Goal: Information Seeking & Learning: Compare options

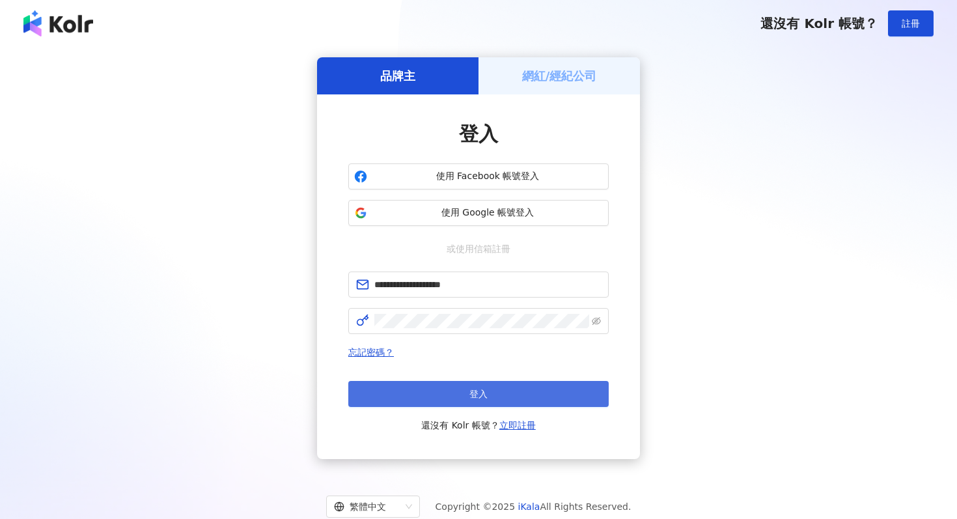
click at [476, 384] on button "登入" at bounding box center [478, 394] width 261 height 26
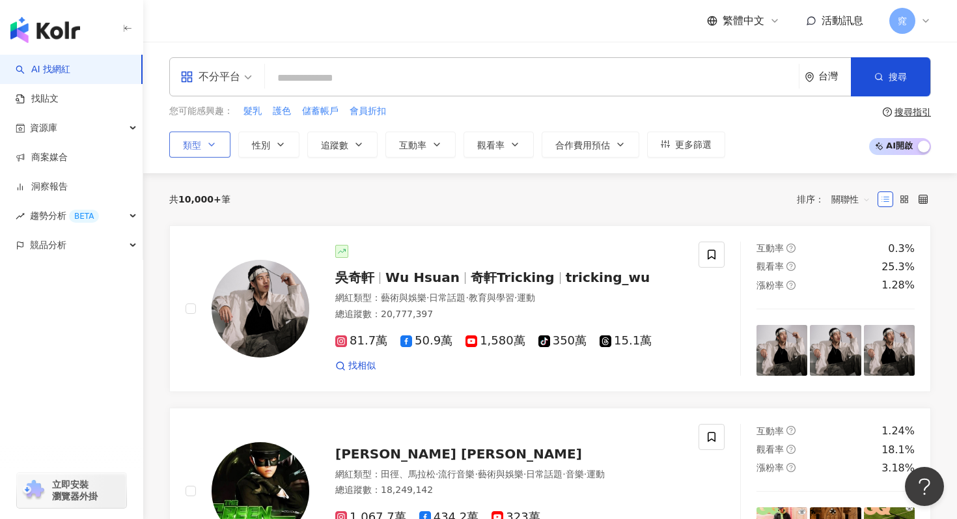
click at [207, 144] on icon "button" at bounding box center [211, 144] width 10 height 10
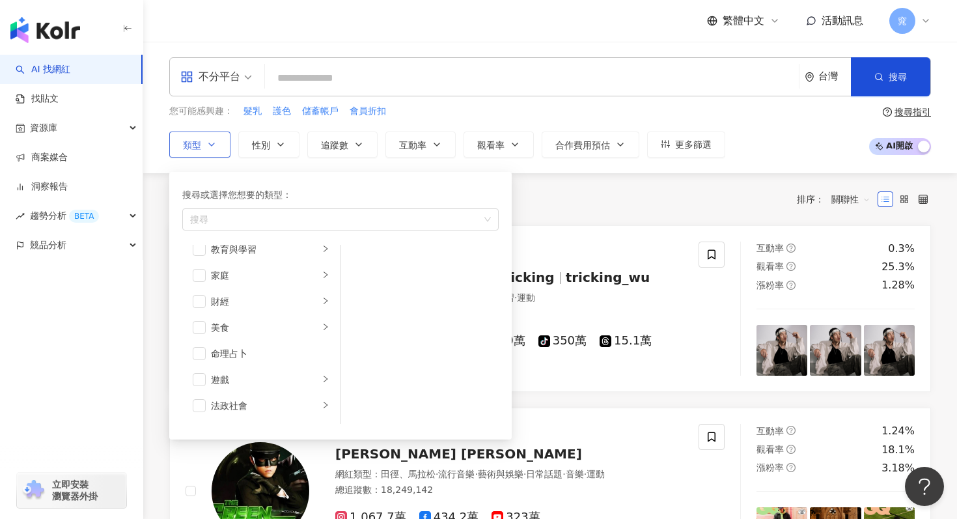
scroll to position [102, 0]
click at [325, 290] on icon "right" at bounding box center [326, 288] width 4 height 7
click at [201, 289] on span "button" at bounding box center [199, 288] width 13 height 13
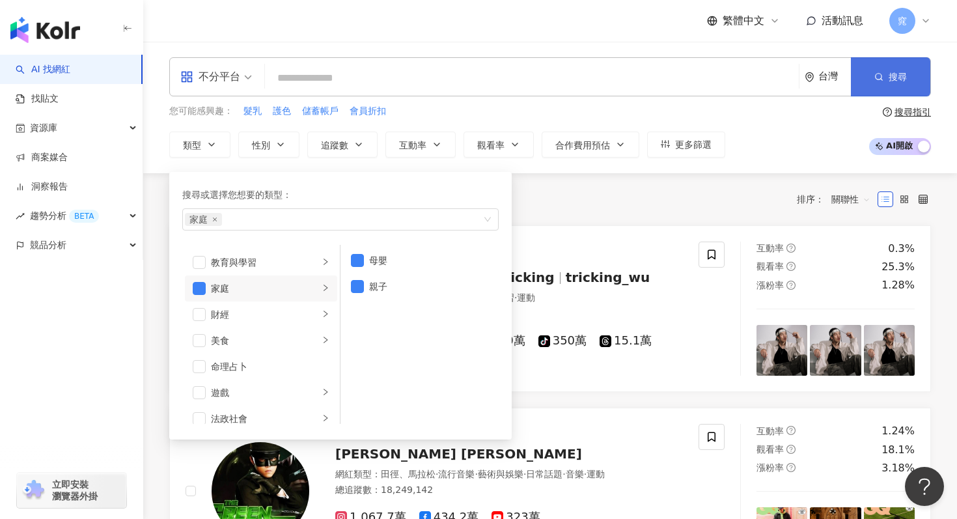
click at [906, 76] on span "搜尋" at bounding box center [898, 77] width 18 height 10
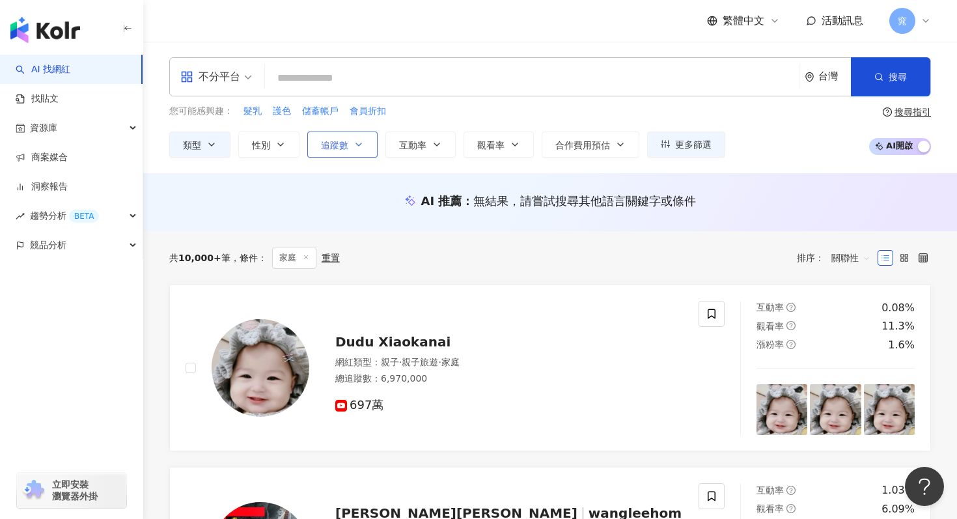
click at [358, 142] on icon "button" at bounding box center [359, 144] width 10 height 10
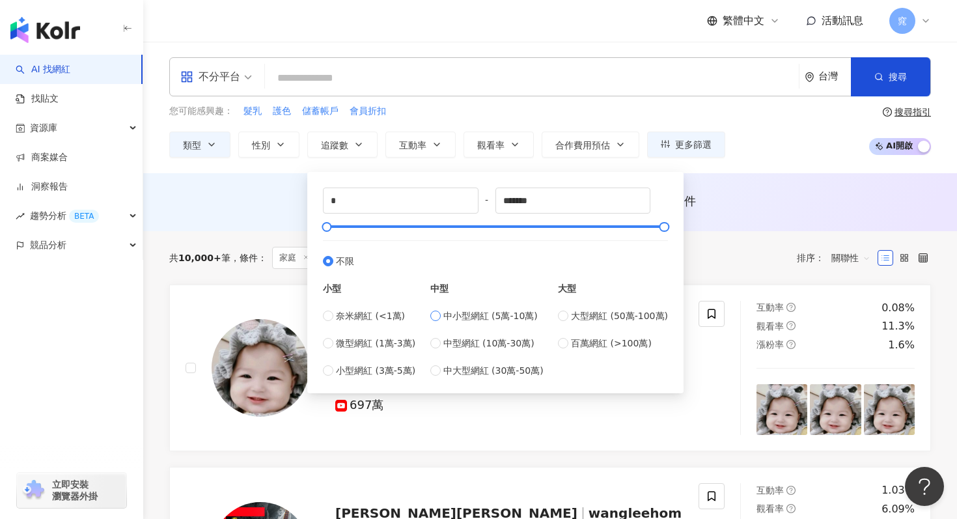
type input "*****"
click at [335, 346] on label "微型網紅 (1萬-3萬)" at bounding box center [369, 343] width 92 height 14
type input "*****"
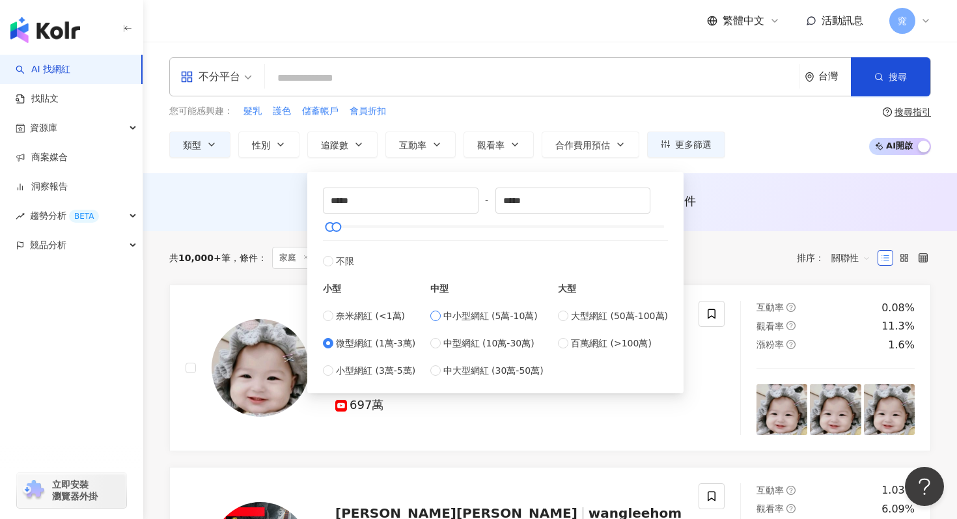
type input "*****"
click at [877, 91] on button "搜尋" at bounding box center [890, 76] width 79 height 39
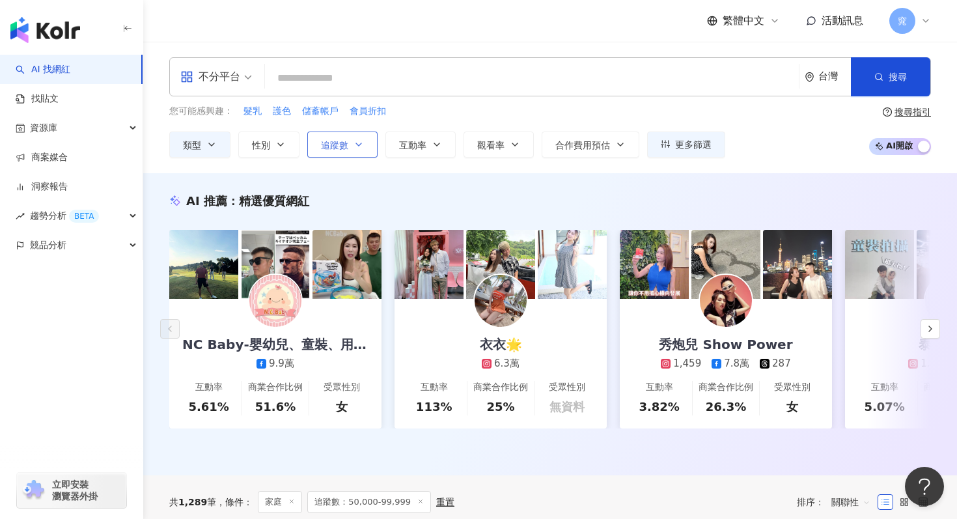
click at [358, 138] on button "追蹤數" at bounding box center [342, 145] width 70 height 26
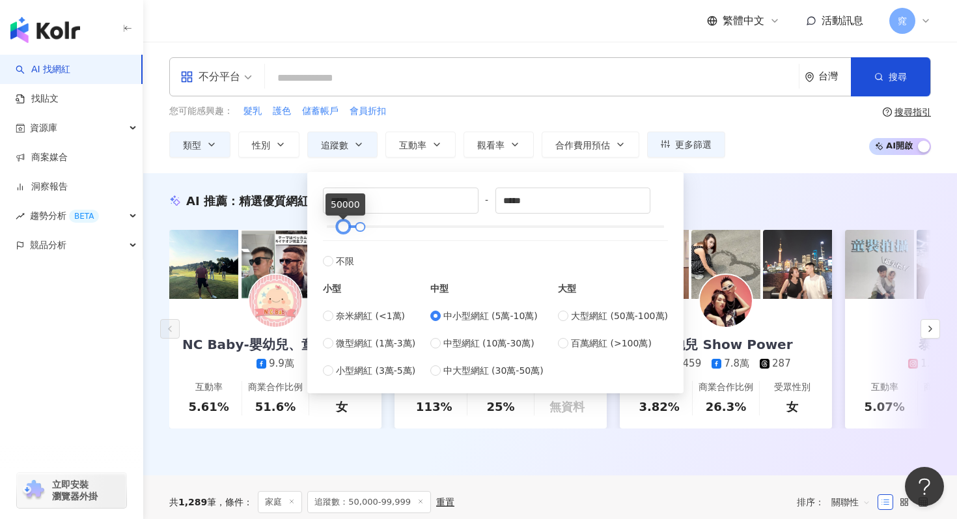
click at [345, 227] on div at bounding box center [343, 226] width 7 height 7
click at [386, 204] on input "*****" at bounding box center [401, 200] width 154 height 25
drag, startPoint x: 370, startPoint y: 195, endPoint x: 322, endPoint y: 195, distance: 47.6
click at [322, 195] on div "***** - ***** 不限 小型 奈米網紅 (<1萬) 微型網紅 (1萬-3萬) 小型網紅 (3萬-5萬) 中型 中小型網紅 (5萬-10萬) 中型網紅…" at bounding box center [495, 283] width 361 height 206
click at [863, 85] on button "搜尋" at bounding box center [890, 76] width 79 height 39
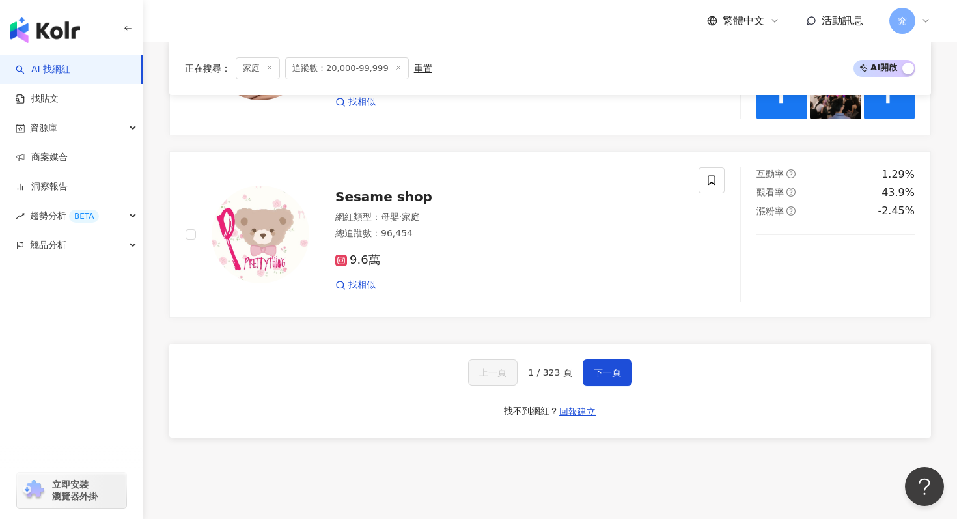
scroll to position [2407, 0]
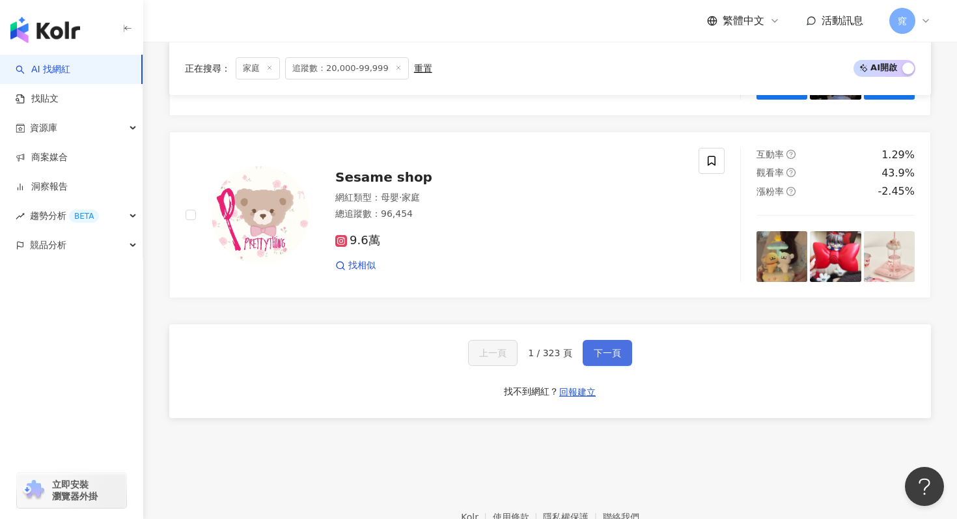
click at [620, 350] on button "下一頁" at bounding box center [608, 353] width 50 height 26
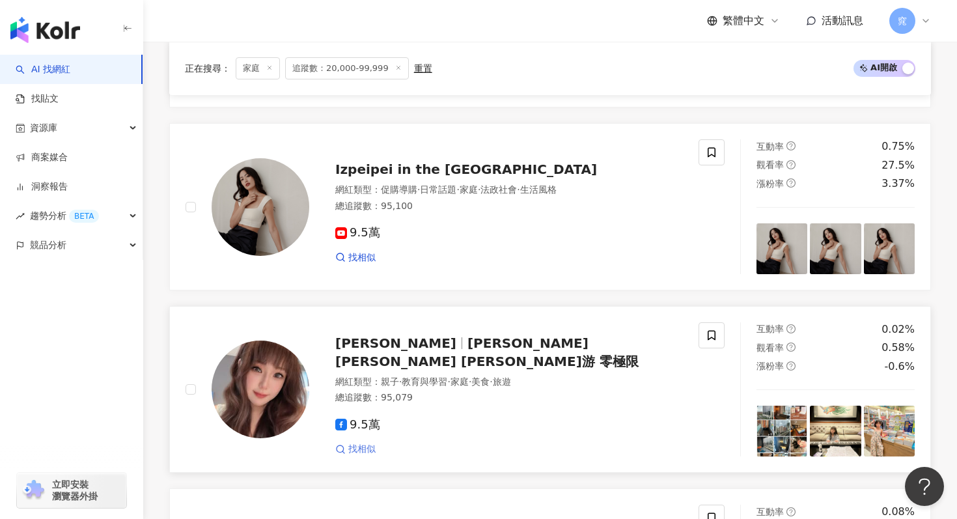
scroll to position [1294, 0]
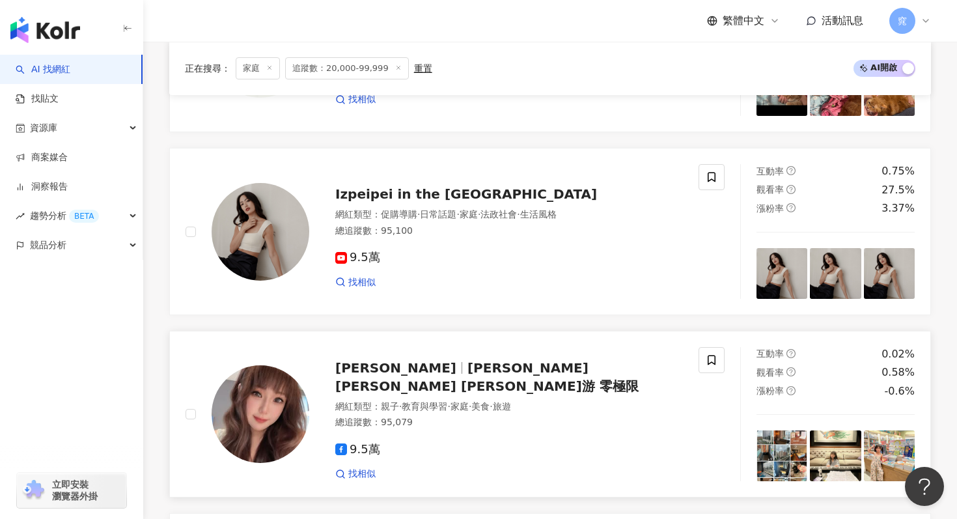
click at [404, 364] on div "珍妮游 Jenny Yu 珍妮游 零極限 網紅類型 ： 親子 · 教育與學習 · 家庭 · 美食 · 旅遊 總追蹤數 ： 95,079 9.5萬 找相似" at bounding box center [496, 414] width 374 height 132
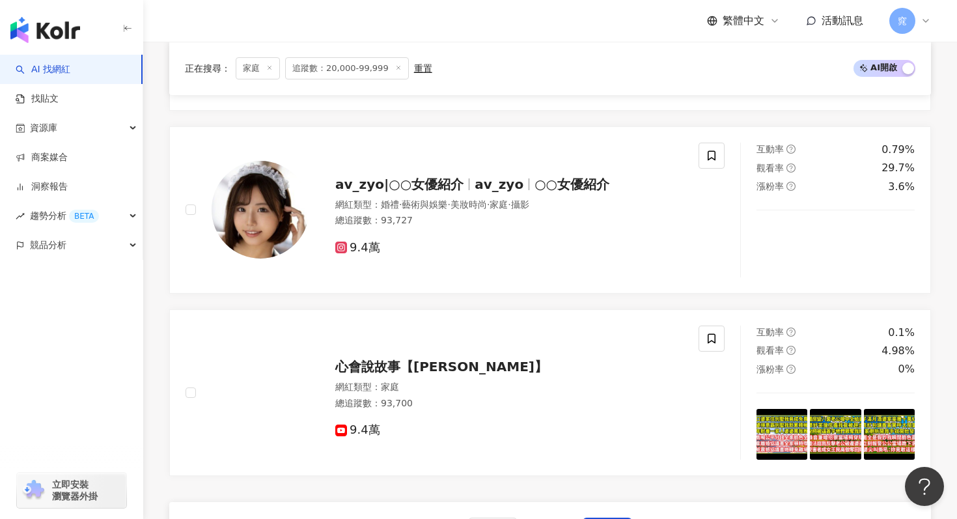
scroll to position [2484, 0]
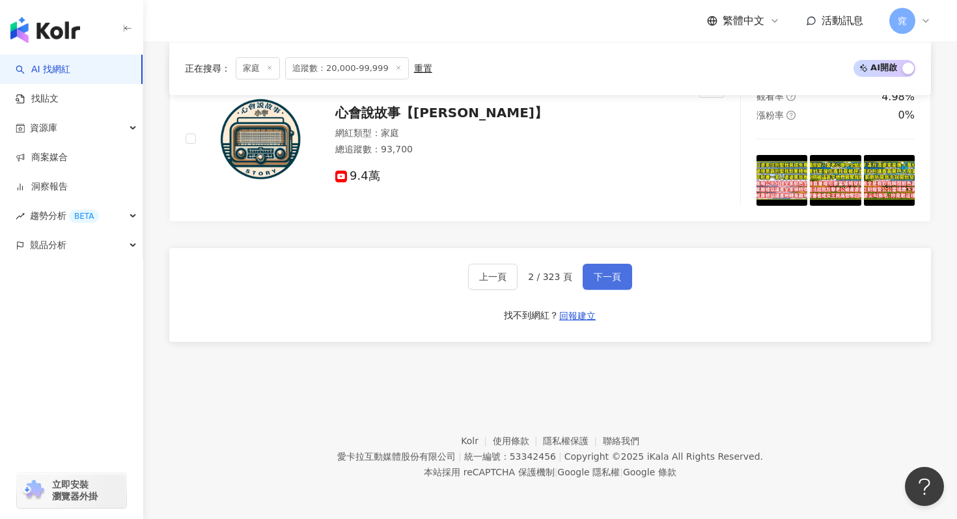
click at [601, 279] on span "下一頁" at bounding box center [607, 277] width 27 height 10
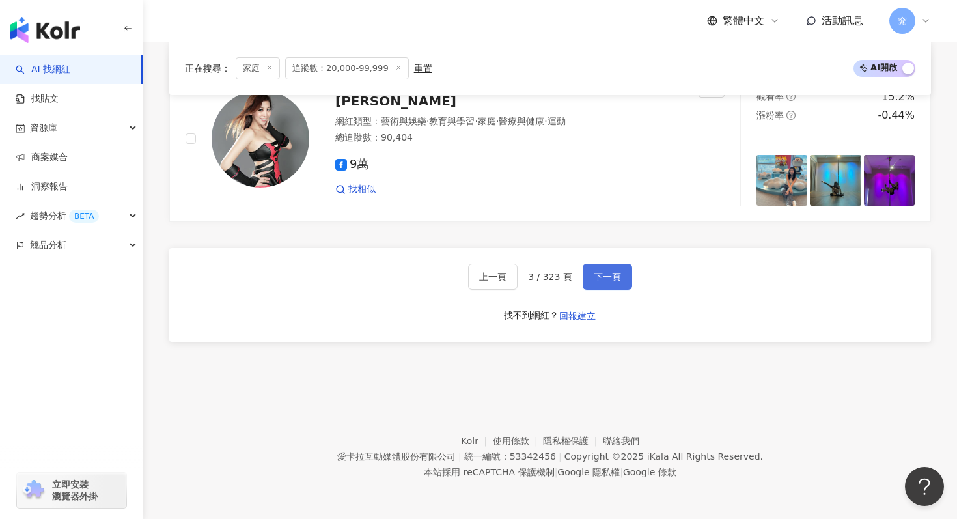
click at [600, 275] on span "下一頁" at bounding box center [607, 277] width 27 height 10
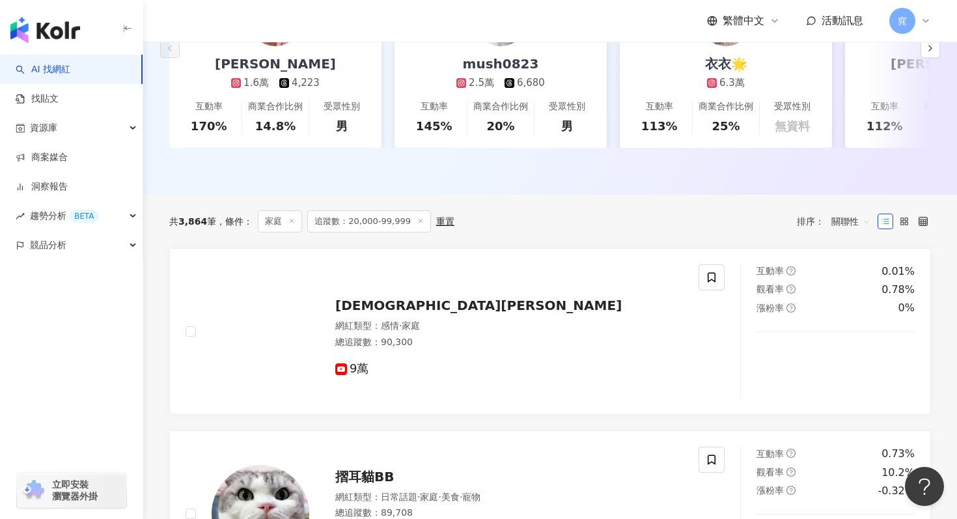
scroll to position [0, 0]
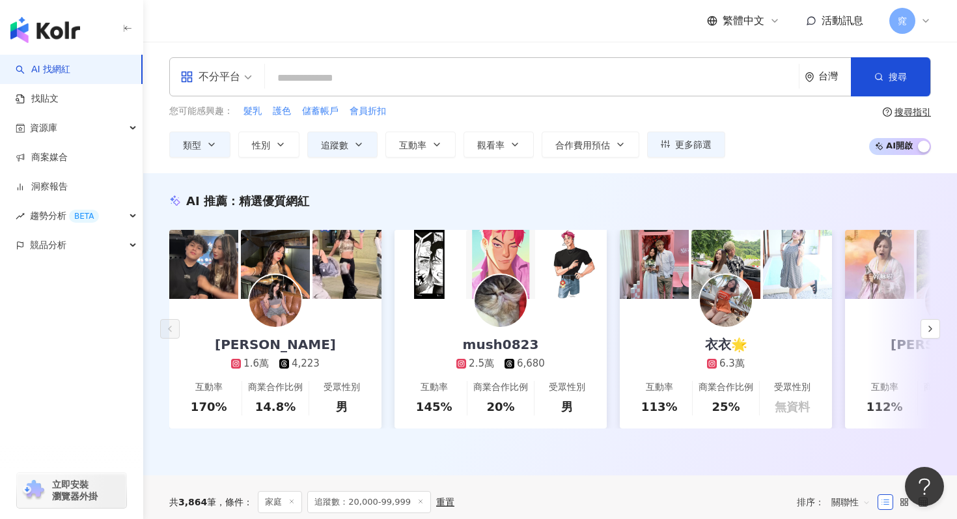
click at [231, 83] on div "不分平台" at bounding box center [210, 76] width 60 height 21
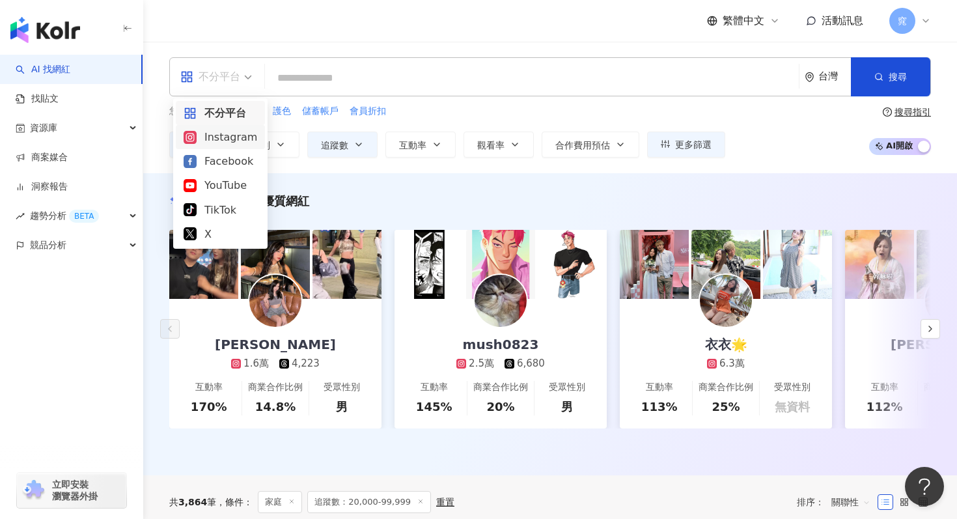
click at [225, 134] on div "Instagram" at bounding box center [221, 137] width 74 height 16
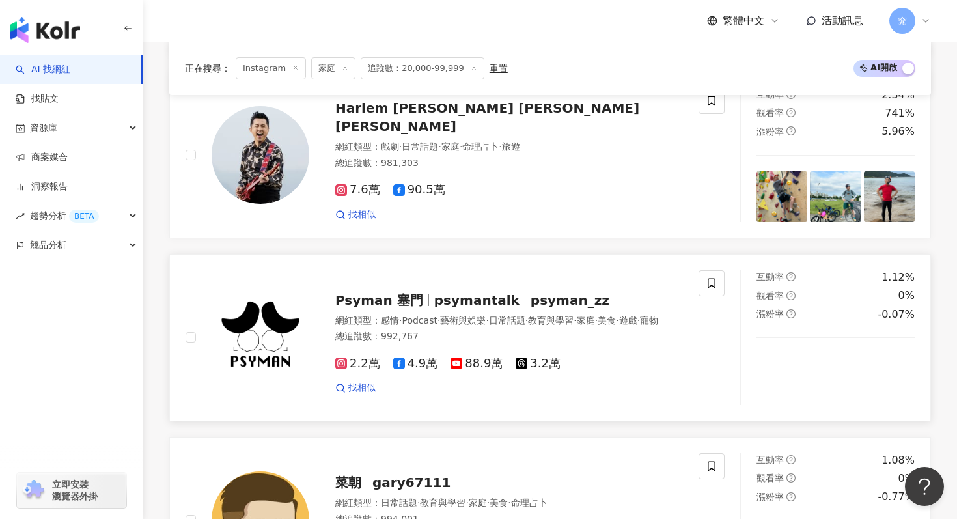
scroll to position [2500, 0]
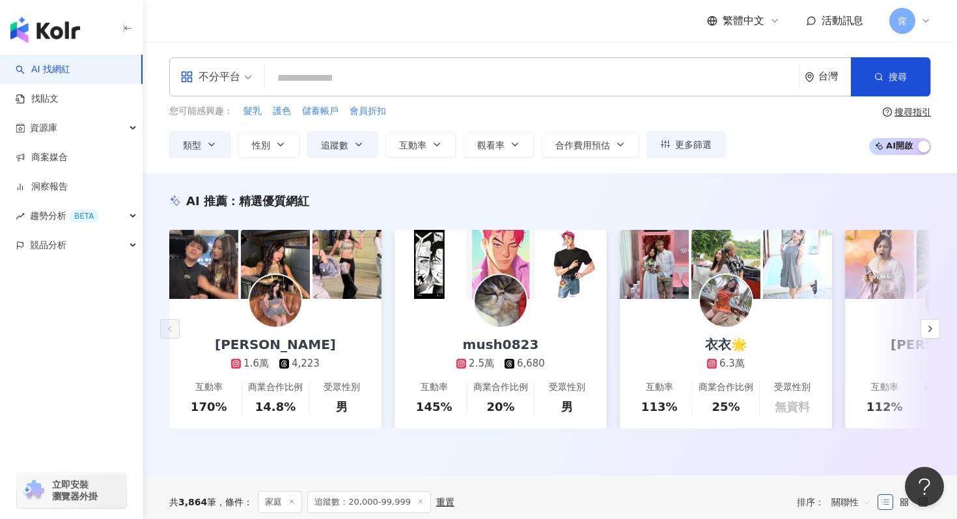
click at [240, 71] on div "不分平台" at bounding box center [210, 76] width 60 height 21
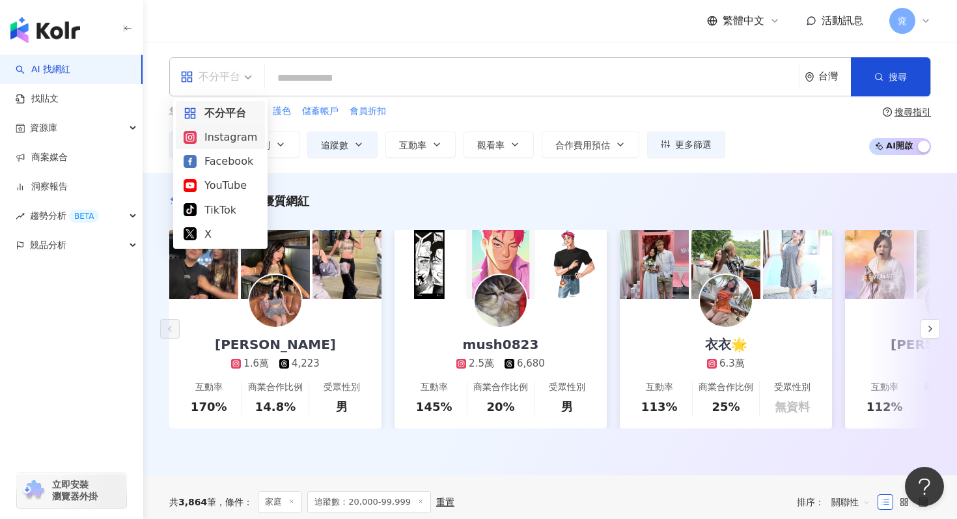
click at [234, 142] on div "Instagram" at bounding box center [221, 137] width 74 height 16
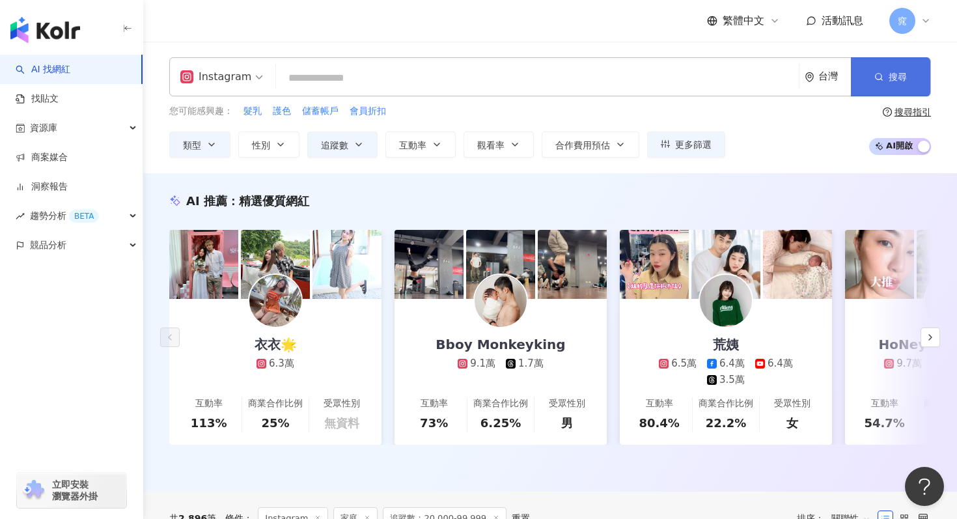
click at [881, 81] on button "搜尋" at bounding box center [890, 76] width 79 height 39
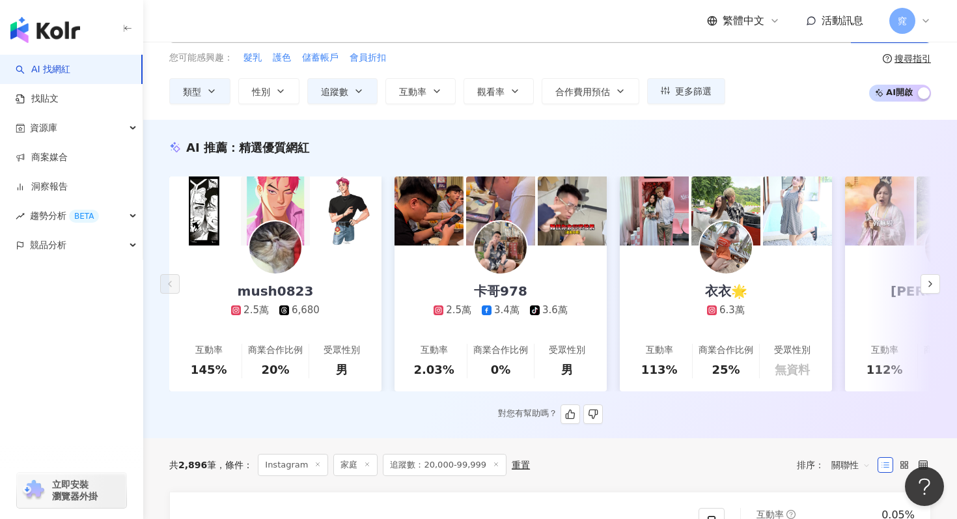
scroll to position [76, 0]
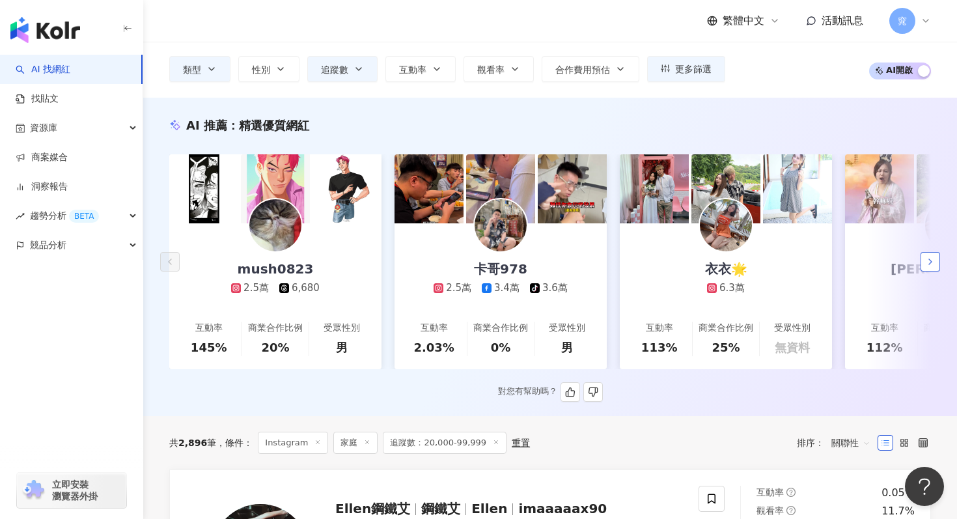
click at [927, 261] on icon "button" at bounding box center [931, 262] width 10 height 10
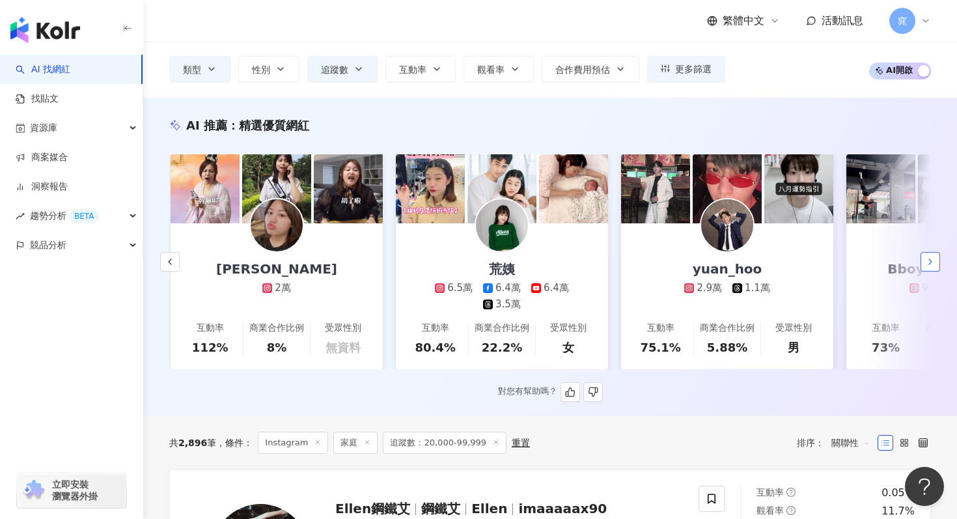
scroll to position [0, 676]
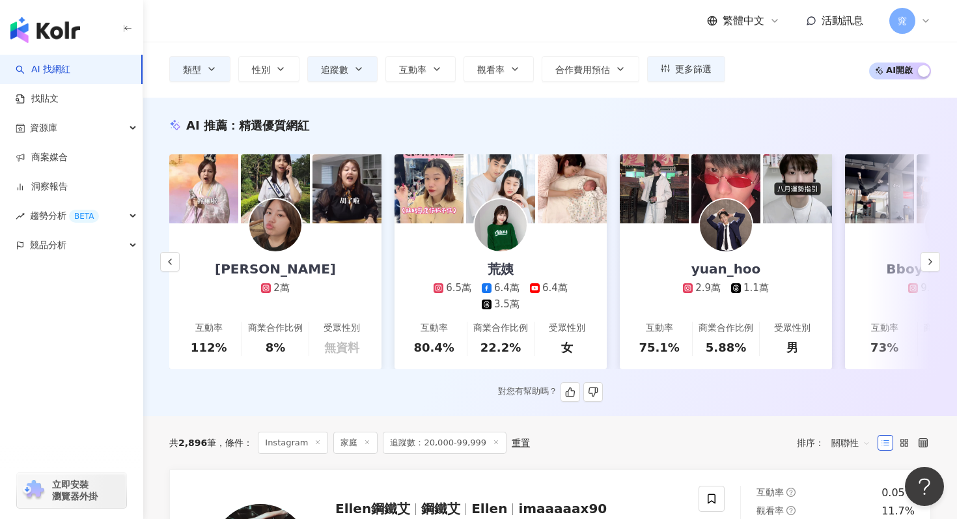
click at [528, 262] on div "荒姨 6.5萬 6.4萬 6.4萬 3.5萬" at bounding box center [500, 267] width 199 height 88
click at [930, 264] on icon "button" at bounding box center [931, 262] width 10 height 10
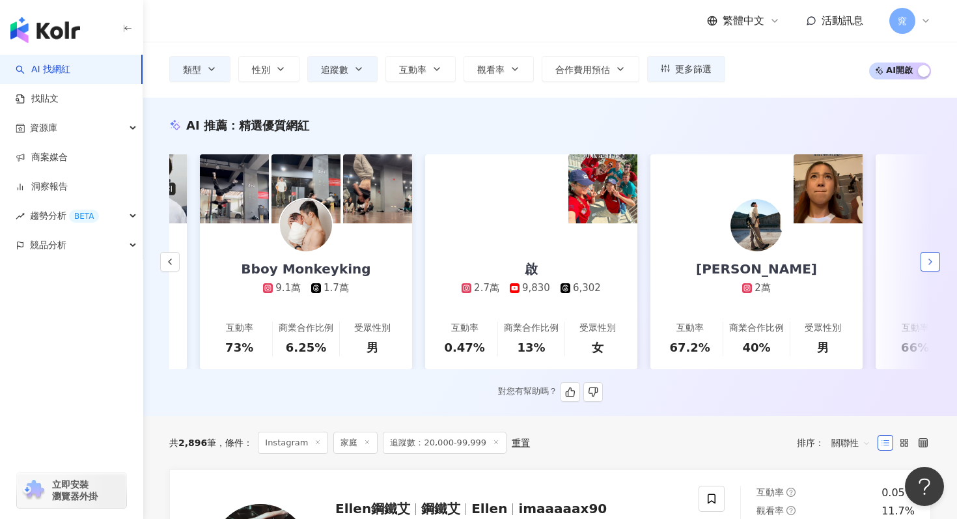
scroll to position [0, 1352]
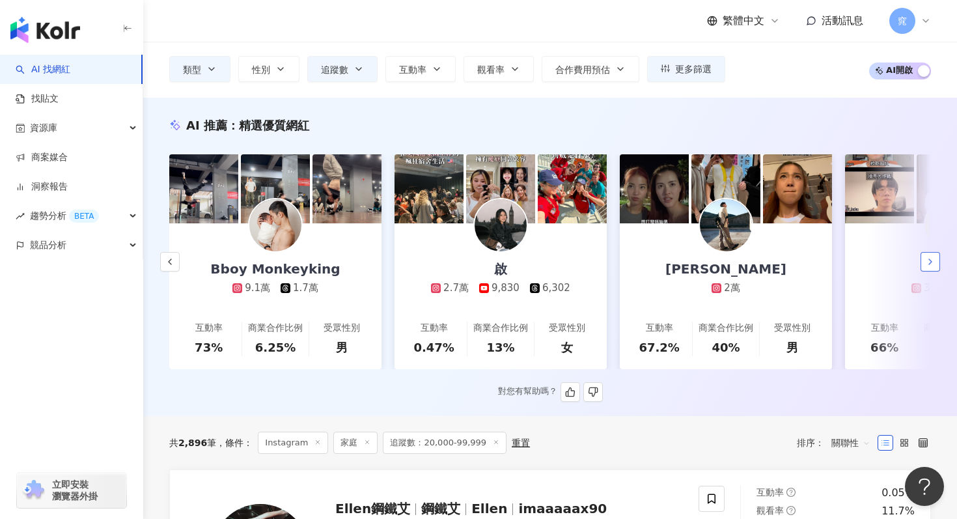
click at [929, 265] on icon "button" at bounding box center [931, 262] width 10 height 10
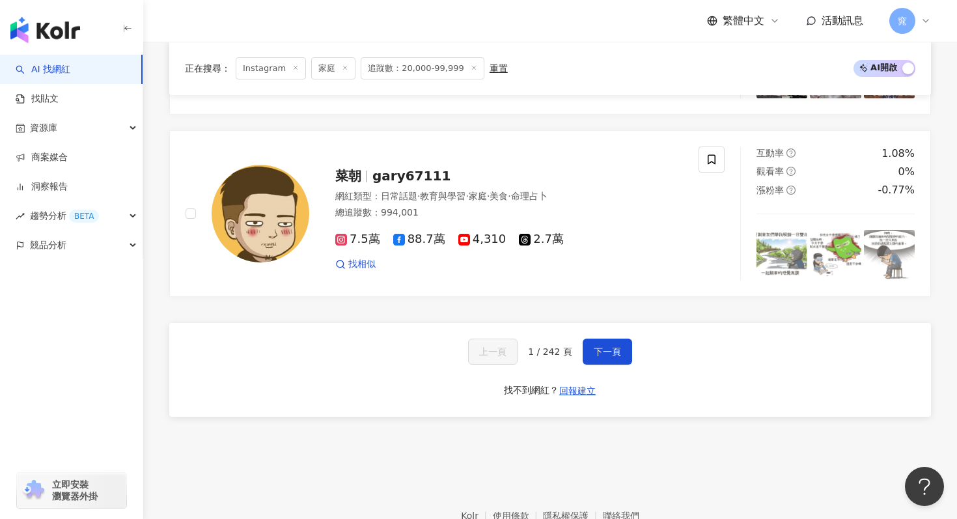
scroll to position [2500, 0]
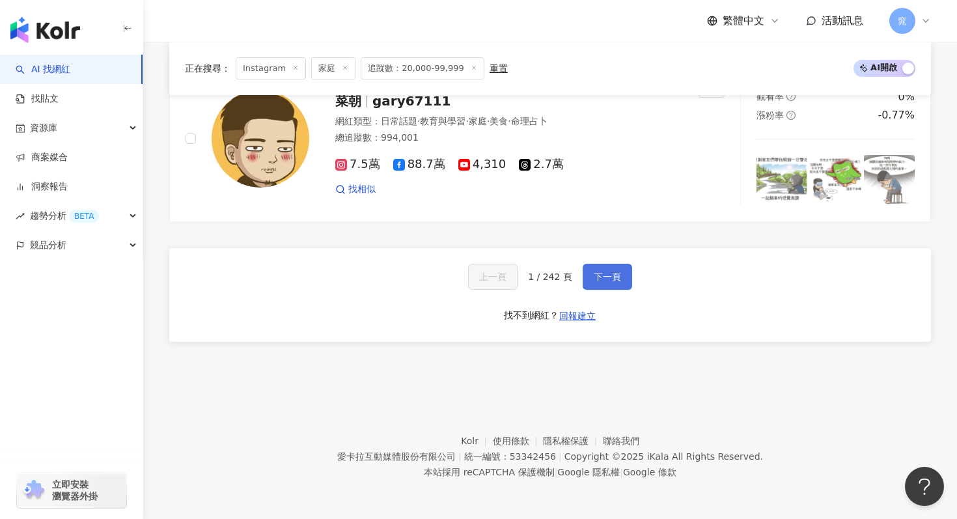
click at [608, 283] on button "下一頁" at bounding box center [608, 277] width 50 height 26
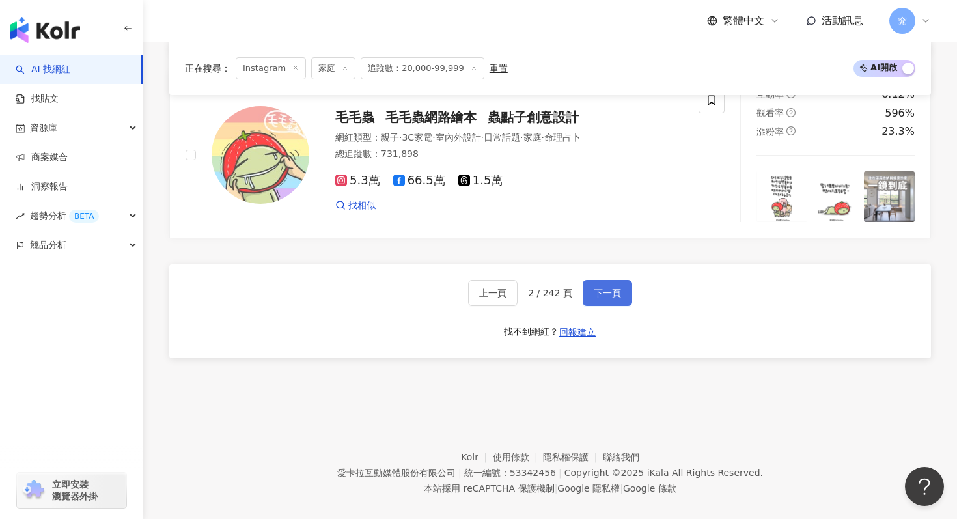
click at [617, 288] on span "下一頁" at bounding box center [607, 293] width 27 height 10
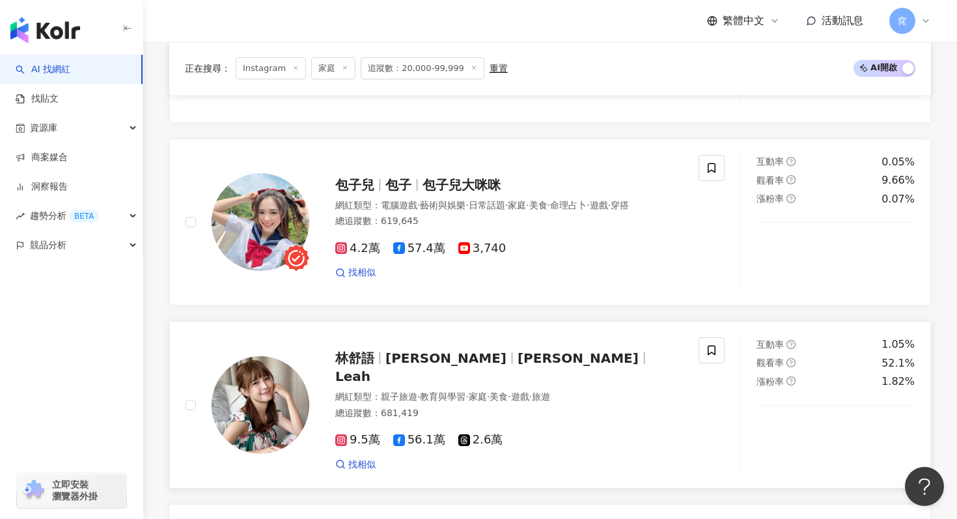
scroll to position [2078, 0]
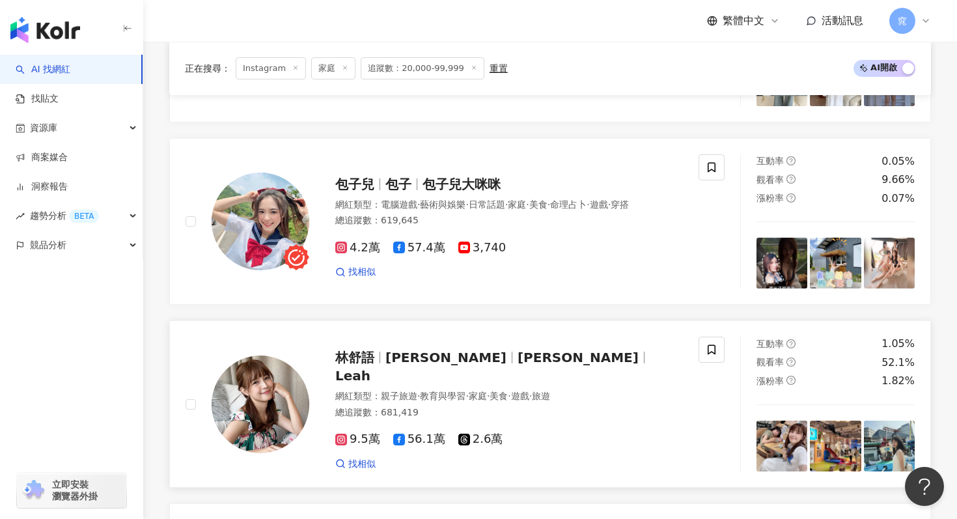
click at [434, 350] on span "林筱蓉" at bounding box center [452, 358] width 132 height 16
click at [376, 177] on span "包子兒" at bounding box center [360, 185] width 50 height 16
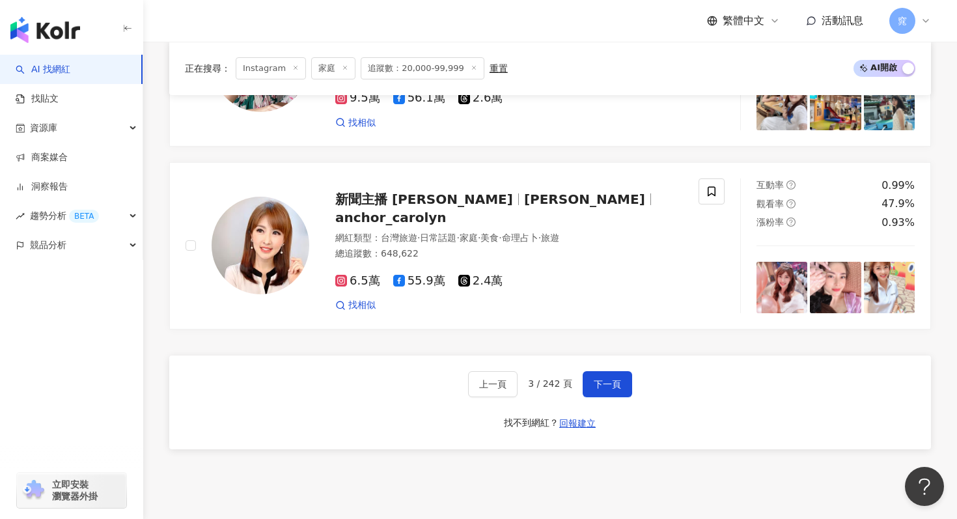
scroll to position [2505, 0]
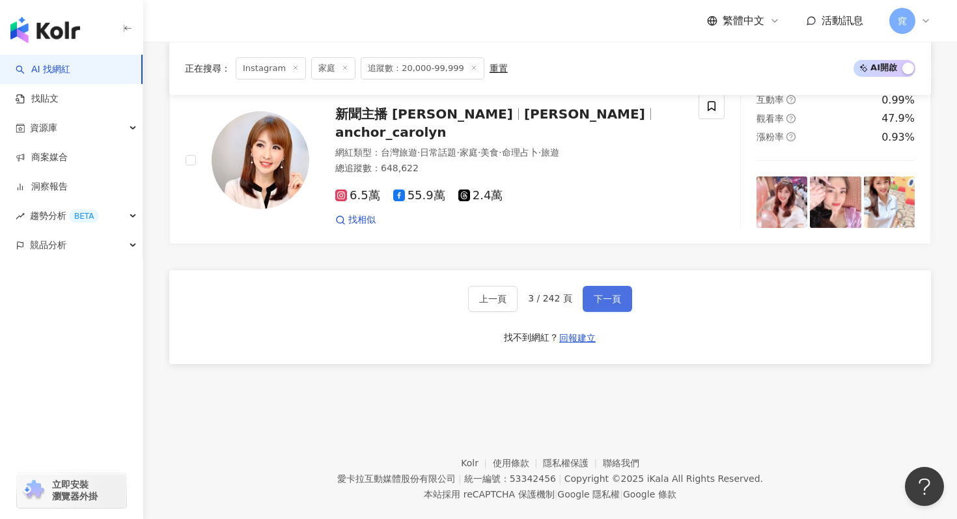
click at [595, 294] on span "下一頁" at bounding box center [607, 299] width 27 height 10
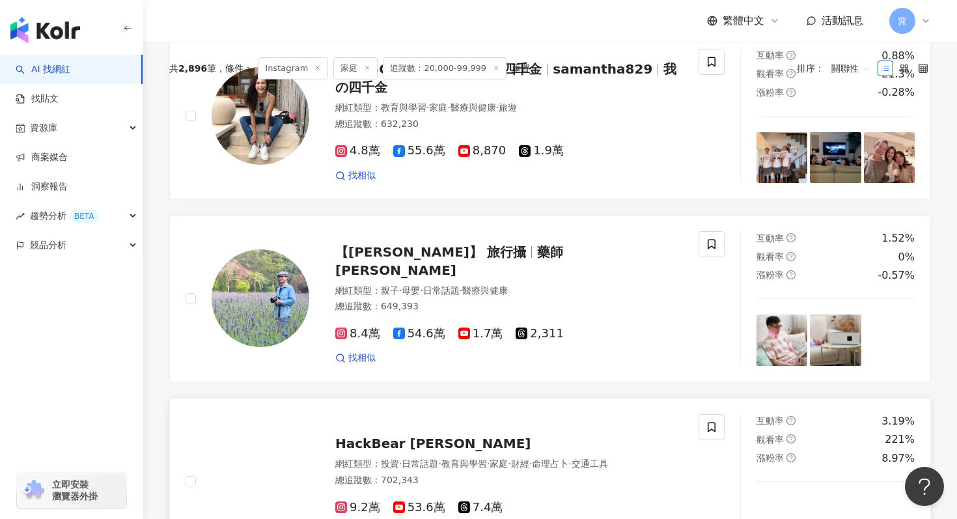
scroll to position [398, 0]
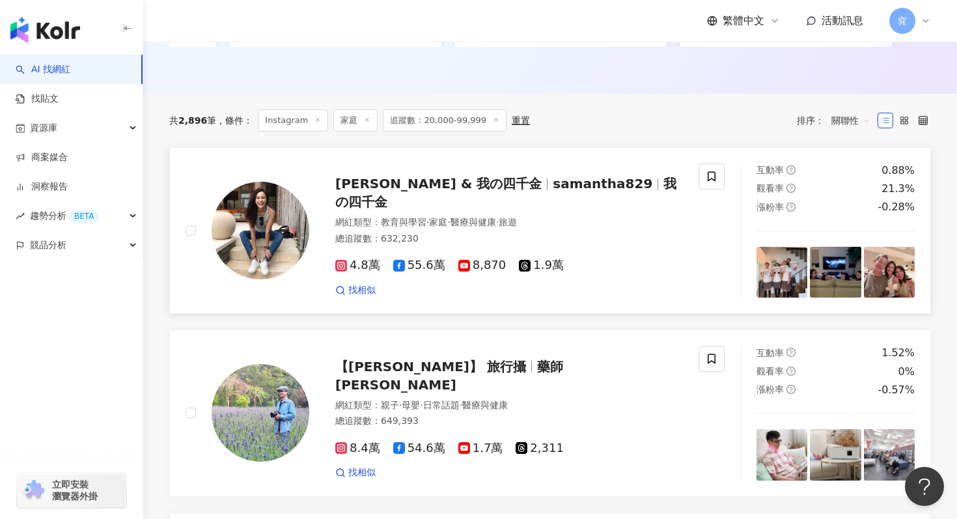
click at [469, 190] on span "Samantha & 我の四千金" at bounding box center [438, 184] width 206 height 16
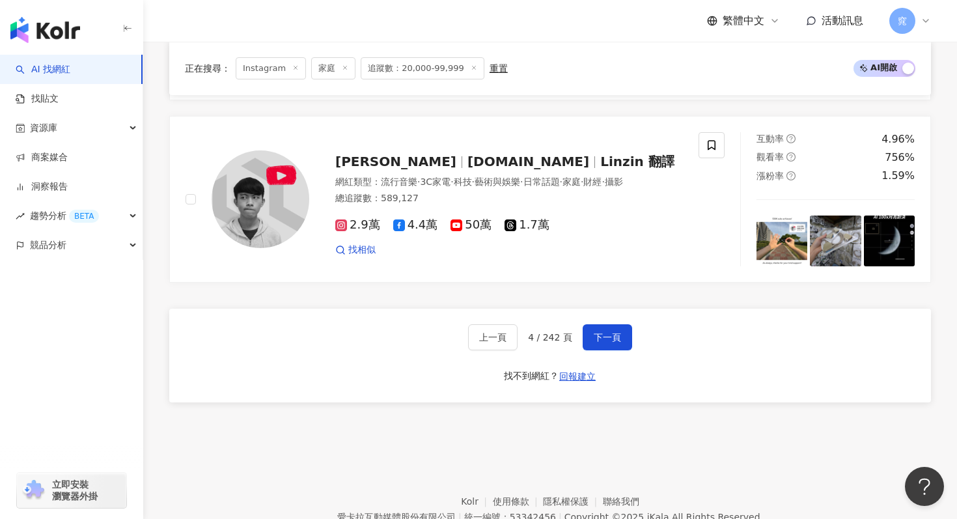
scroll to position [2440, 0]
click at [619, 339] on span "下一頁" at bounding box center [607, 337] width 27 height 10
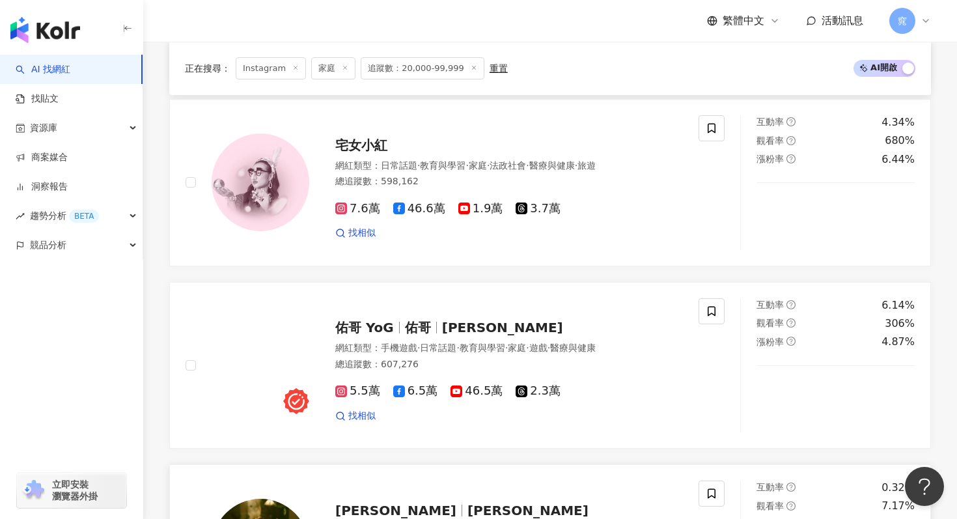
scroll to position [1901, 0]
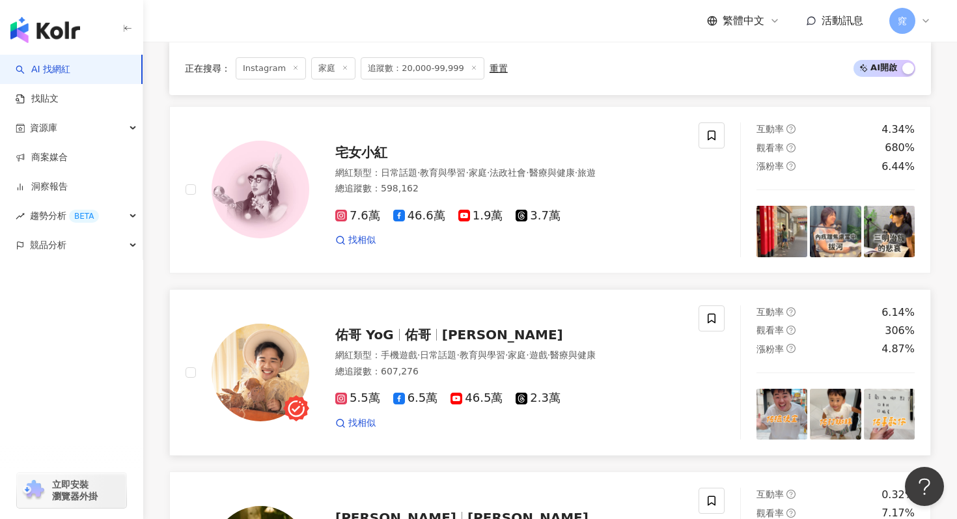
click at [395, 329] on span "佑哥 YoG" at bounding box center [370, 335] width 70 height 16
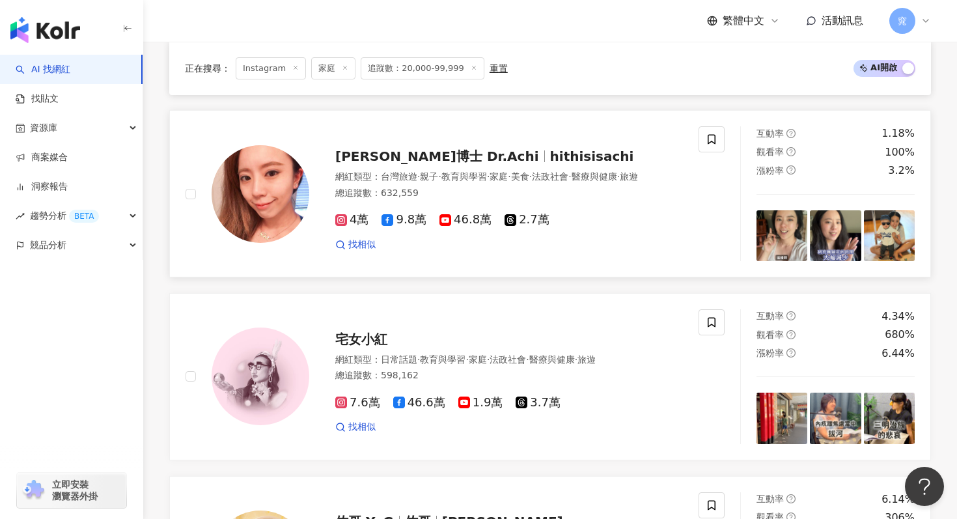
scroll to position [1563, 0]
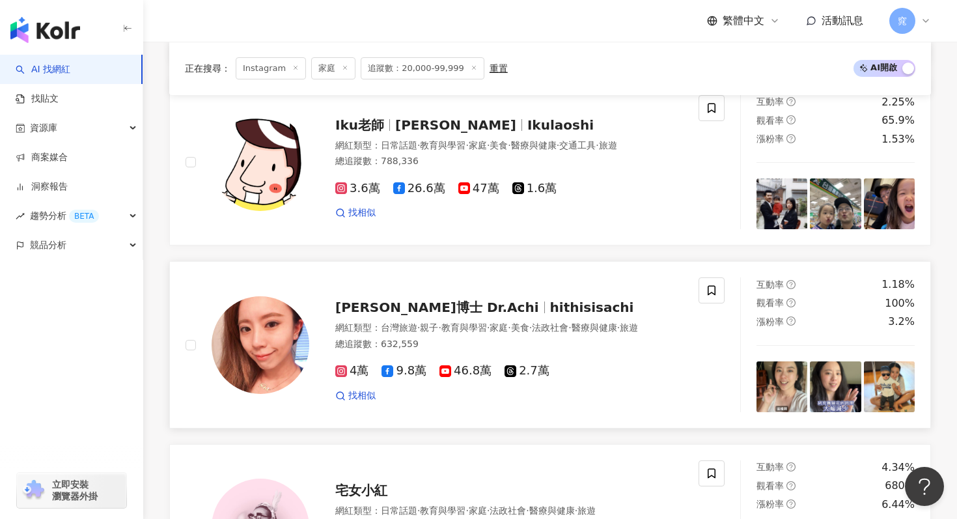
click at [438, 305] on span "阿淇博士 Dr.Achi" at bounding box center [442, 308] width 215 height 16
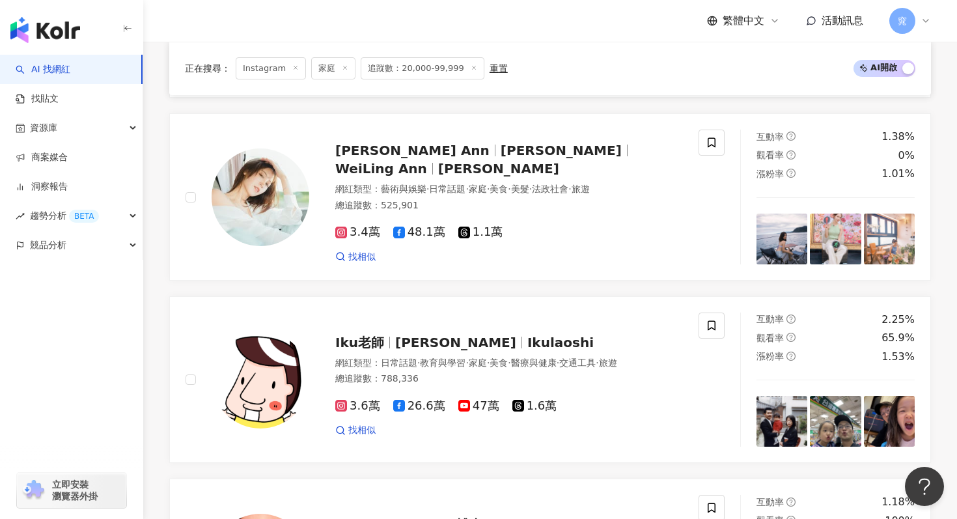
scroll to position [1327, 0]
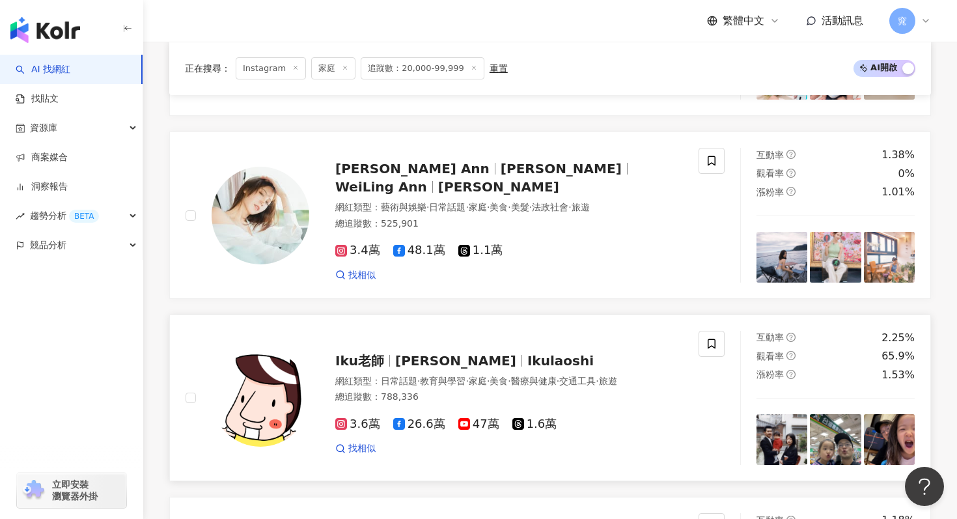
click at [388, 352] on div "Iku老師 佐藤 生 Ikulaoshi" at bounding box center [509, 361] width 348 height 18
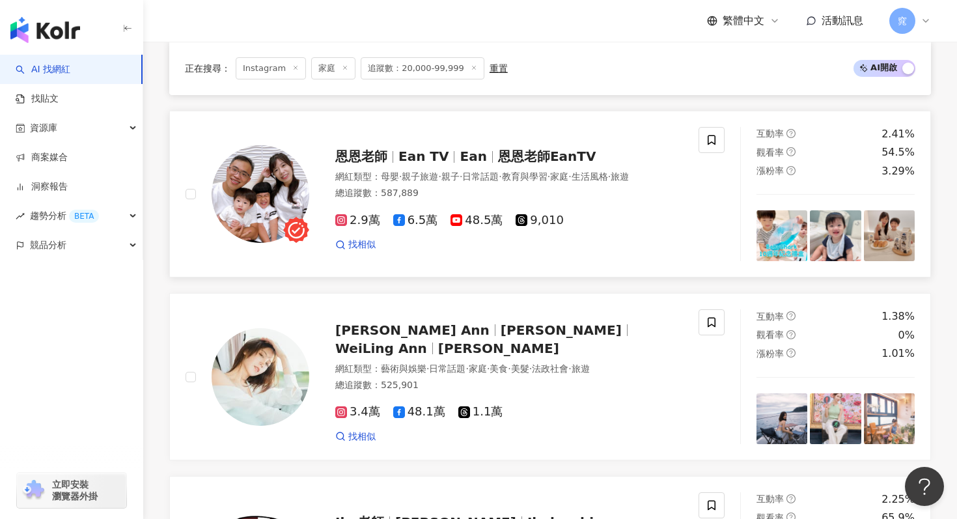
scroll to position [1119, 0]
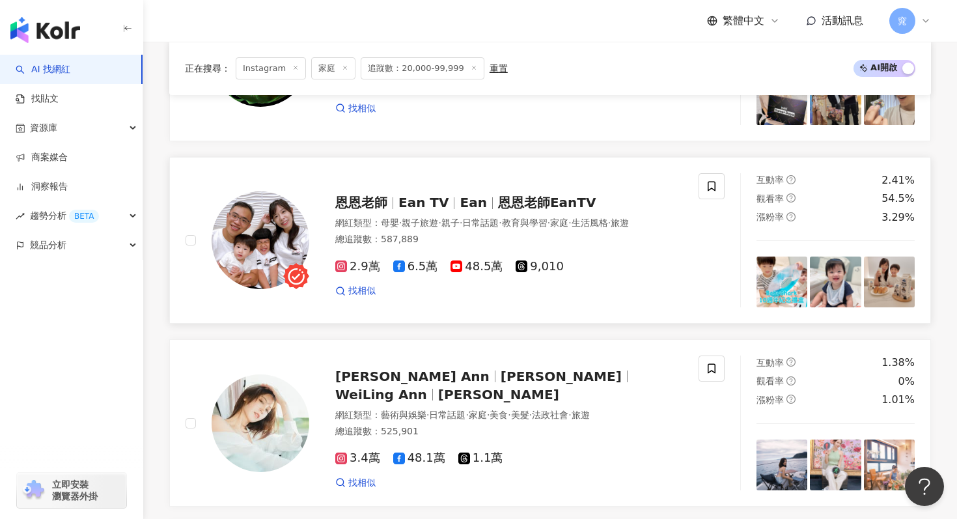
click at [401, 199] on span "Ean TV" at bounding box center [424, 203] width 50 height 16
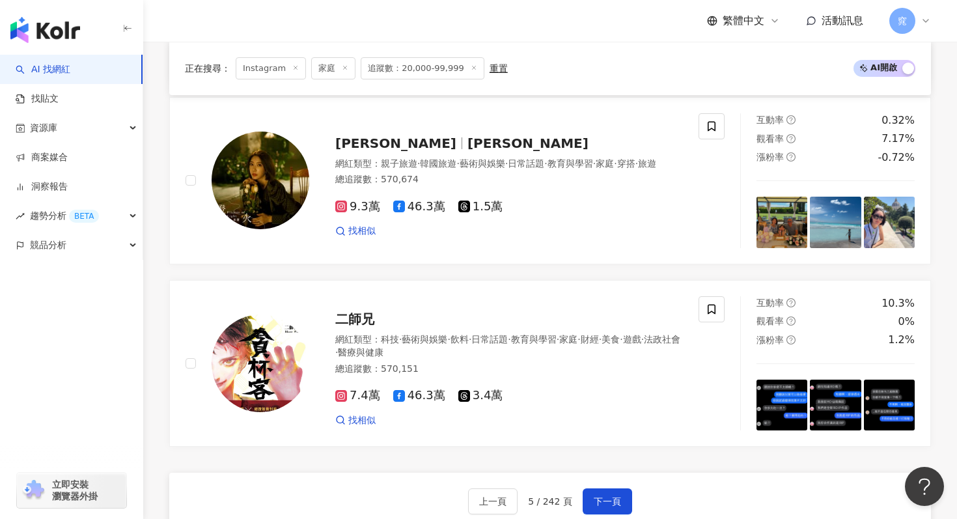
scroll to position [2500, 0]
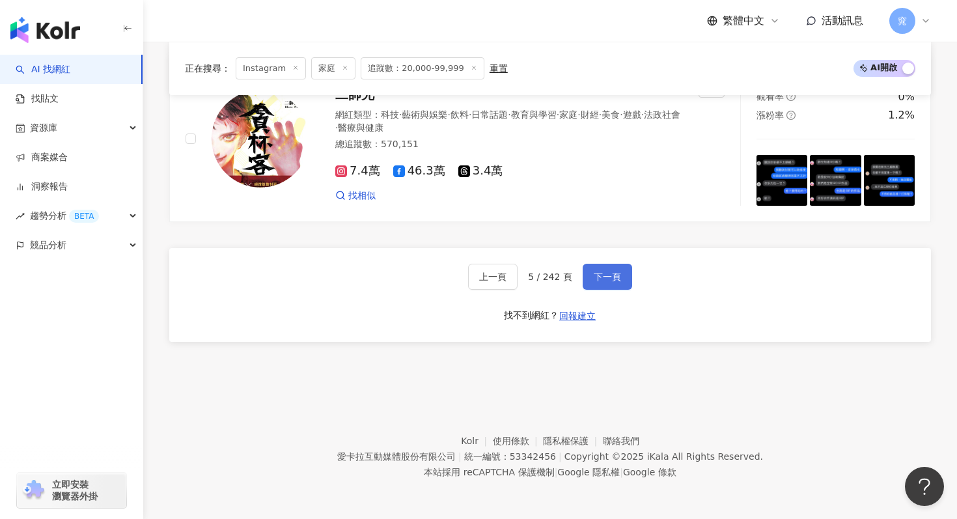
click at [610, 280] on span "下一頁" at bounding box center [607, 277] width 27 height 10
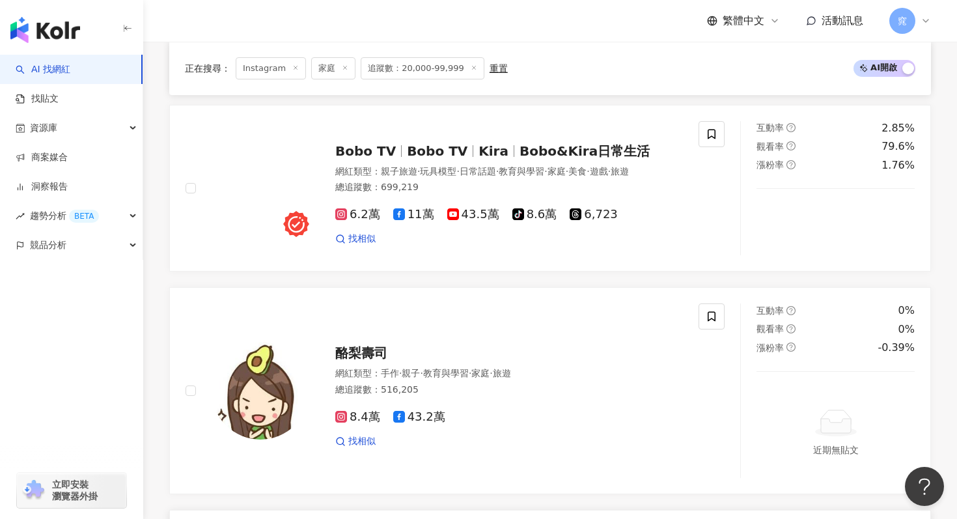
scroll to position [1953, 0]
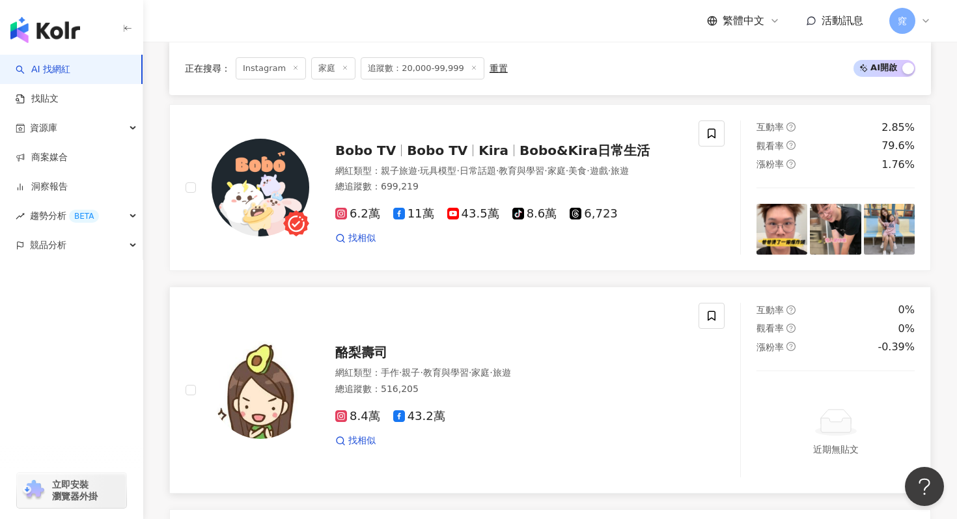
click at [361, 345] on span "酪梨壽司" at bounding box center [361, 353] width 52 height 16
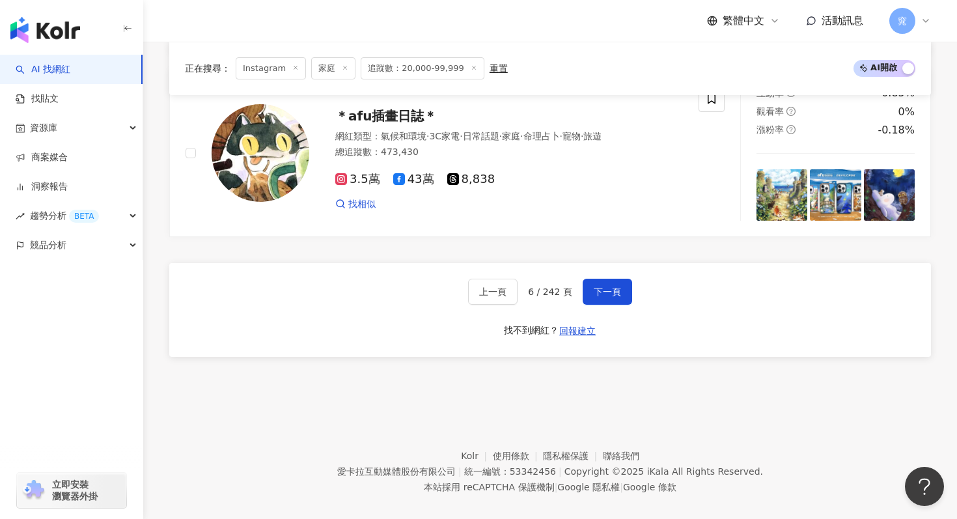
scroll to position [2579, 0]
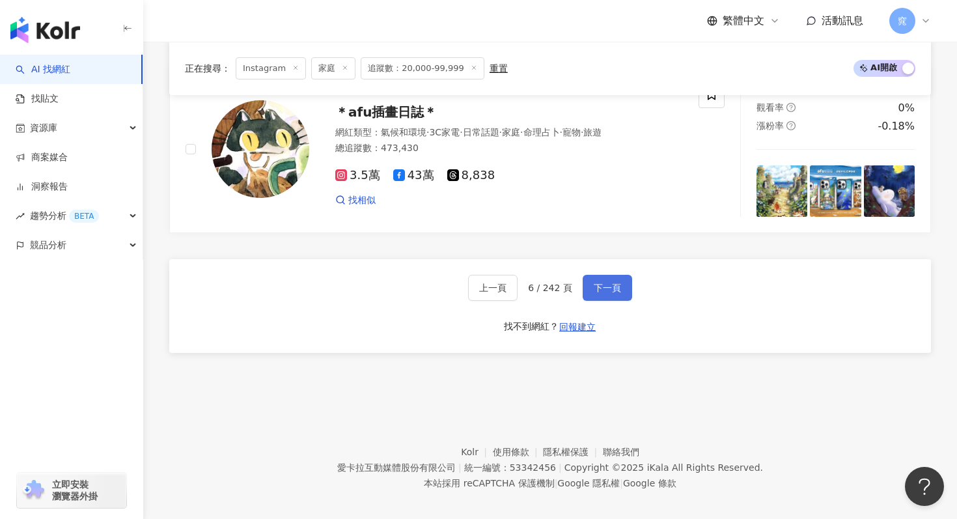
click at [615, 283] on span "下一頁" at bounding box center [607, 288] width 27 height 10
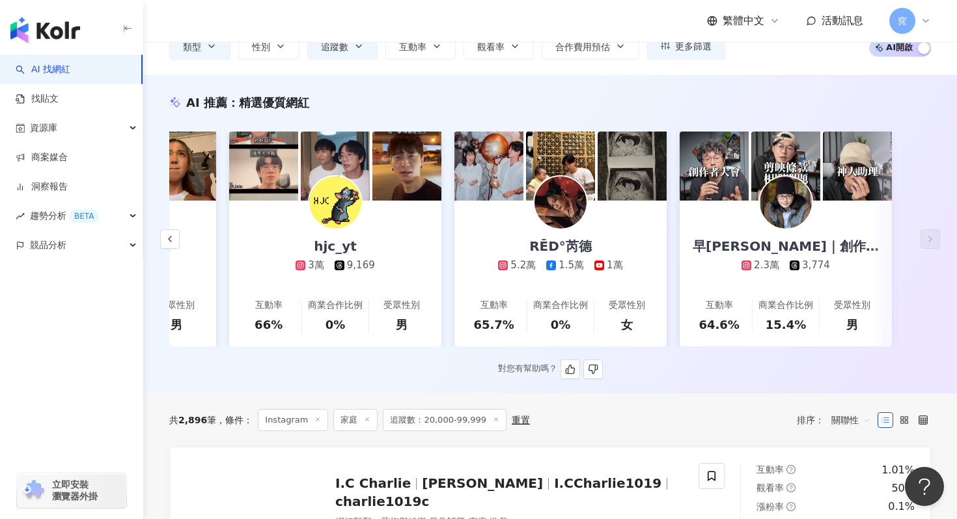
scroll to position [0, 0]
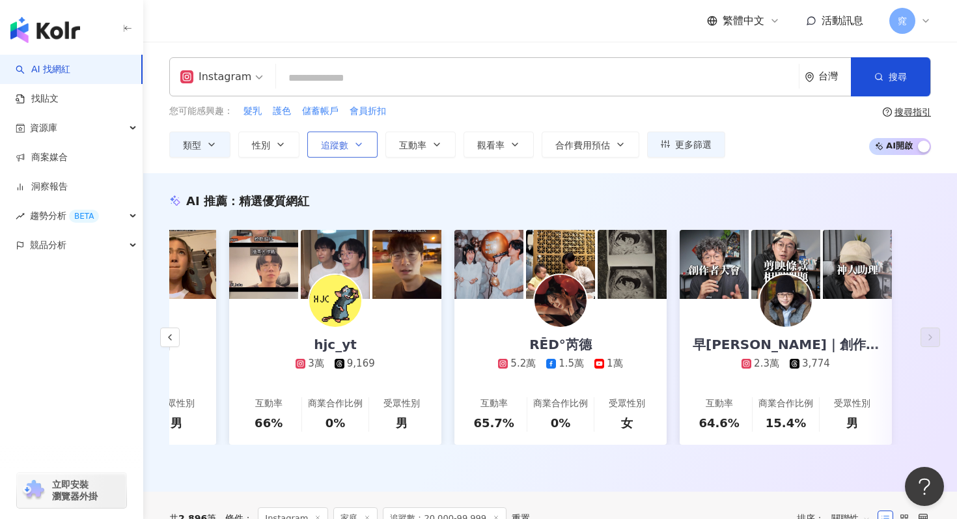
click at [355, 145] on icon "button" at bounding box center [359, 144] width 10 height 10
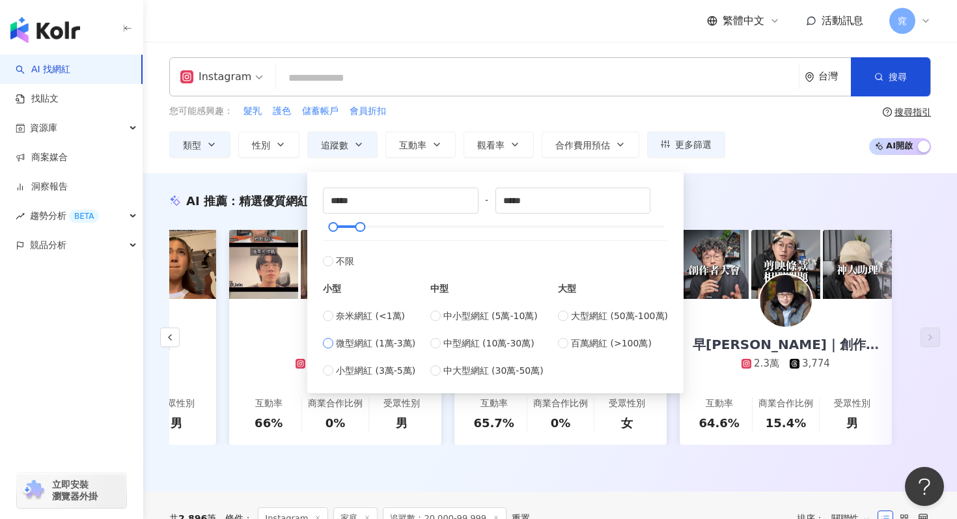
click at [333, 341] on label "微型網紅 (1萬-3萬)" at bounding box center [369, 343] width 92 height 14
type input "*****"
click at [899, 73] on span "搜尋" at bounding box center [898, 77] width 18 height 10
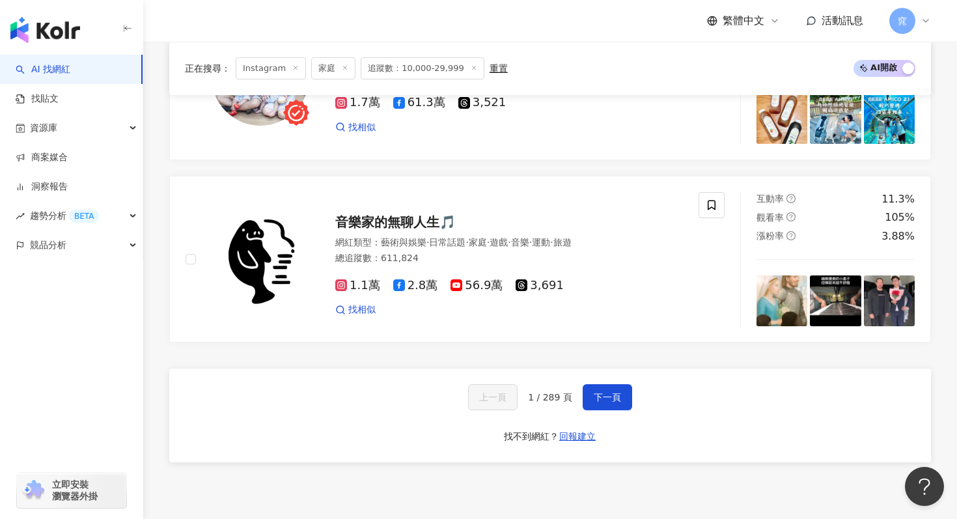
scroll to position [2484, 0]
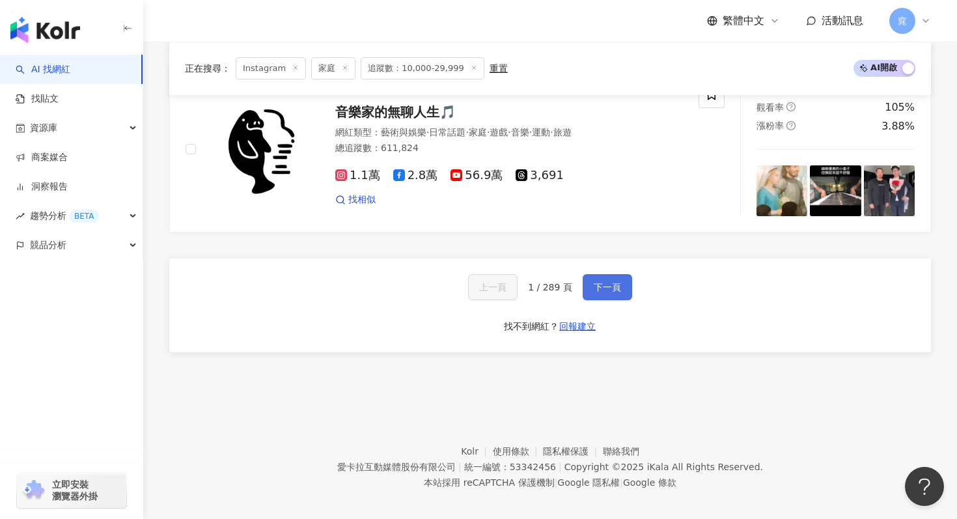
click at [606, 284] on button "下一頁" at bounding box center [608, 287] width 50 height 26
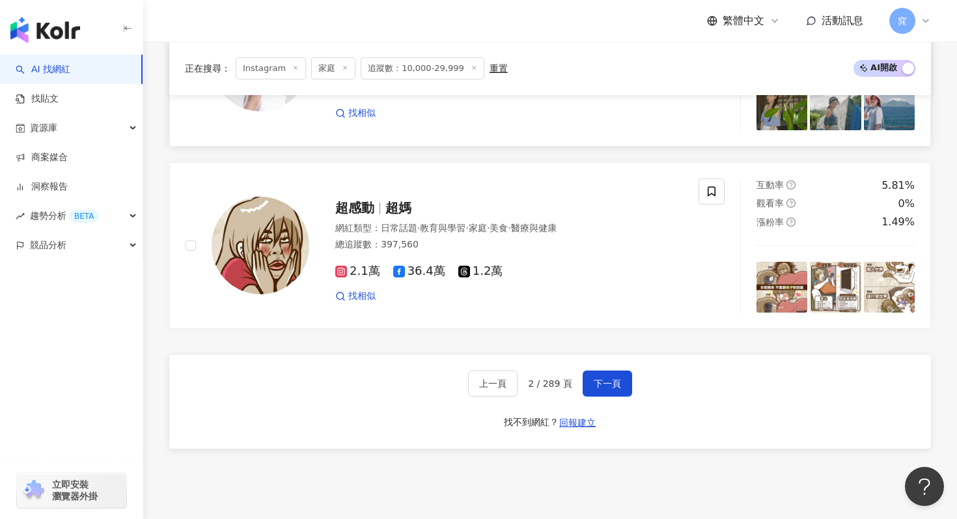
scroll to position [2377, 0]
click at [619, 387] on span "下一頁" at bounding box center [607, 383] width 27 height 10
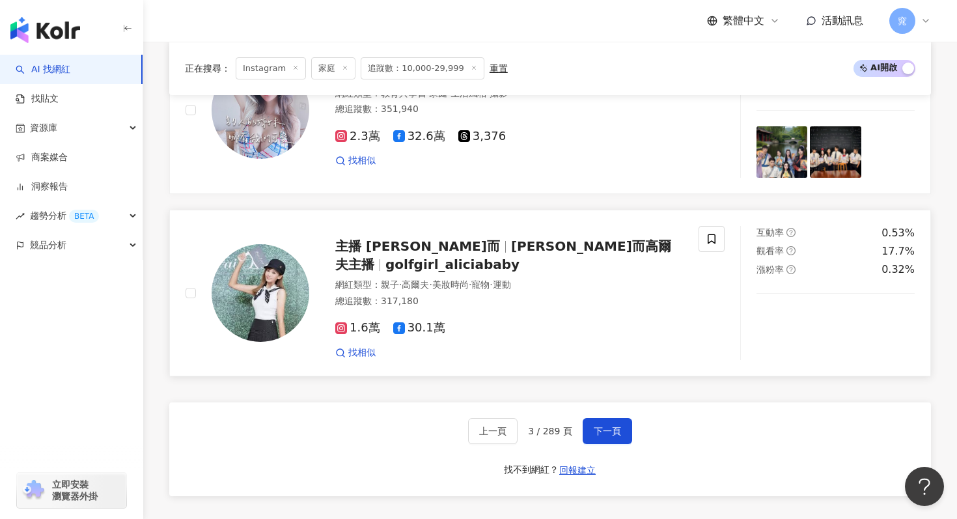
scroll to position [2371, 0]
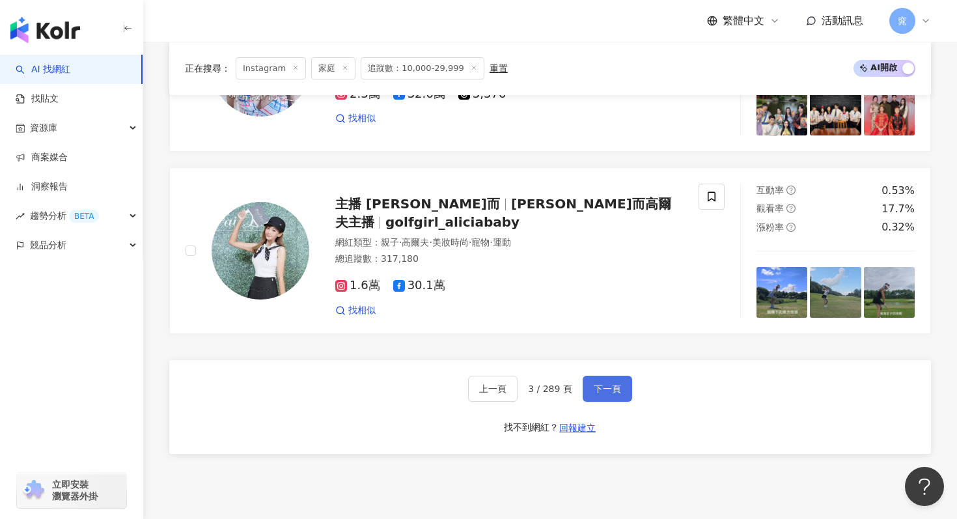
click at [598, 384] on span "下一頁" at bounding box center [607, 389] width 27 height 10
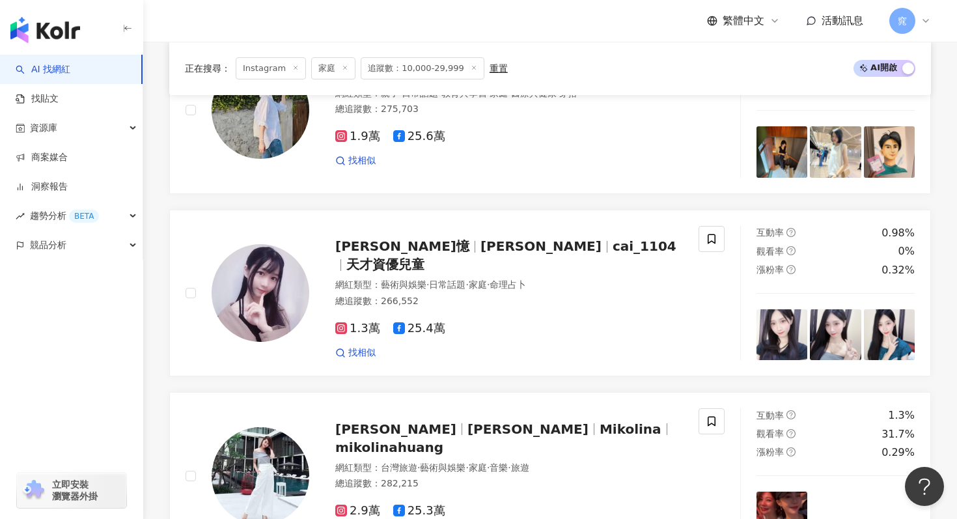
scroll to position [2510, 0]
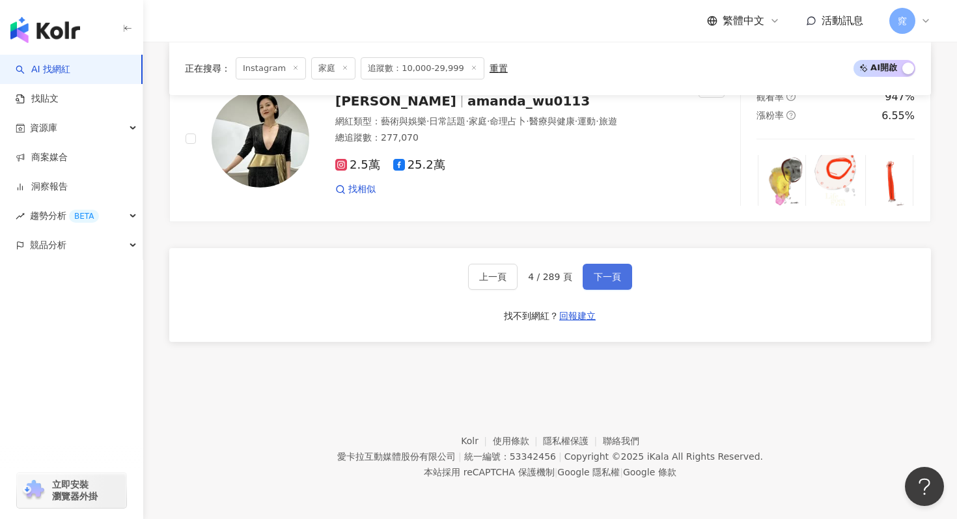
click at [608, 277] on span "下一頁" at bounding box center [607, 277] width 27 height 10
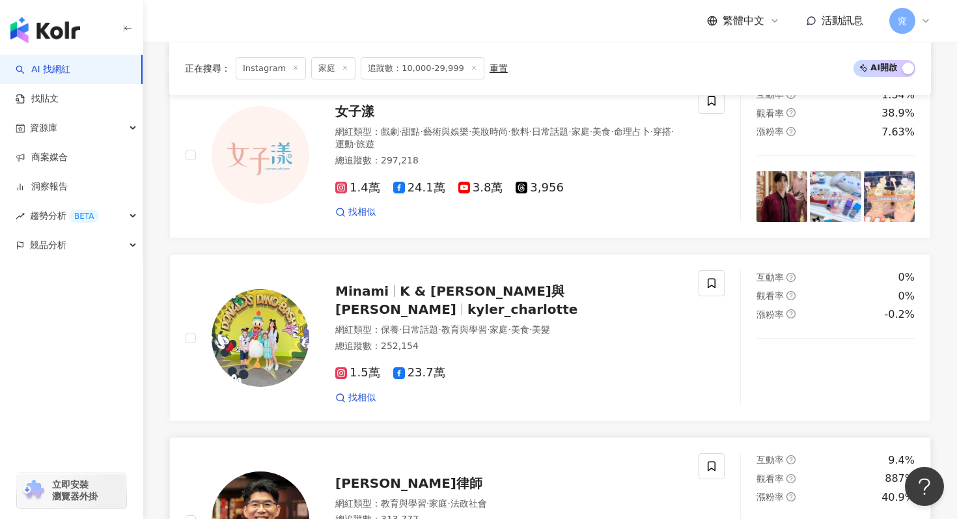
scroll to position [1548, 0]
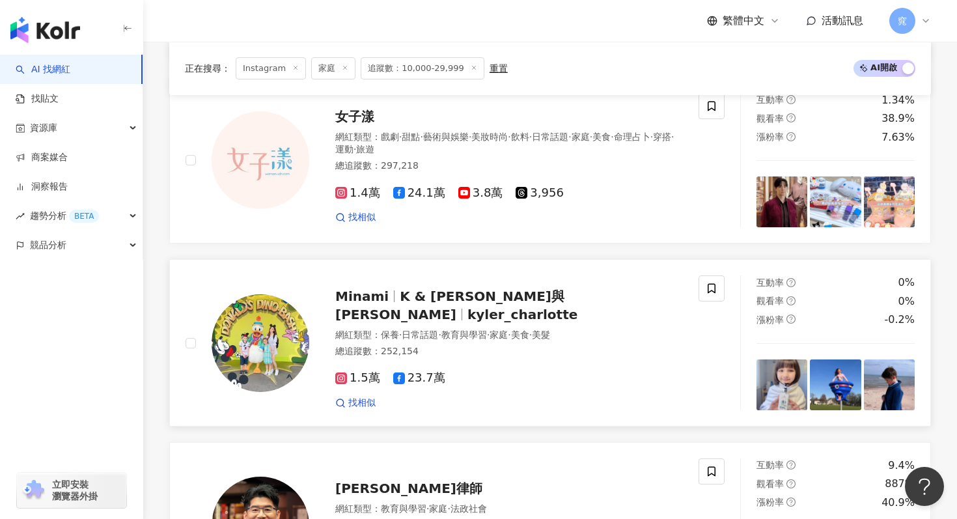
click at [394, 302] on div at bounding box center [394, 296] width 1 height 12
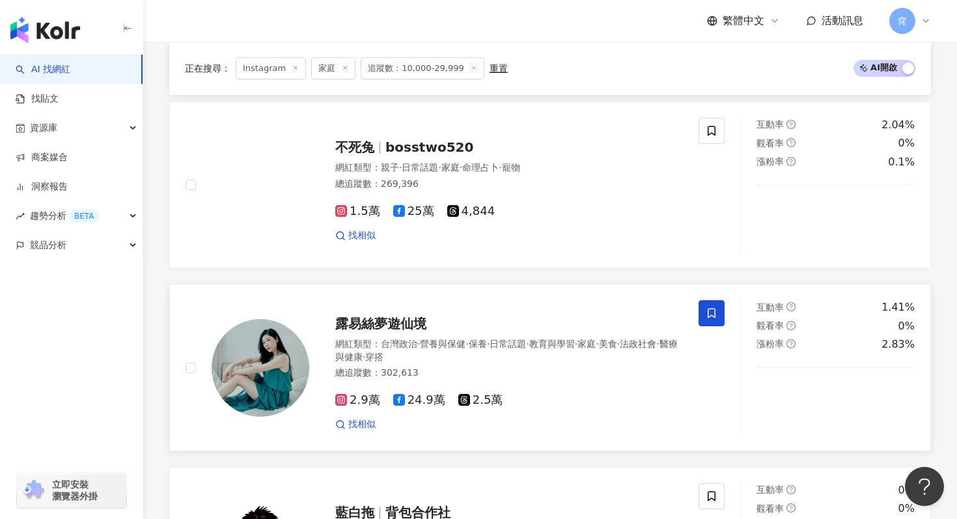
scroll to position [794, 0]
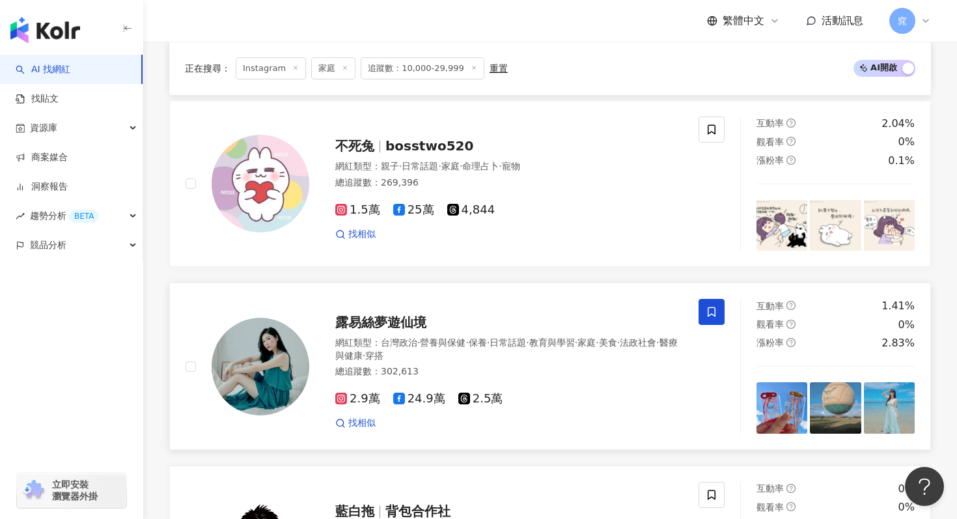
click at [408, 324] on span "露易絲夢遊仙境" at bounding box center [380, 323] width 91 height 16
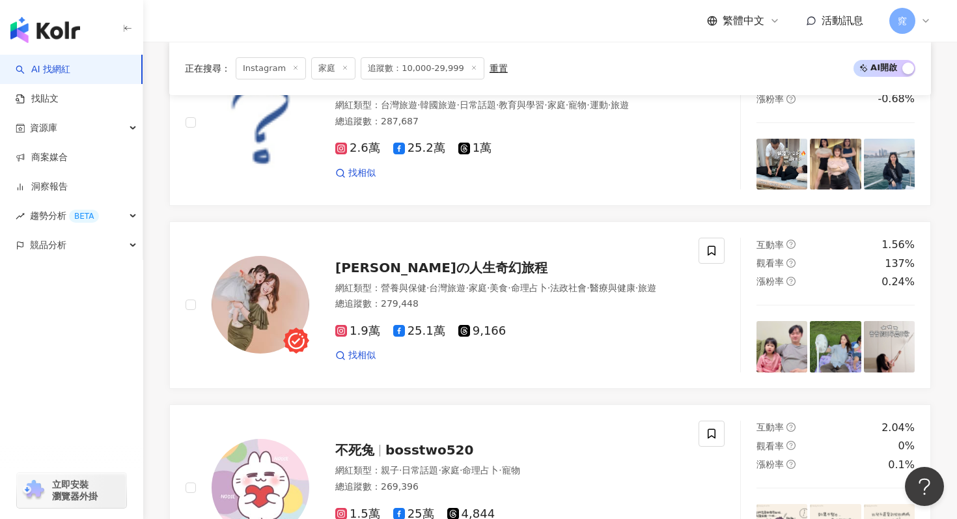
scroll to position [483, 0]
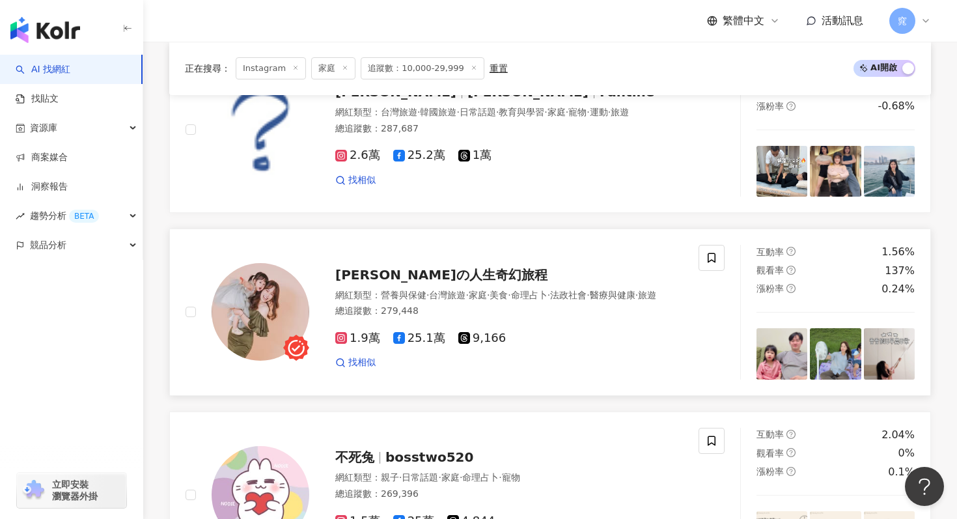
click at [391, 274] on span "陳綠の人生奇幻旅程" at bounding box center [441, 275] width 212 height 16
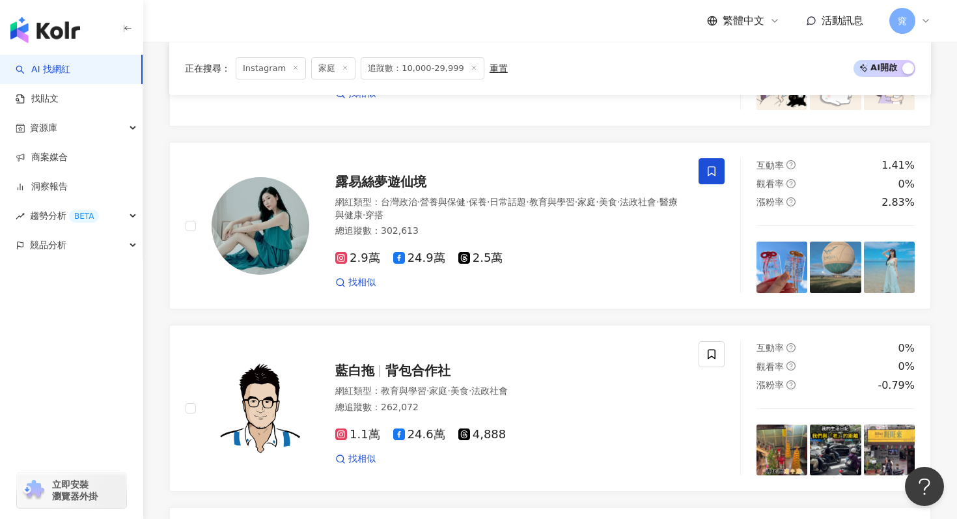
scroll to position [281, 0]
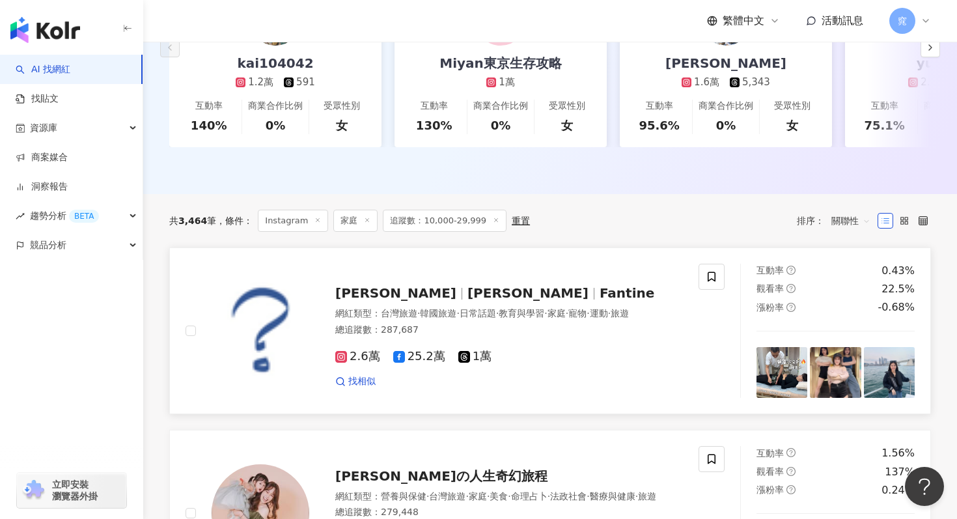
click at [409, 298] on span "Fantine 芳婷" at bounding box center [395, 293] width 121 height 16
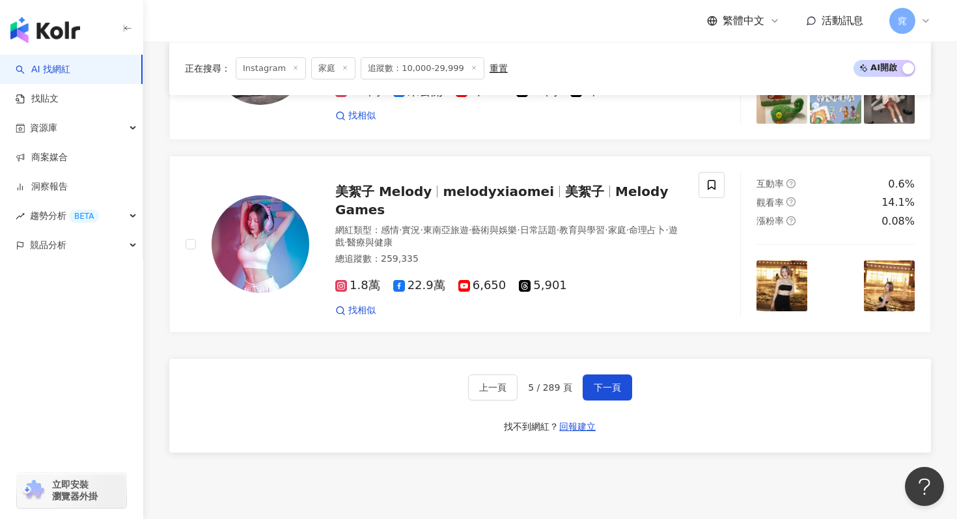
scroll to position [2455, 0]
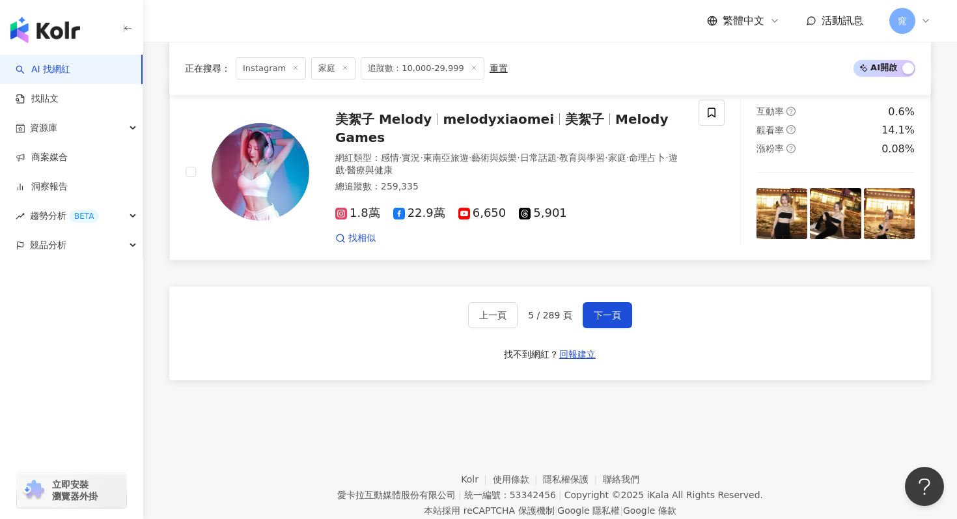
click at [609, 313] on span "下一頁" at bounding box center [607, 315] width 27 height 10
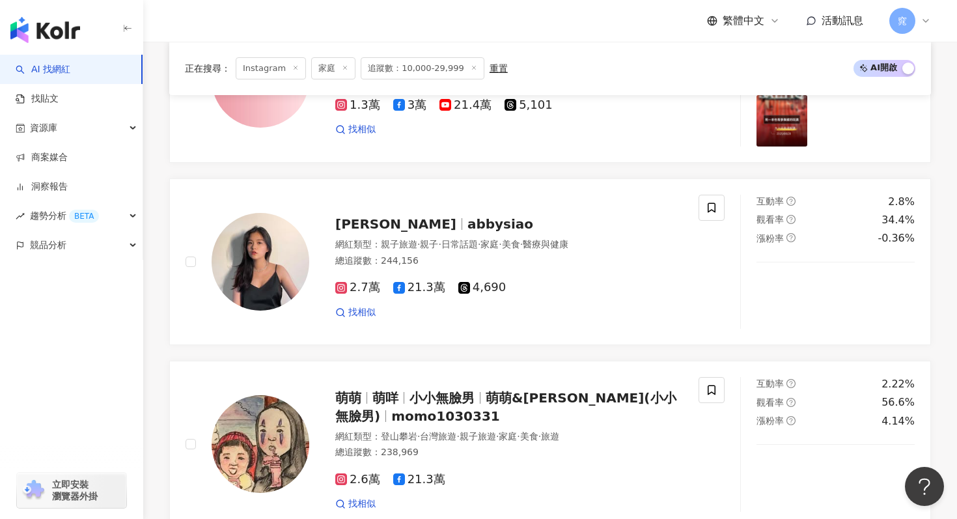
scroll to position [1939, 0]
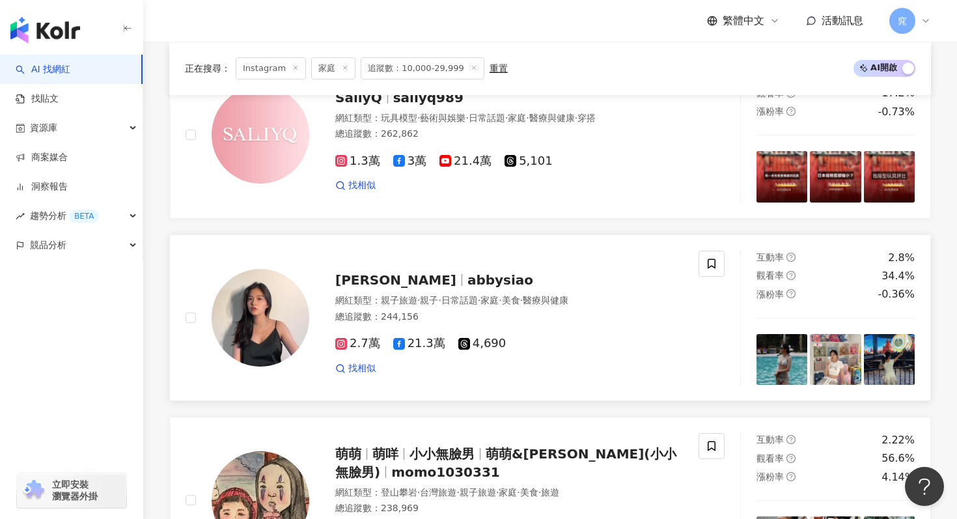
click at [418, 279] on span "蕭珊珊 Abby" at bounding box center [401, 280] width 132 height 16
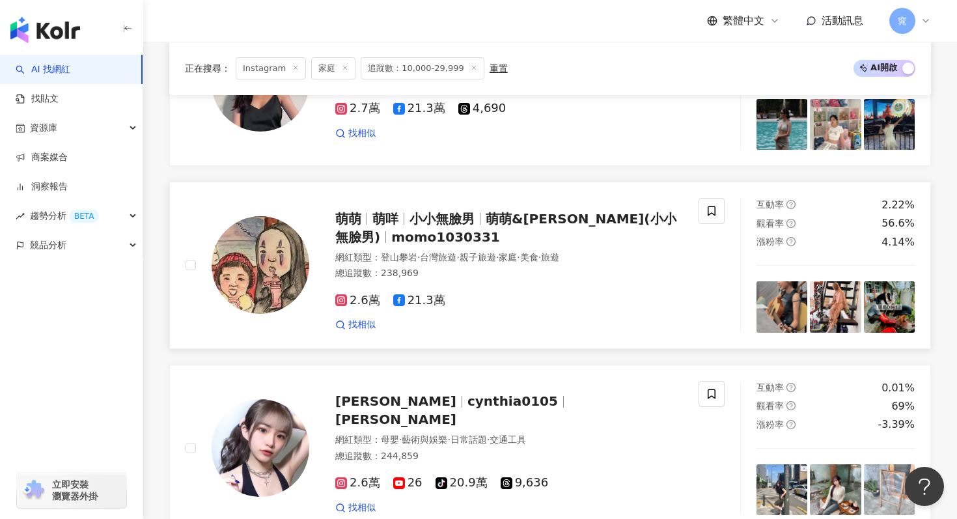
scroll to position [2278, 0]
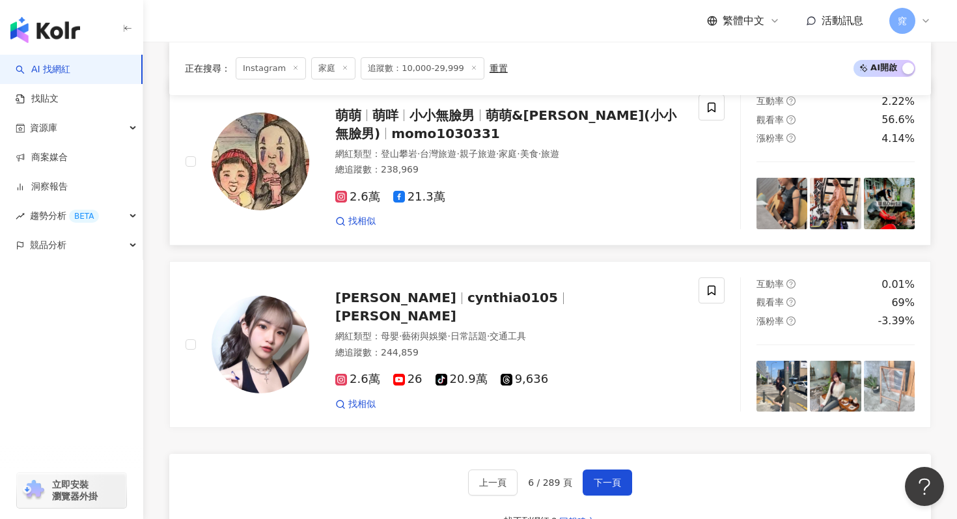
click at [429, 118] on span "小小無臉男" at bounding box center [442, 115] width 65 height 16
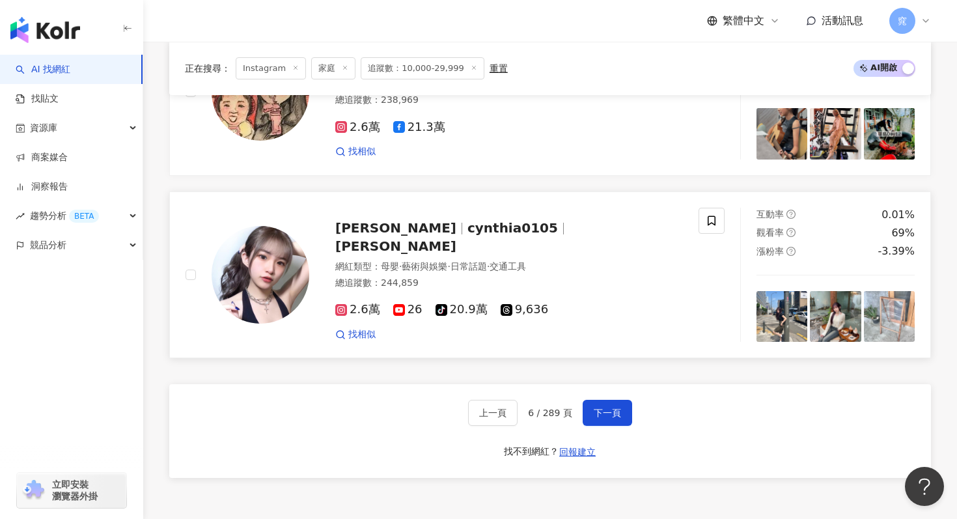
scroll to position [2353, 0]
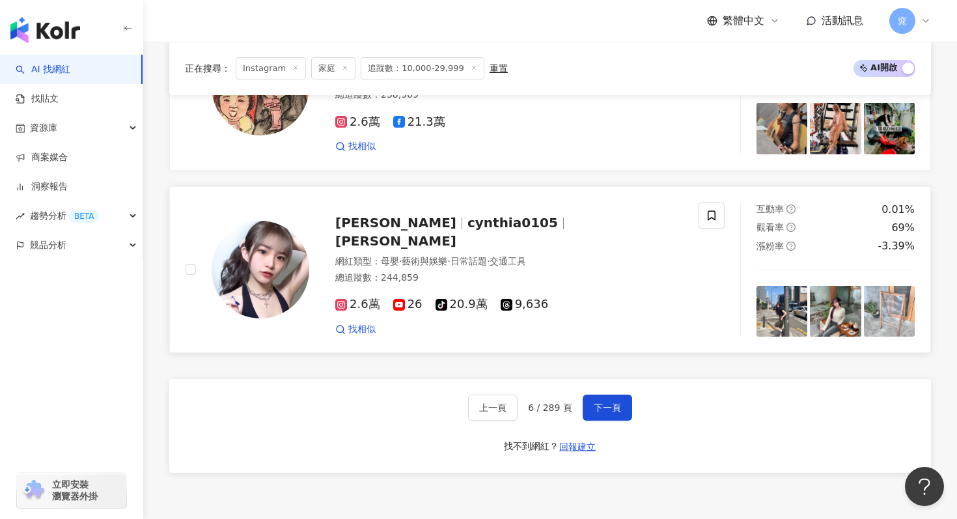
click at [468, 231] on span "cynthia0105" at bounding box center [513, 223] width 91 height 16
click at [617, 406] on span "下一頁" at bounding box center [607, 408] width 27 height 10
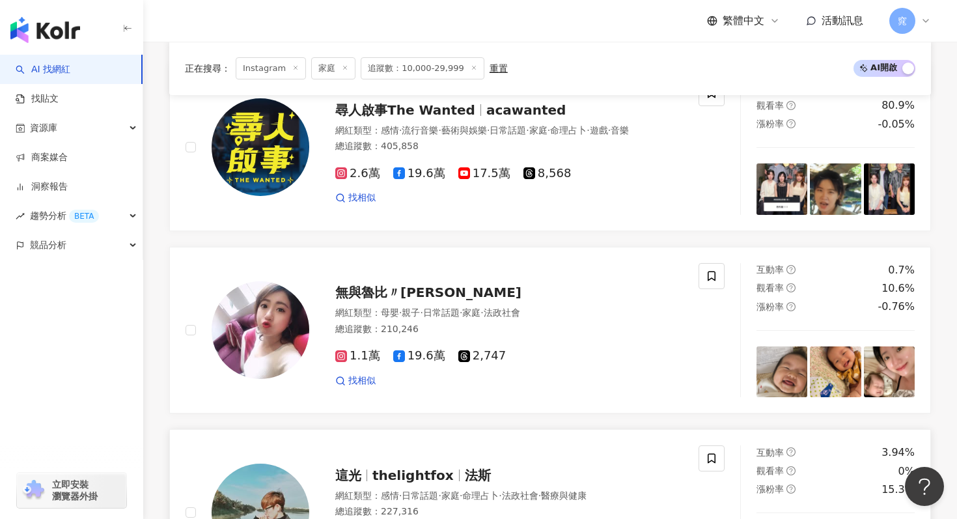
scroll to position [2033, 0]
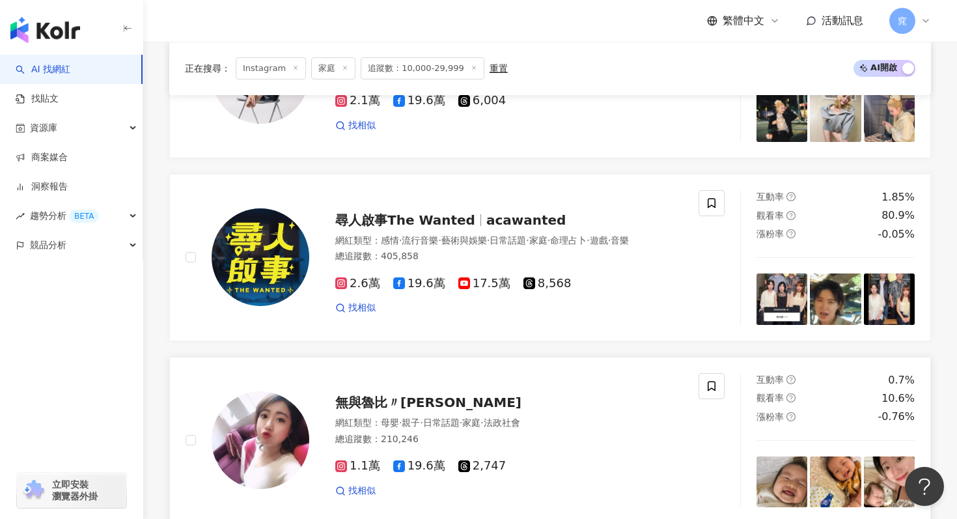
click at [395, 395] on span "無與魯比〃Ruby" at bounding box center [428, 403] width 186 height 16
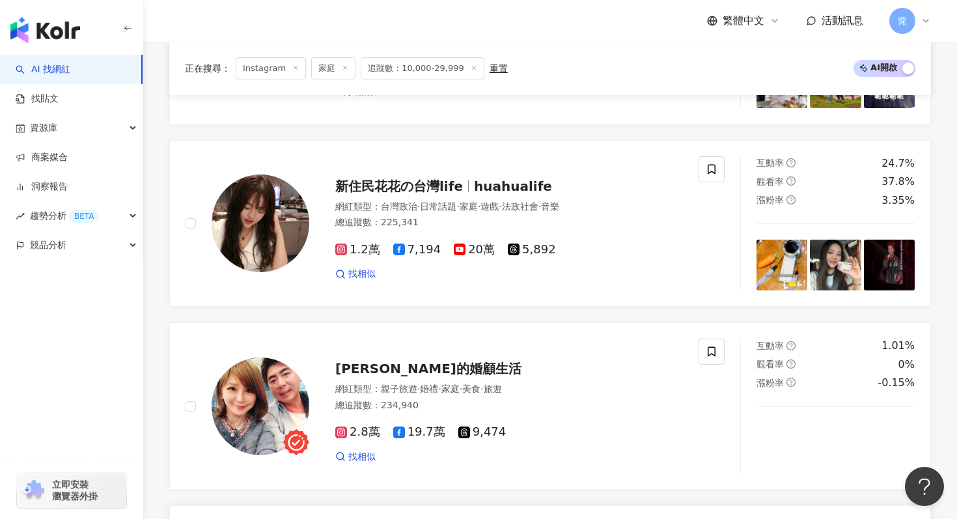
scroll to position [1337, 0]
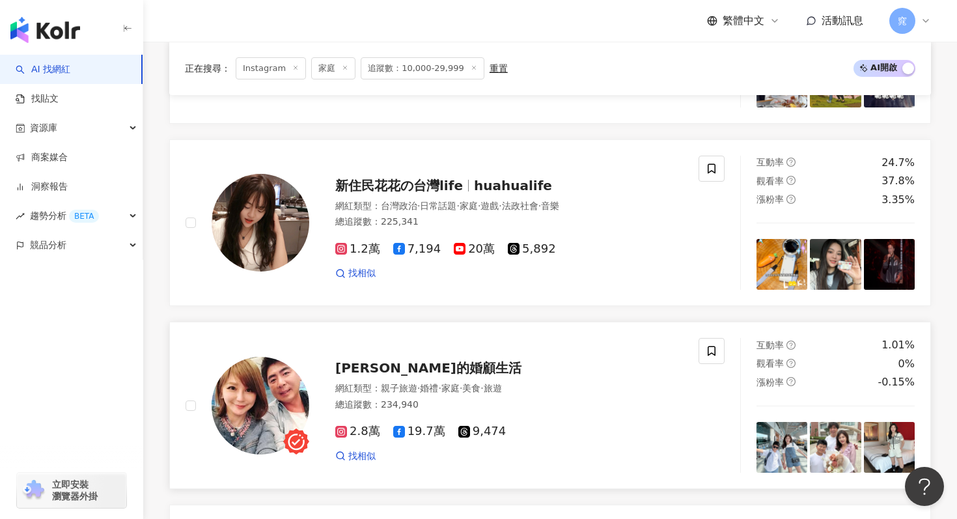
click at [406, 359] on div "梁太的婚顧生活 網紅類型 ： 親子旅遊 · 婚禮 · 家庭 · 美食 · 旅遊 總追蹤數 ： 234,940 2.8萬 19.7萬 9,474 找相似" at bounding box center [496, 405] width 374 height 114
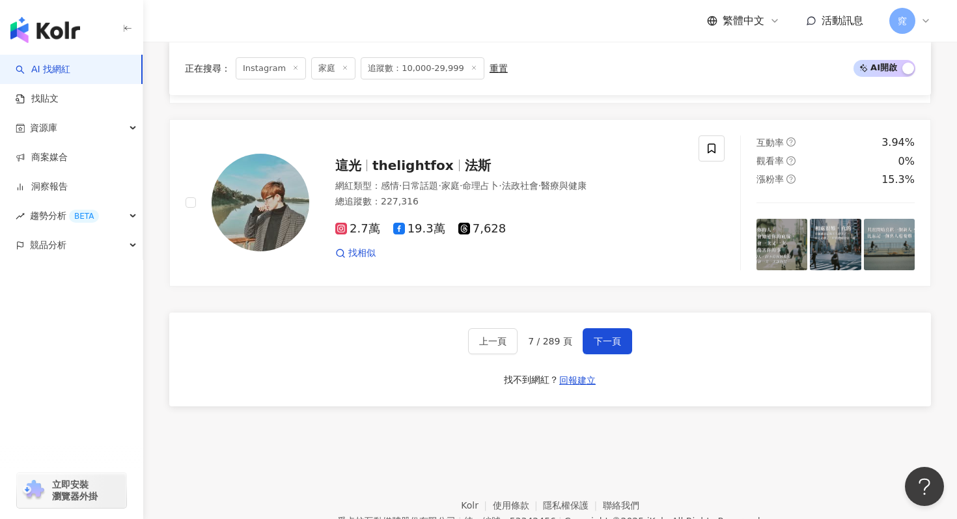
scroll to position [2460, 0]
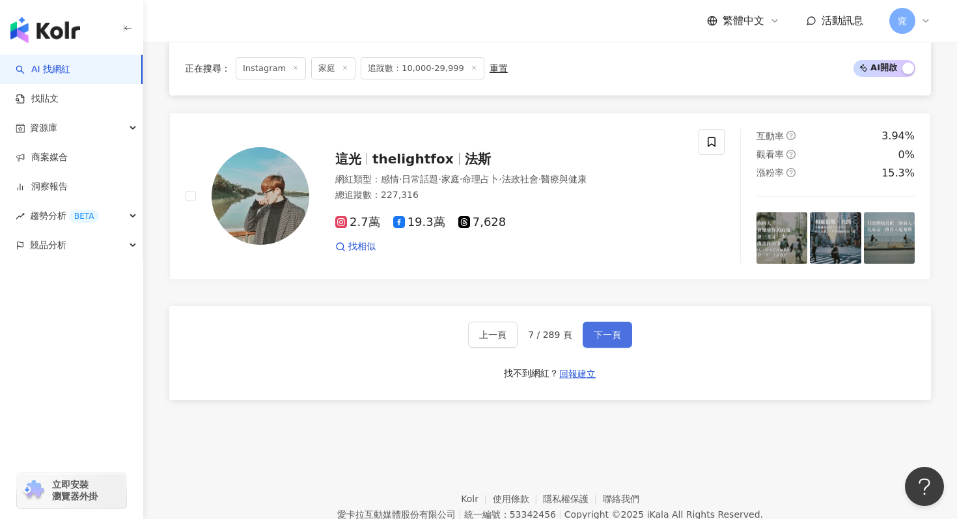
click at [599, 330] on span "下一頁" at bounding box center [607, 335] width 27 height 10
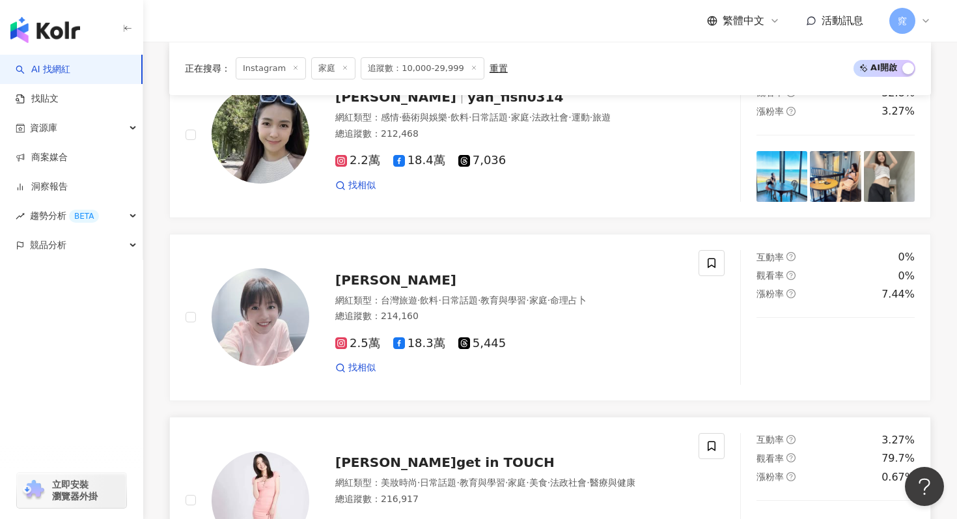
scroll to position [1977, 0]
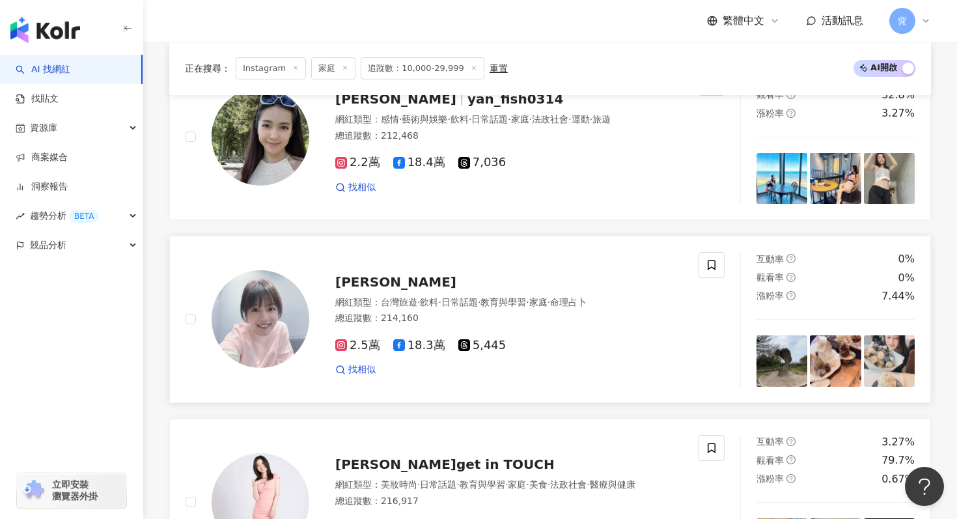
click at [361, 287] on span "喻虹淵" at bounding box center [395, 282] width 121 height 16
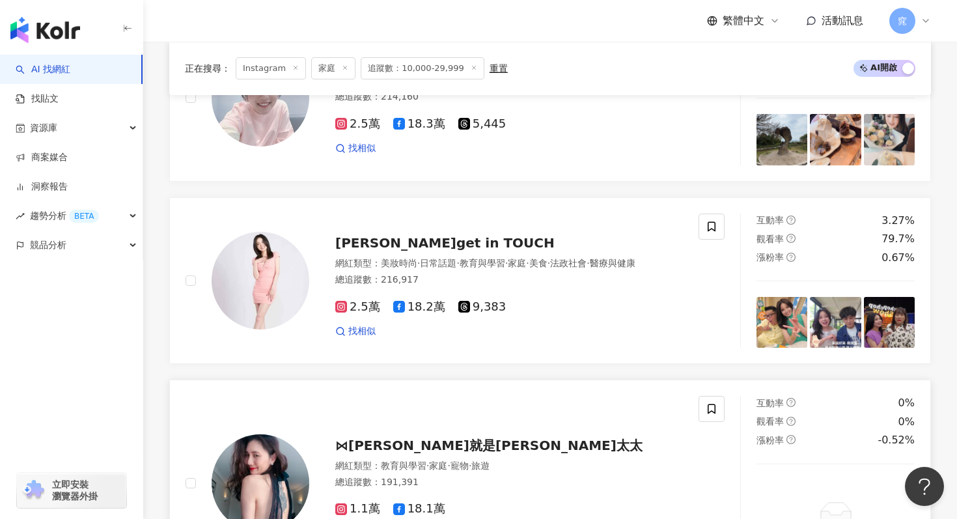
scroll to position [2562, 0]
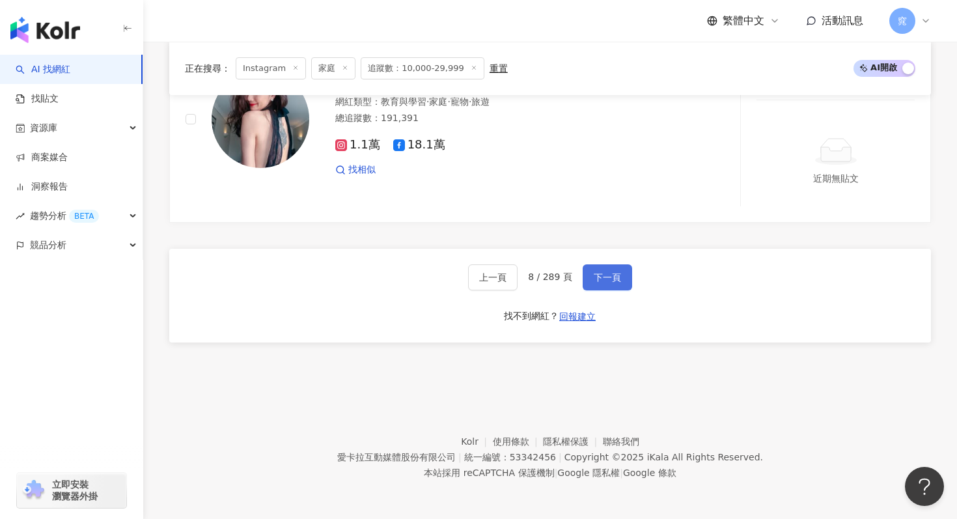
click at [601, 281] on span "下一頁" at bounding box center [607, 277] width 27 height 10
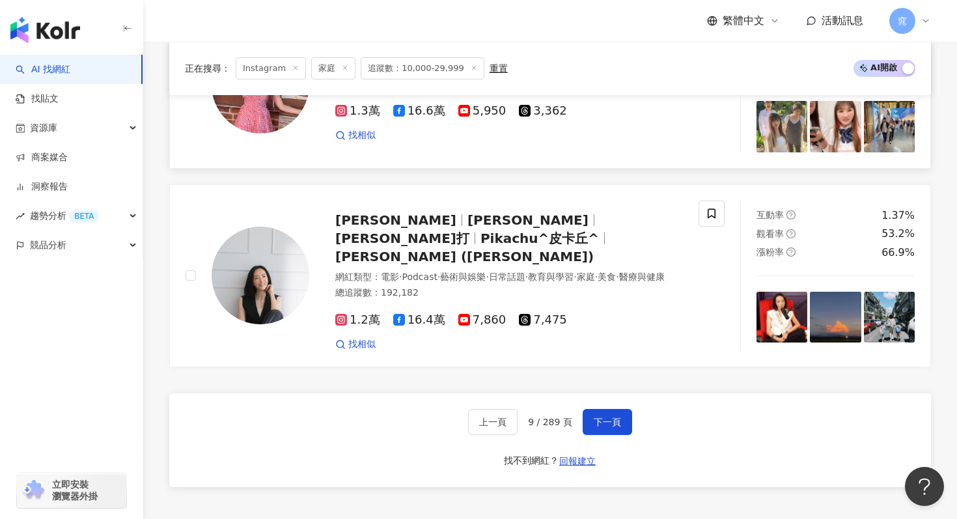
scroll to position [2394, 0]
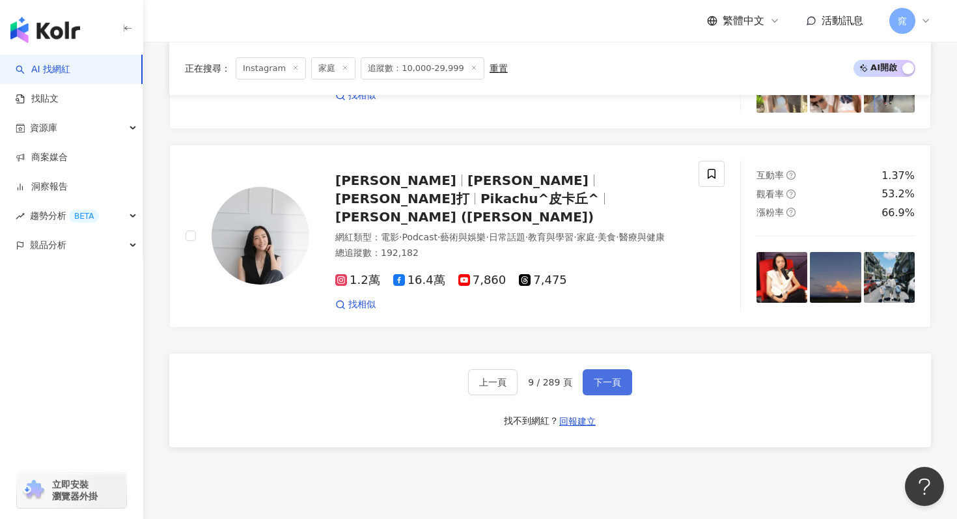
click at [621, 382] on button "下一頁" at bounding box center [608, 382] width 50 height 26
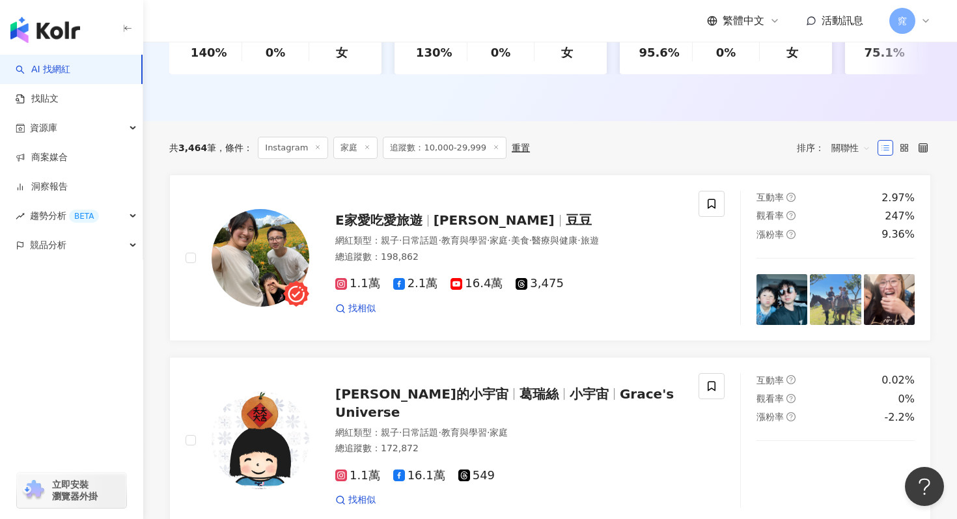
scroll to position [353, 0]
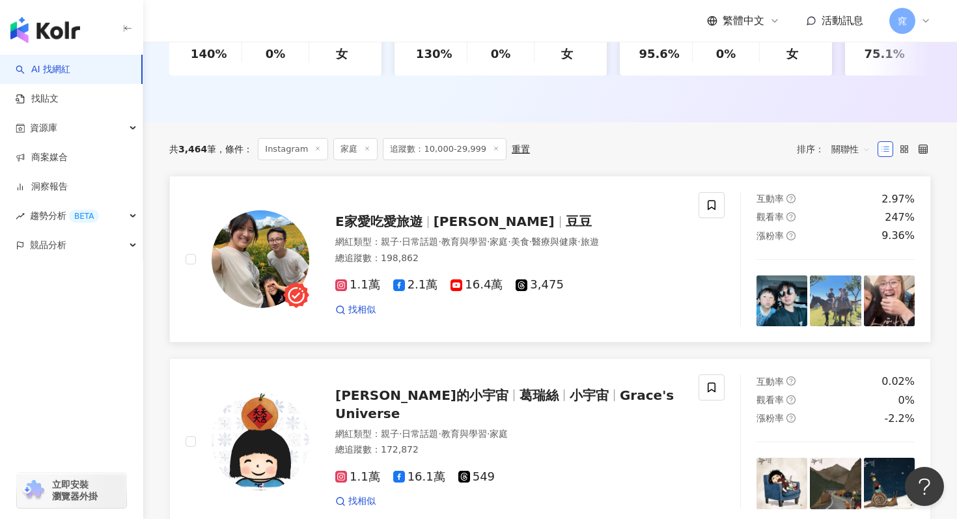
click at [382, 223] on span "E家愛吃愛旅遊" at bounding box center [378, 222] width 87 height 16
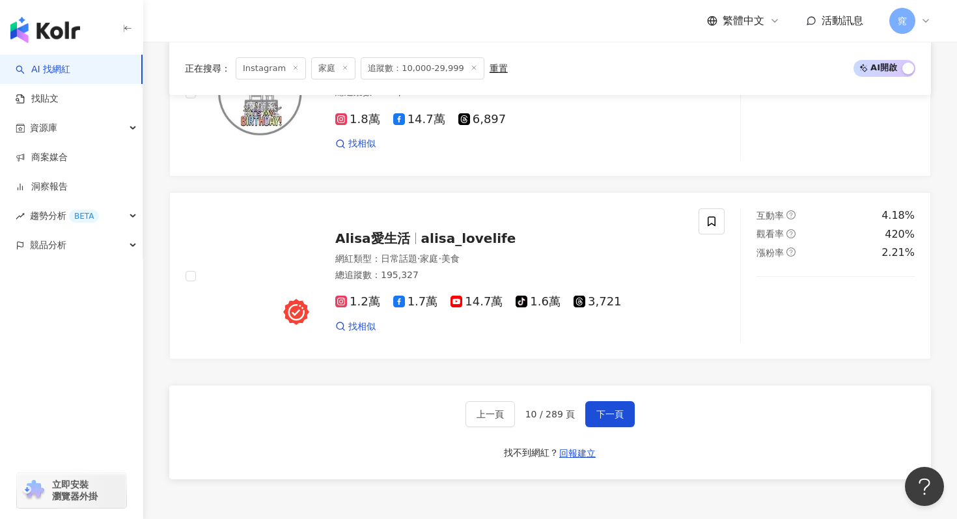
scroll to position [2549, 0]
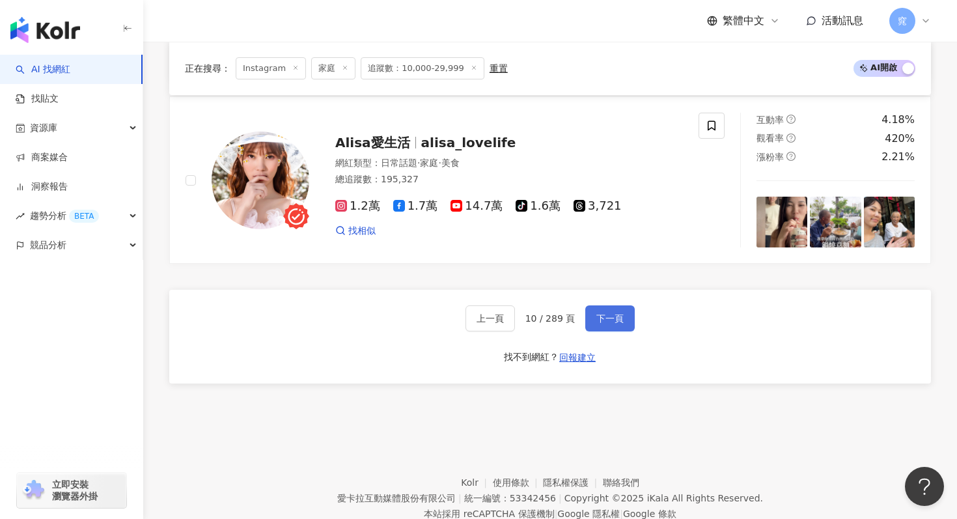
click at [616, 314] on span "下一頁" at bounding box center [610, 318] width 27 height 10
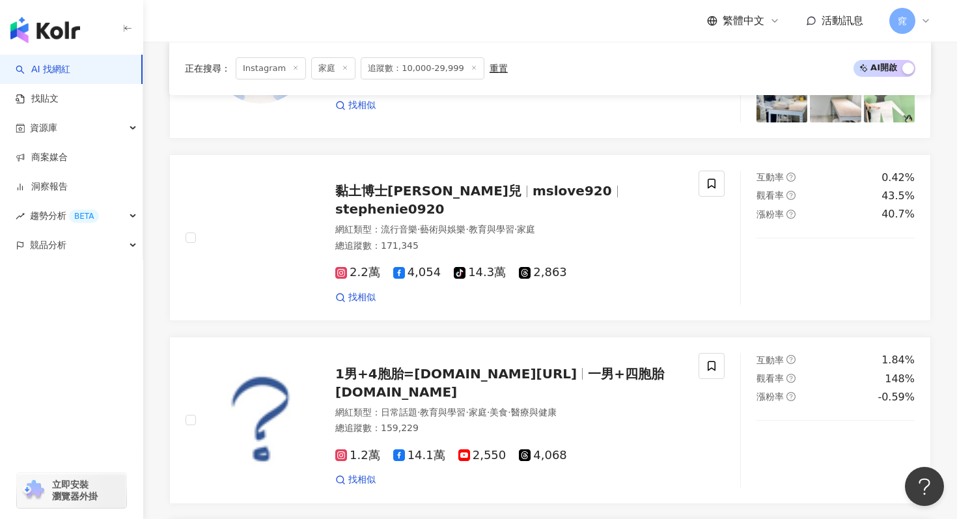
scroll to position [1511, 0]
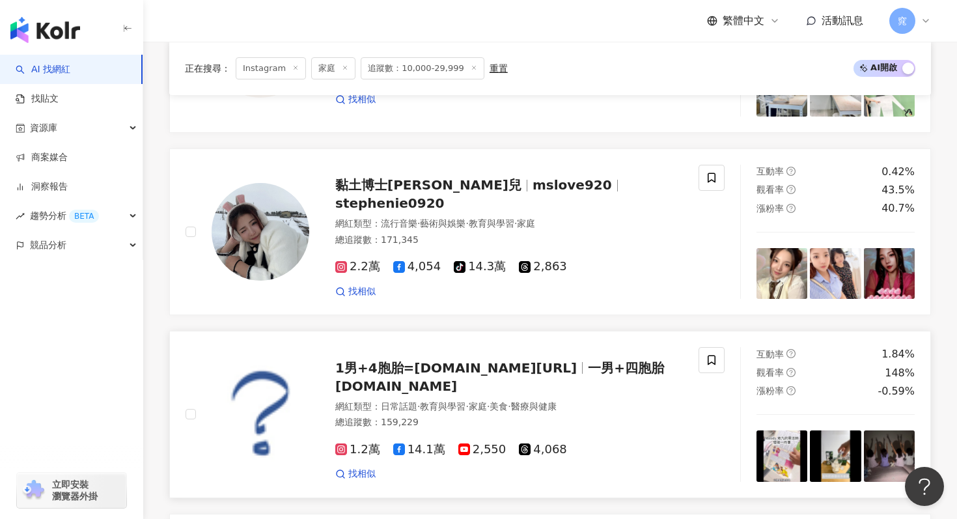
click at [389, 360] on span "1男+4胞胎=五寶媽O.Q.Ma" at bounding box center [456, 368] width 242 height 16
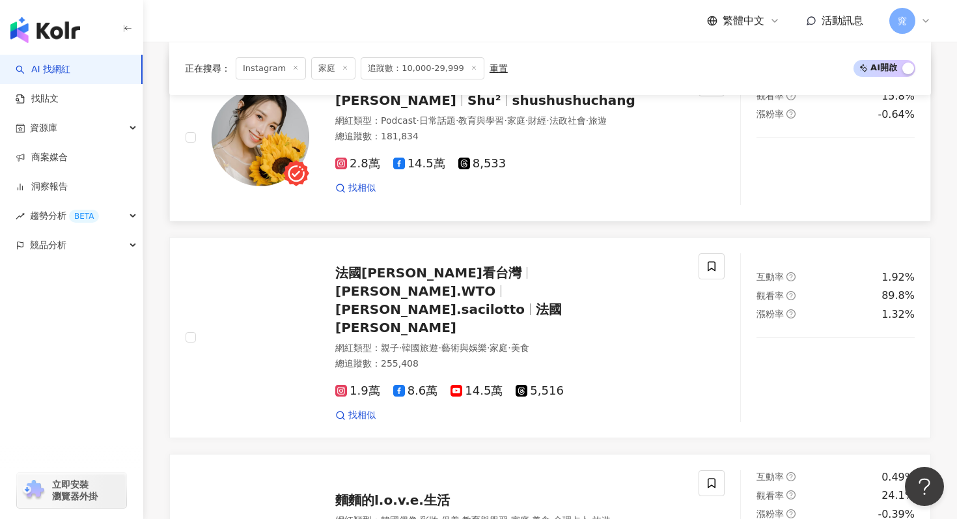
scroll to position [649, 0]
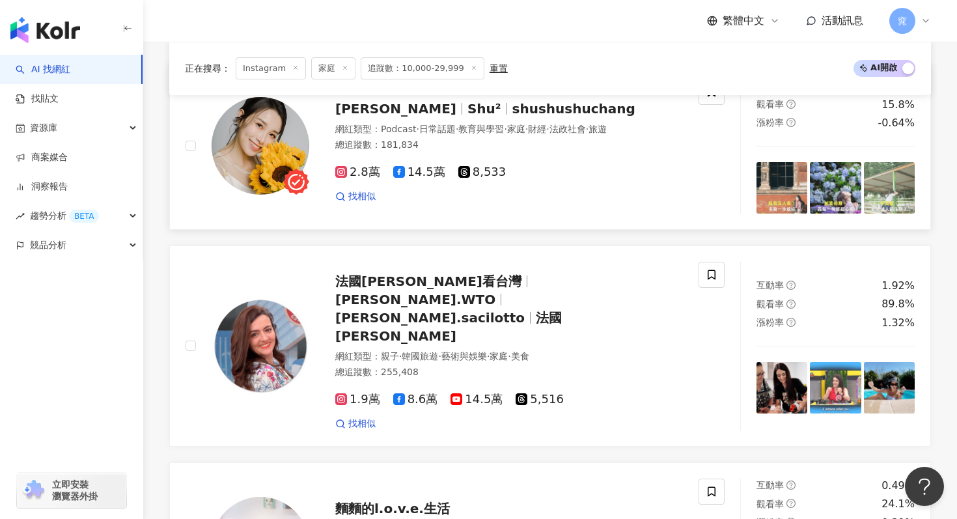
click at [513, 108] on span "shushushuchang" at bounding box center [574, 109] width 123 height 16
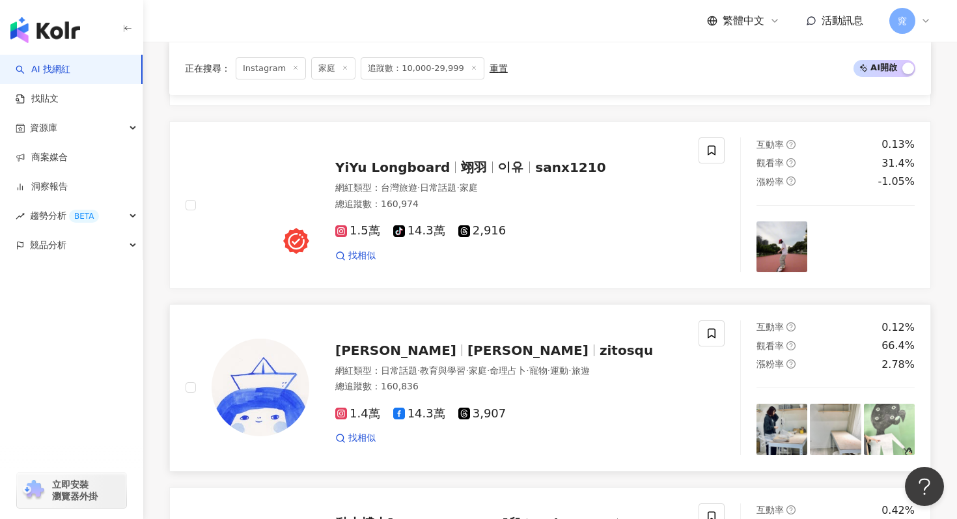
scroll to position [1277, 0]
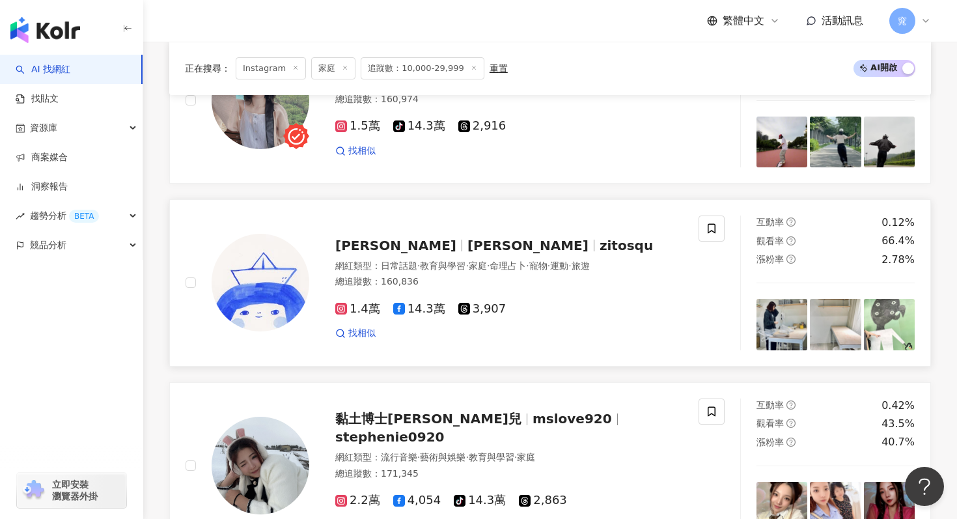
click at [468, 238] on span "Zito Hsu" at bounding box center [528, 246] width 121 height 16
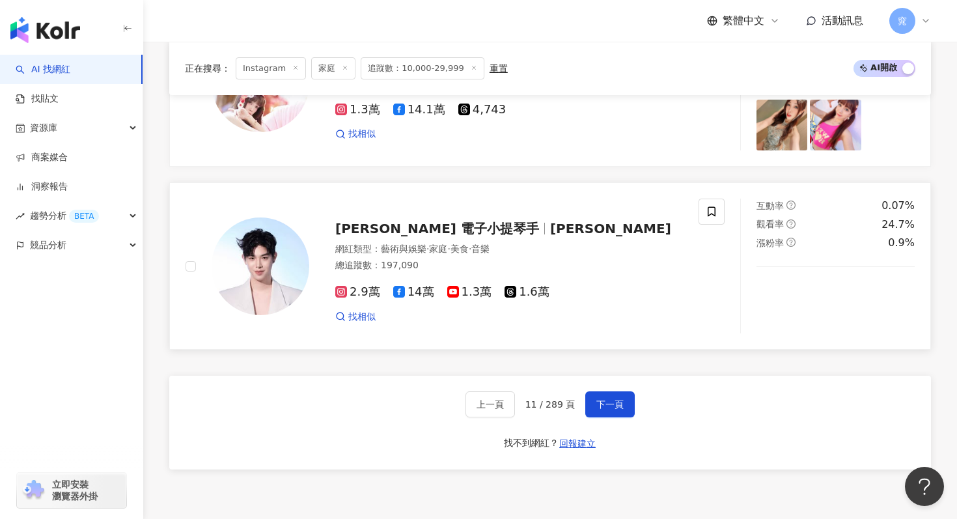
scroll to position [2394, 0]
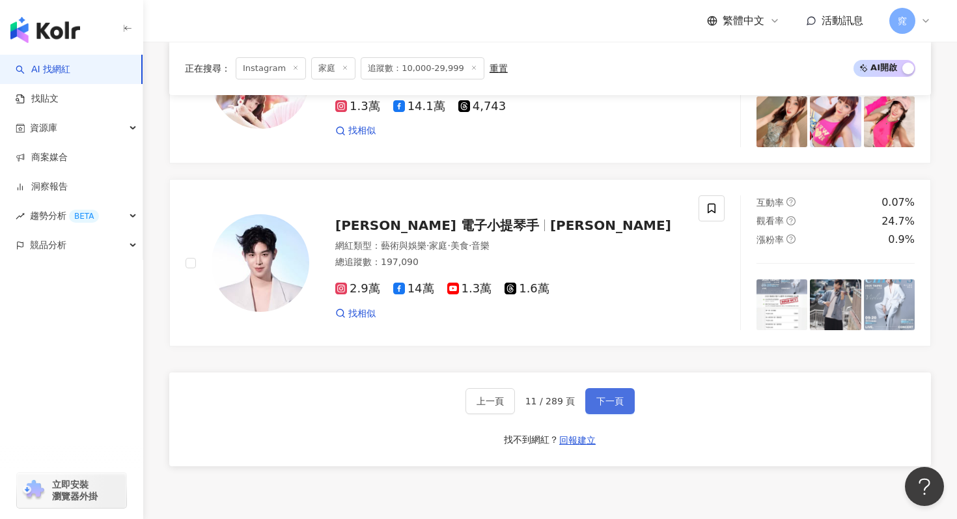
click at [608, 388] on button "下一頁" at bounding box center [611, 401] width 50 height 26
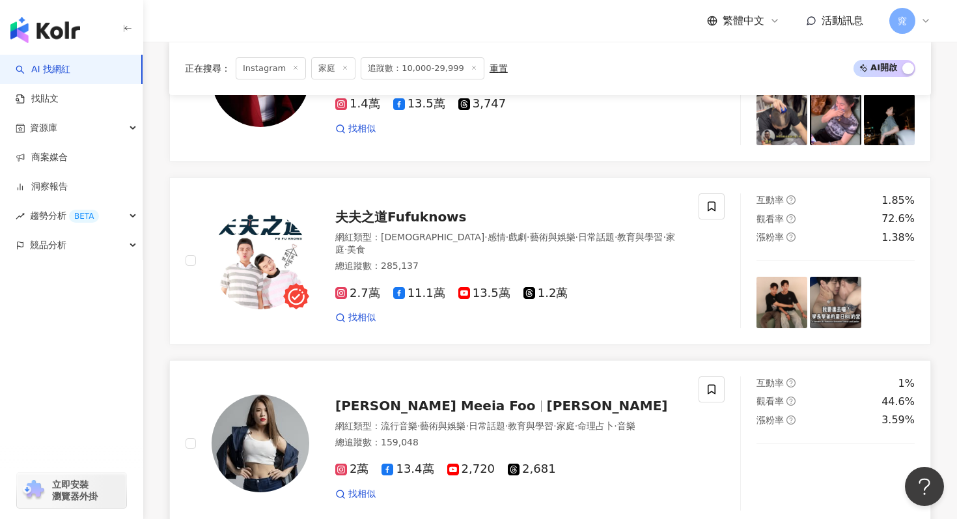
scroll to position [2203, 0]
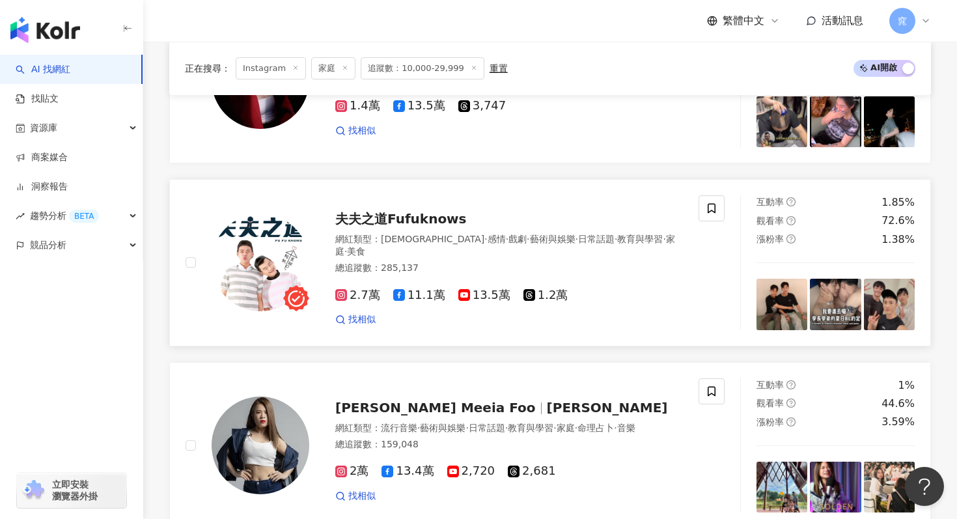
click at [360, 211] on span "夫夫之道Fufuknows" at bounding box center [401, 219] width 132 height 16
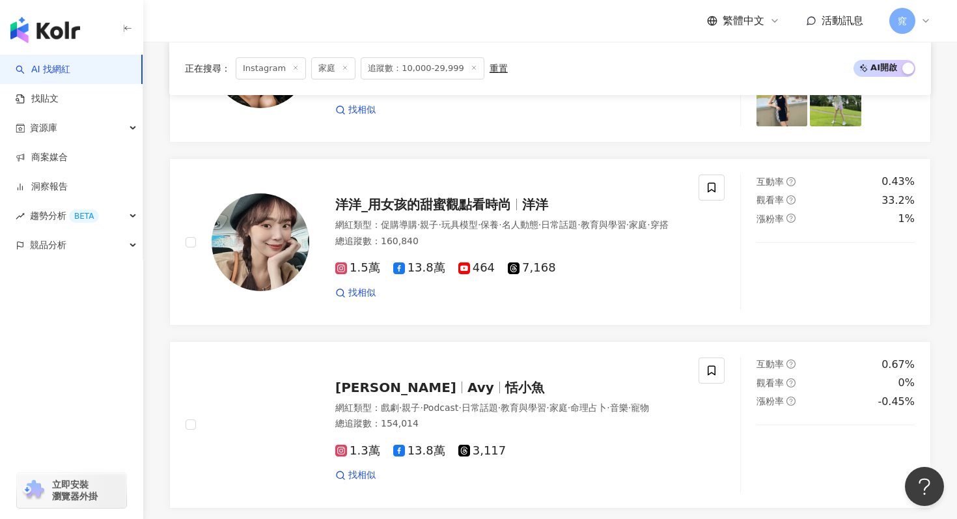
scroll to position [1093, 0]
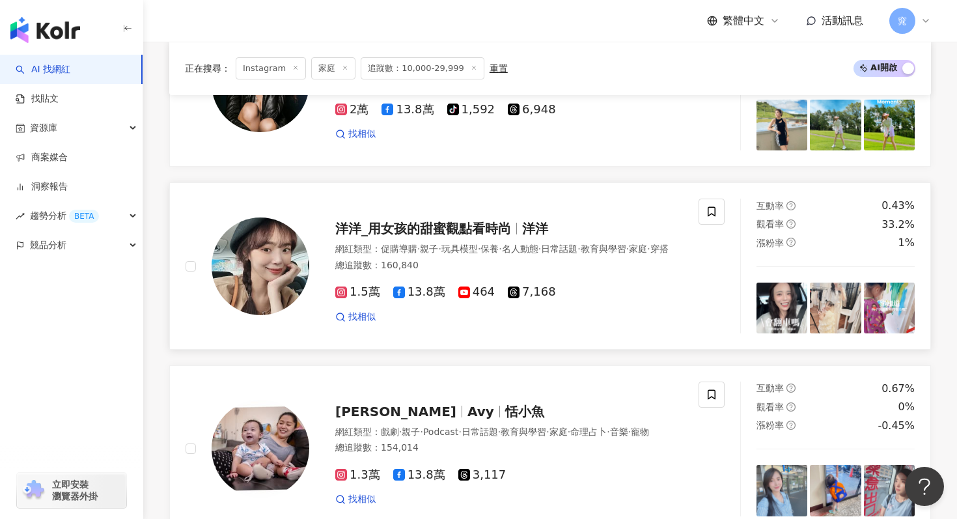
click at [431, 221] on span "洋洋_用女孩的甜蜜觀點看時尚" at bounding box center [423, 229] width 176 height 16
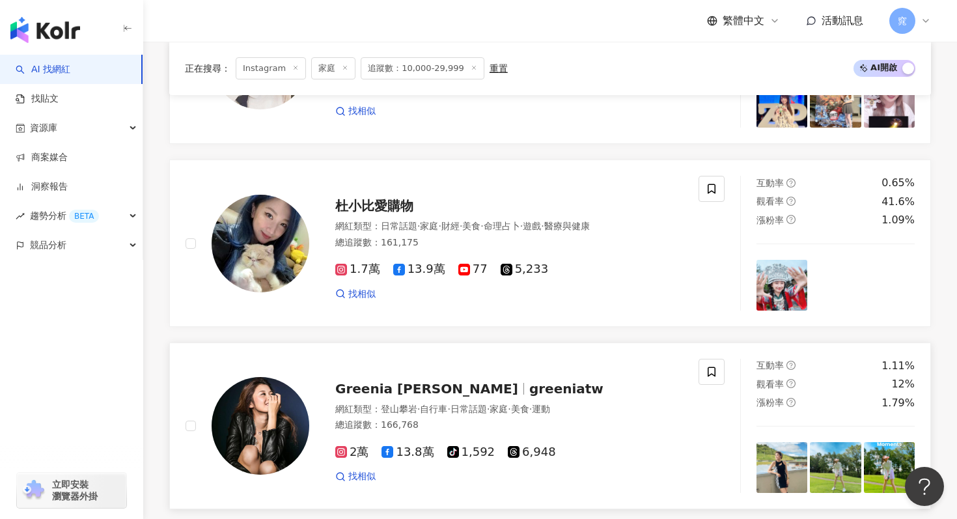
scroll to position [750, 0]
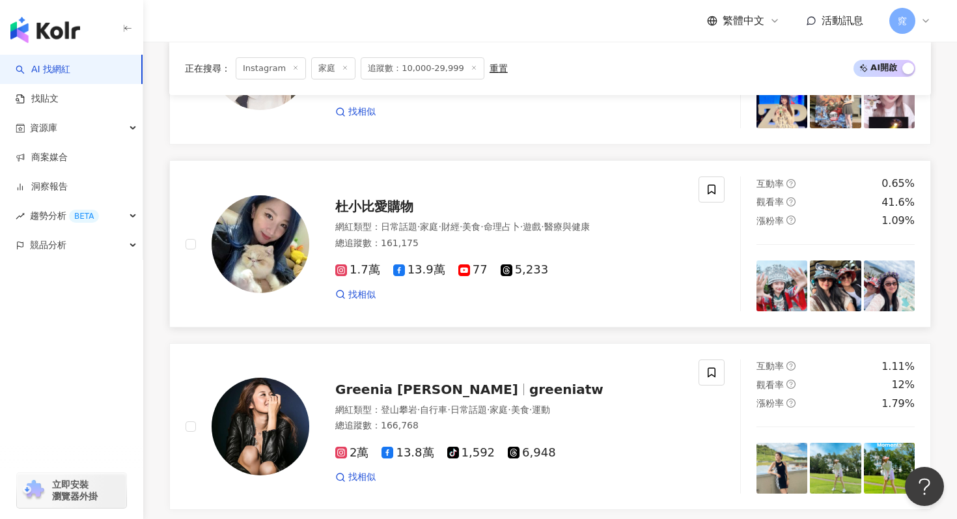
click at [386, 187] on div "杜小比愛購物 網紅類型 ： 日常話題 · 家庭 · 財經 · 美食 · 命理占卜 · 遊戲 · 醫療與健康 總追蹤數 ： 161,175 1.7萬 13.9萬…" at bounding box center [496, 244] width 374 height 114
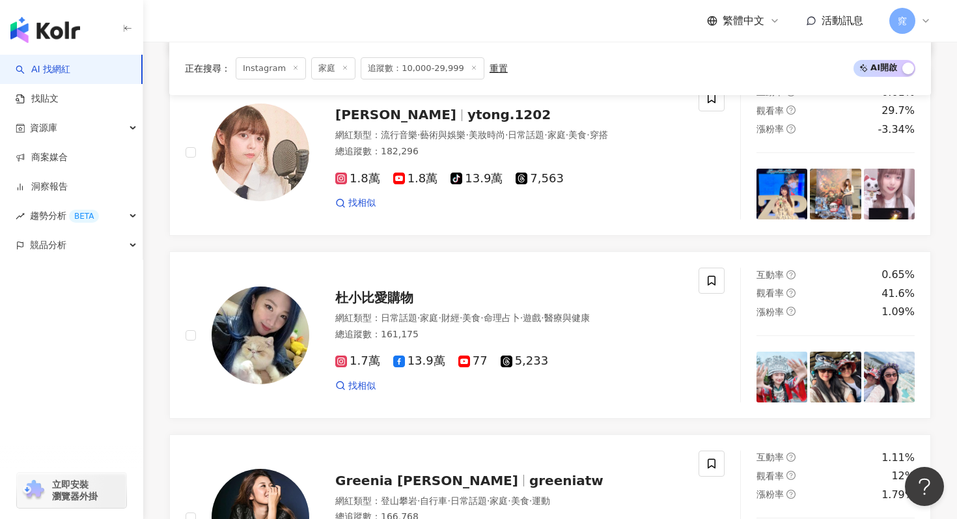
scroll to position [1084, 0]
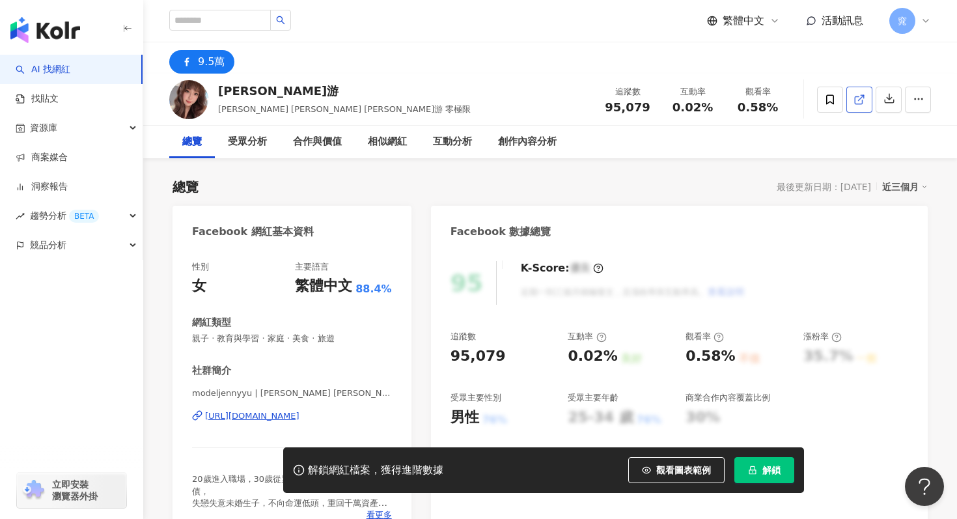
click at [855, 100] on icon at bounding box center [858, 99] width 7 height 7
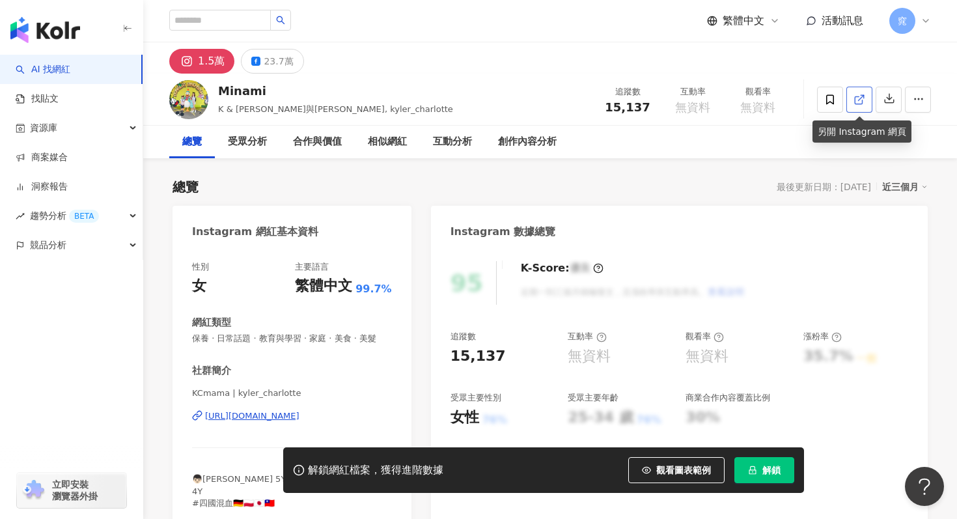
click at [858, 104] on icon at bounding box center [858, 99] width 7 height 7
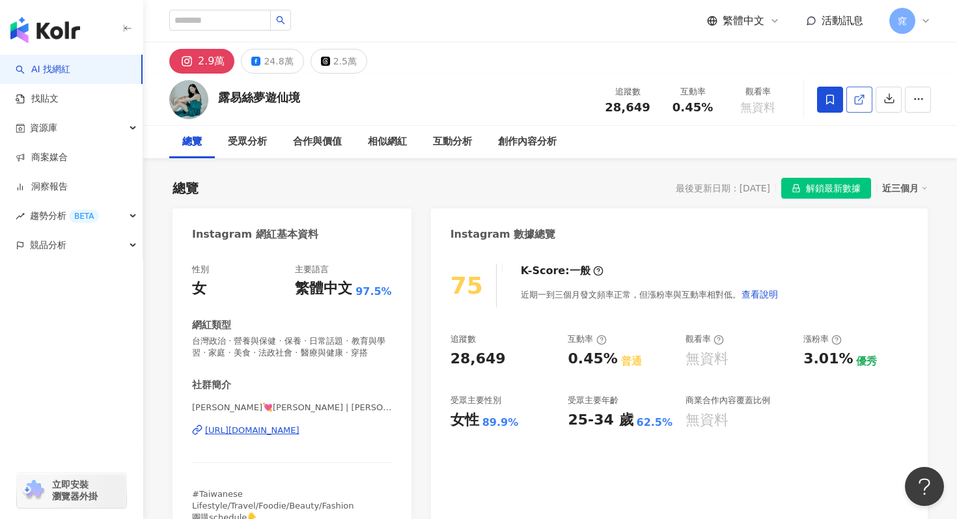
click at [857, 101] on icon at bounding box center [860, 100] width 12 height 12
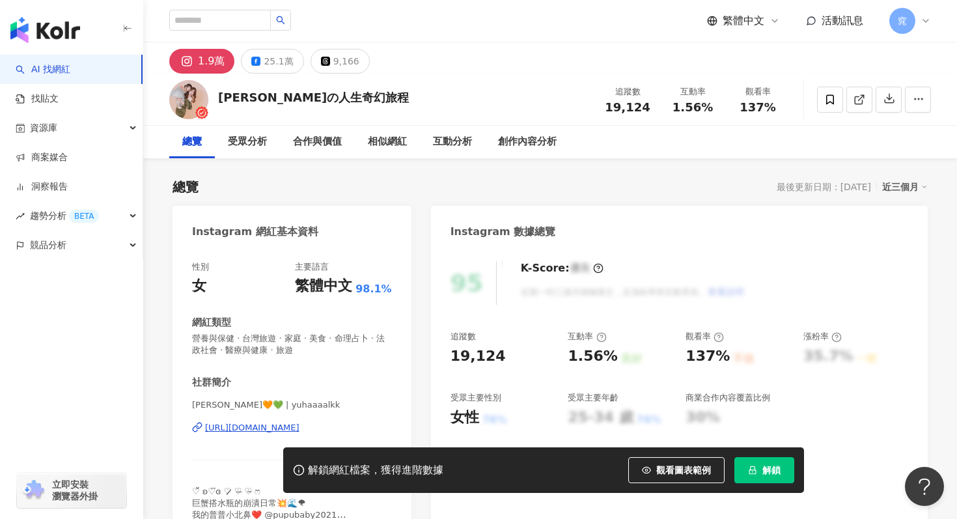
click at [865, 100] on icon at bounding box center [860, 100] width 12 height 12
click at [856, 97] on icon at bounding box center [860, 100] width 12 height 12
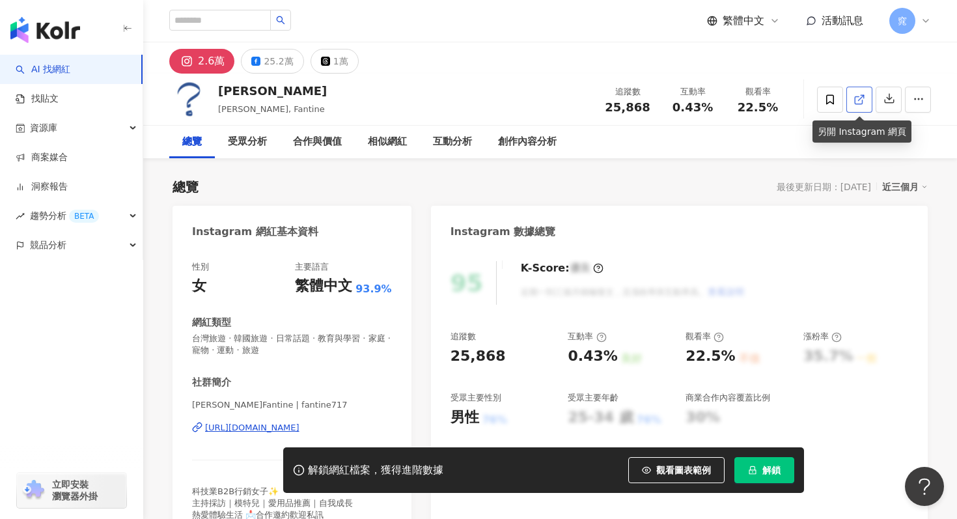
click at [860, 98] on line at bounding box center [861, 97] width 5 height 5
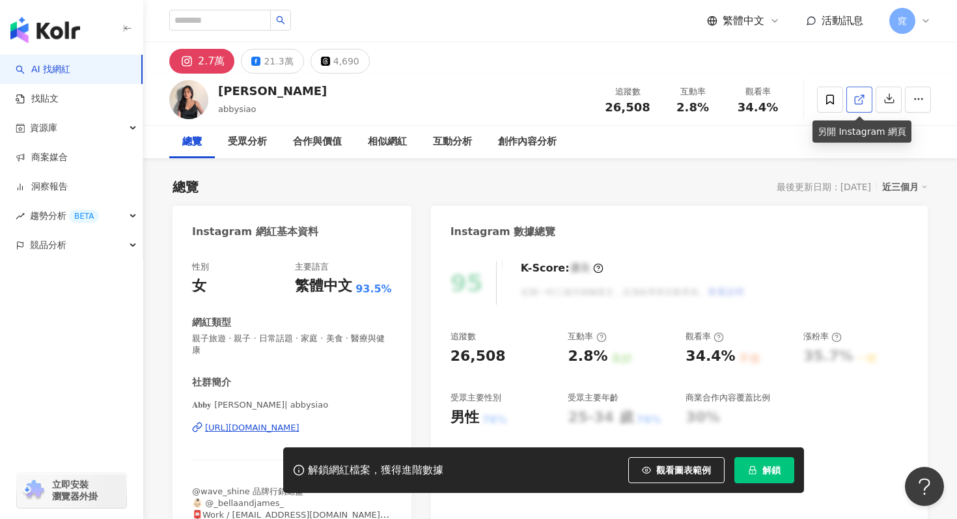
click at [863, 103] on icon at bounding box center [860, 100] width 12 height 12
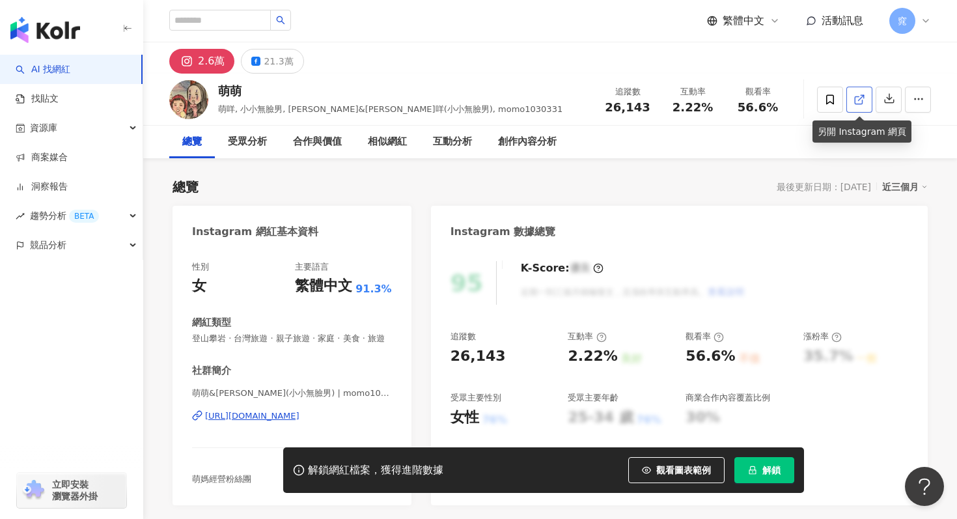
click at [854, 102] on icon at bounding box center [860, 100] width 12 height 12
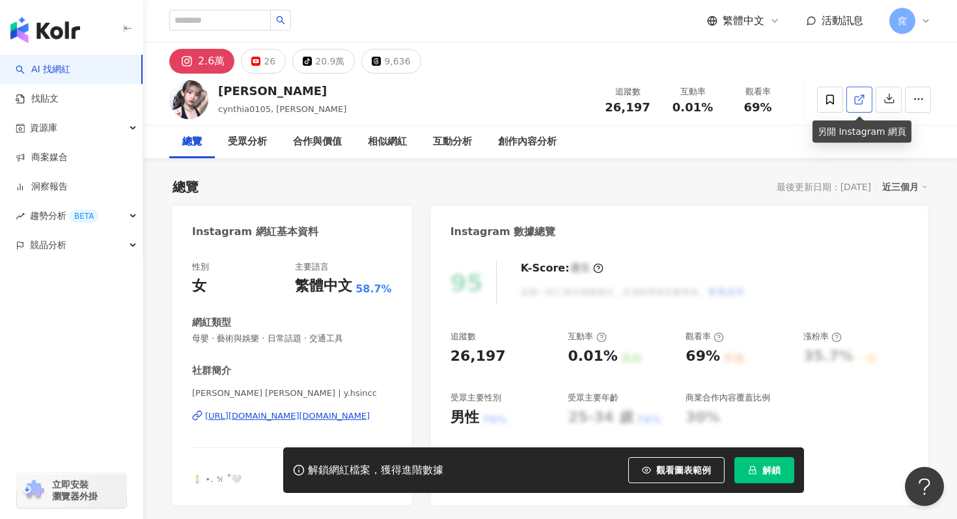
click at [865, 102] on icon at bounding box center [860, 100] width 12 height 12
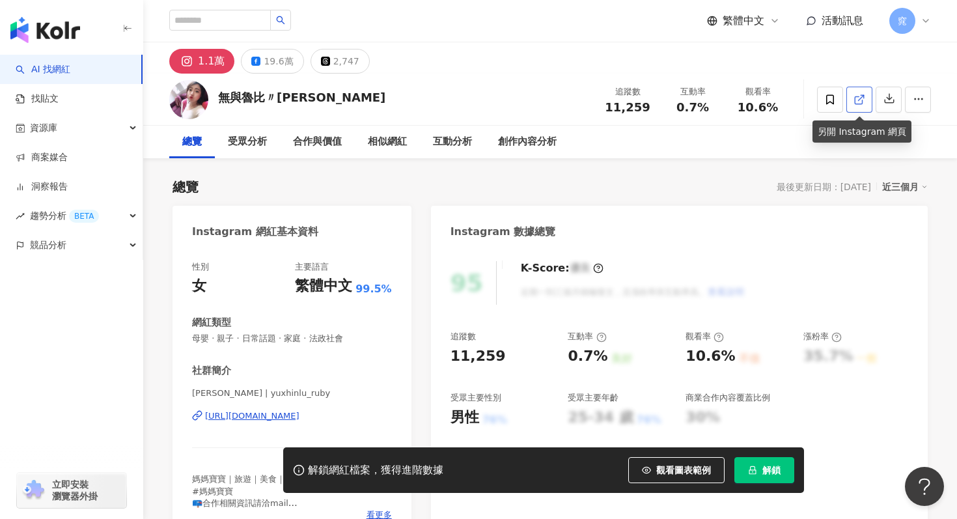
click at [860, 96] on icon at bounding box center [860, 100] width 12 height 12
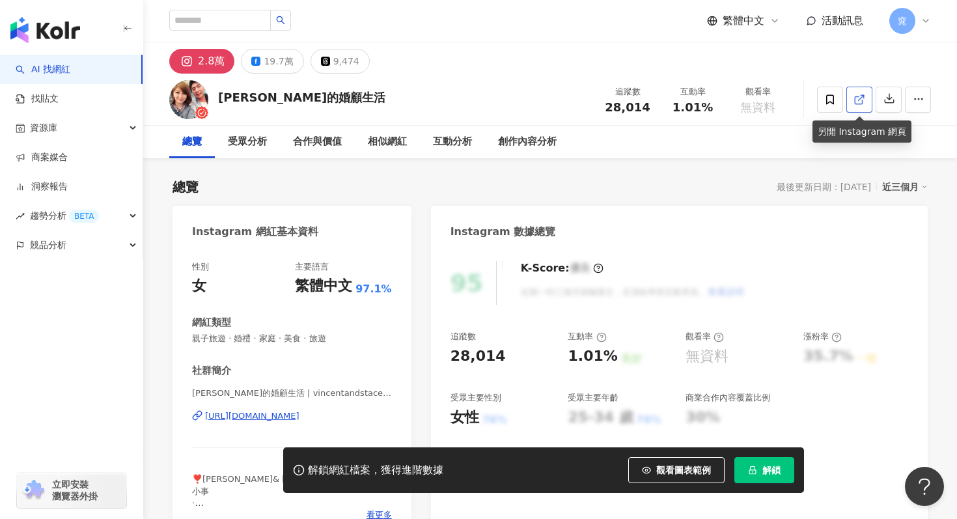
click at [861, 100] on icon at bounding box center [860, 100] width 12 height 12
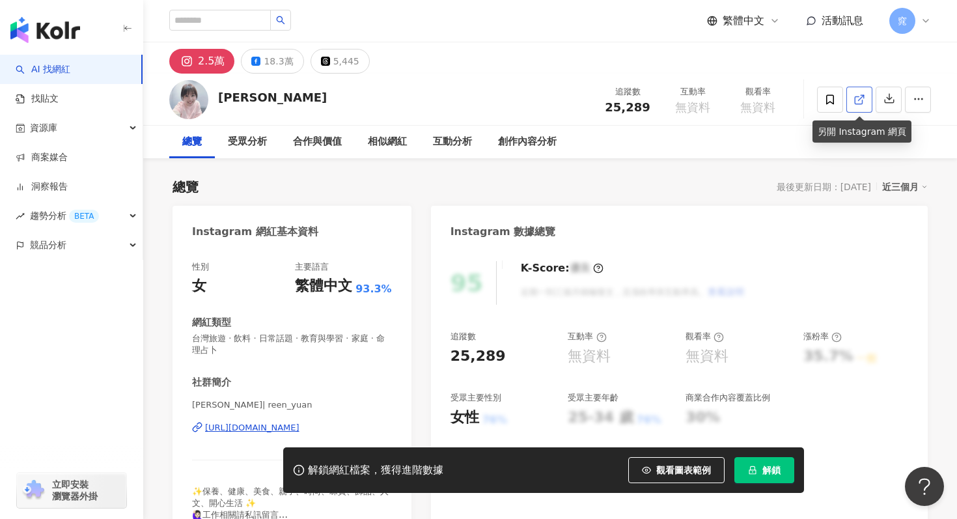
click at [856, 100] on icon at bounding box center [860, 100] width 12 height 12
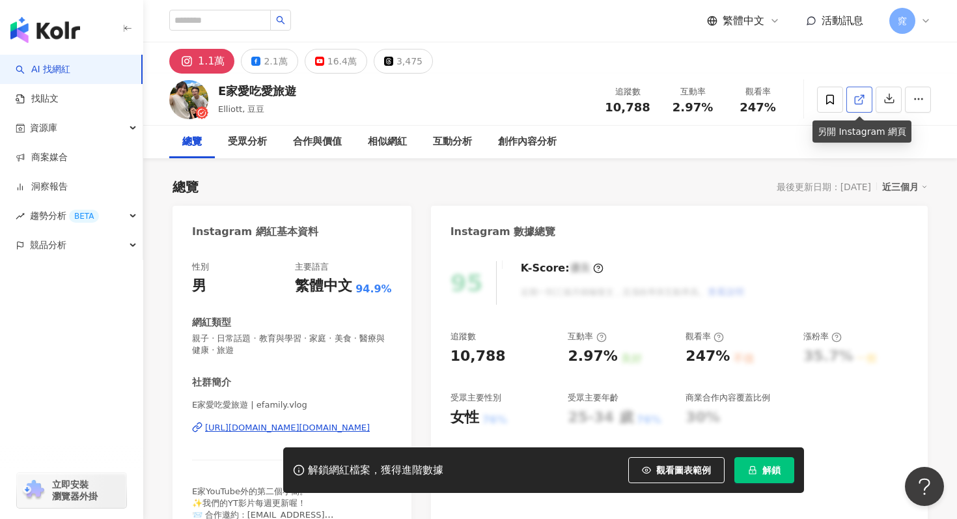
click at [858, 100] on icon at bounding box center [860, 100] width 12 height 12
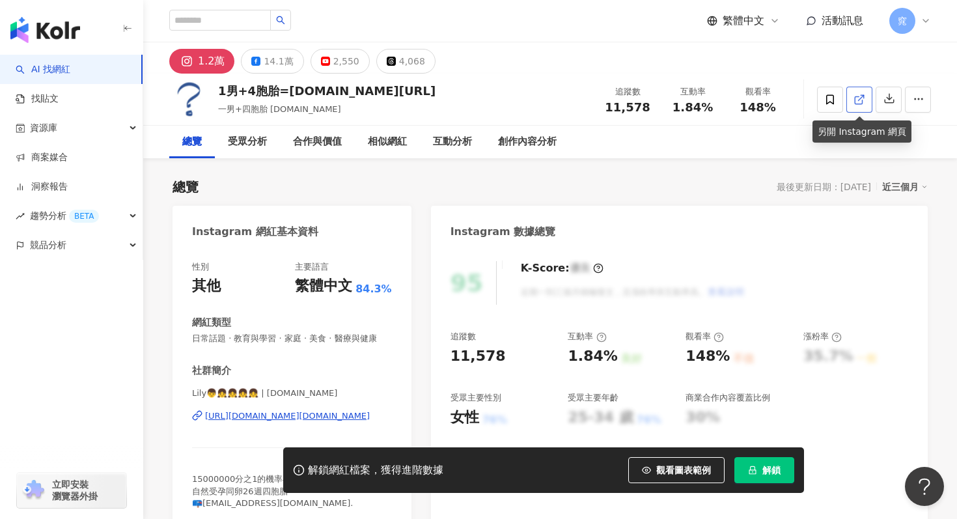
click at [848, 100] on link at bounding box center [860, 100] width 26 height 26
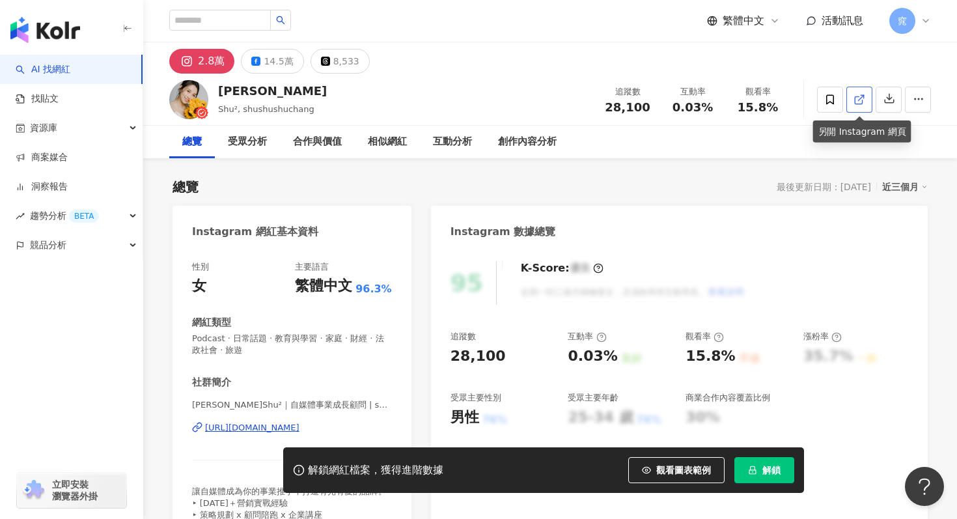
click at [866, 107] on link at bounding box center [860, 100] width 26 height 26
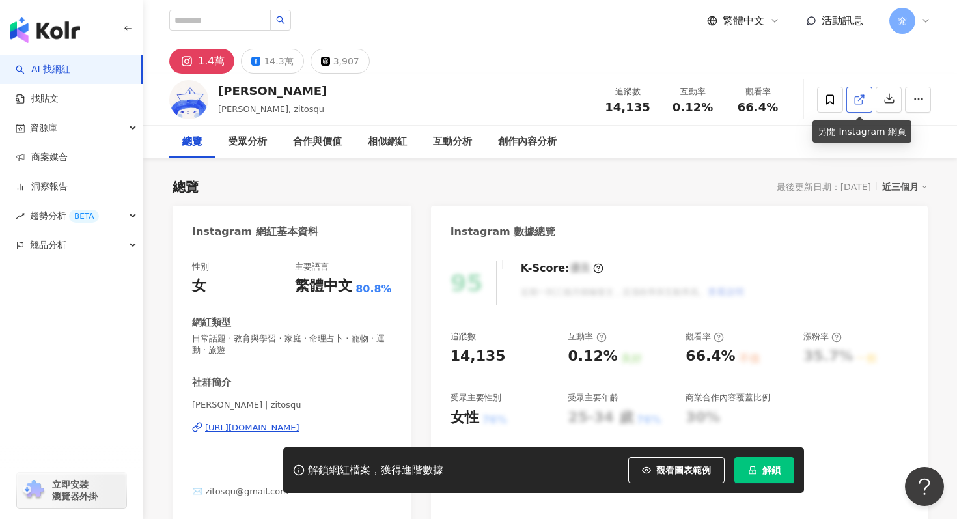
click at [865, 96] on icon at bounding box center [860, 100] width 12 height 12
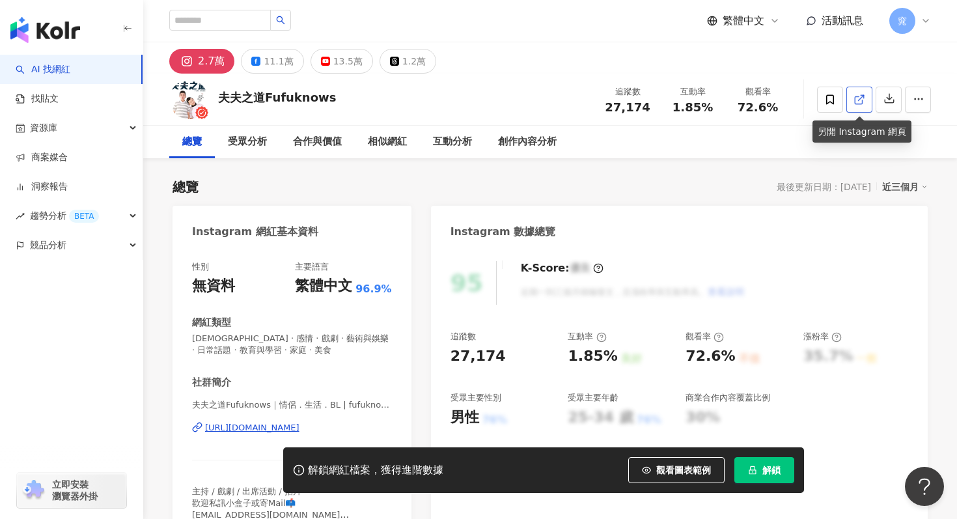
click at [864, 97] on polyline at bounding box center [862, 96] width 3 height 3
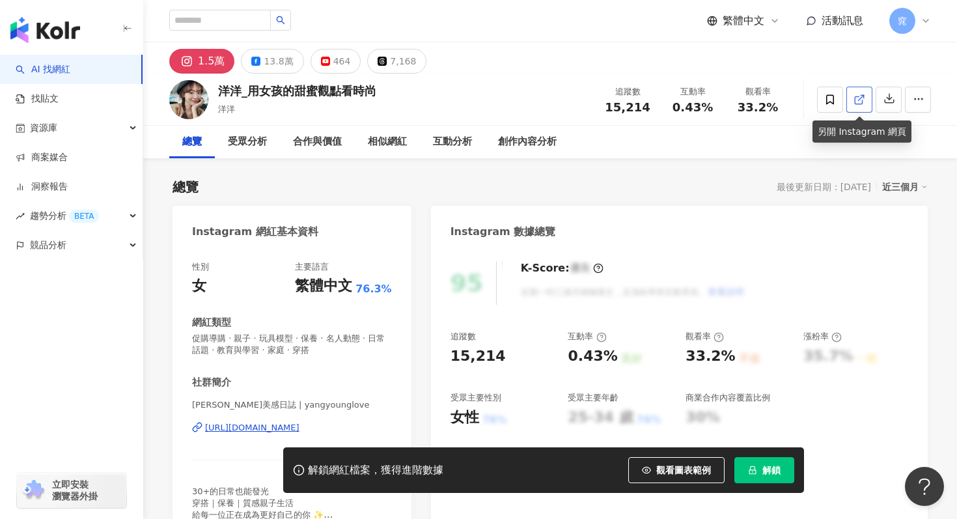
click at [863, 102] on icon at bounding box center [860, 100] width 12 height 12
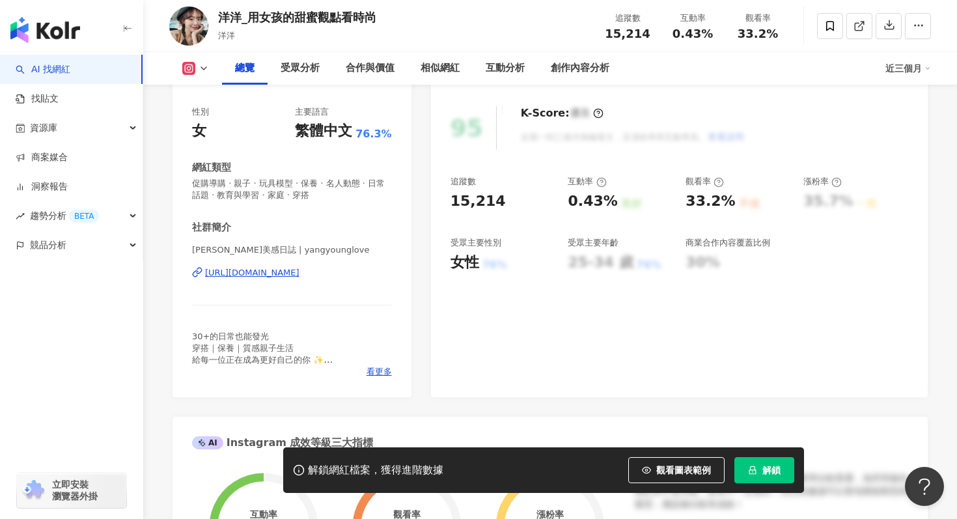
scroll to position [203, 0]
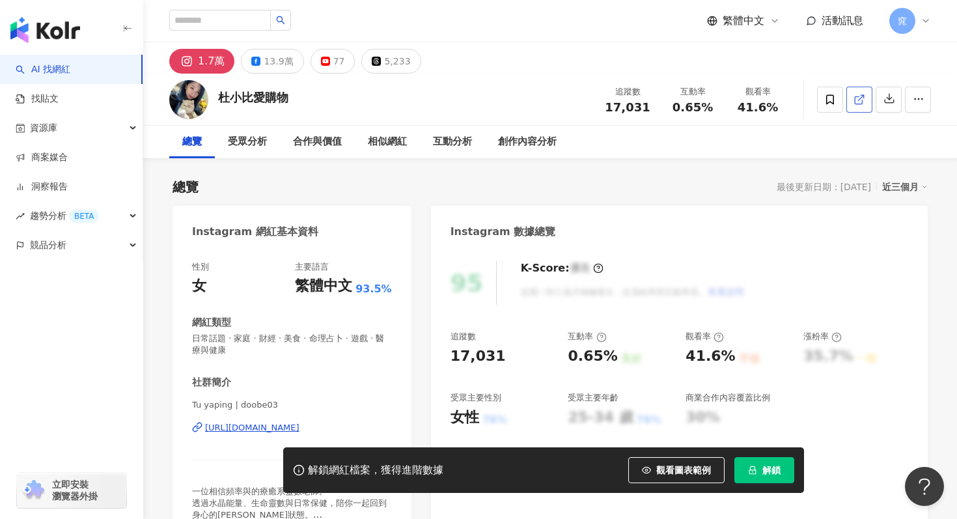
click at [851, 102] on link at bounding box center [860, 100] width 26 height 26
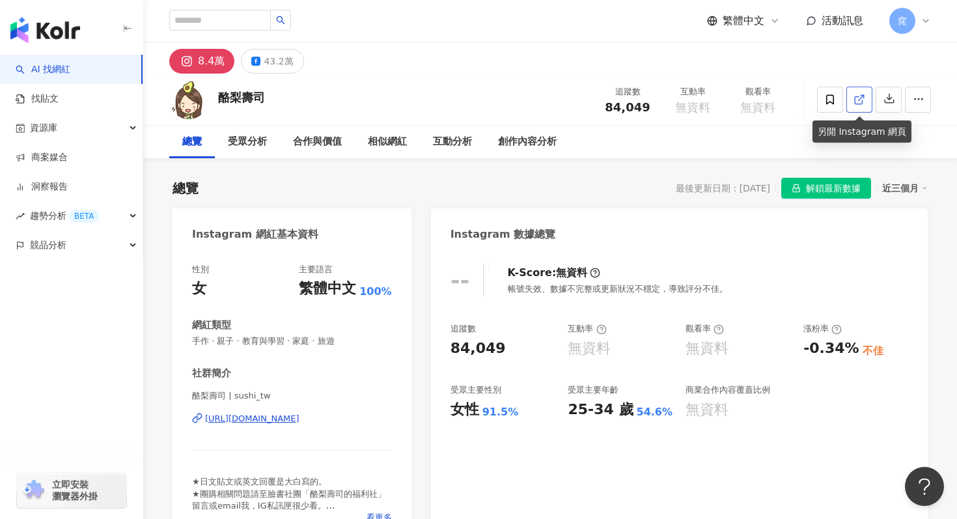
click at [866, 99] on link at bounding box center [860, 100] width 26 height 26
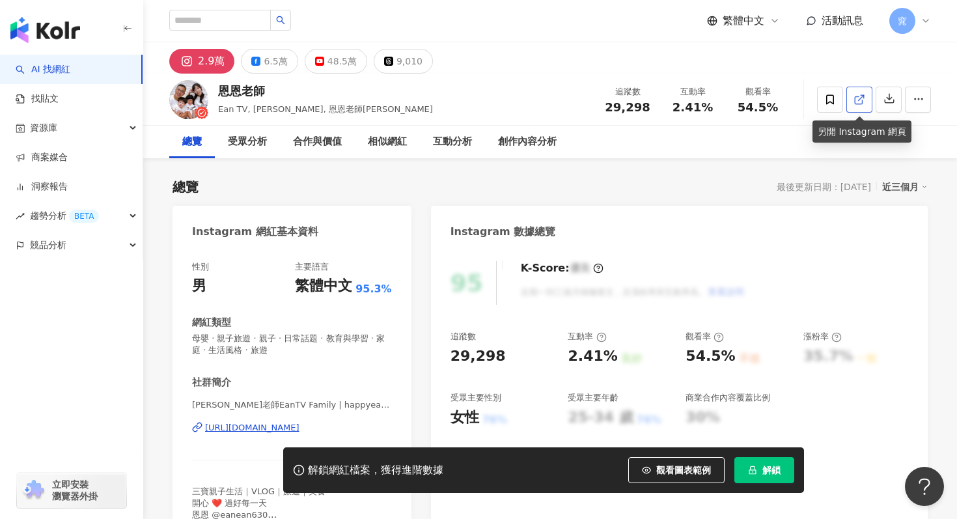
click at [860, 102] on icon at bounding box center [860, 100] width 12 height 12
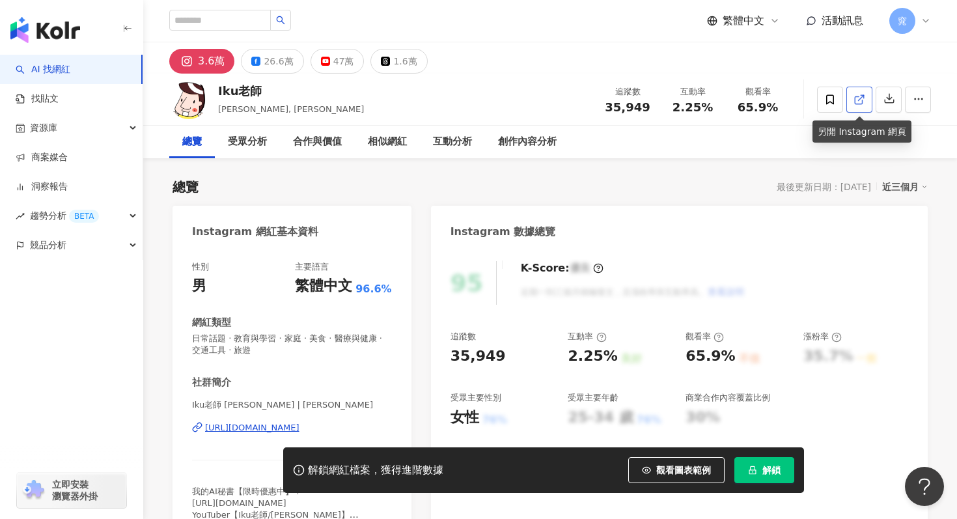
click at [863, 98] on icon at bounding box center [860, 100] width 12 height 12
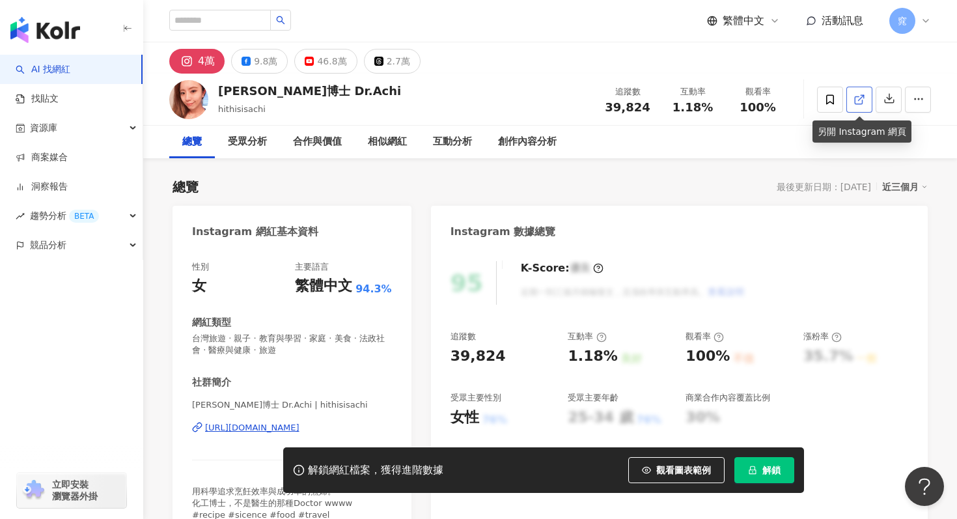
click at [860, 97] on icon at bounding box center [860, 100] width 12 height 12
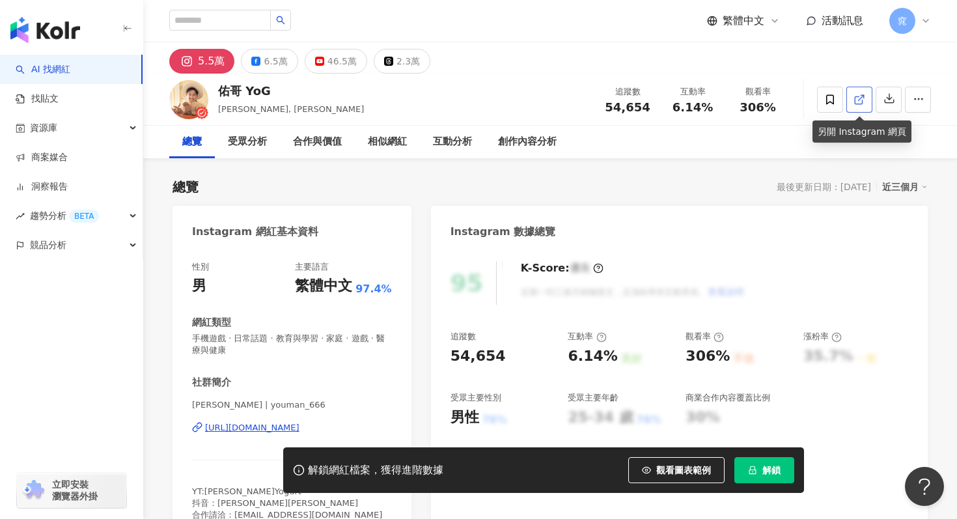
click at [858, 102] on icon at bounding box center [860, 100] width 12 height 12
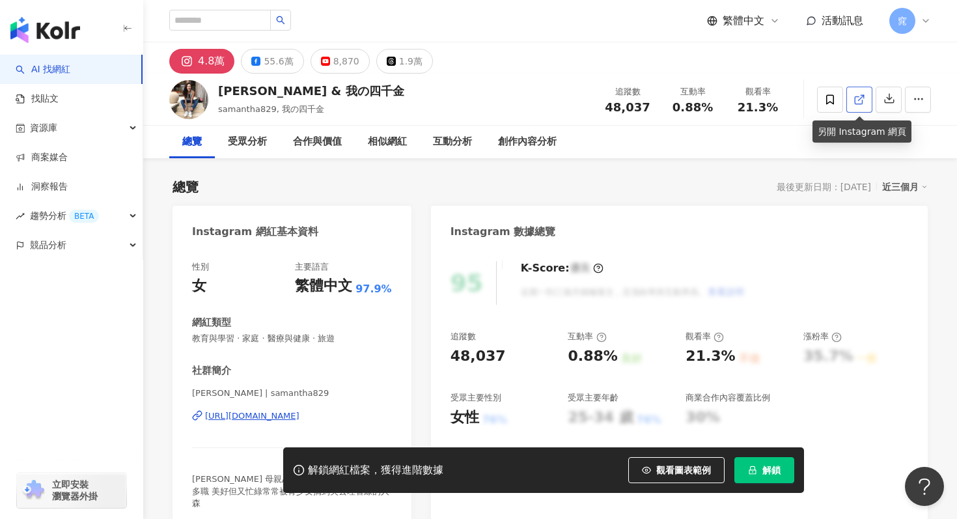
click at [868, 100] on link at bounding box center [860, 100] width 26 height 26
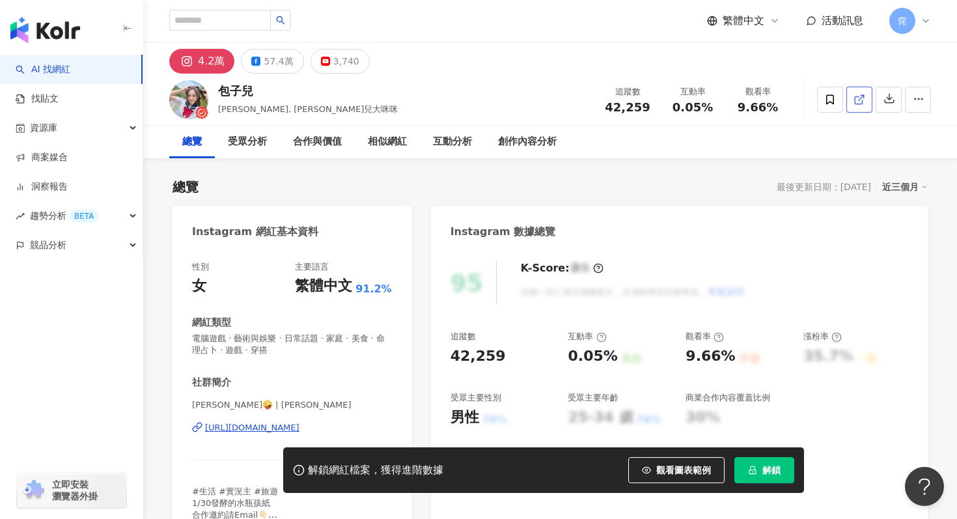
click at [860, 106] on link at bounding box center [860, 100] width 26 height 26
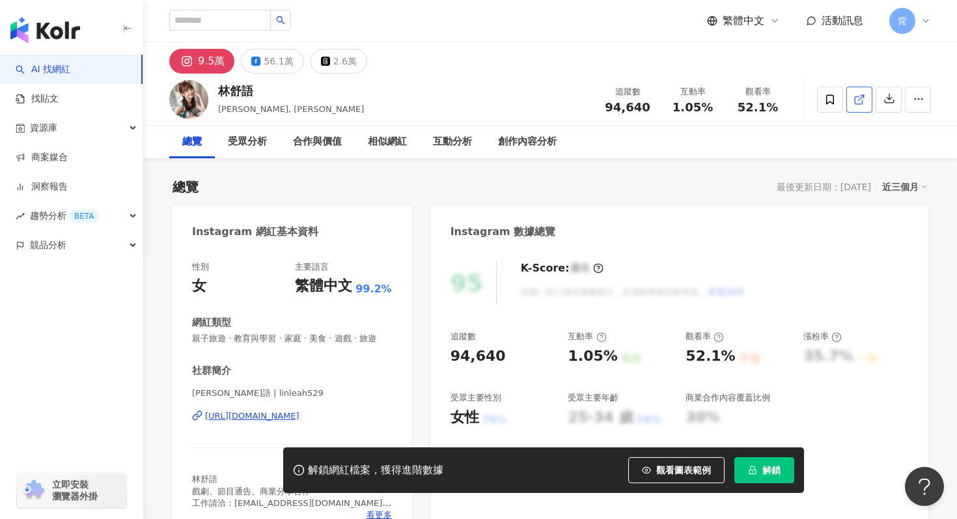
click at [854, 92] on link at bounding box center [860, 100] width 26 height 26
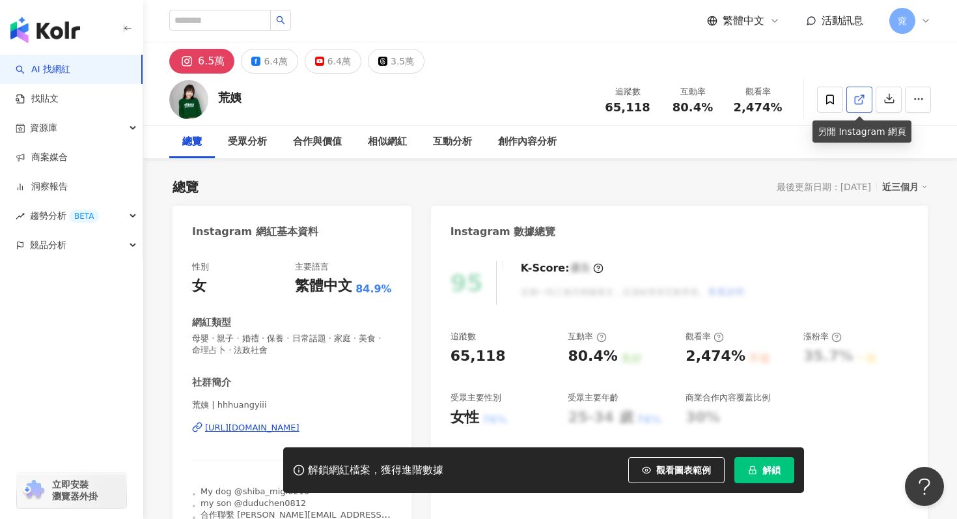
click at [858, 101] on icon at bounding box center [860, 100] width 12 height 12
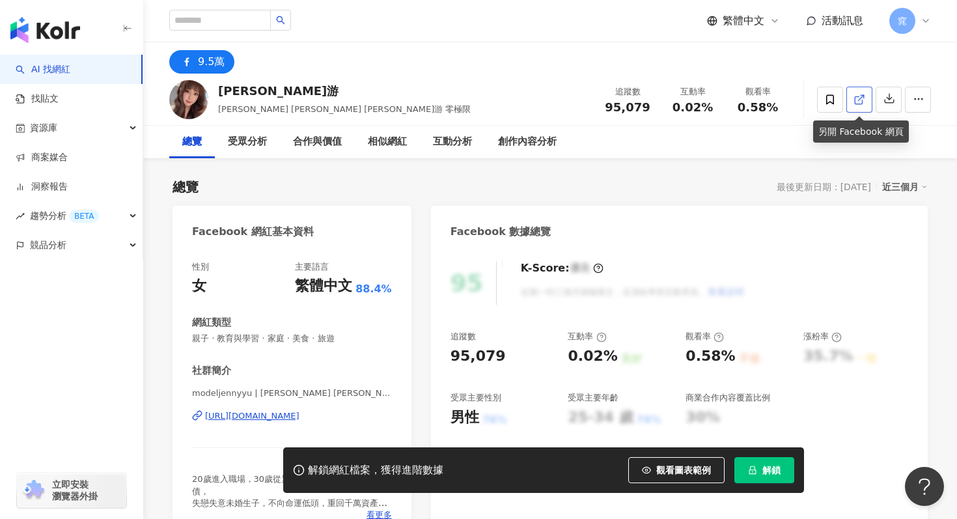
click at [861, 104] on icon at bounding box center [858, 99] width 7 height 7
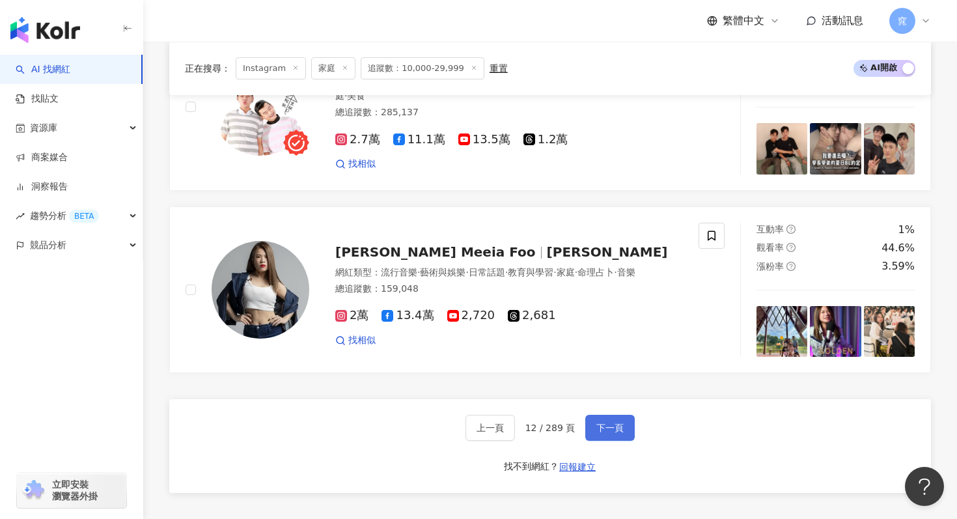
click at [591, 415] on button "下一頁" at bounding box center [611, 428] width 50 height 26
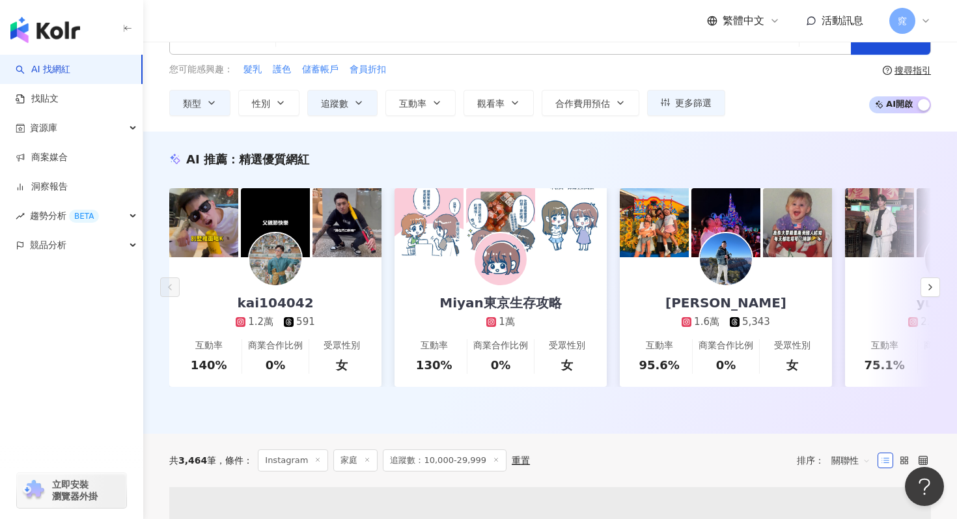
scroll to position [41, 0]
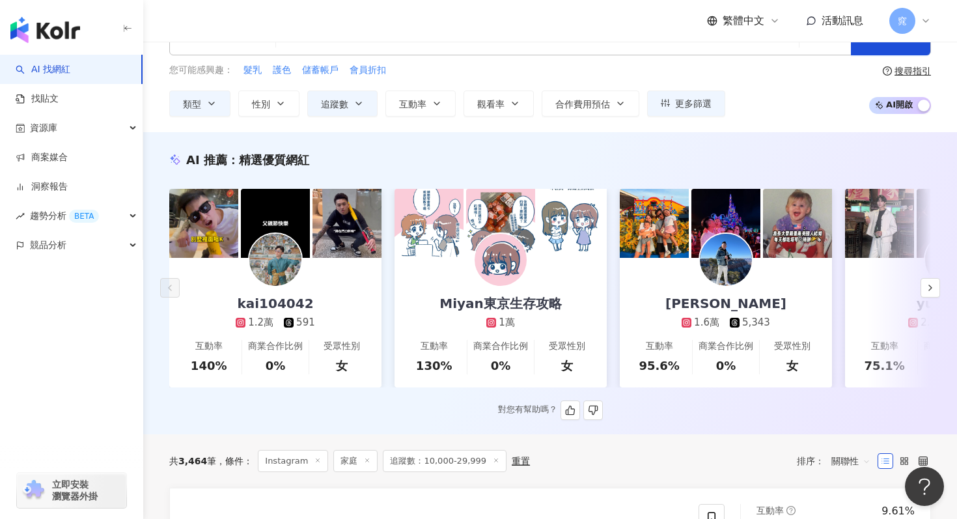
click at [733, 261] on img at bounding box center [726, 260] width 52 height 52
click at [933, 285] on icon "button" at bounding box center [931, 288] width 10 height 10
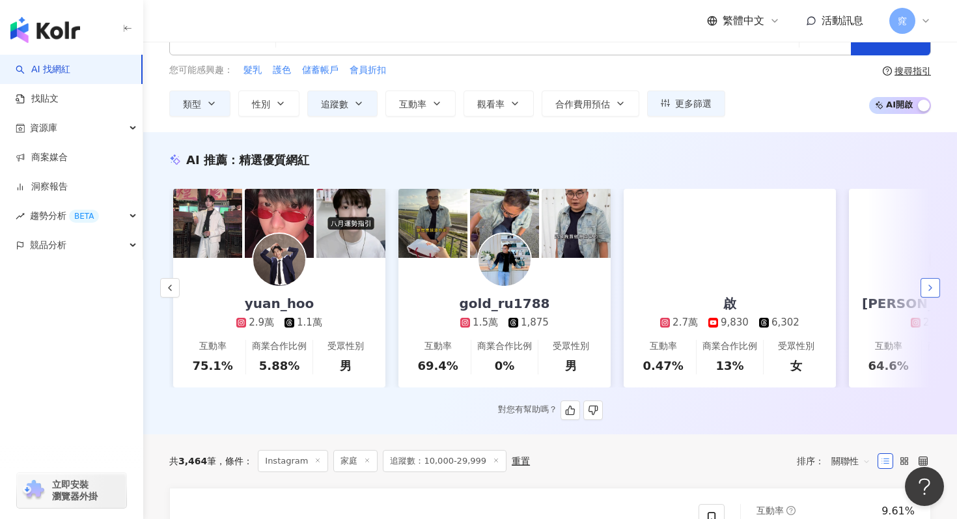
scroll to position [0, 676]
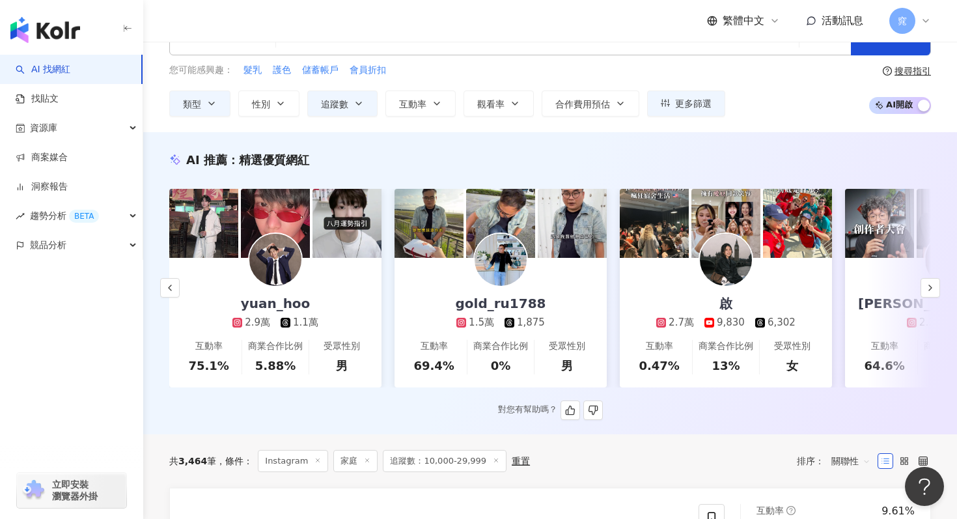
click at [729, 233] on div at bounding box center [726, 260] width 55 height 55
click at [933, 287] on icon "button" at bounding box center [931, 288] width 10 height 10
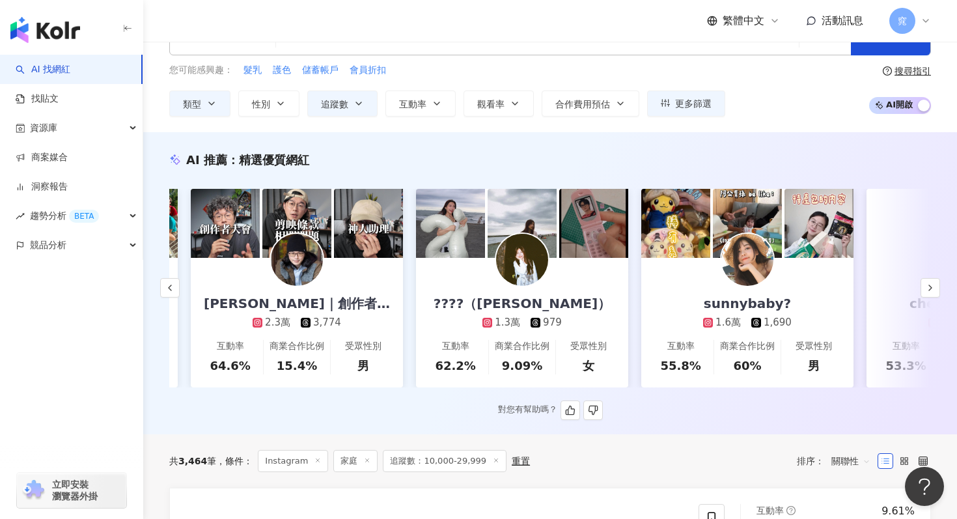
scroll to position [0, 1352]
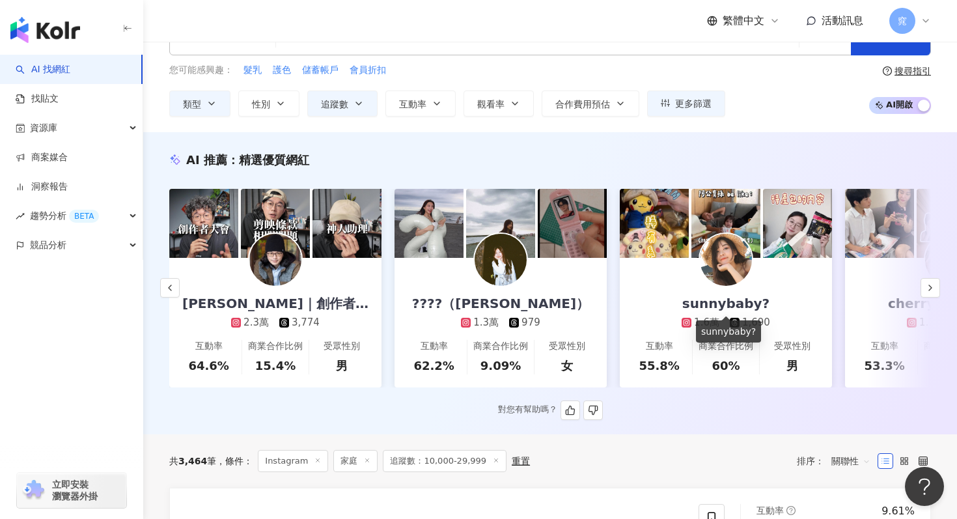
click at [728, 307] on div "sunnybaby?" at bounding box center [726, 303] width 113 height 18
click at [933, 289] on icon "button" at bounding box center [931, 288] width 10 height 10
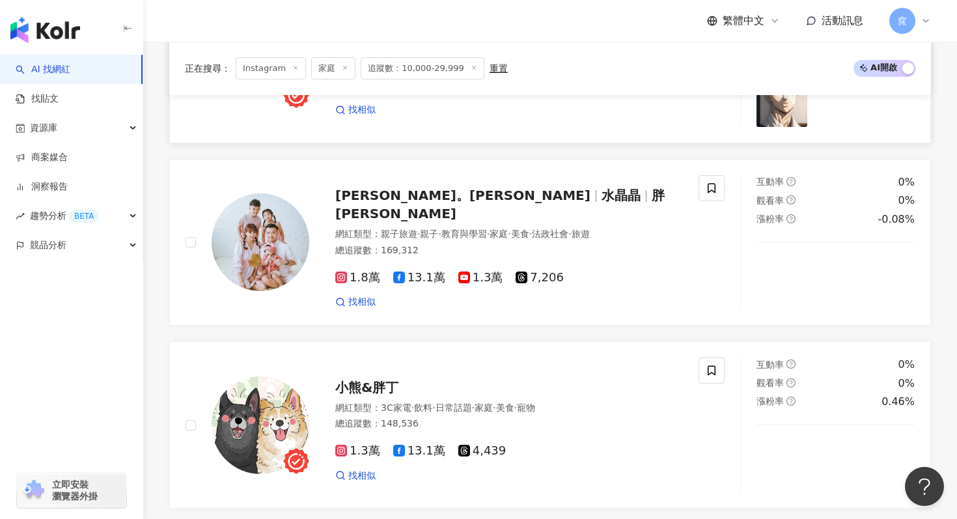
scroll to position [737, 0]
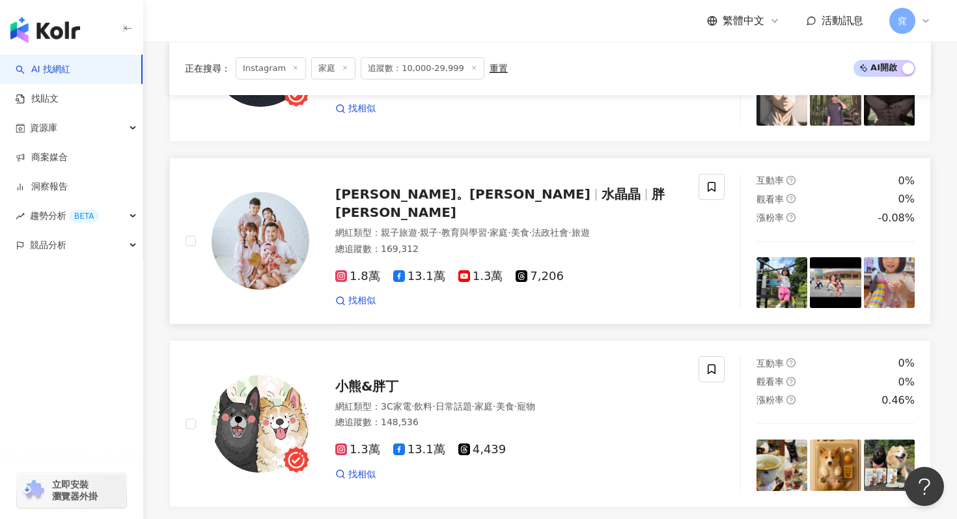
click at [423, 199] on span "盧小蜜。emily" at bounding box center [468, 194] width 266 height 16
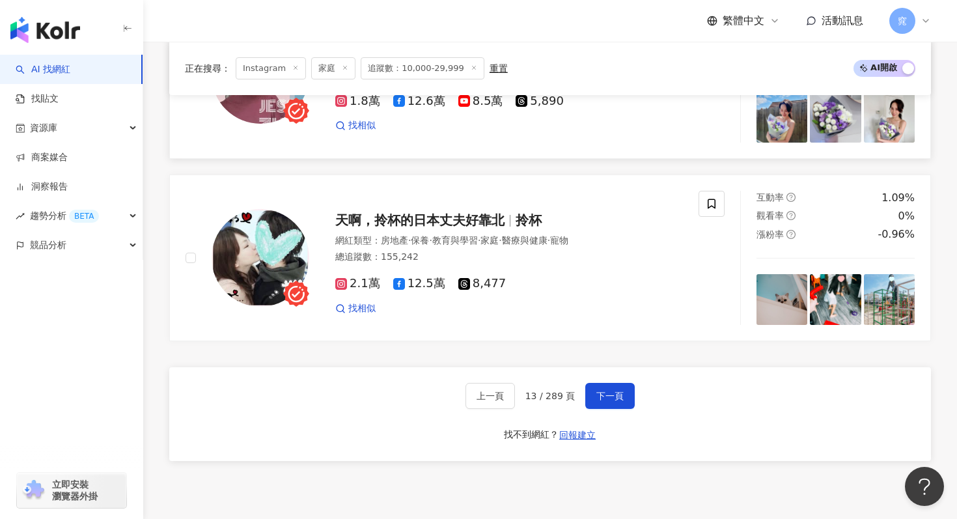
scroll to position [2368, 0]
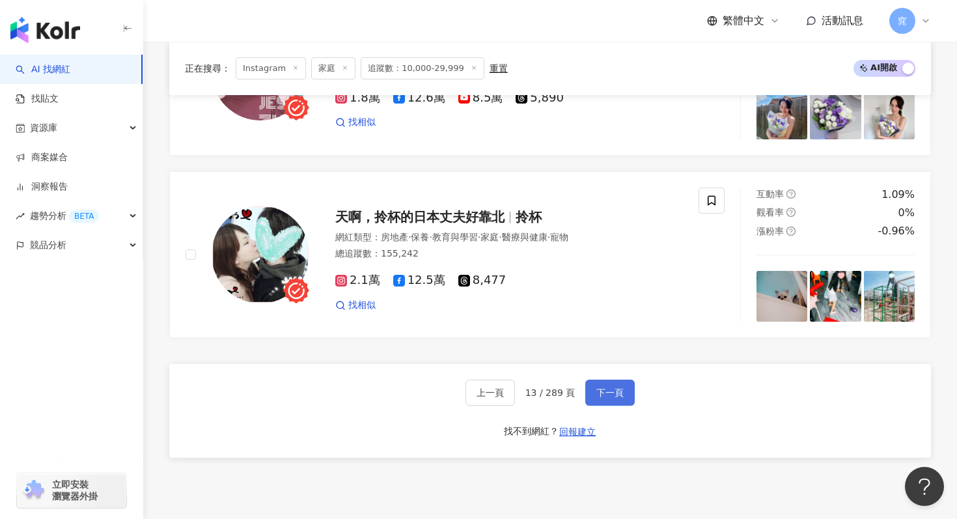
click at [615, 388] on span "下一頁" at bounding box center [610, 393] width 27 height 10
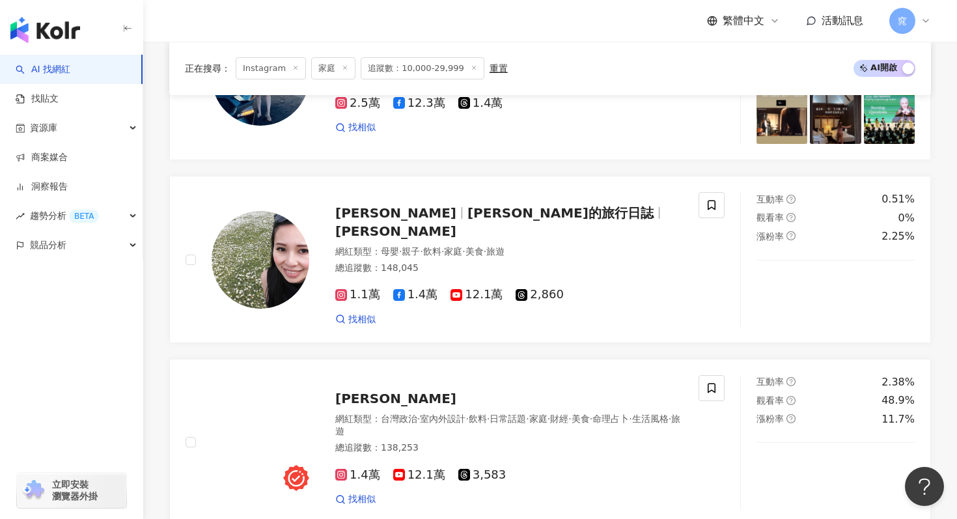
scroll to position [926, 0]
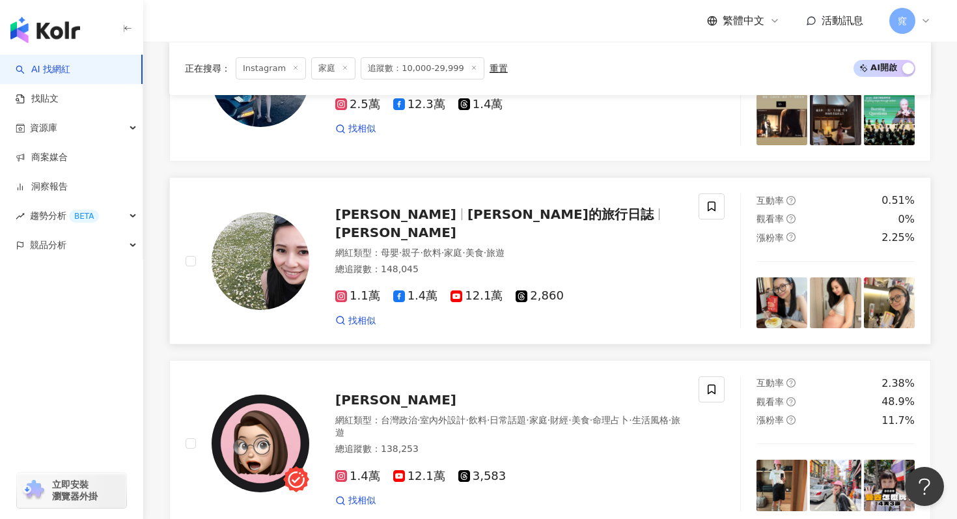
click at [426, 211] on div "Eliza Eliza的旅行日誌 Eliza Ang 網紅類型 ： 母嬰 · 親子 · 飲料 · 家庭 · 美食 · 旅遊 總追蹤數 ： 148,045 1.…" at bounding box center [496, 261] width 374 height 132
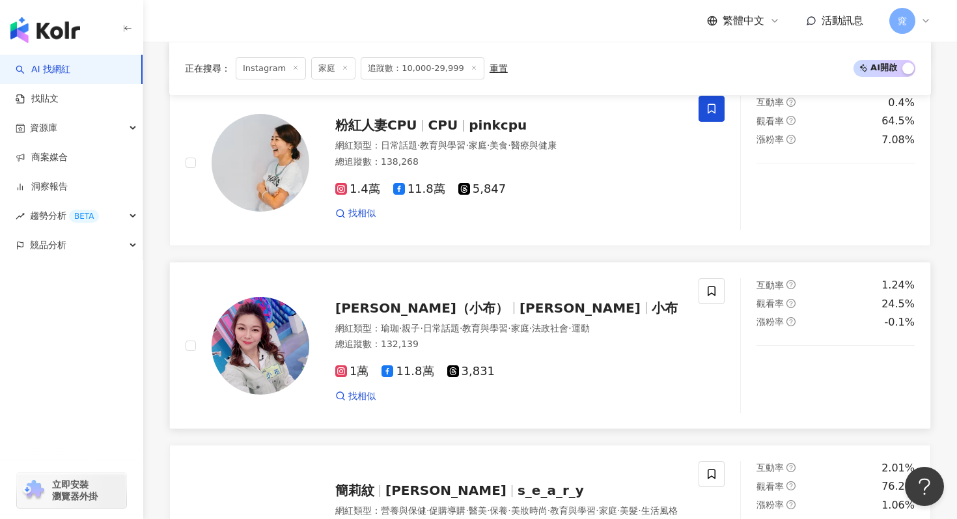
scroll to position [2073, 0]
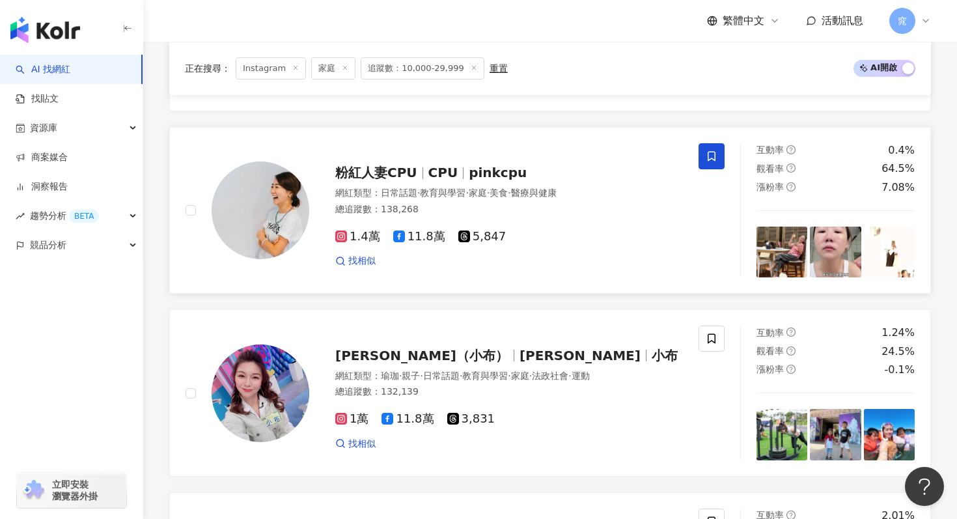
click at [425, 170] on span "粉紅人妻CPU" at bounding box center [381, 173] width 93 height 16
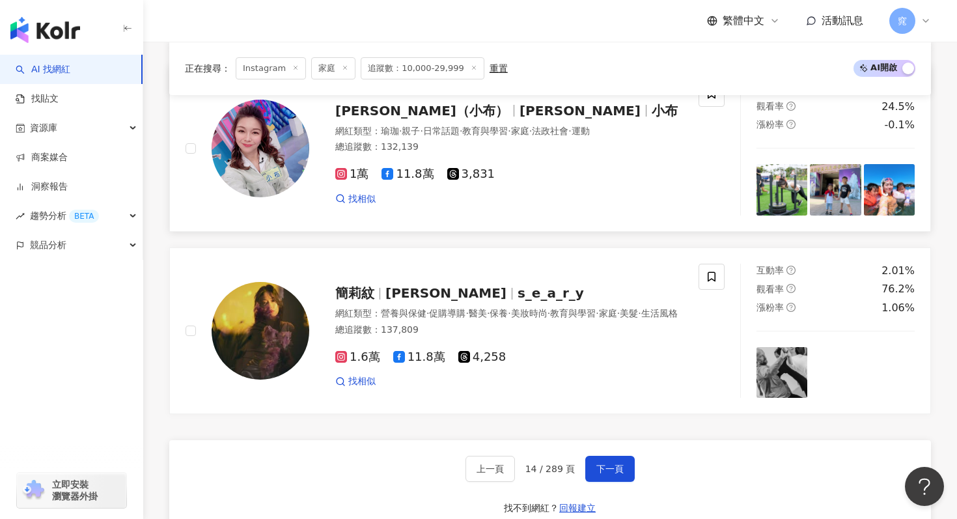
scroll to position [2319, 0]
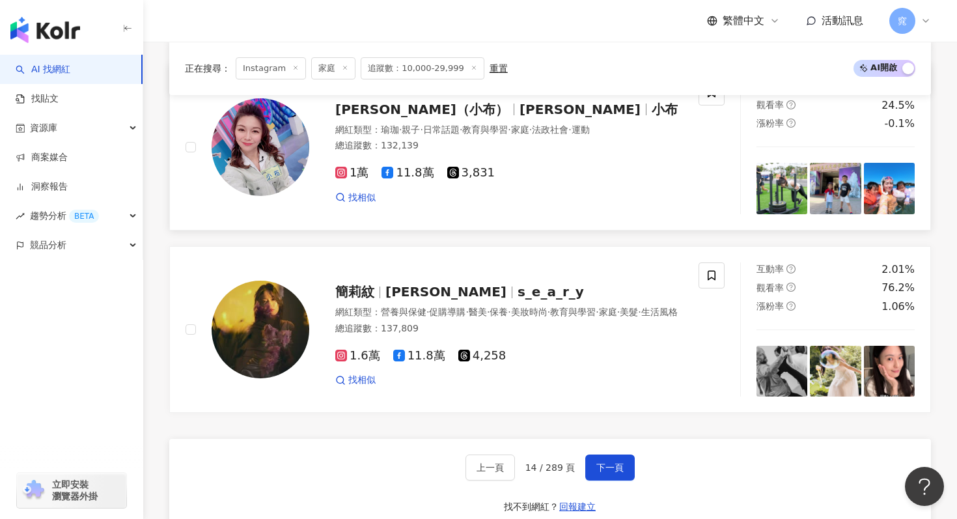
click at [520, 104] on span "布孟璇" at bounding box center [580, 110] width 121 height 16
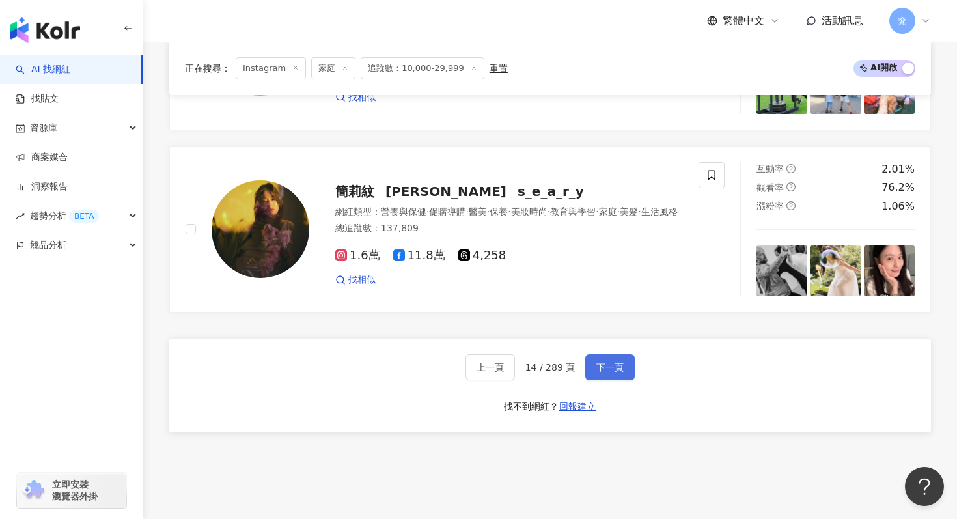
scroll to position [2437, 0]
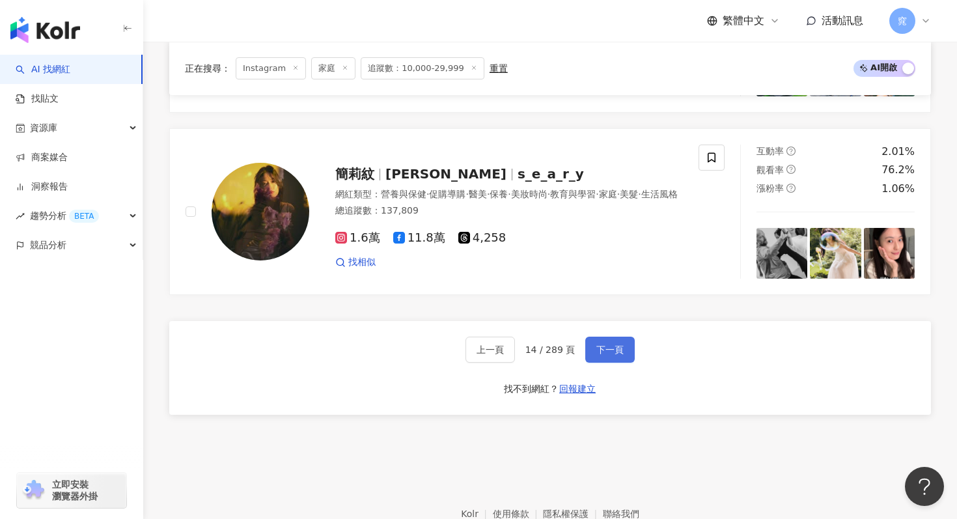
click at [617, 347] on span "下一頁" at bounding box center [610, 350] width 27 height 10
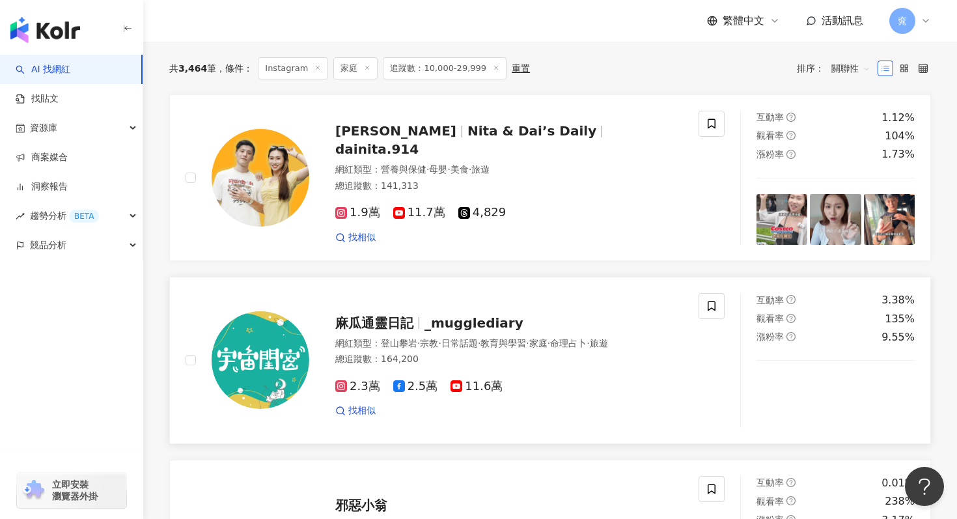
scroll to position [365, 0]
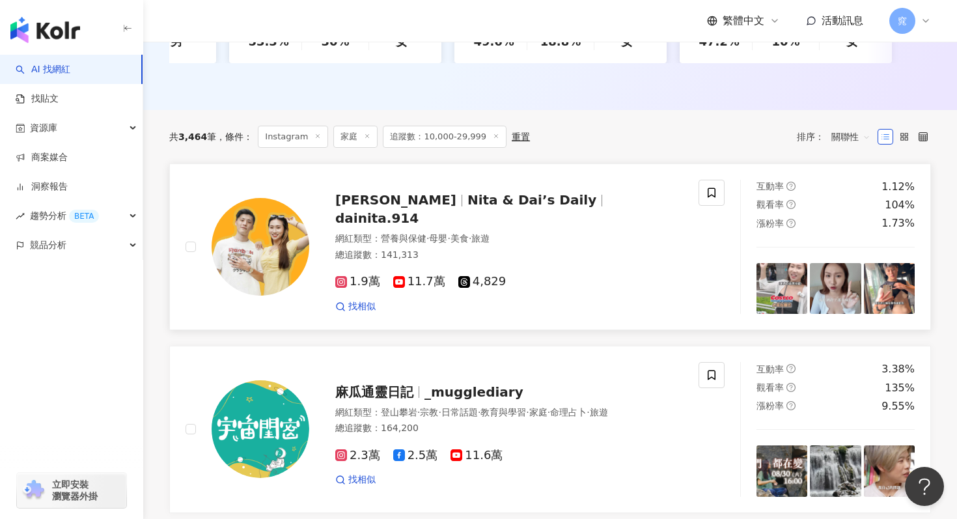
click at [355, 207] on span "戴妮塔" at bounding box center [395, 200] width 121 height 16
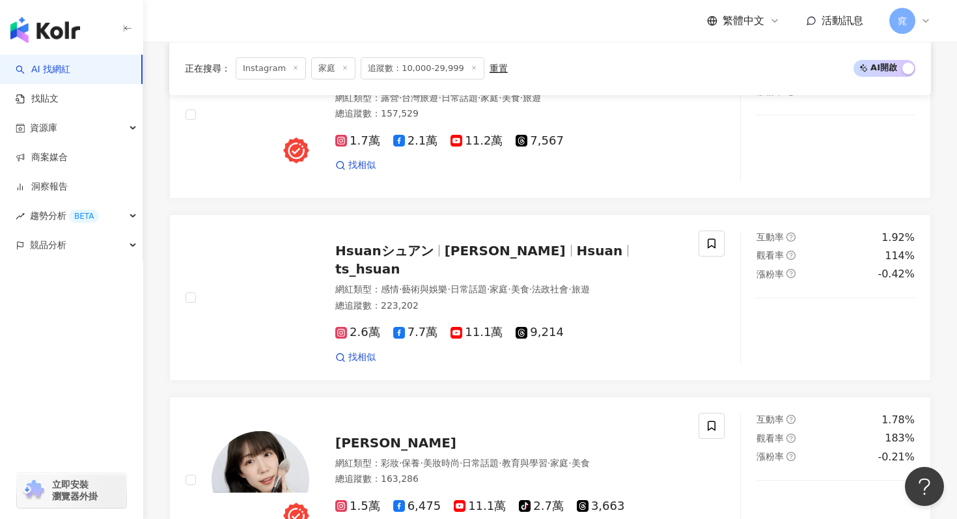
scroll to position [2484, 0]
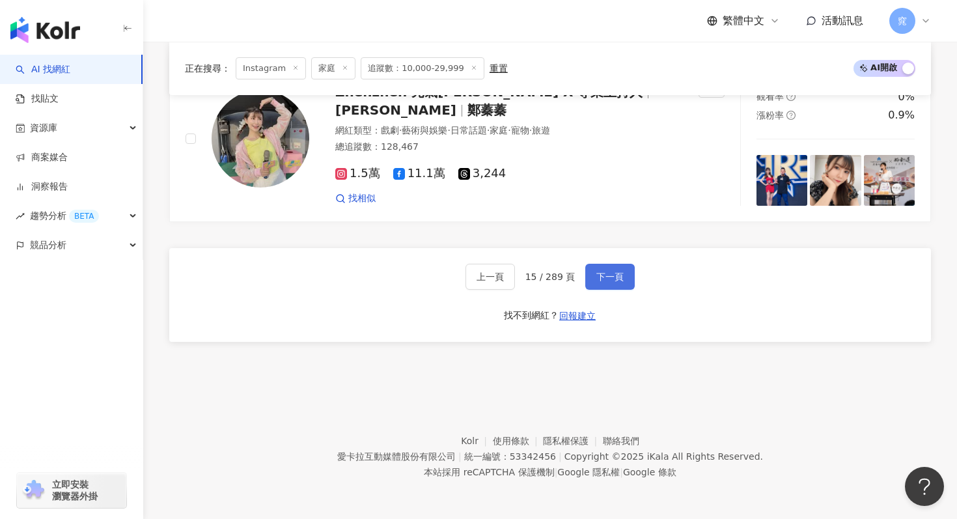
click at [612, 277] on span "下一頁" at bounding box center [610, 277] width 27 height 10
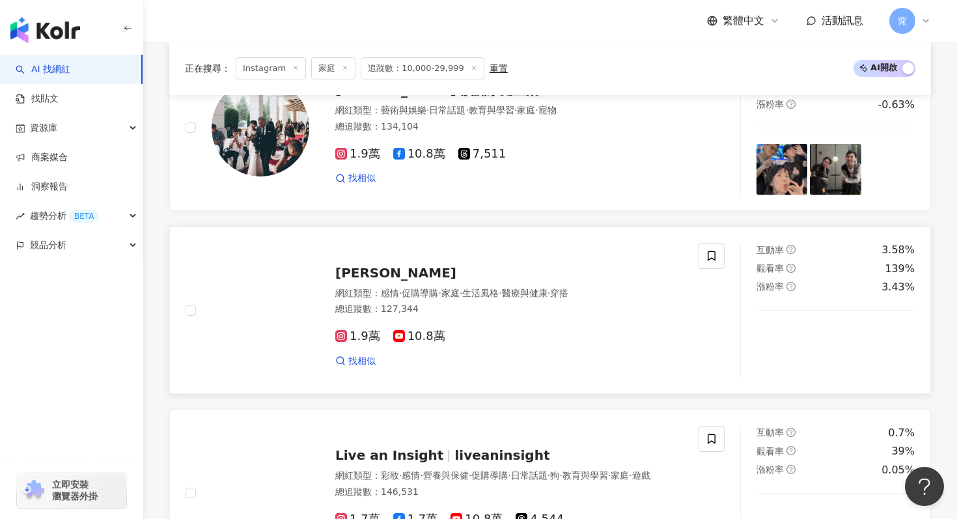
scroll to position [910, 0]
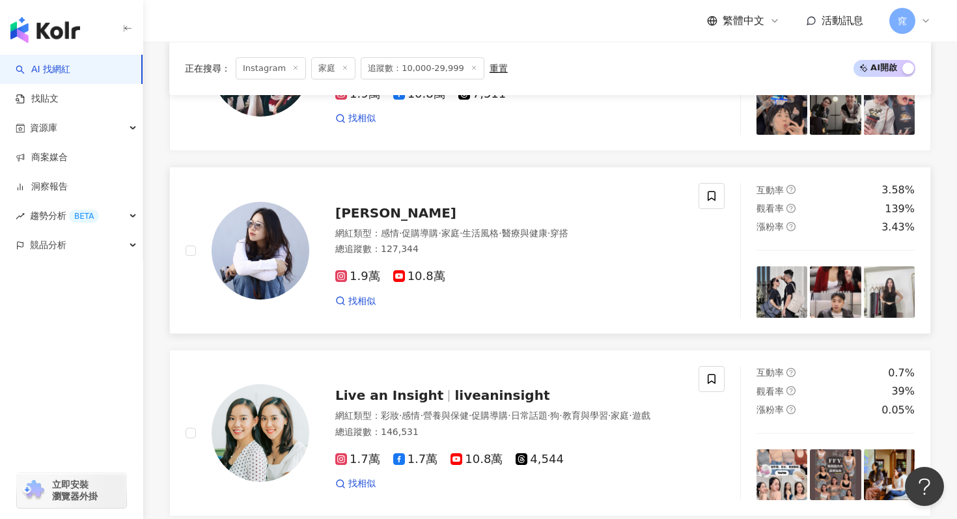
click at [309, 242] on div "Anna欸娜 網紅類型 ： 感情 · 促購導購 · 家庭 · 生活風格 · 醫療與健康 · 穿搭 總追蹤數 ： 127,344 1.9萬 10.8萬 找相似" at bounding box center [496, 250] width 374 height 114
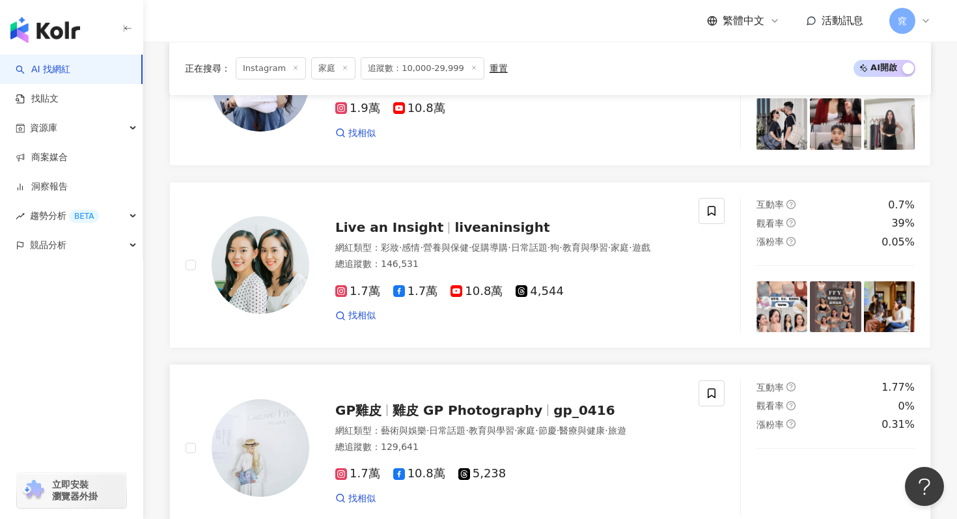
scroll to position [1142, 0]
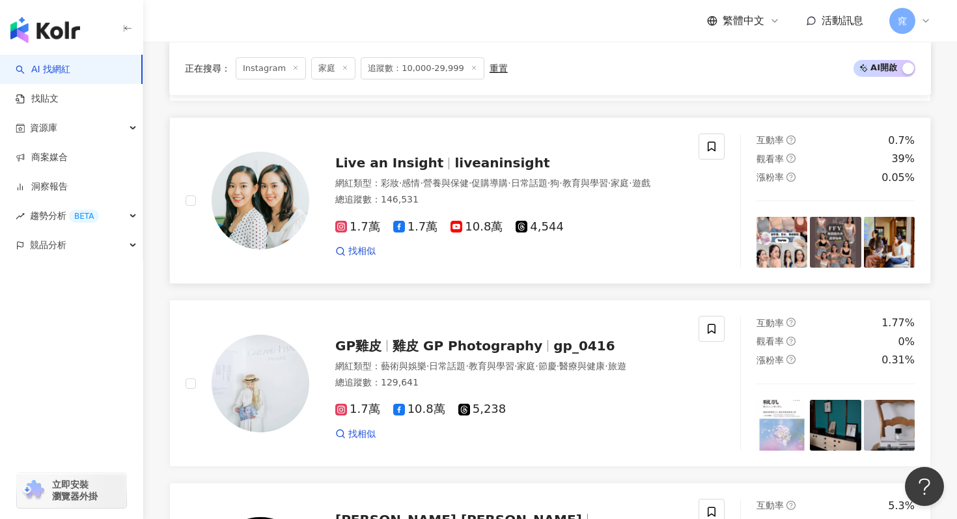
click at [286, 203] on img at bounding box center [261, 201] width 98 height 98
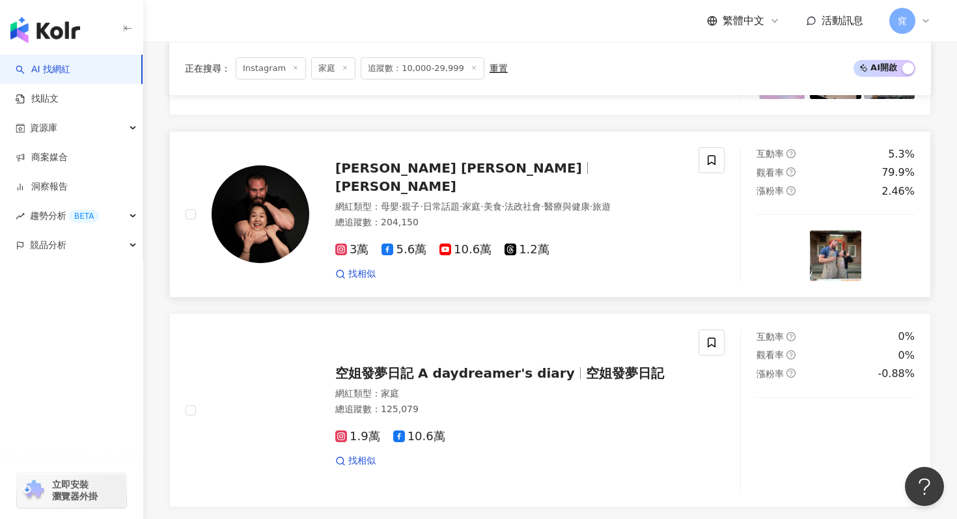
scroll to position [1522, 0]
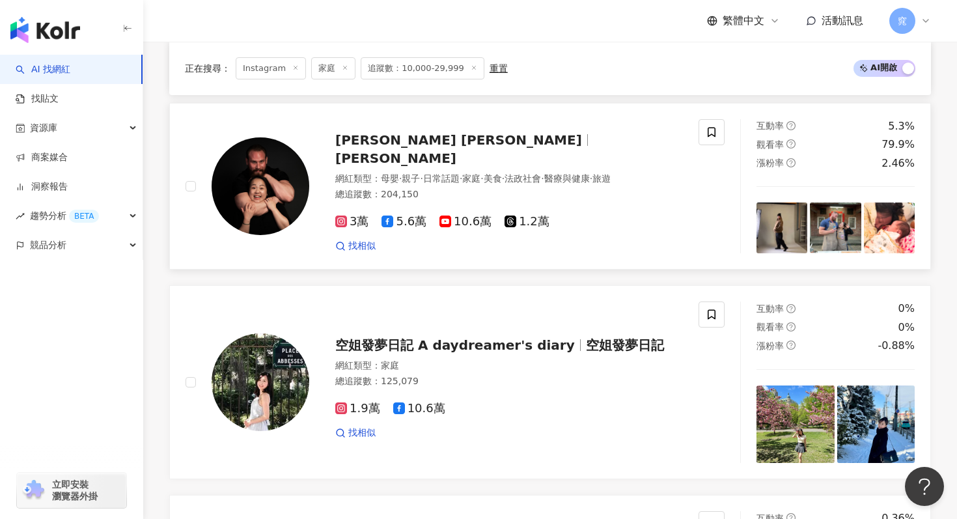
click at [285, 205] on img at bounding box center [261, 186] width 98 height 98
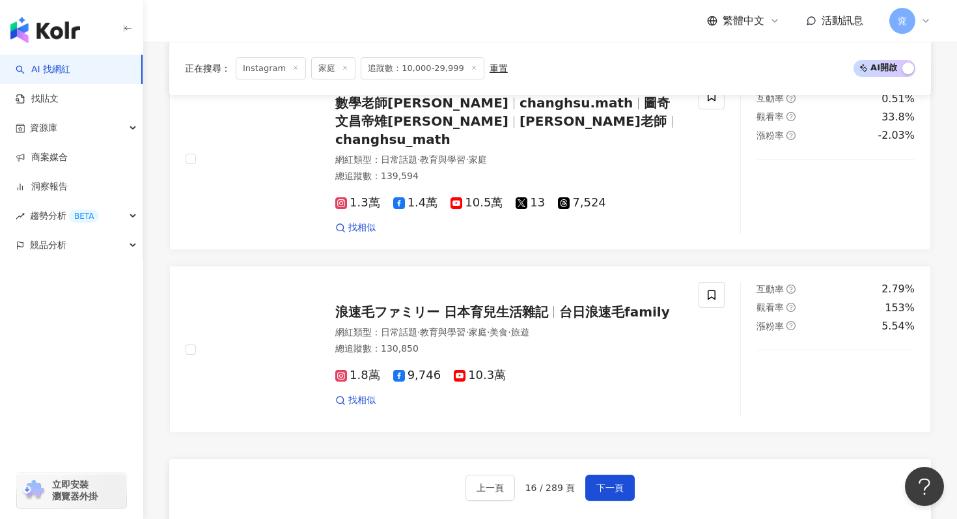
scroll to position [2510, 0]
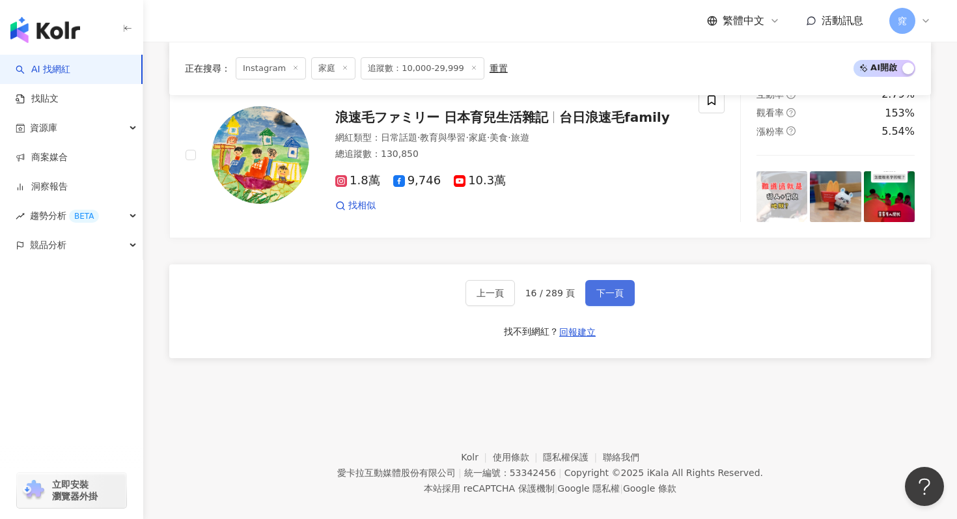
click at [615, 288] on span "下一頁" at bounding box center [610, 293] width 27 height 10
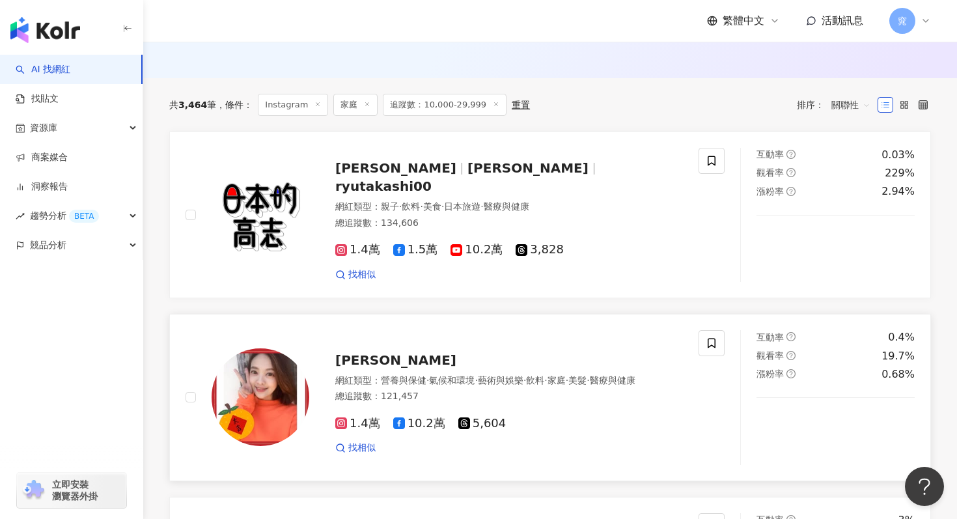
scroll to position [496, 0]
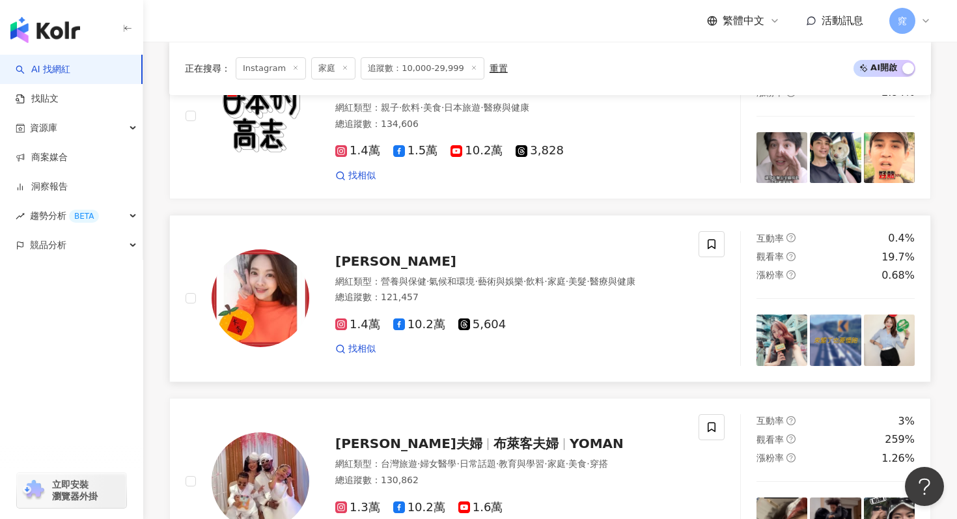
click at [277, 297] on img at bounding box center [261, 298] width 98 height 98
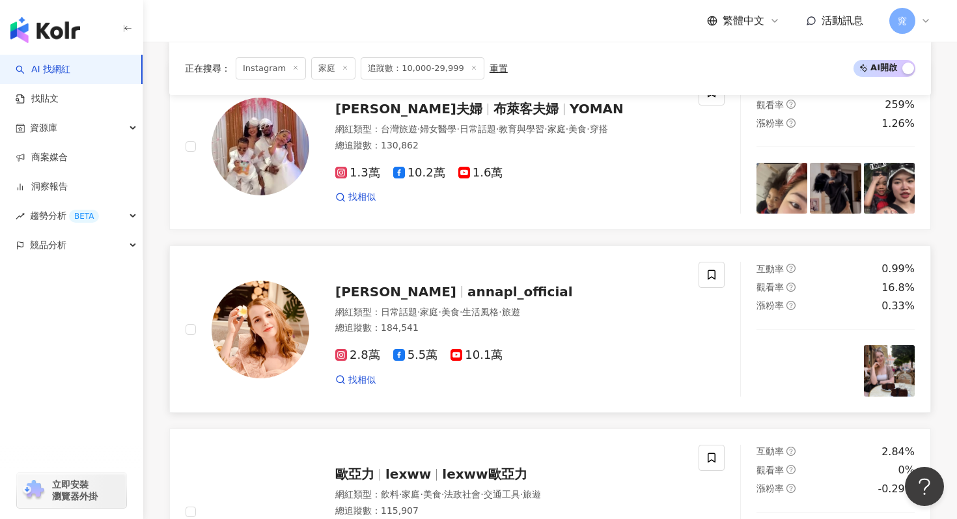
scroll to position [814, 0]
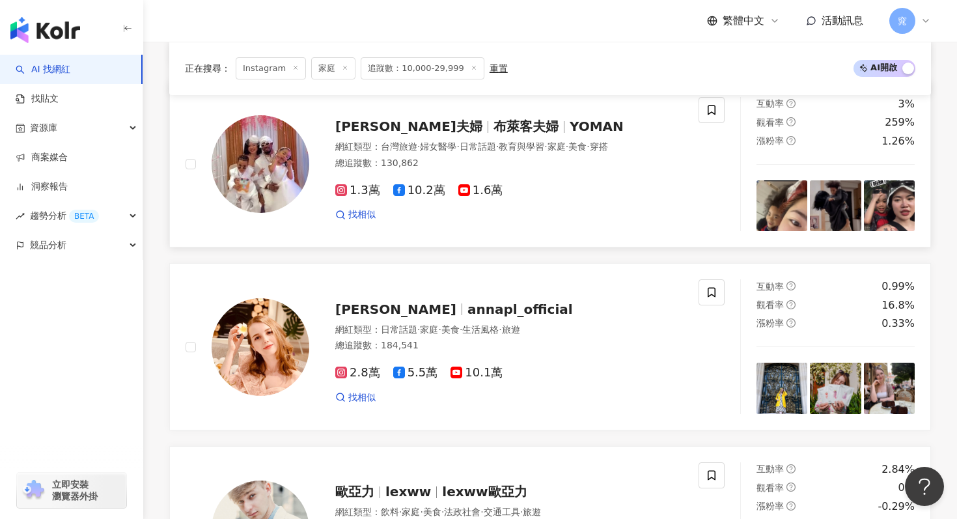
click at [277, 177] on img at bounding box center [261, 164] width 98 height 98
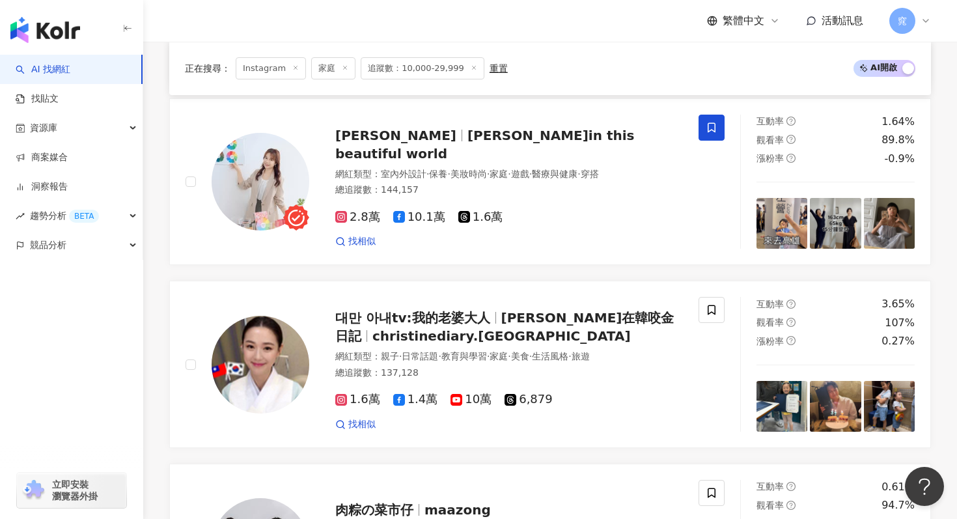
scroll to position [1629, 0]
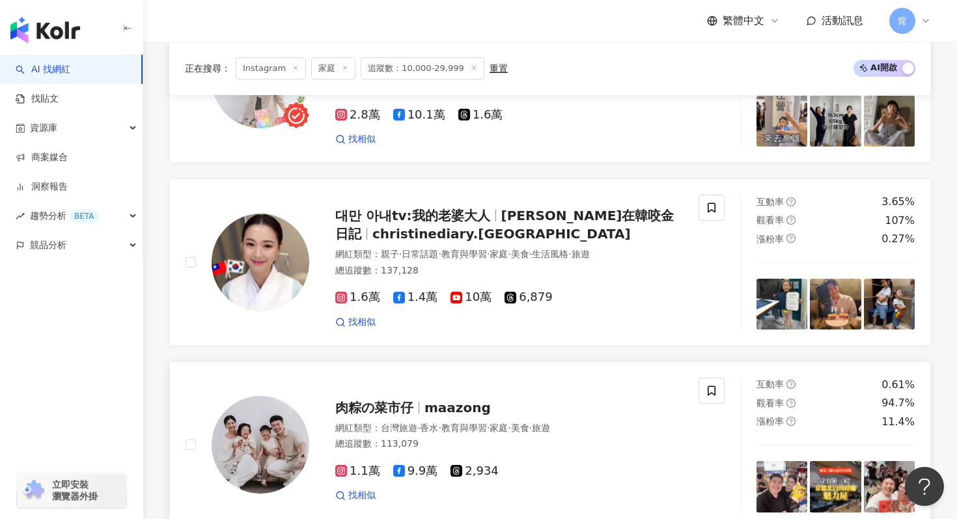
click at [276, 396] on img at bounding box center [261, 445] width 98 height 98
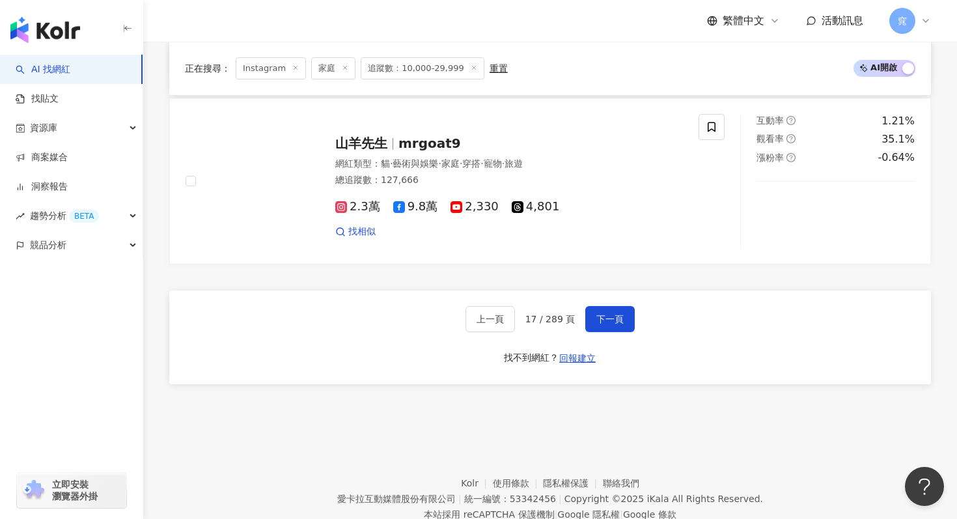
scroll to position [2457, 0]
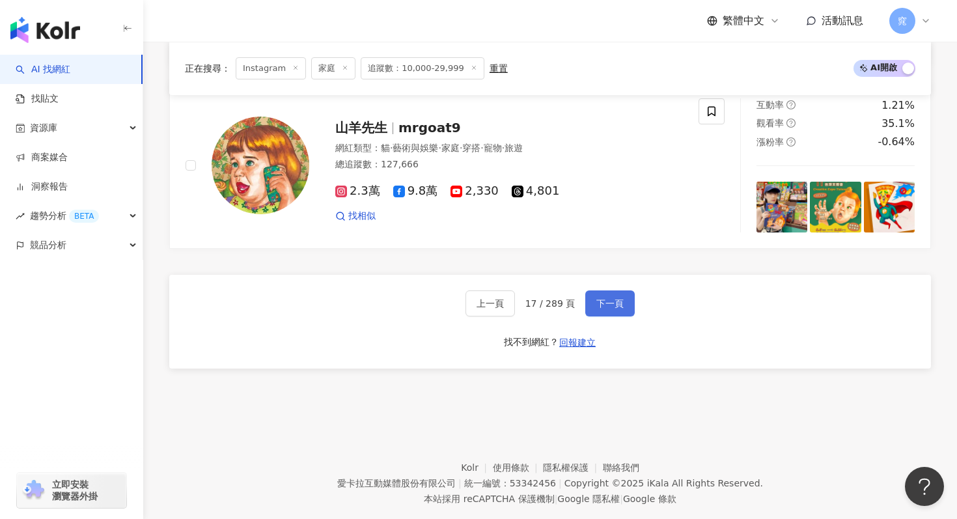
click at [619, 309] on span "下一頁" at bounding box center [610, 303] width 27 height 10
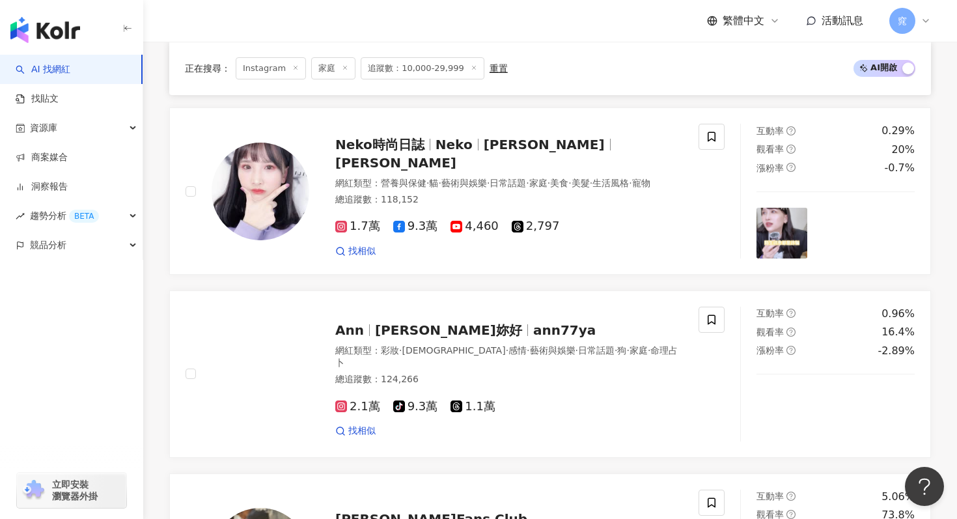
scroll to position [2484, 0]
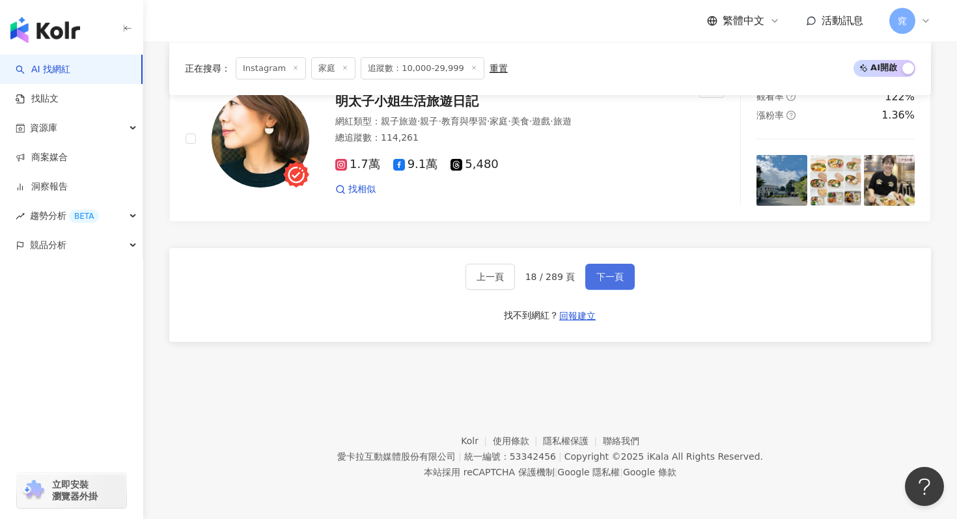
click at [616, 273] on span "下一頁" at bounding box center [610, 277] width 27 height 10
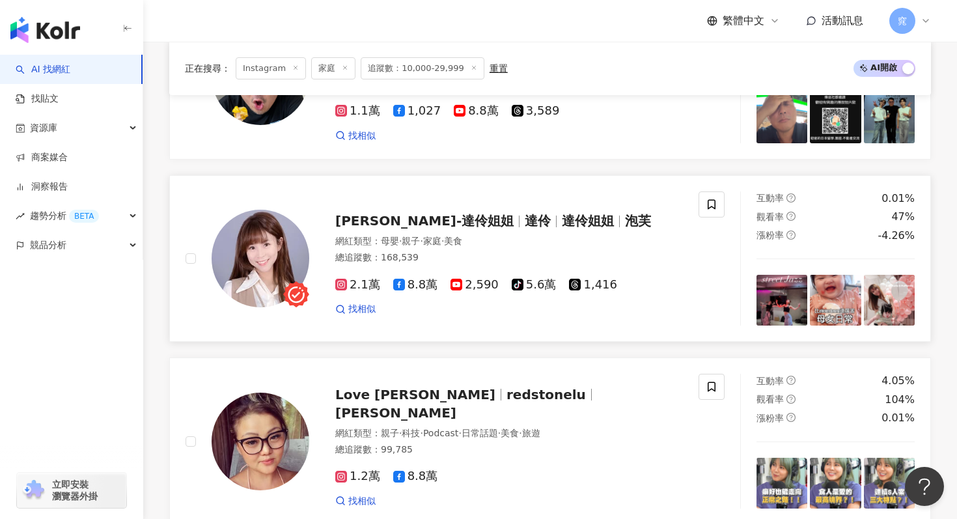
scroll to position [1085, 0]
click at [263, 247] on img at bounding box center [261, 258] width 98 height 98
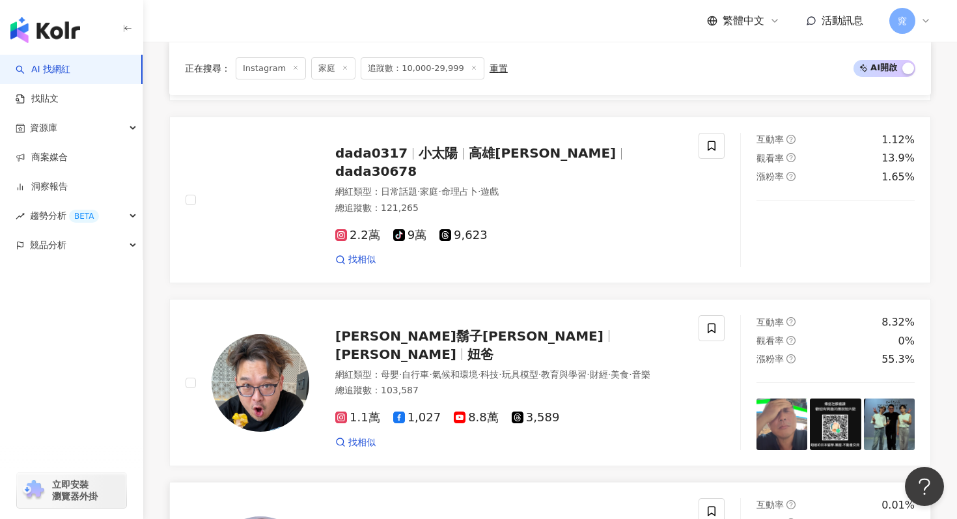
scroll to position [778, 0]
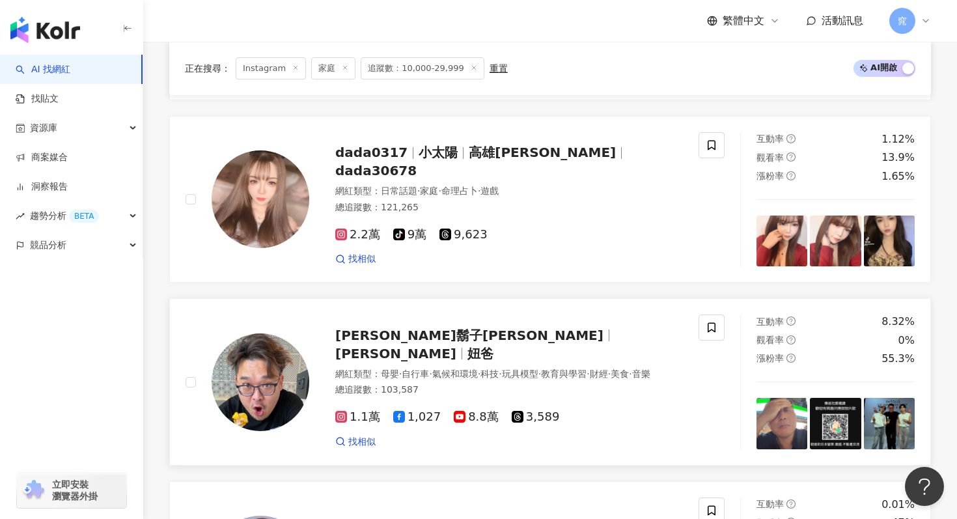
click at [289, 380] on img at bounding box center [261, 382] width 98 height 98
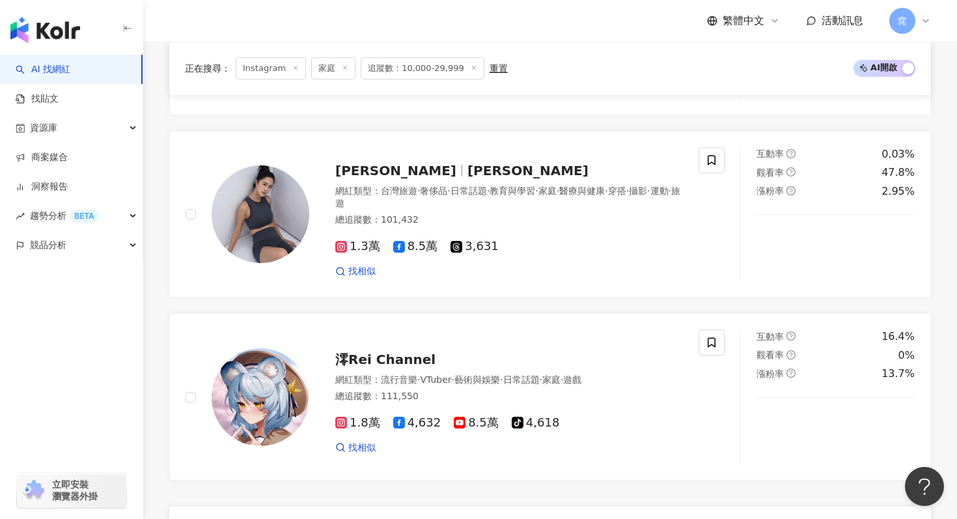
scroll to position [2528, 0]
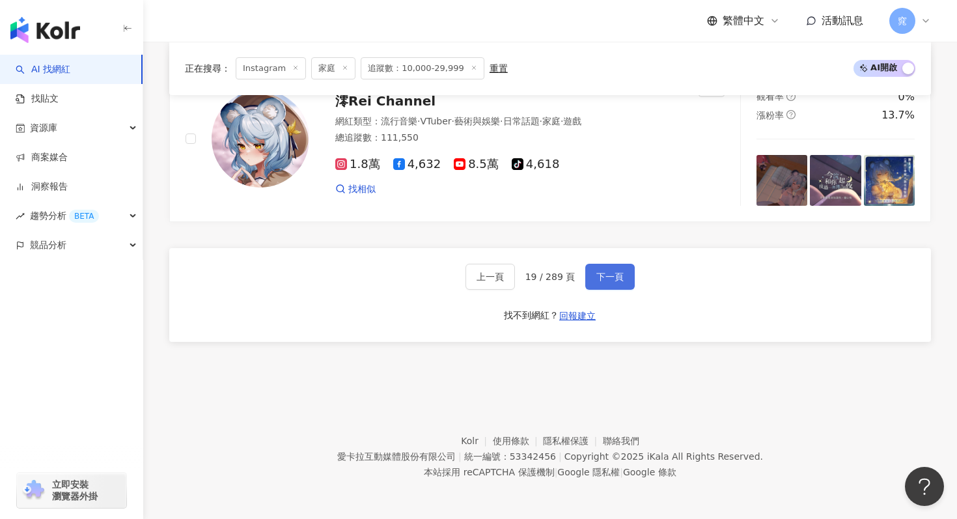
click at [598, 284] on button "下一頁" at bounding box center [611, 277] width 50 height 26
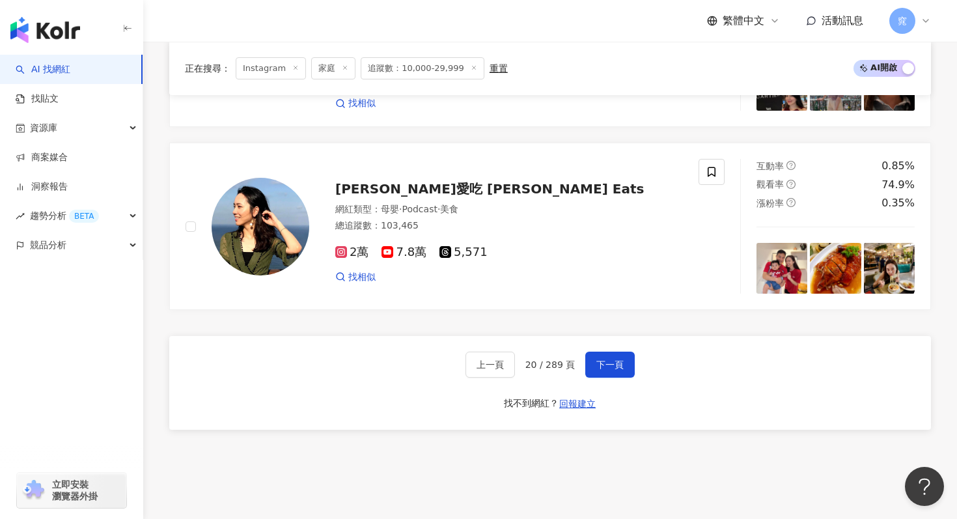
scroll to position [2484, 0]
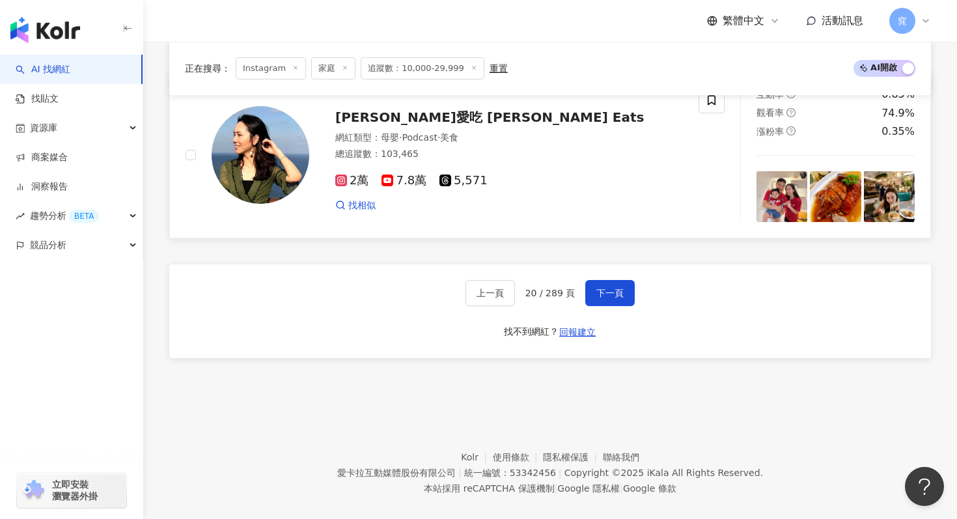
click at [610, 288] on span "下一頁" at bounding box center [610, 293] width 27 height 10
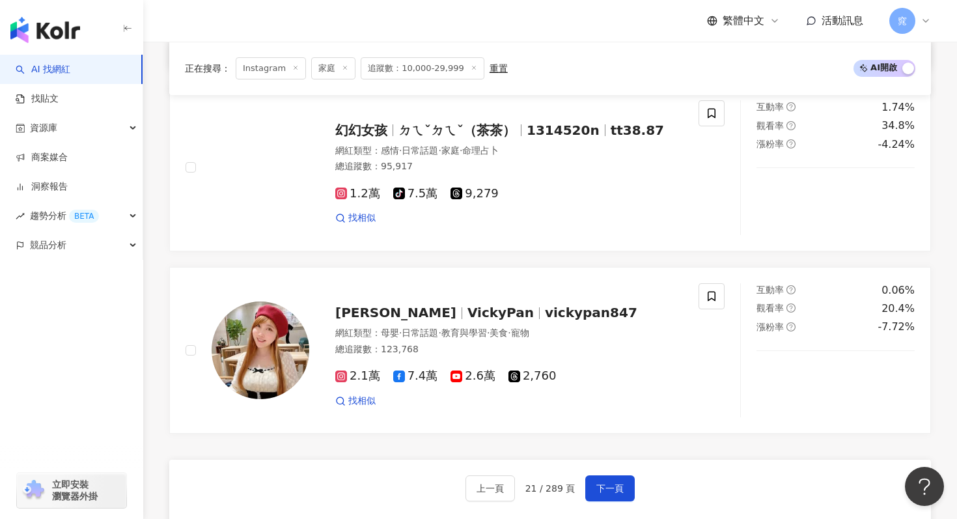
scroll to position [2273, 0]
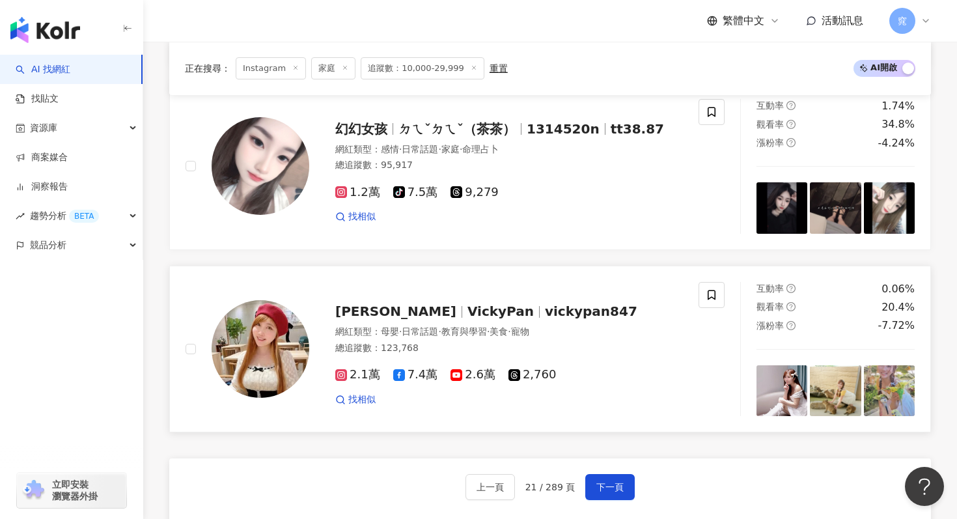
click at [268, 363] on img at bounding box center [261, 349] width 98 height 98
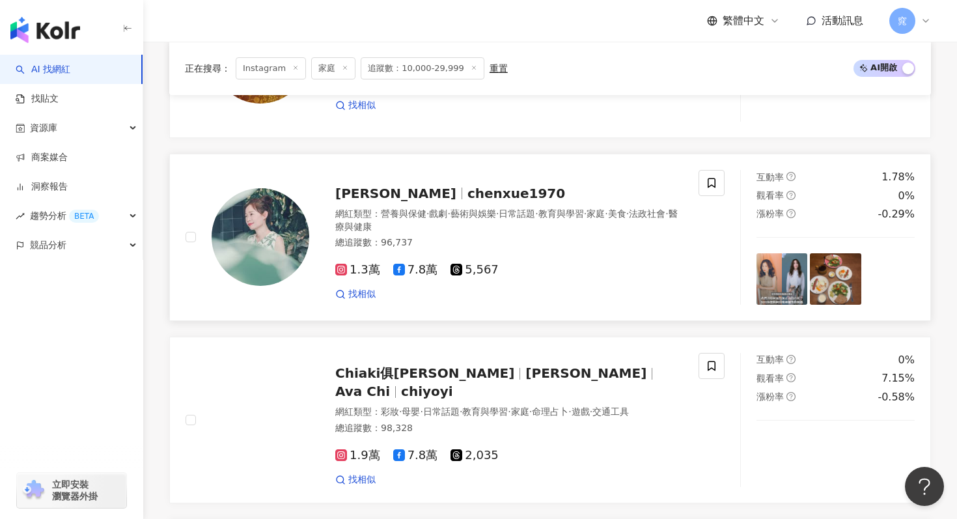
scroll to position [559, 0]
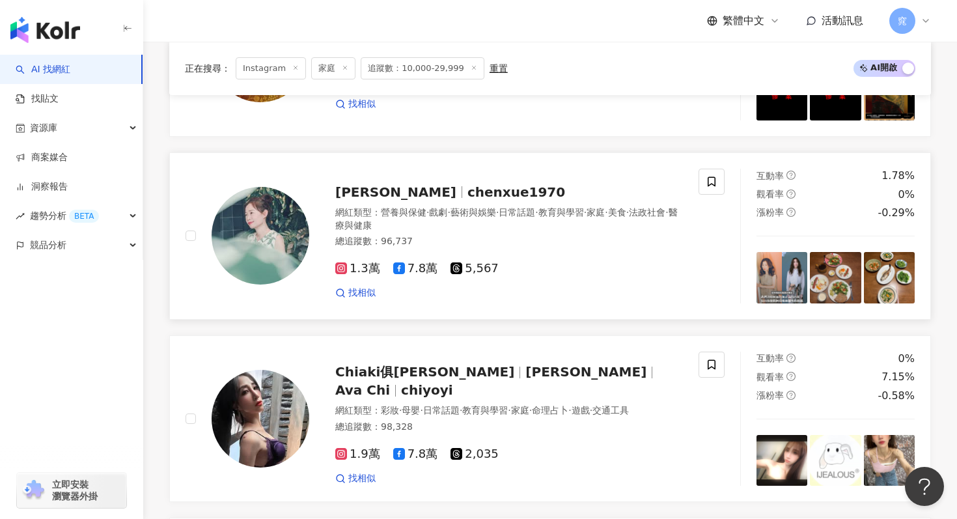
click at [286, 234] on img at bounding box center [261, 236] width 98 height 98
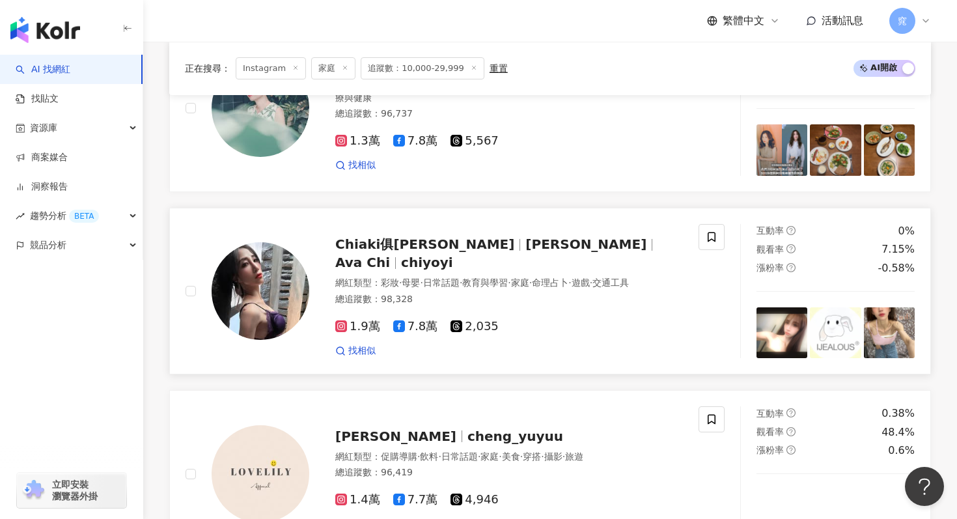
scroll to position [1914, 0]
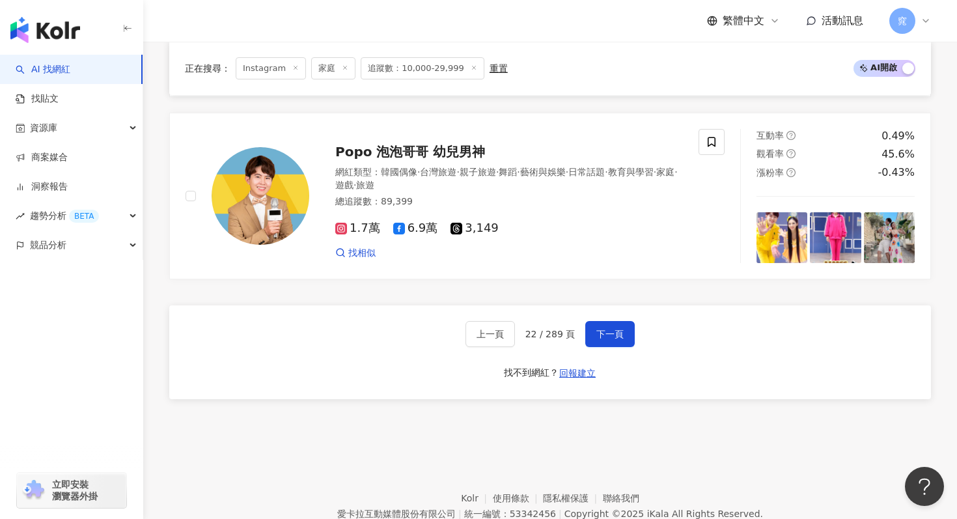
scroll to position [2484, 0]
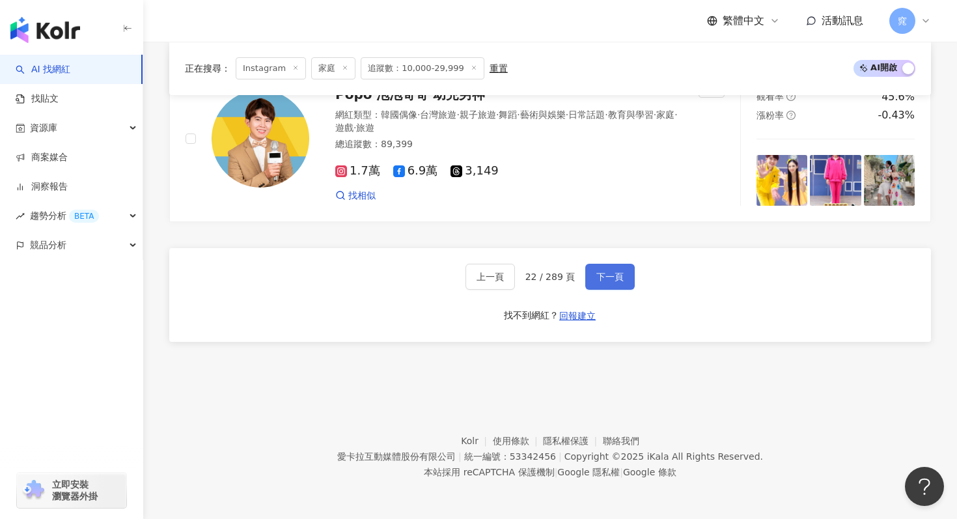
click at [605, 276] on span "下一頁" at bounding box center [610, 277] width 27 height 10
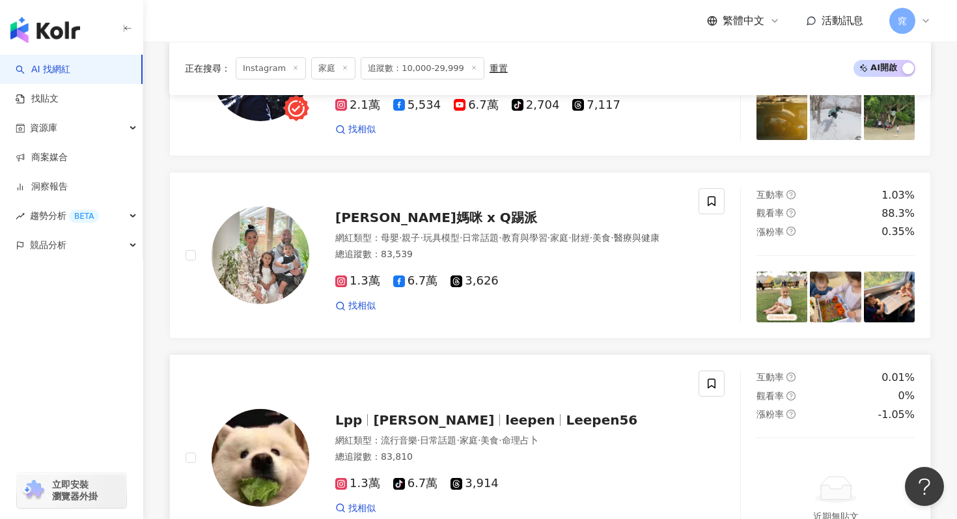
scroll to position [1991, 0]
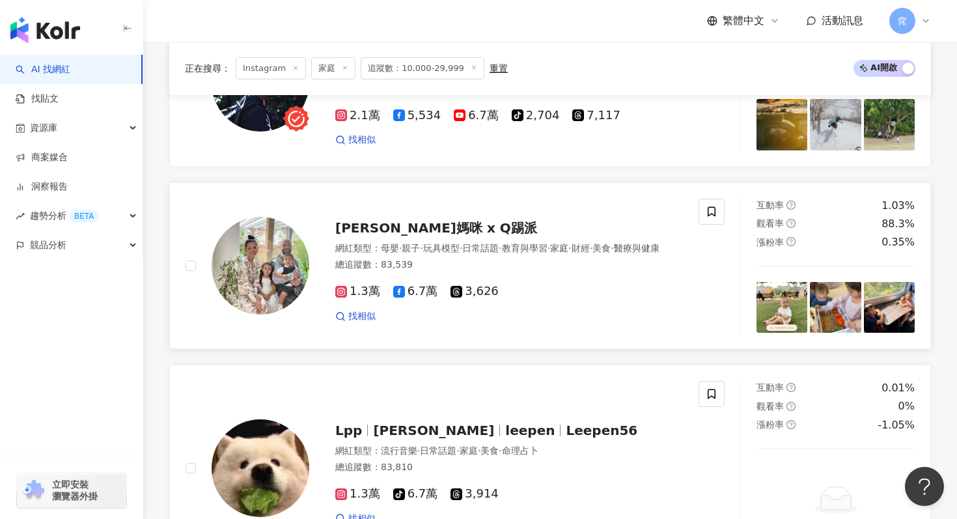
click at [266, 268] on img at bounding box center [261, 266] width 98 height 98
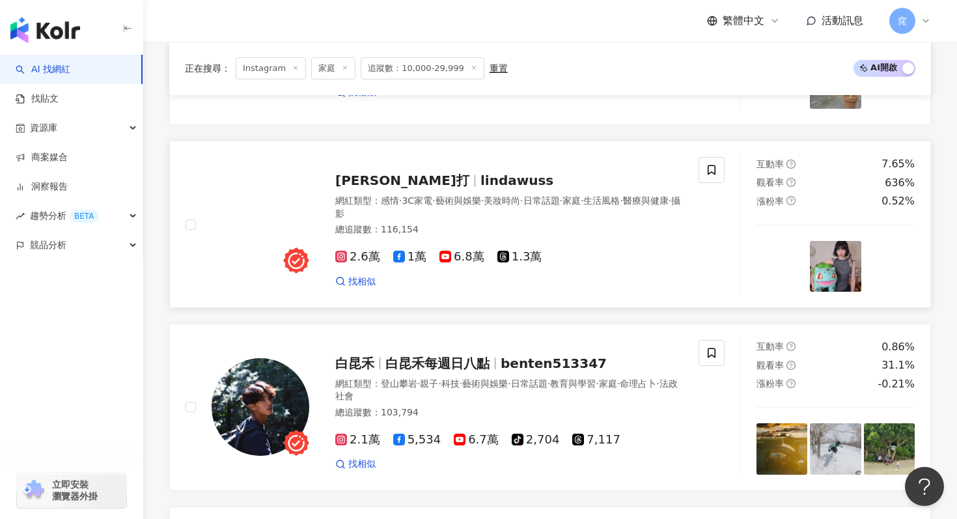
scroll to position [1608, 0]
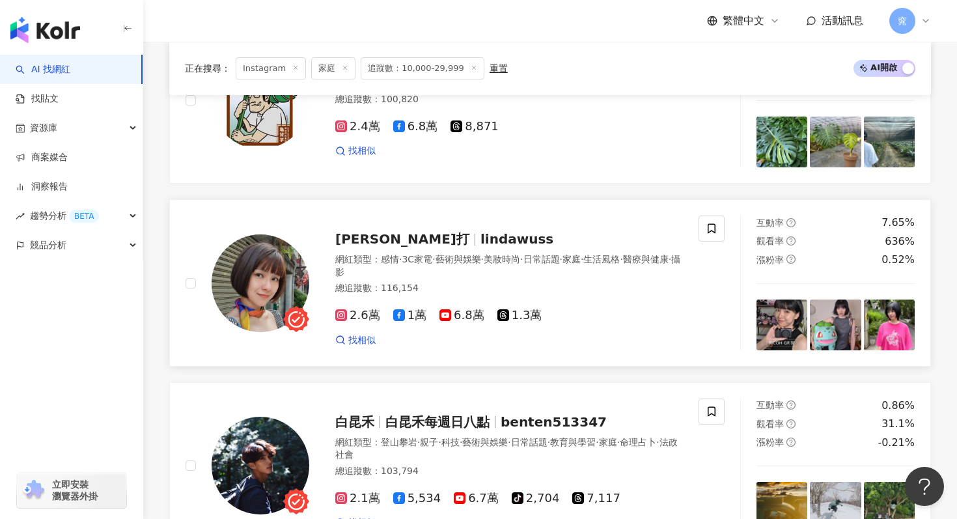
click at [274, 268] on img at bounding box center [261, 283] width 98 height 98
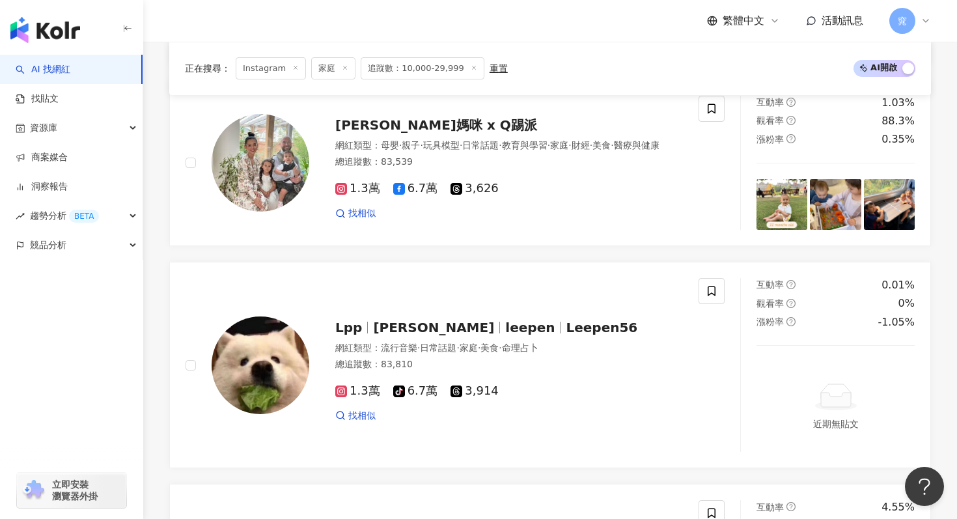
scroll to position [2442, 0]
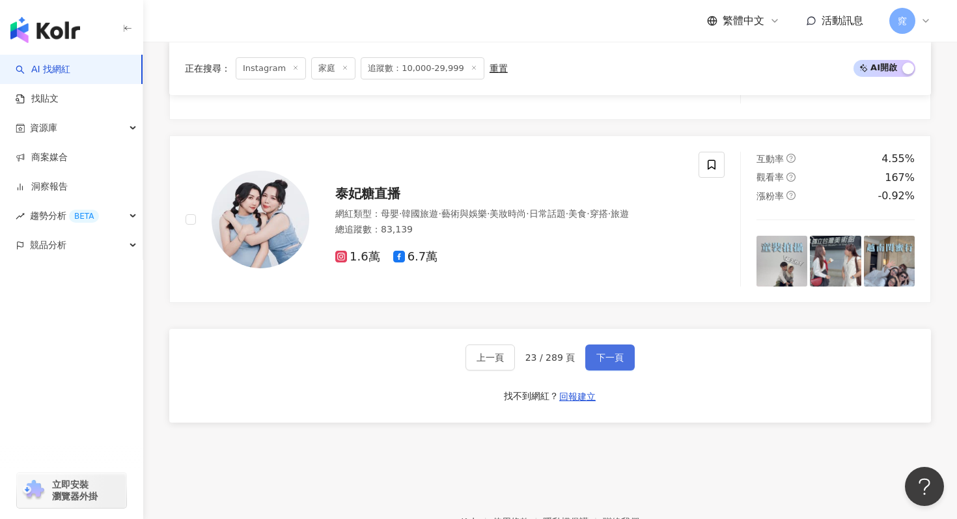
click at [602, 354] on span "下一頁" at bounding box center [610, 357] width 27 height 10
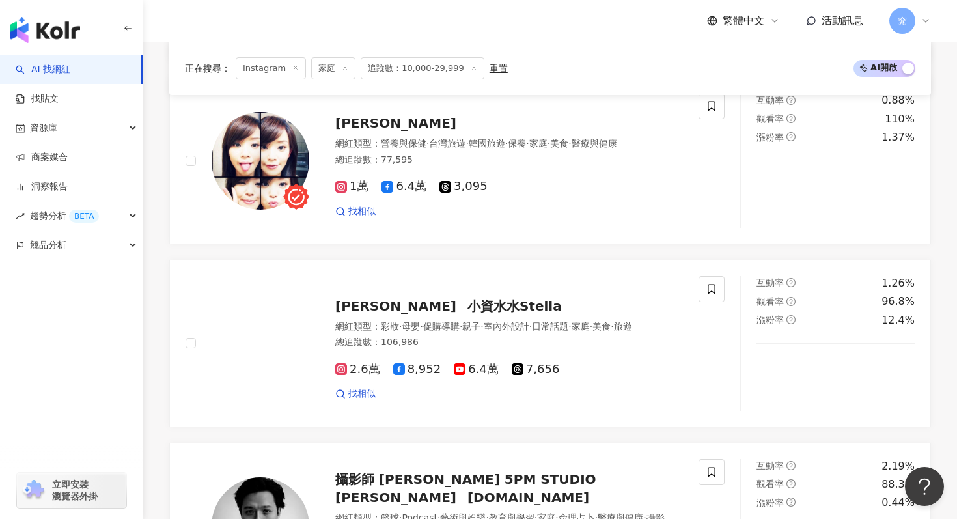
scroll to position [1728, 0]
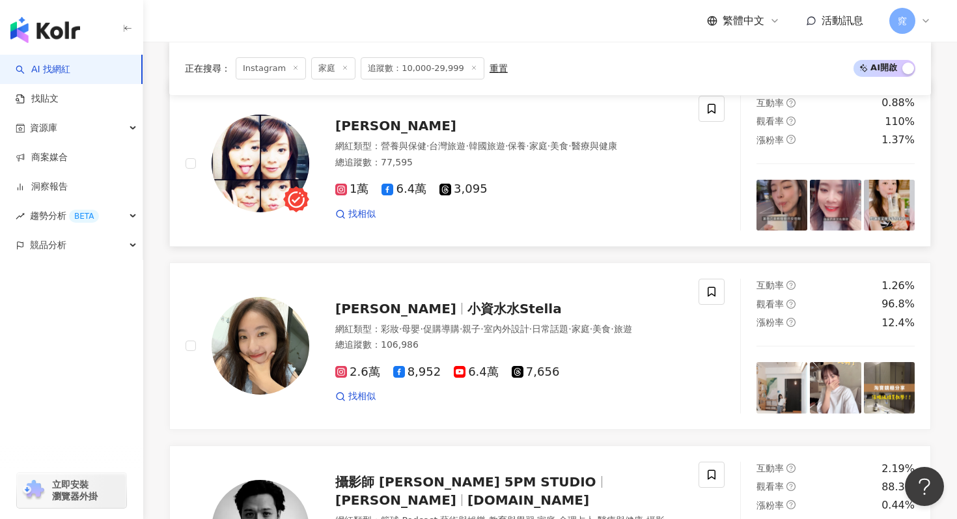
drag, startPoint x: 298, startPoint y: 338, endPoint x: 351, endPoint y: 122, distance: 222.0
click at [298, 338] on img at bounding box center [261, 346] width 98 height 98
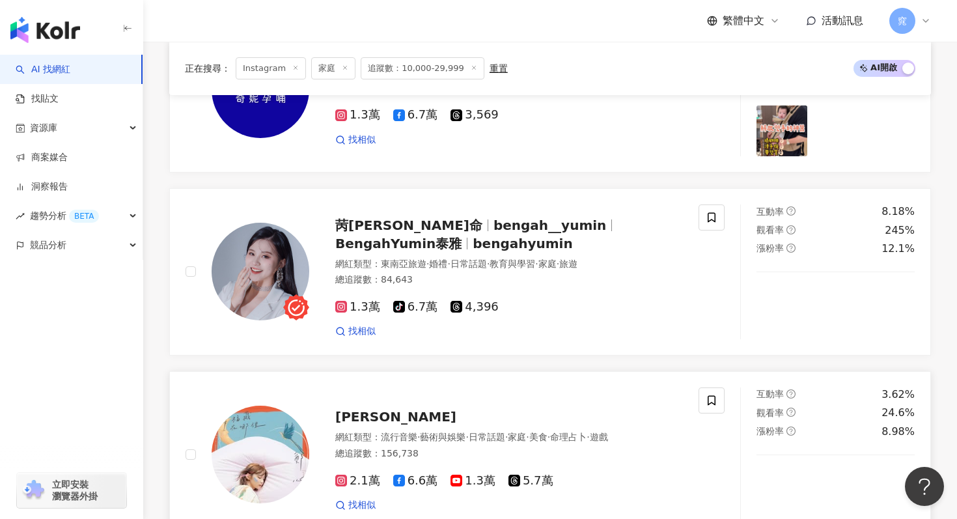
scroll to position [502, 0]
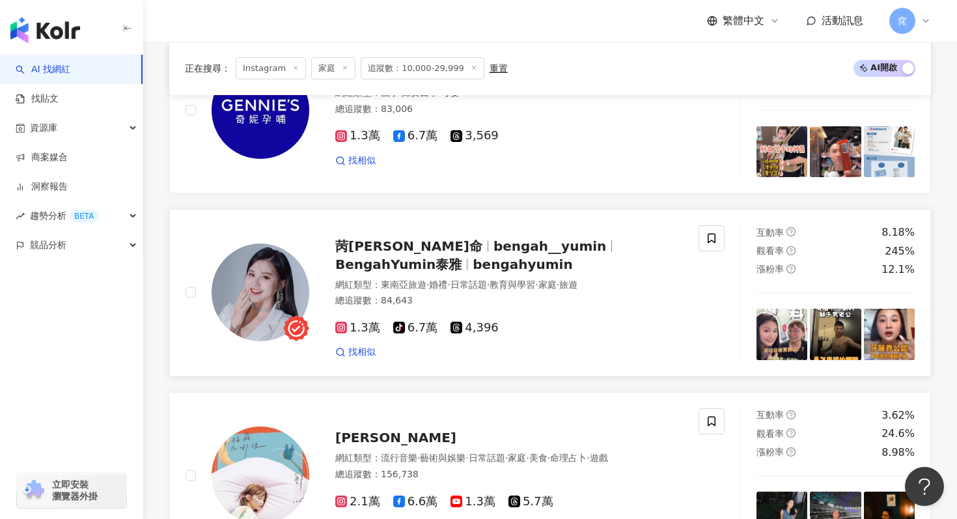
click at [273, 305] on img at bounding box center [261, 293] width 98 height 98
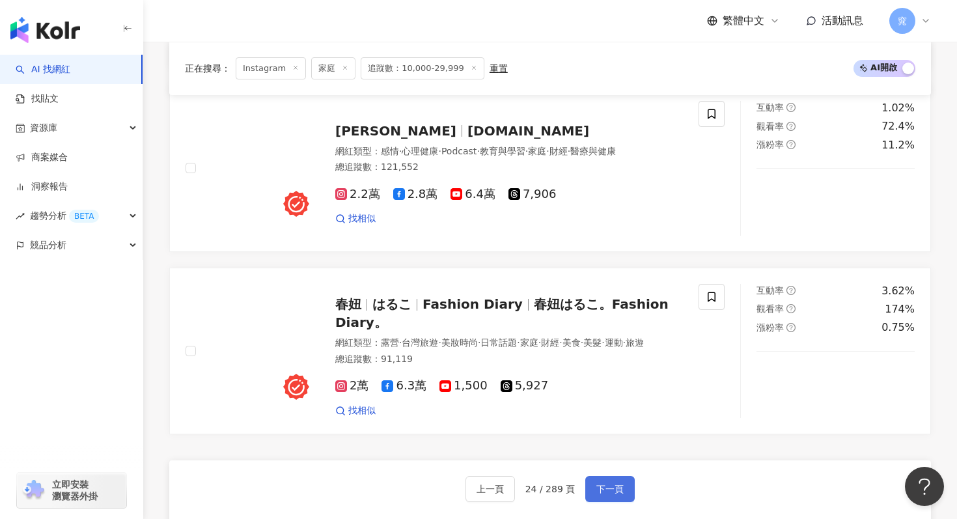
scroll to position [2494, 0]
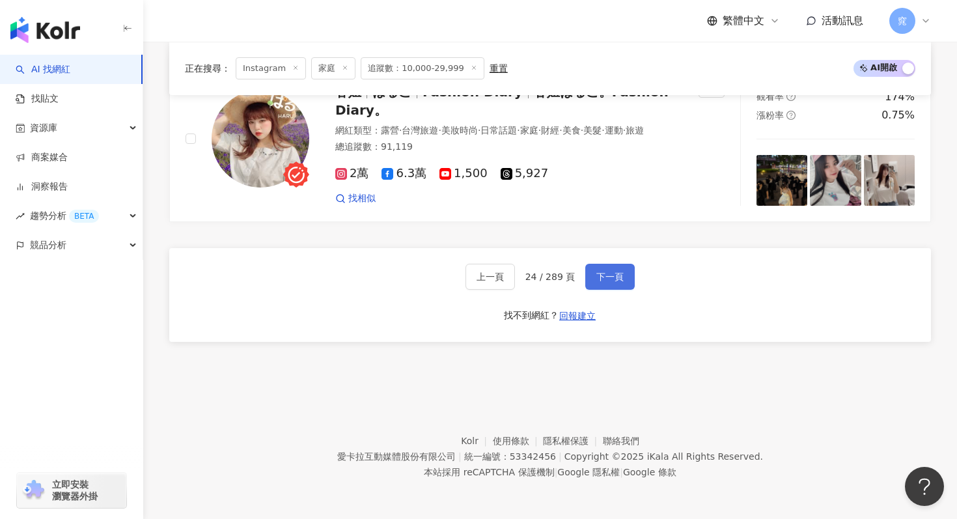
click at [599, 281] on span "下一頁" at bounding box center [610, 277] width 27 height 10
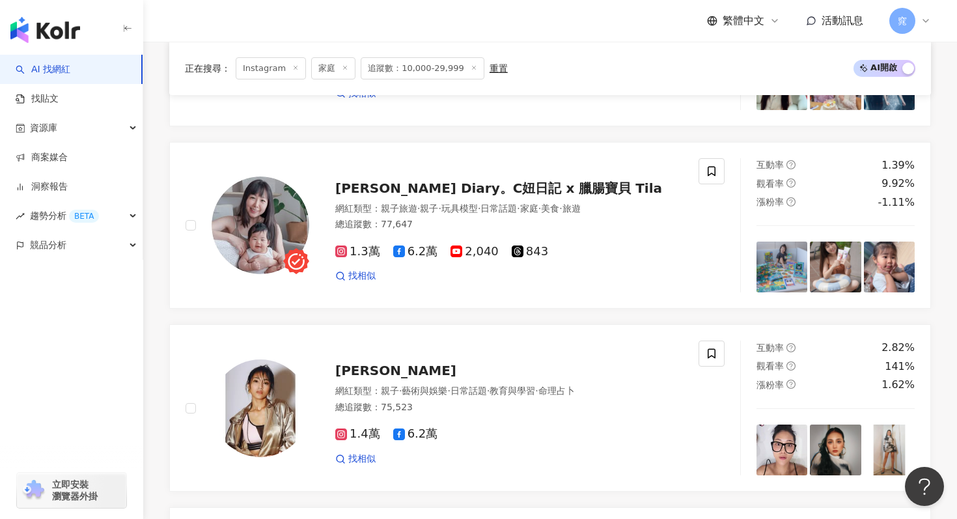
scroll to position [1431, 0]
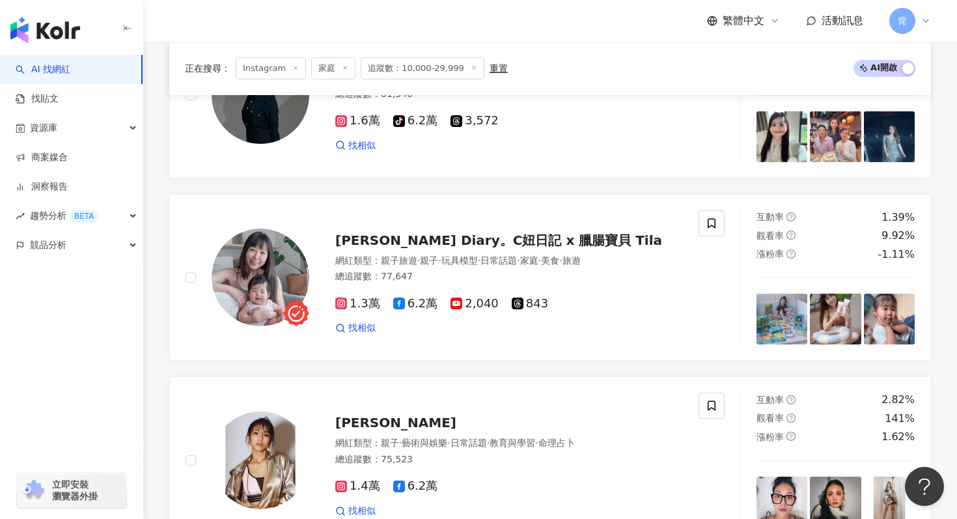
drag, startPoint x: 279, startPoint y: 275, endPoint x: 266, endPoint y: 46, distance: 229.6
click at [279, 275] on img at bounding box center [261, 278] width 98 height 98
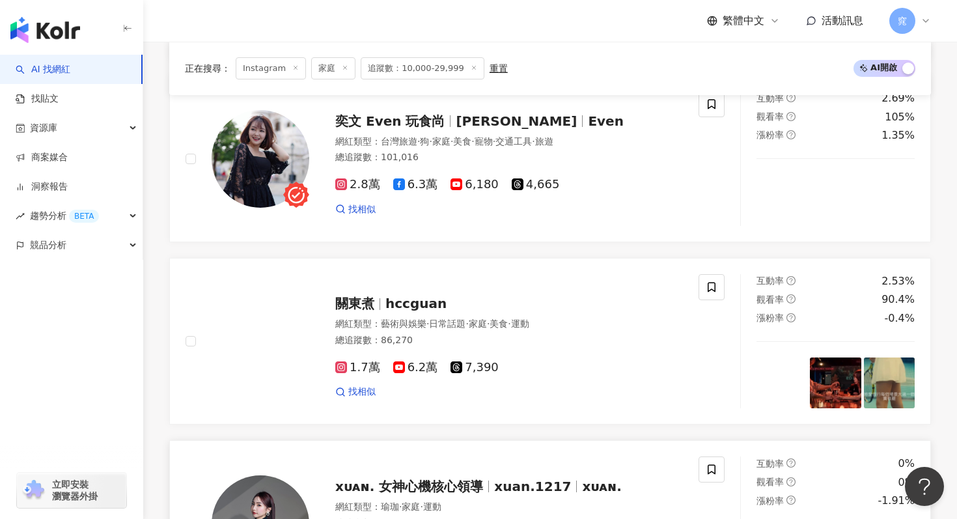
scroll to position [997, 0]
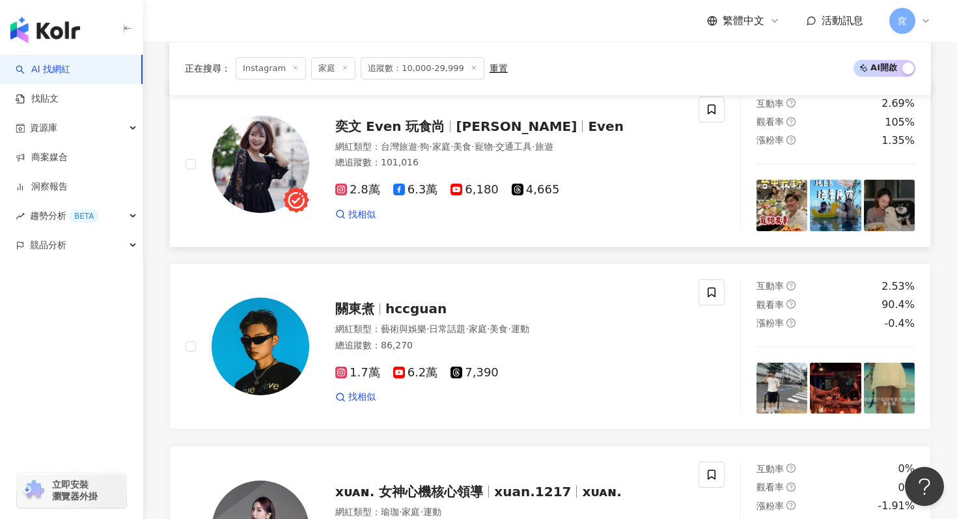
click at [267, 212] on img at bounding box center [261, 164] width 98 height 98
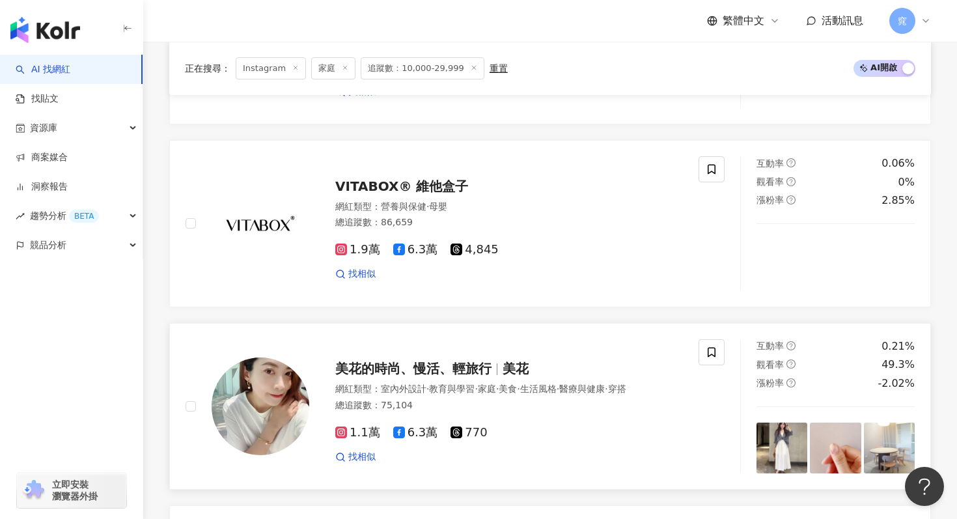
scroll to position [655, 0]
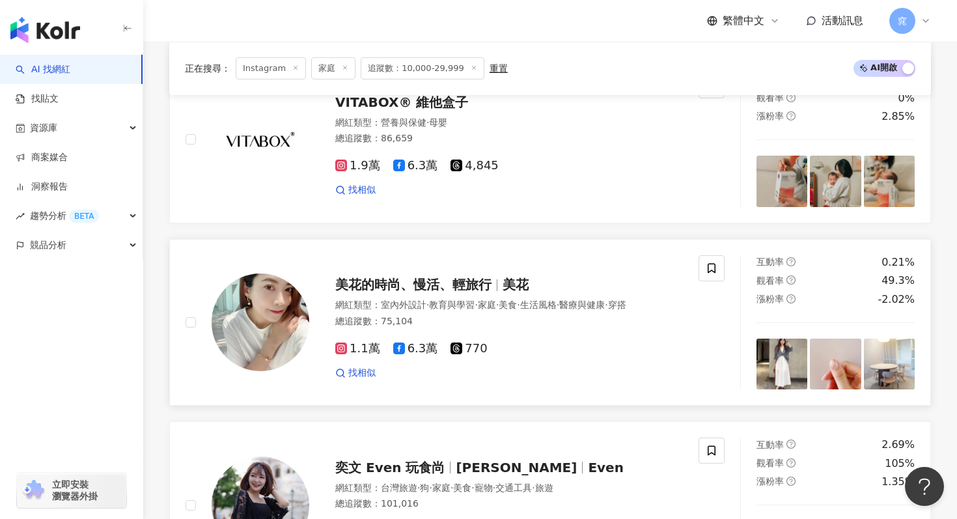
click at [261, 328] on img at bounding box center [261, 323] width 98 height 98
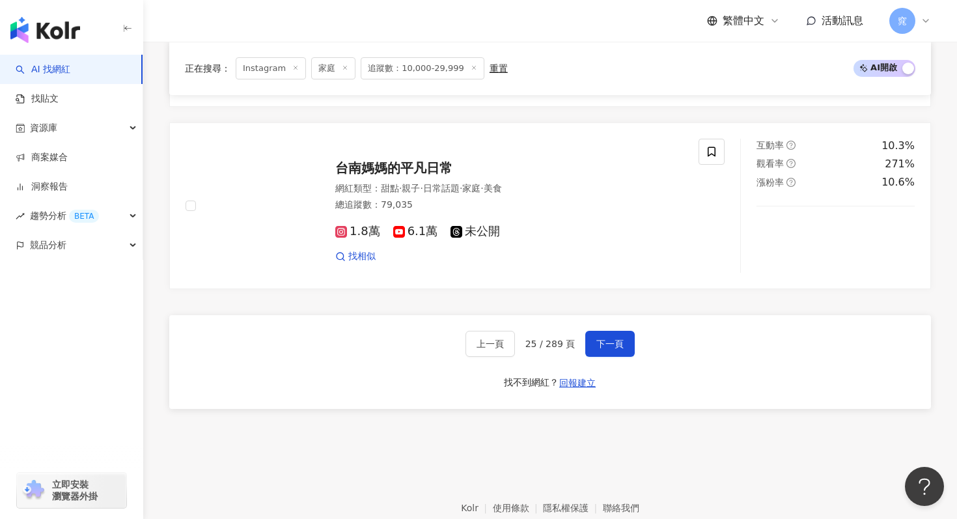
scroll to position [2424, 0]
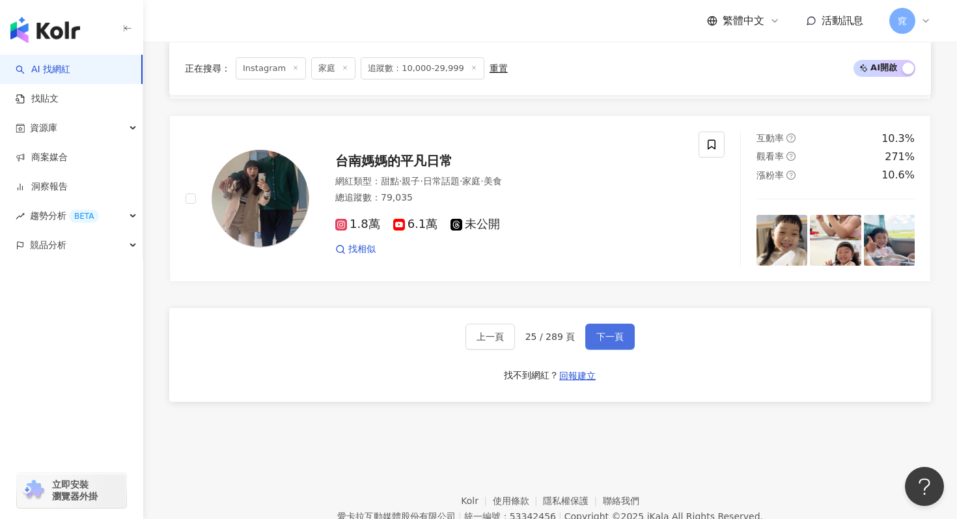
click at [627, 345] on button "下一頁" at bounding box center [611, 337] width 50 height 26
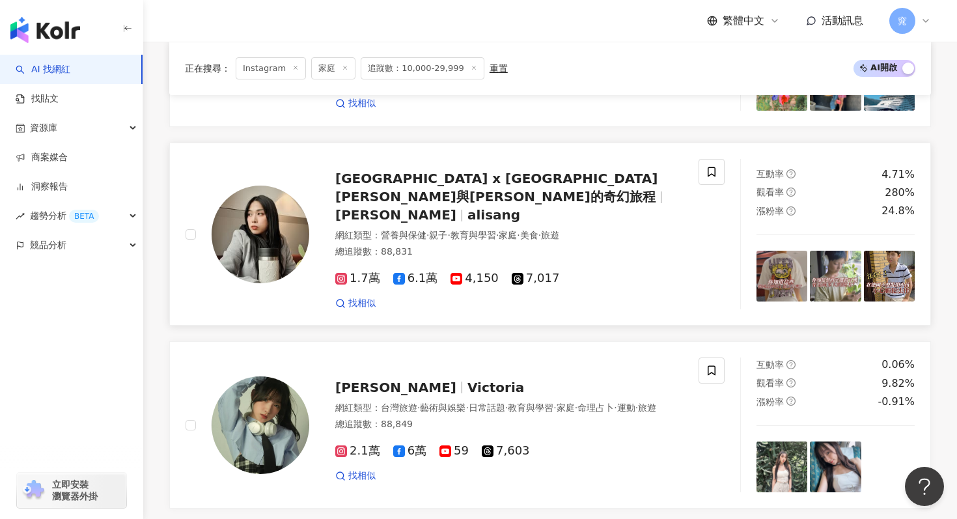
scroll to position [830, 0]
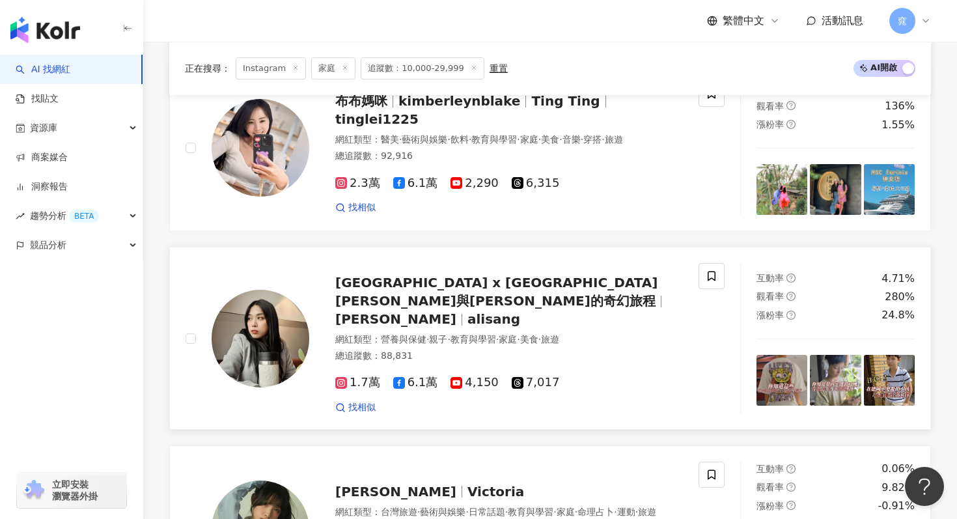
click at [276, 330] on img at bounding box center [261, 339] width 98 height 98
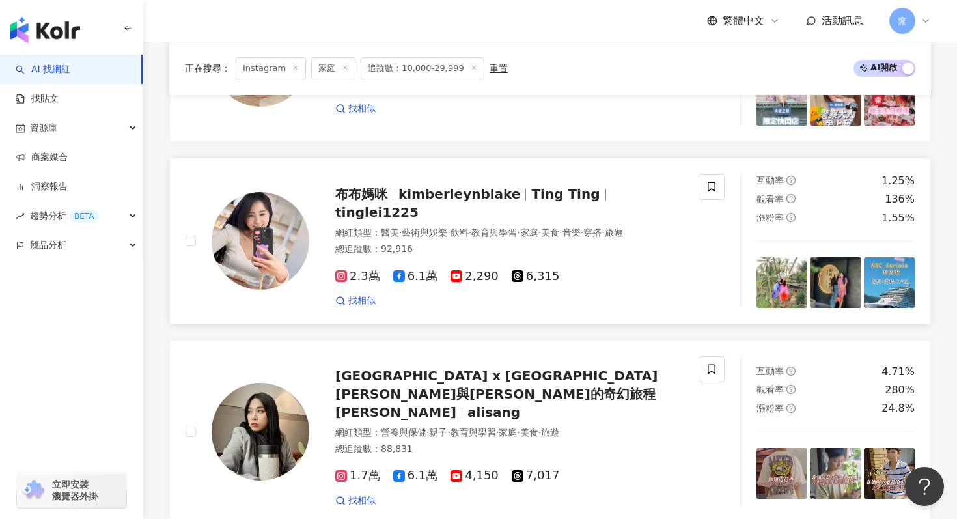
scroll to position [731, 0]
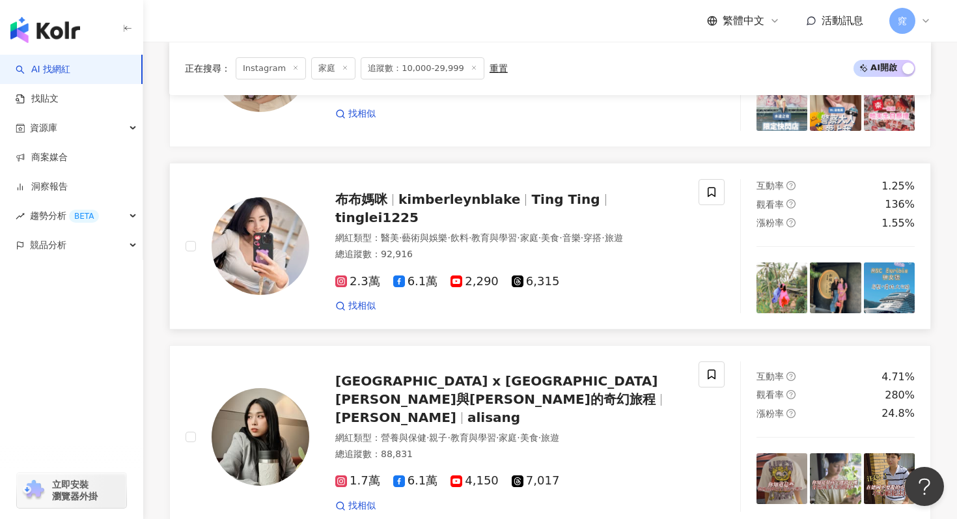
click at [265, 244] on img at bounding box center [261, 246] width 98 height 98
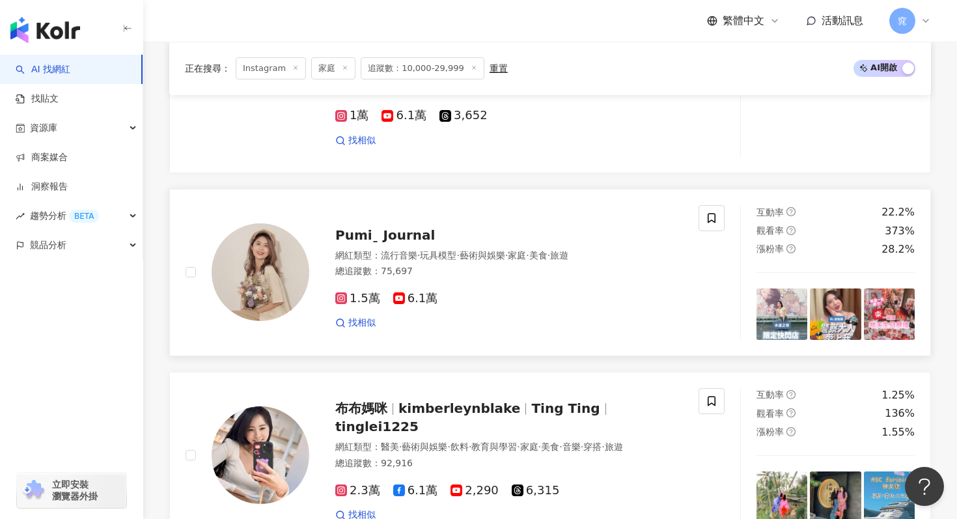
scroll to position [485, 0]
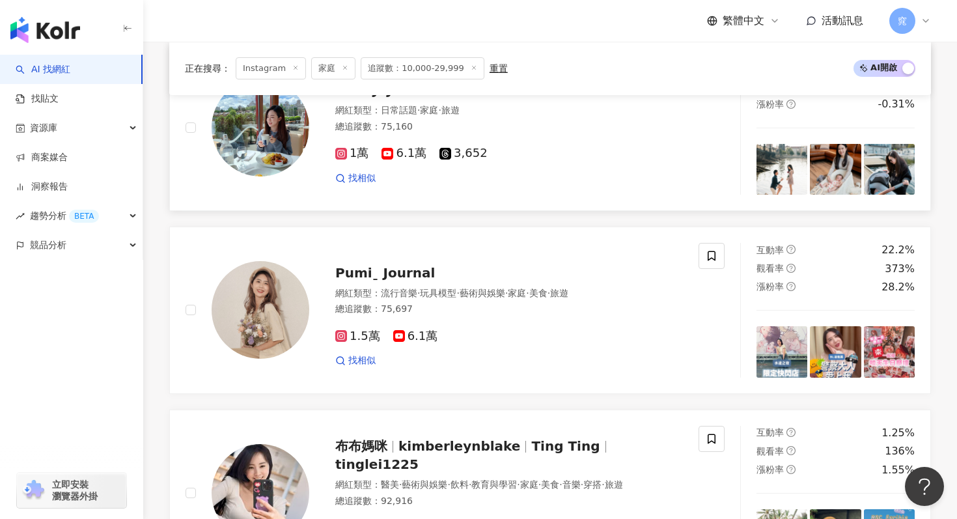
click at [291, 177] on img at bounding box center [261, 128] width 98 height 98
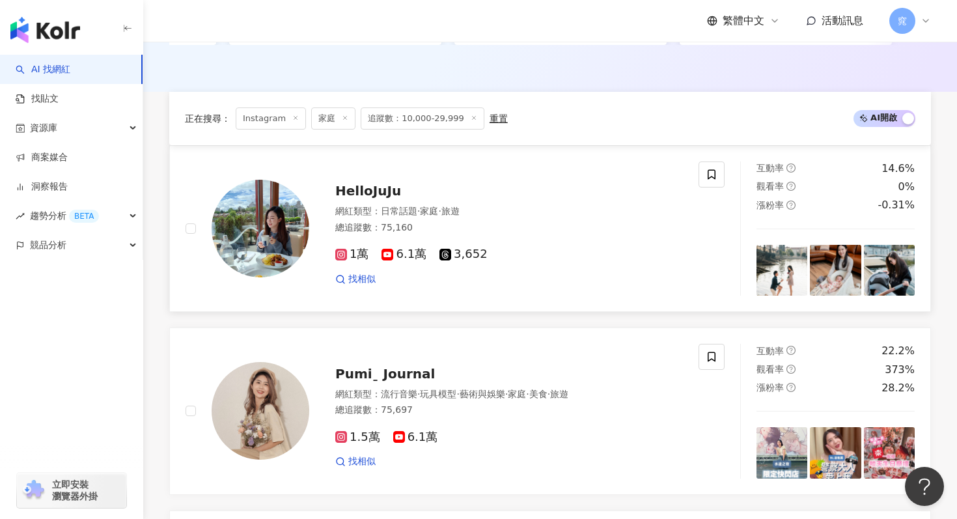
scroll to position [1928, 0]
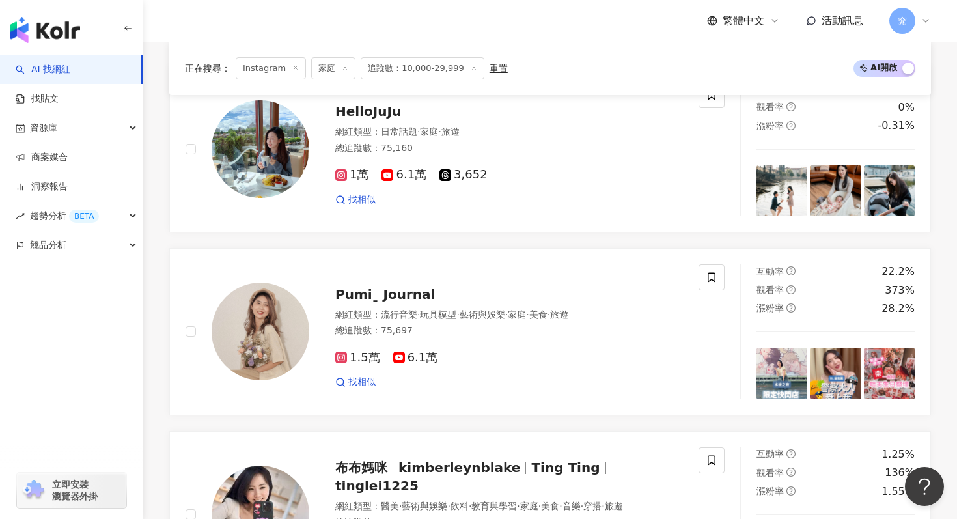
scroll to position [2484, 0]
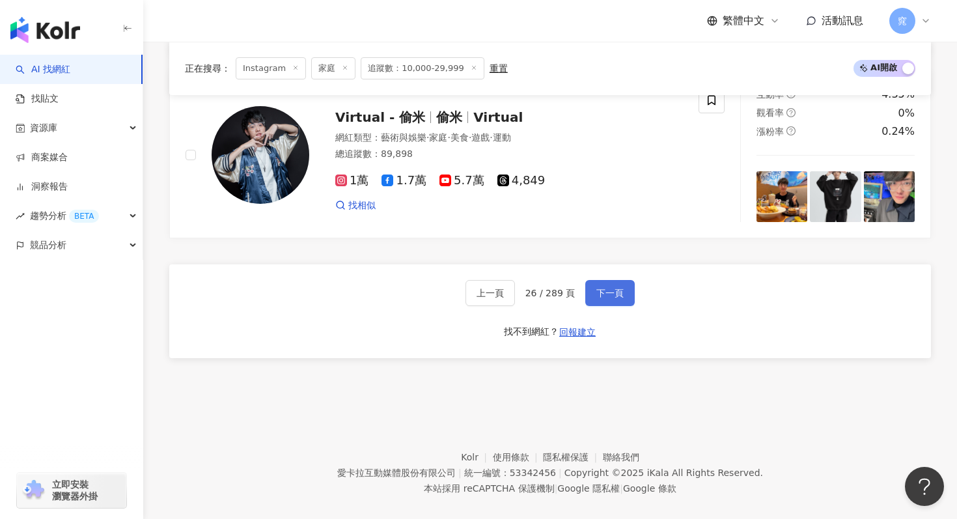
click at [608, 280] on button "下一頁" at bounding box center [611, 293] width 50 height 26
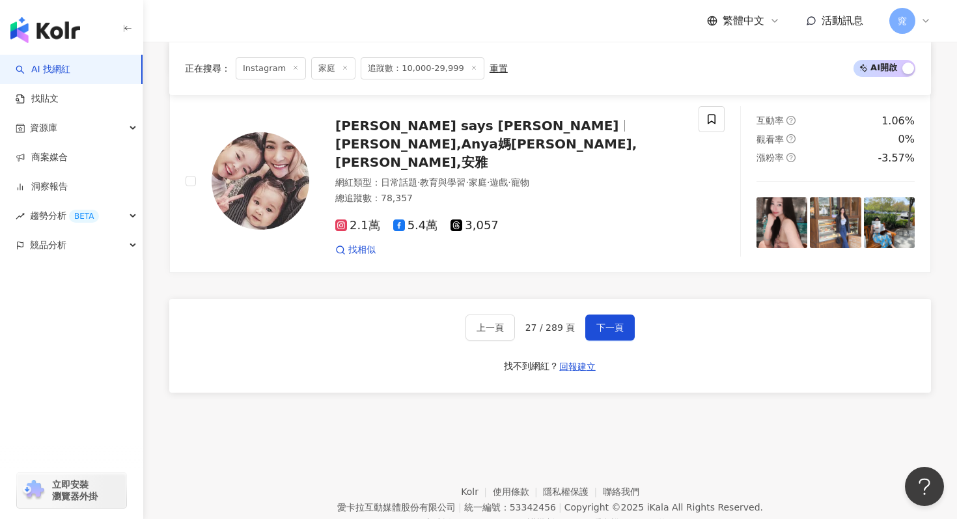
scroll to position [2428, 0]
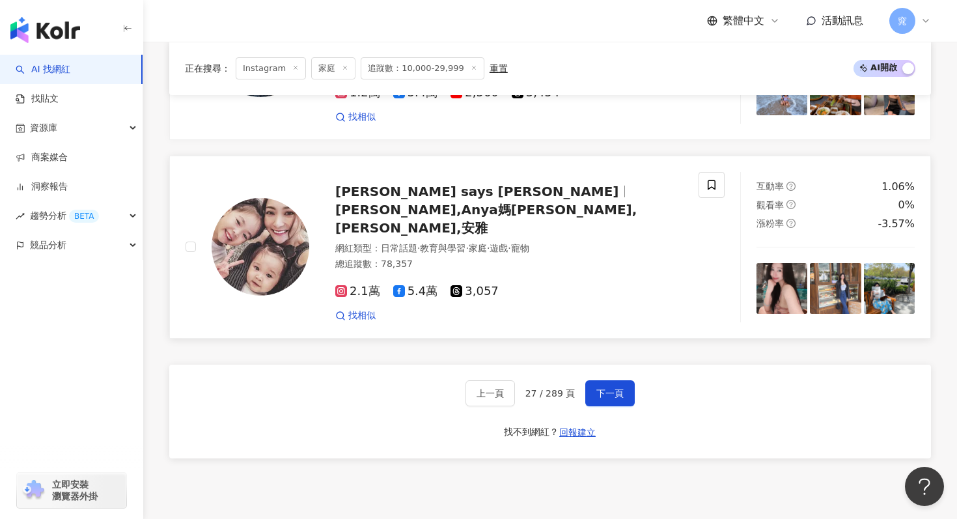
click at [314, 210] on div "Anya says 安雅說 Anya,Anya媽咪,Anya Cheng,安雅 網紅類型 ： 日常話題 · 教育與學習 · 家庭 · 遊戲 · 寵物 總追蹤數…" at bounding box center [496, 247] width 374 height 150
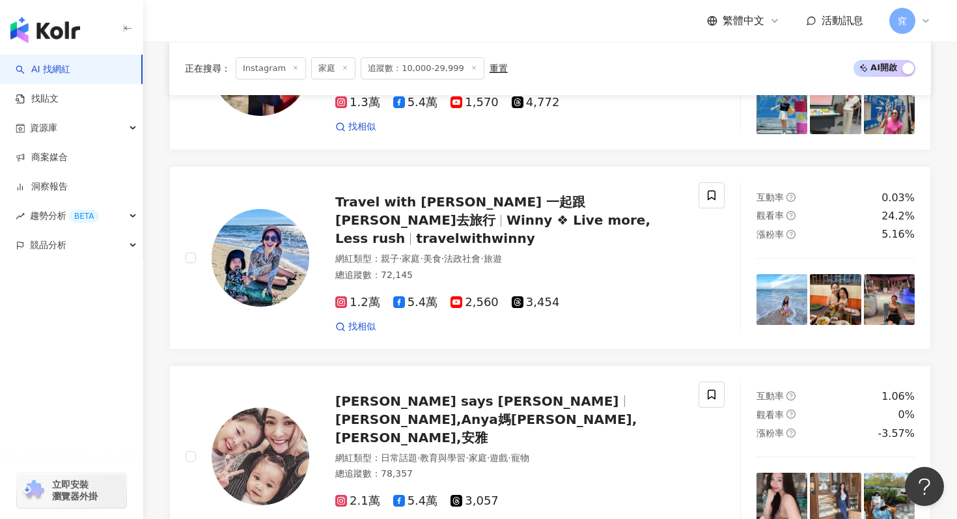
scroll to position [2221, 0]
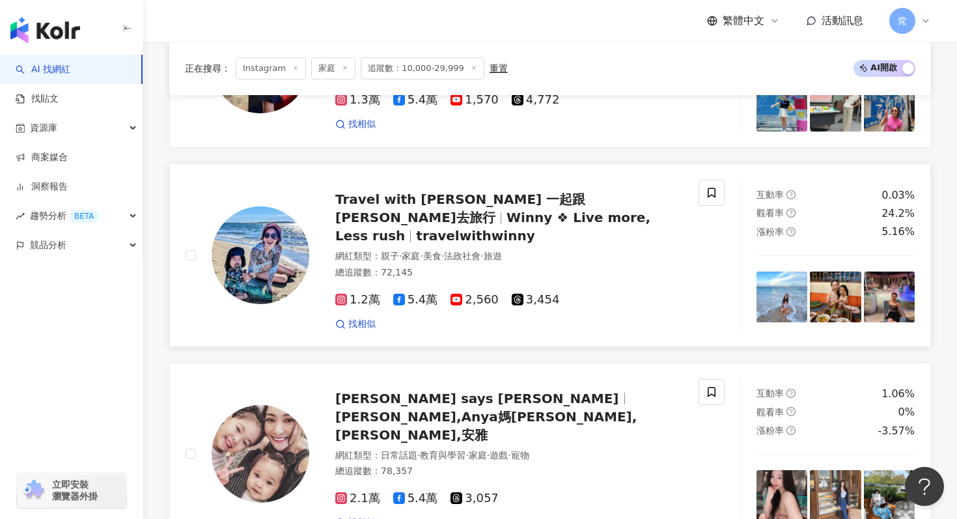
click at [483, 190] on div "Travel with Winny 一起跟昀去旅行 Winny ❖ Live more, Less rush travelwithwinny" at bounding box center [509, 217] width 348 height 55
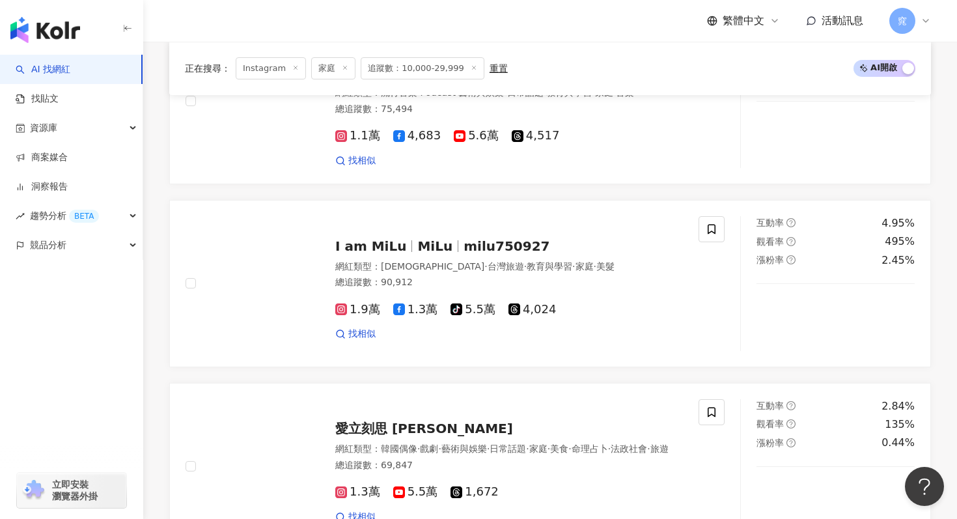
scroll to position [1081, 0]
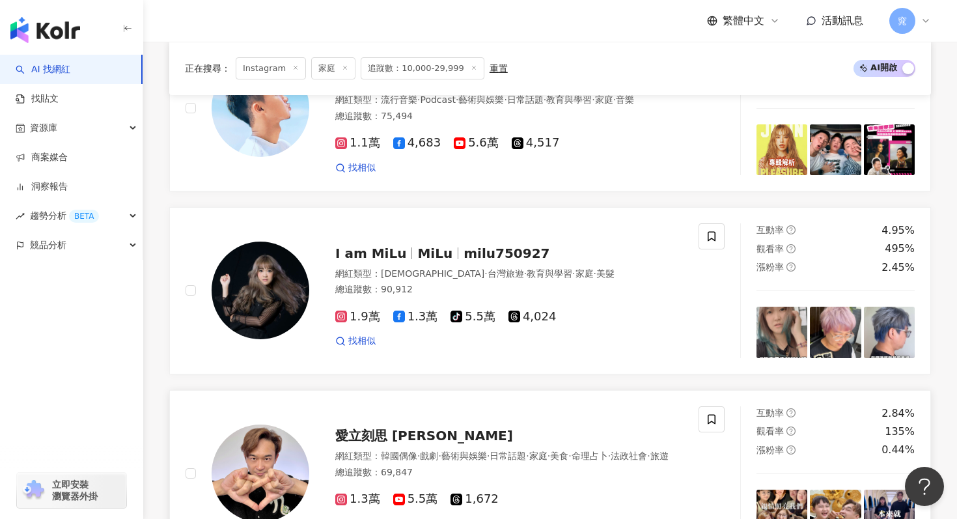
click at [388, 428] on span "愛立刻思 林益諄" at bounding box center [424, 436] width 178 height 16
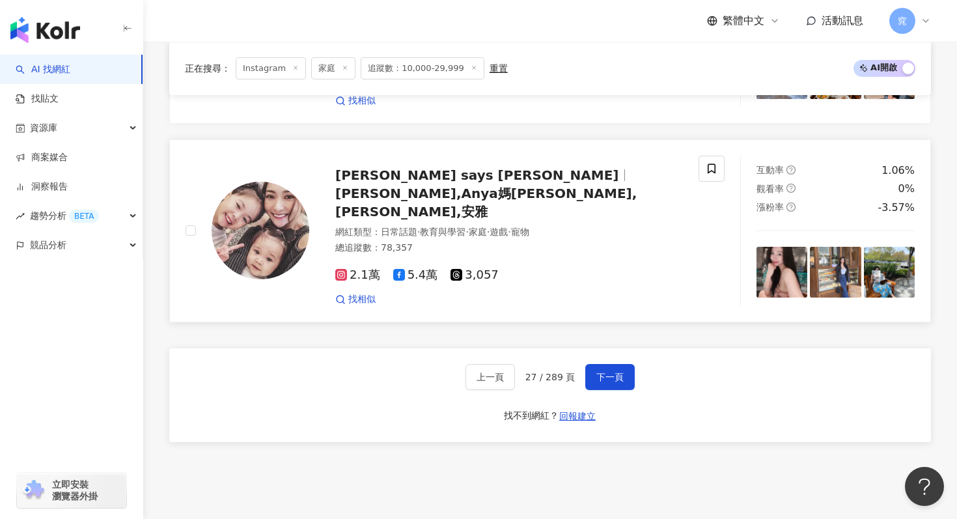
scroll to position [2494, 0]
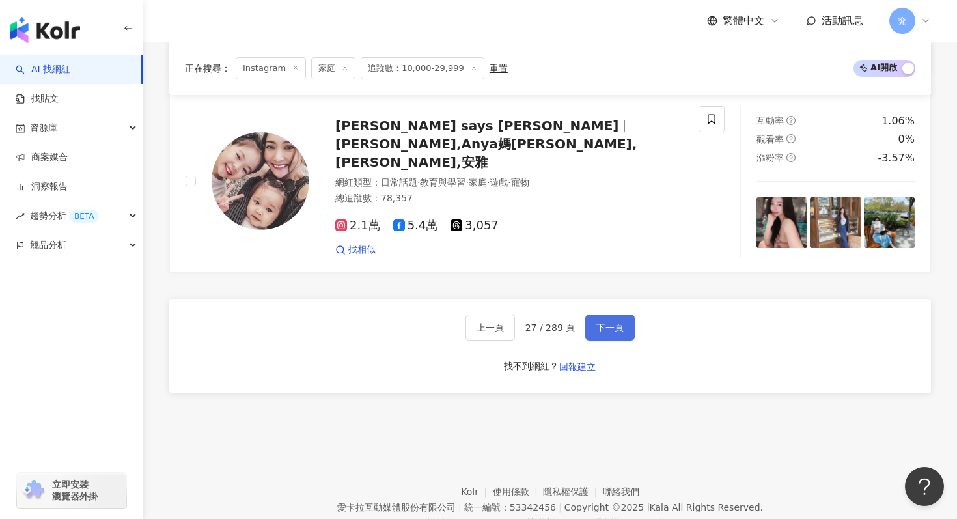
click at [616, 322] on span "下一頁" at bounding box center [610, 327] width 27 height 10
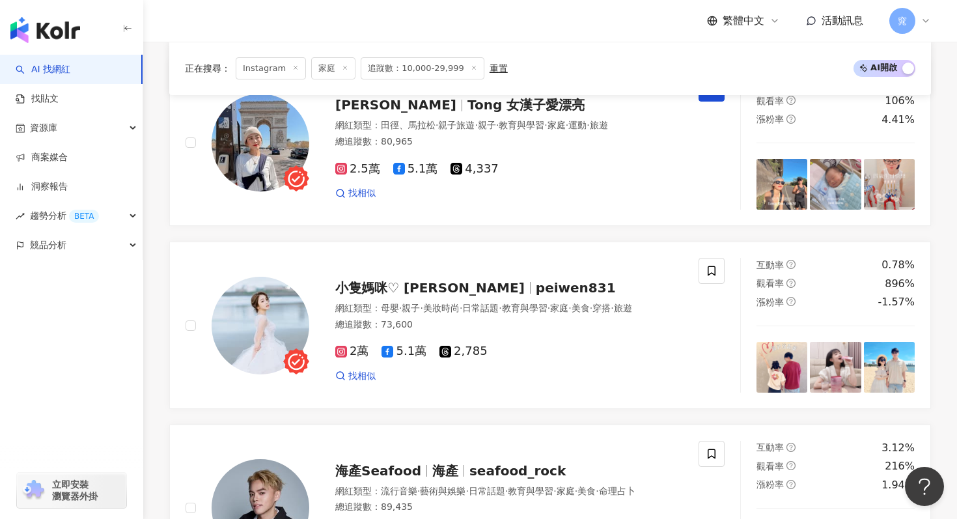
scroll to position [2119, 0]
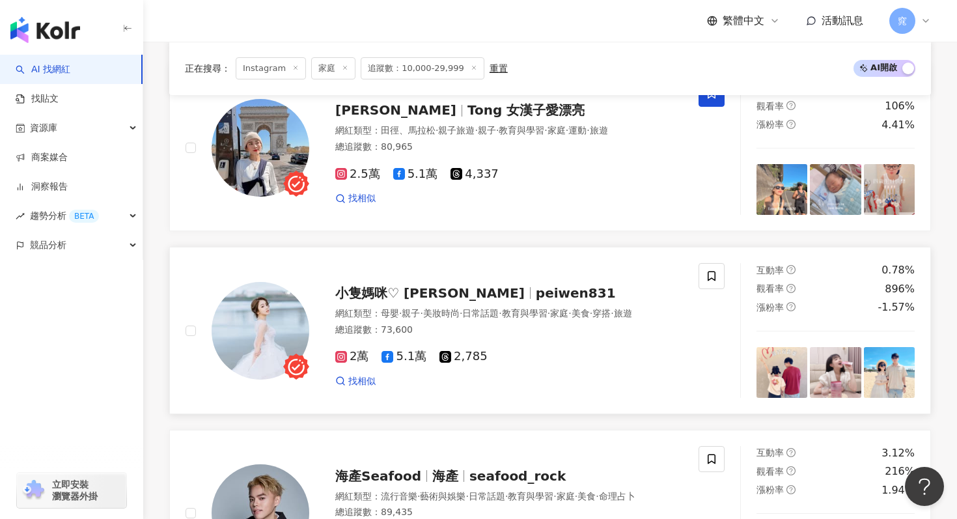
click at [423, 285] on span "小隻媽咪♡ Peggy" at bounding box center [430, 293] width 190 height 16
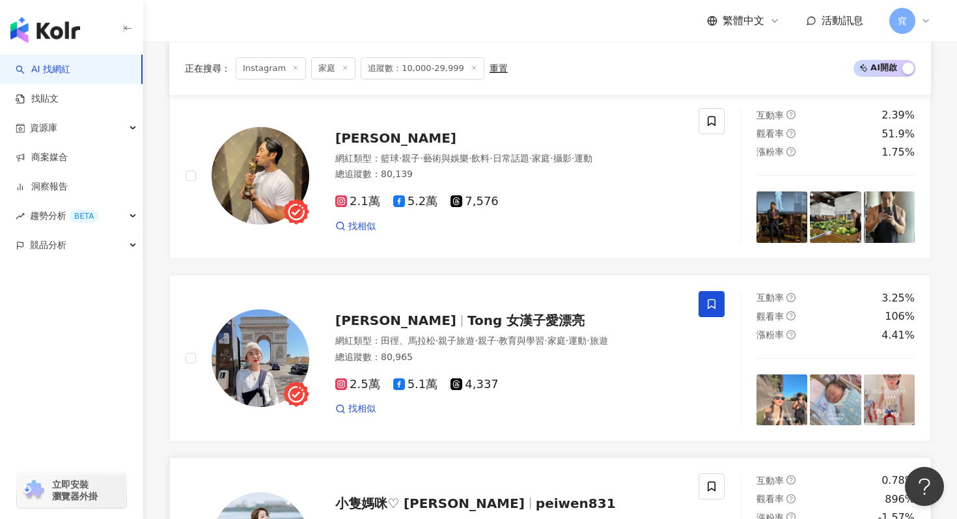
scroll to position [1910, 0]
click at [468, 312] on span "Tong 女漢子愛漂亮" at bounding box center [526, 320] width 117 height 16
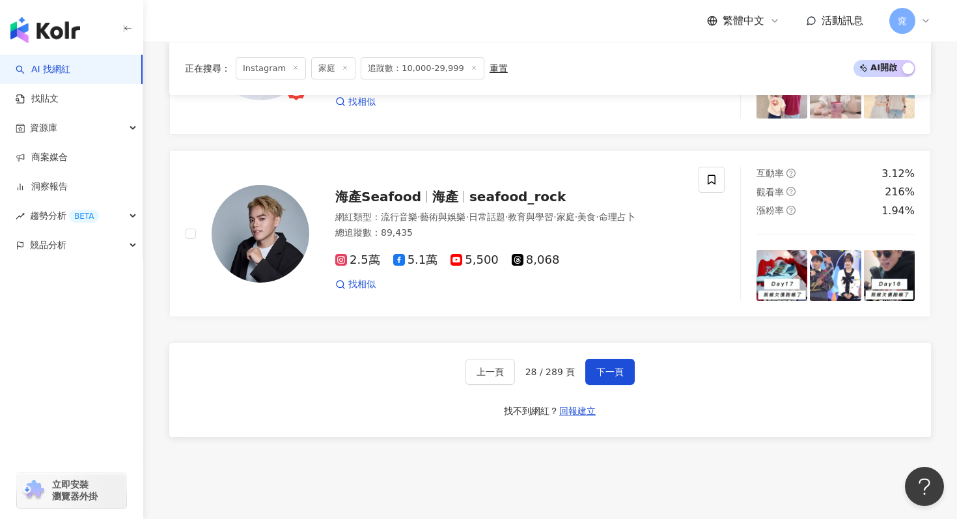
scroll to position [2484, 0]
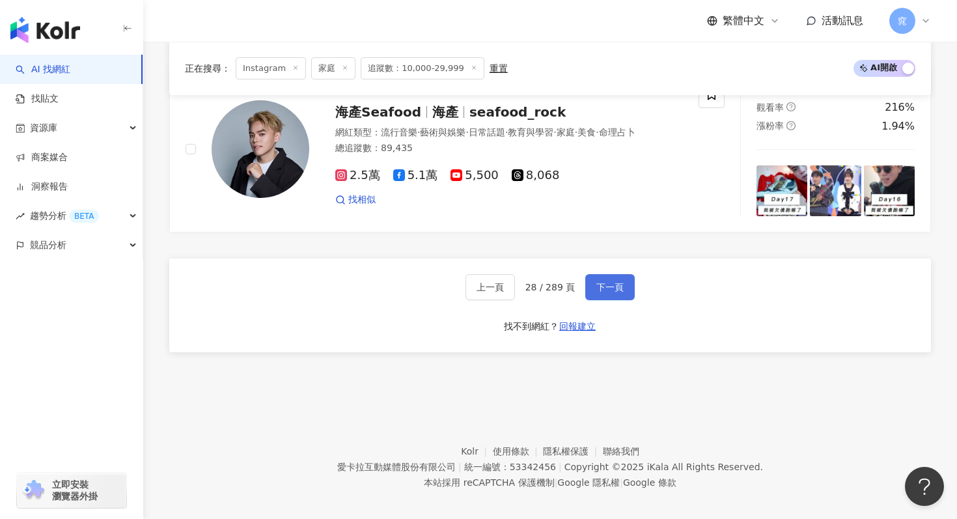
click at [608, 282] on span "下一頁" at bounding box center [610, 287] width 27 height 10
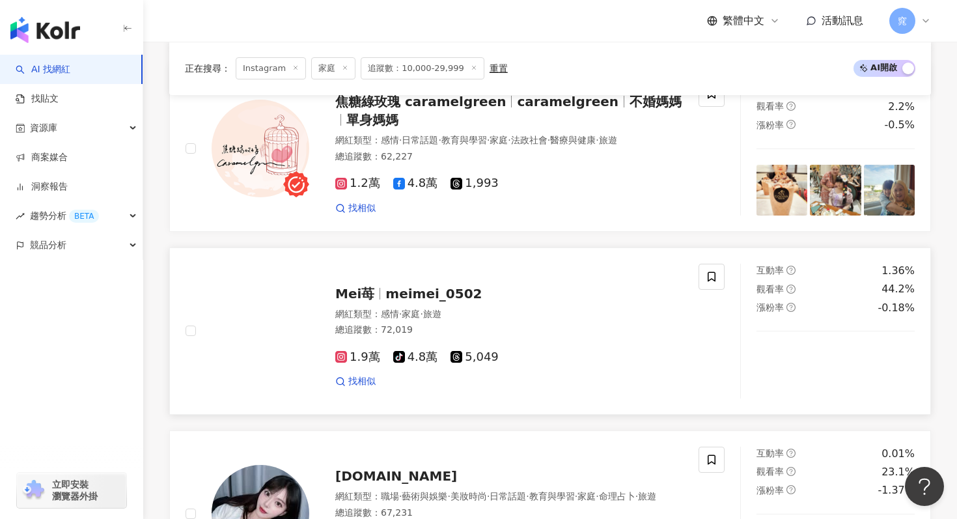
scroll to position [1672, 0]
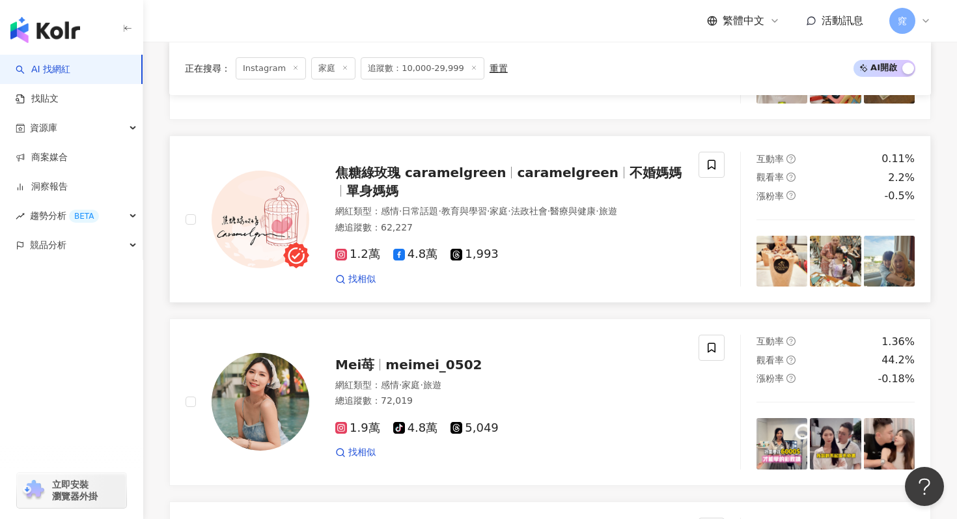
click at [416, 165] on span "焦糖綠玫瑰 caramelgreen" at bounding box center [420, 173] width 171 height 16
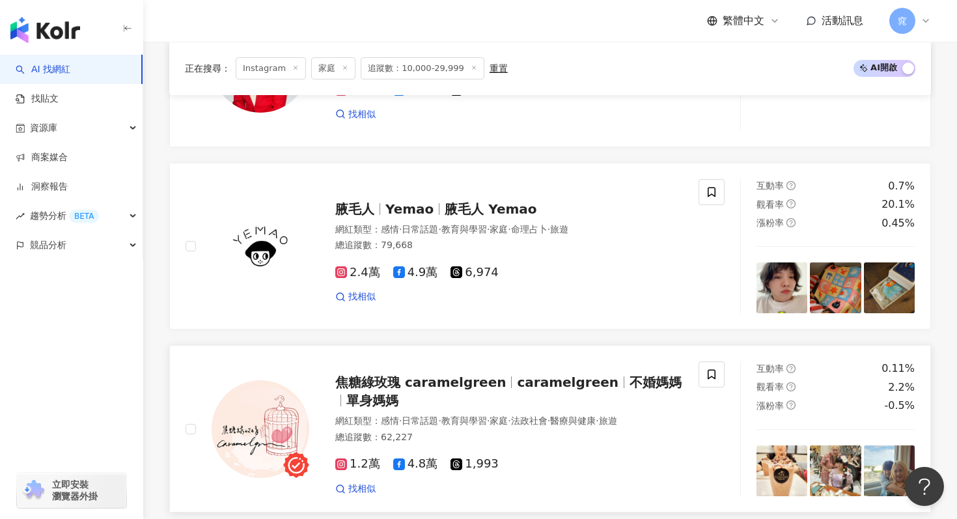
scroll to position [1404, 0]
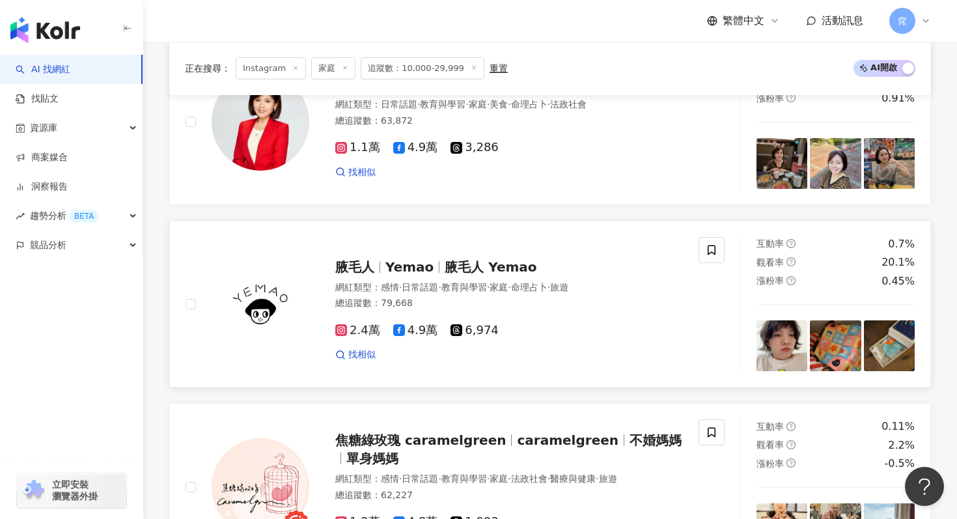
click at [418, 266] on span "Yemao" at bounding box center [410, 267] width 48 height 16
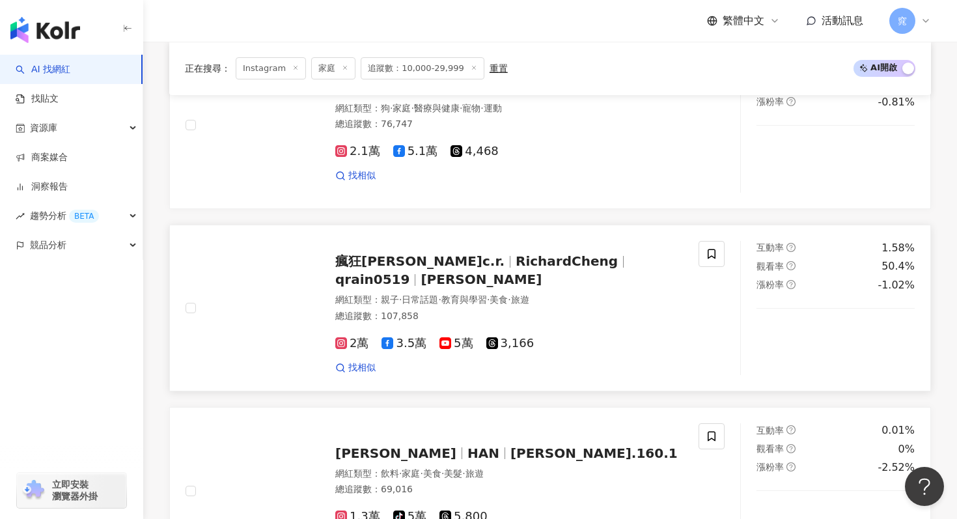
scroll to position [668, 0]
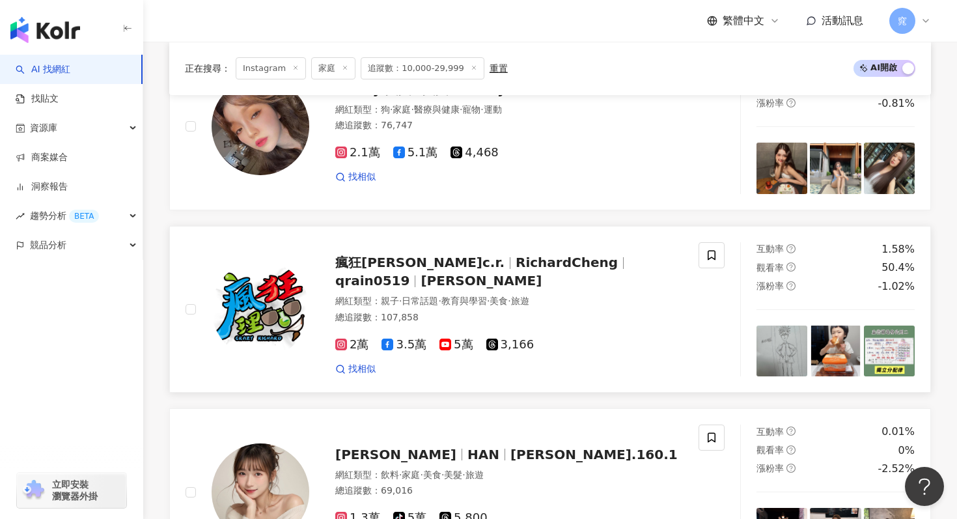
click at [393, 270] on span "瘋狂理查c.r." at bounding box center [419, 263] width 169 height 16
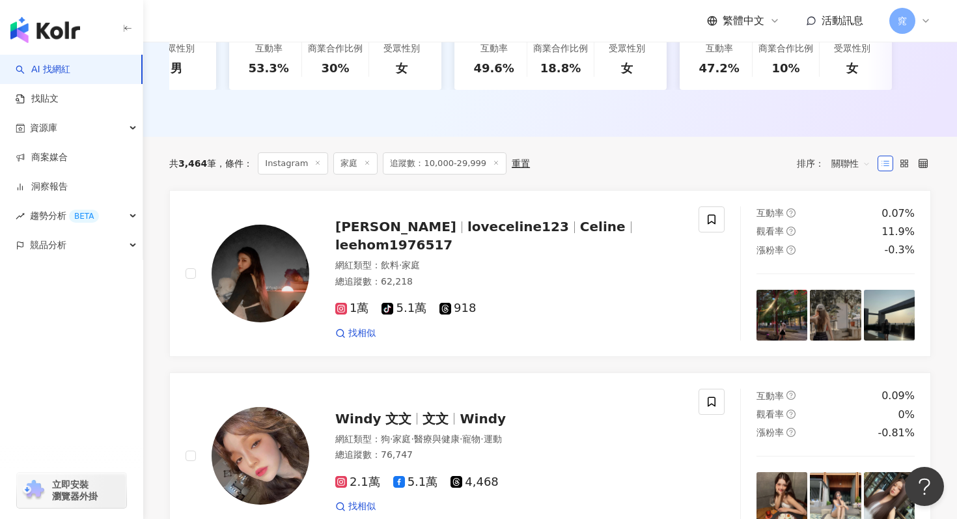
scroll to position [2484, 0]
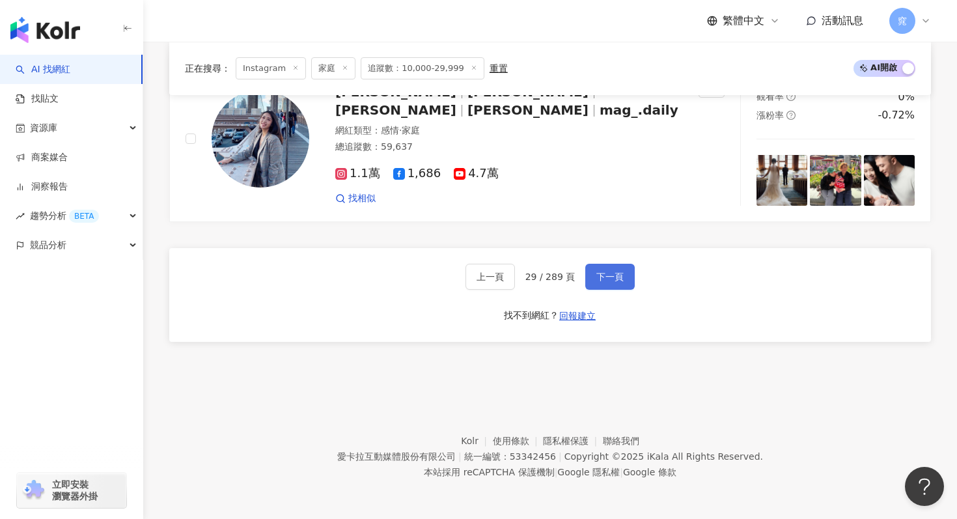
click at [613, 277] on span "下一頁" at bounding box center [610, 277] width 27 height 10
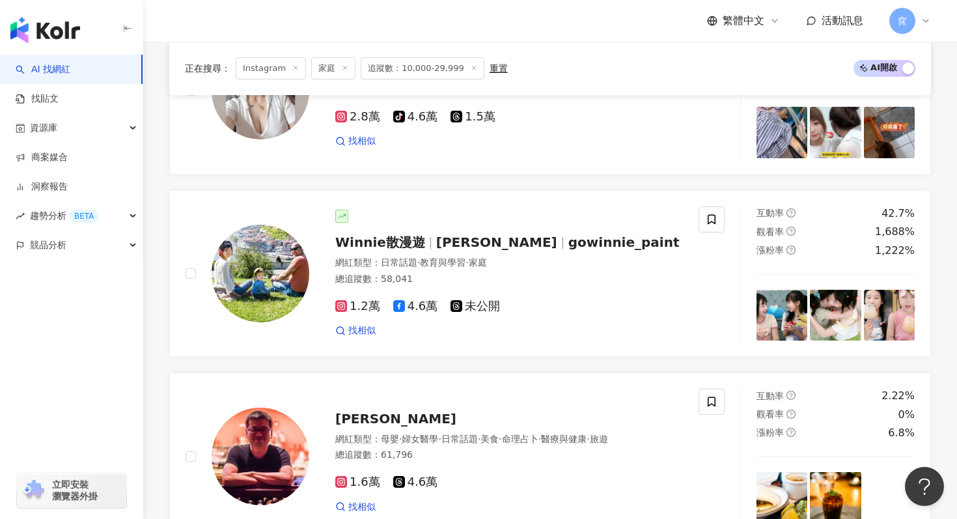
scroll to position [701, 0]
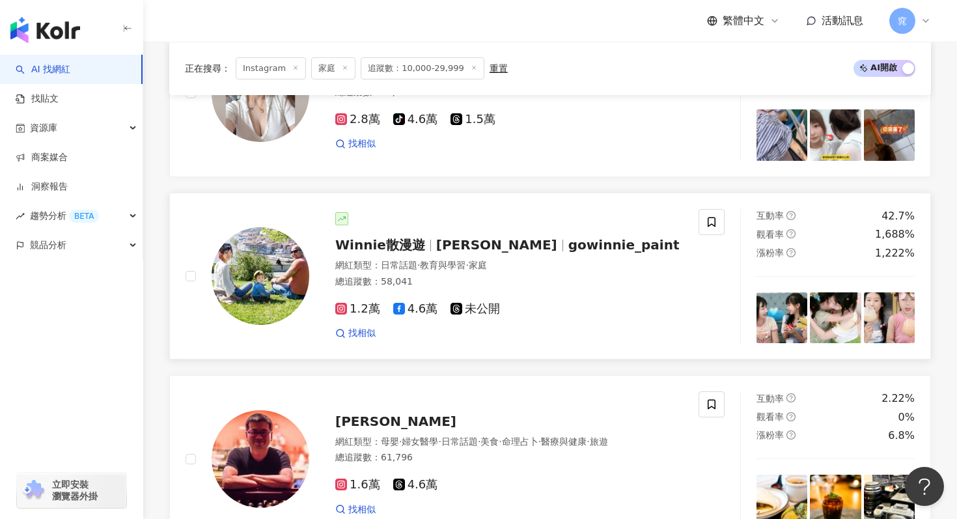
click at [441, 242] on span "Winnie Tseng" at bounding box center [496, 245] width 121 height 16
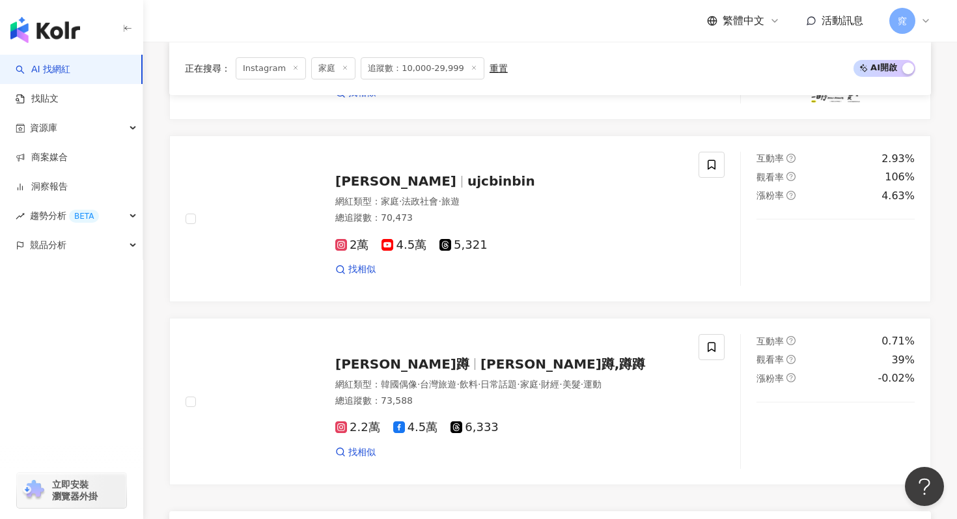
scroll to position [2484, 0]
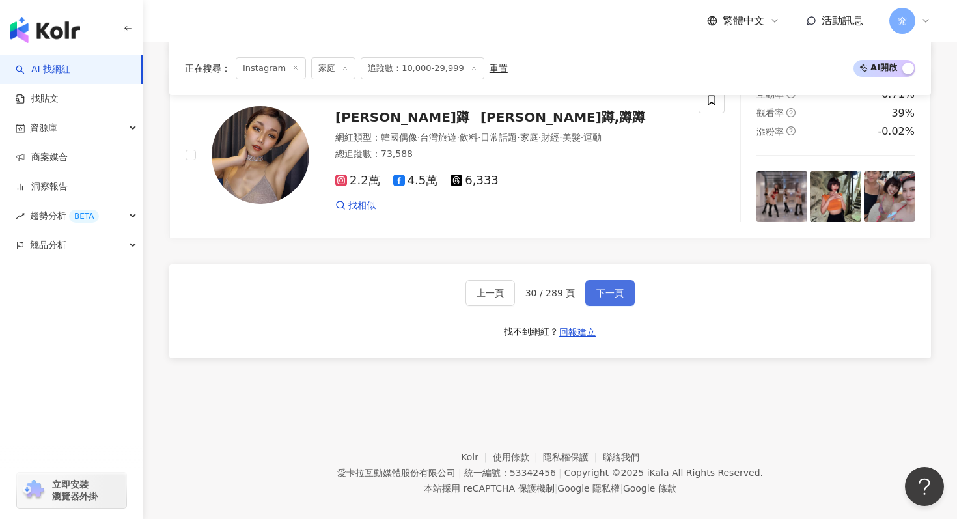
click at [606, 288] on span "下一頁" at bounding box center [610, 293] width 27 height 10
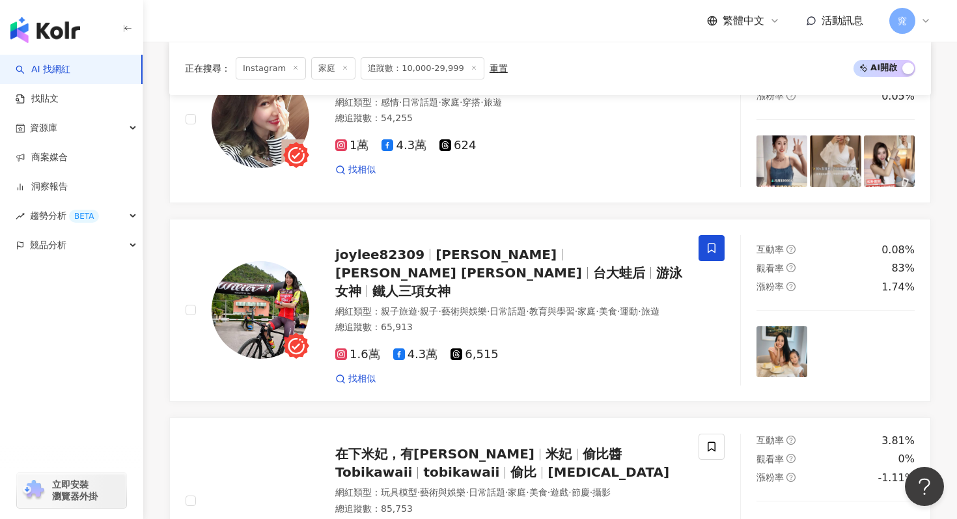
scroll to position [1411, 0]
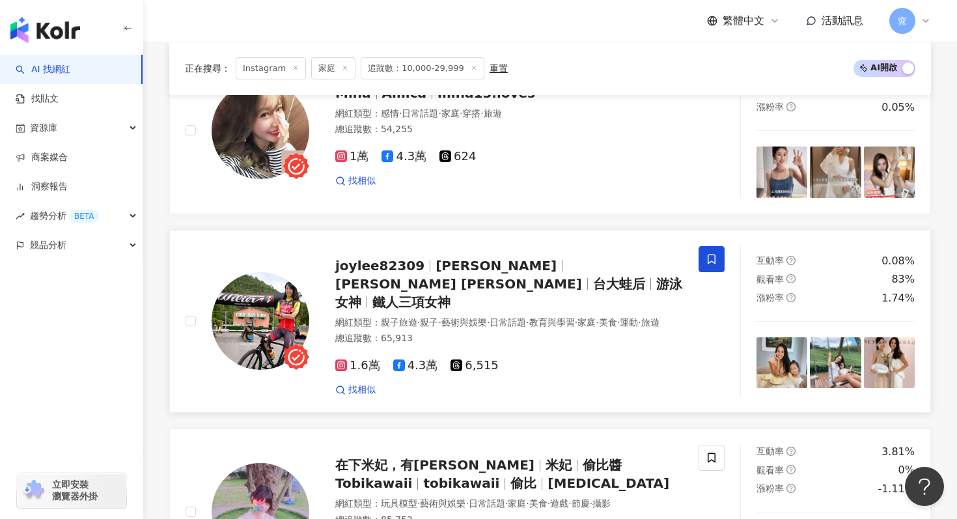
click at [388, 294] on span "鐵人三項女神" at bounding box center [412, 302] width 78 height 16
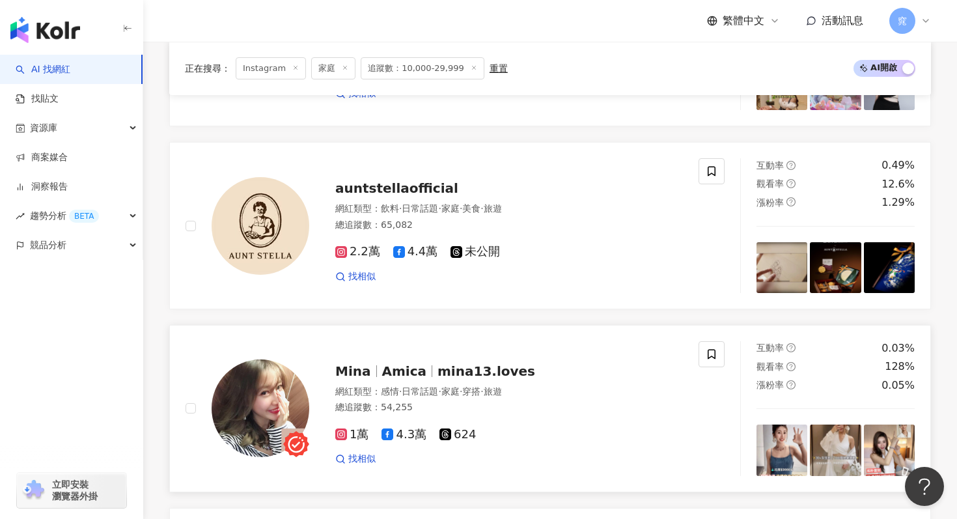
click at [438, 363] on span "mina13.loves" at bounding box center [487, 371] width 98 height 16
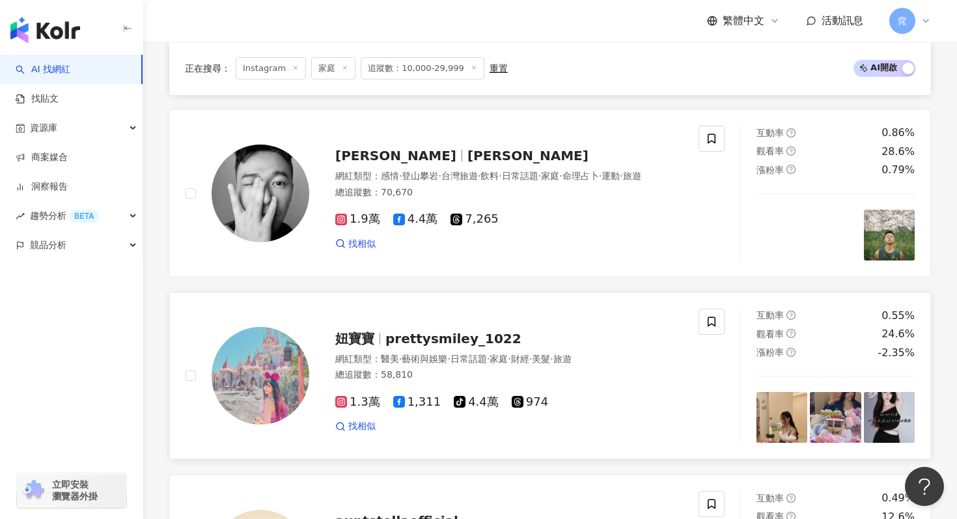
scroll to position [880, 0]
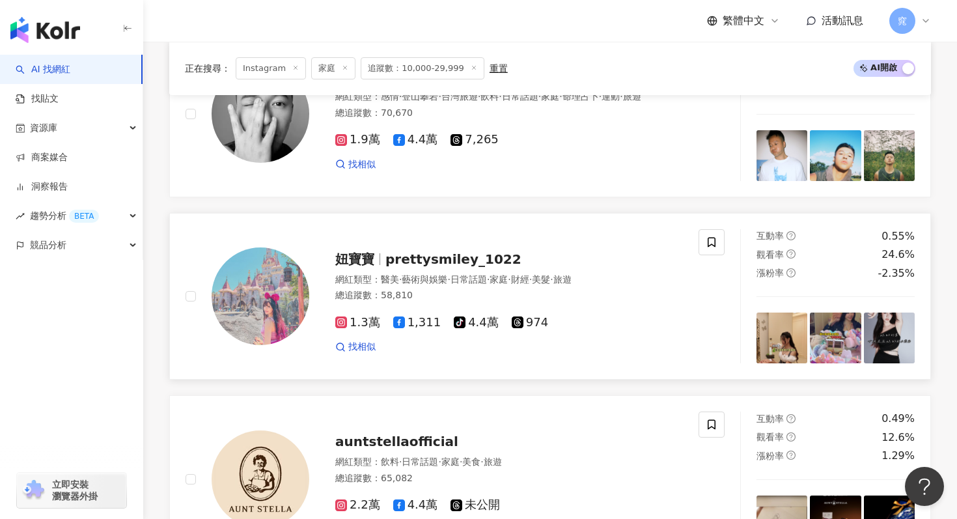
click at [400, 250] on div "妞寶寶 prettysmiley_1022" at bounding box center [509, 259] width 348 height 18
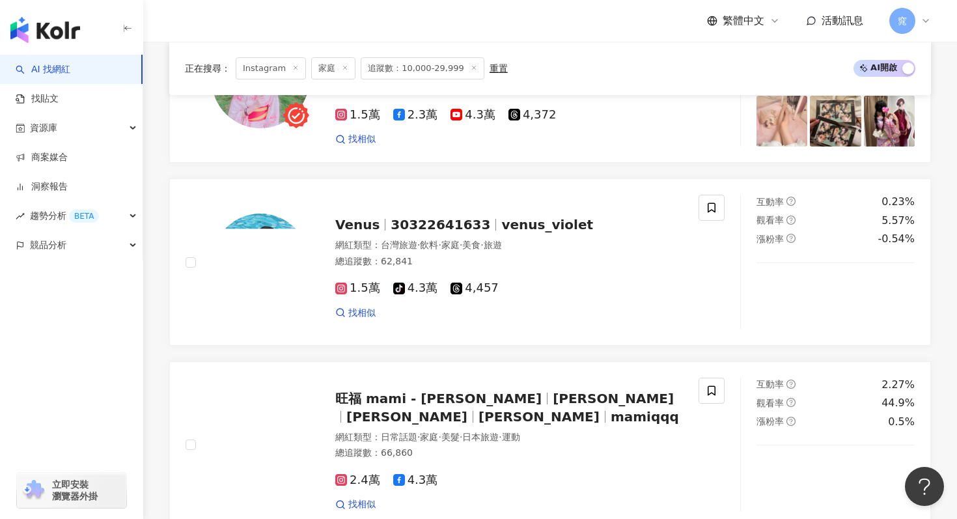
scroll to position [2494, 0]
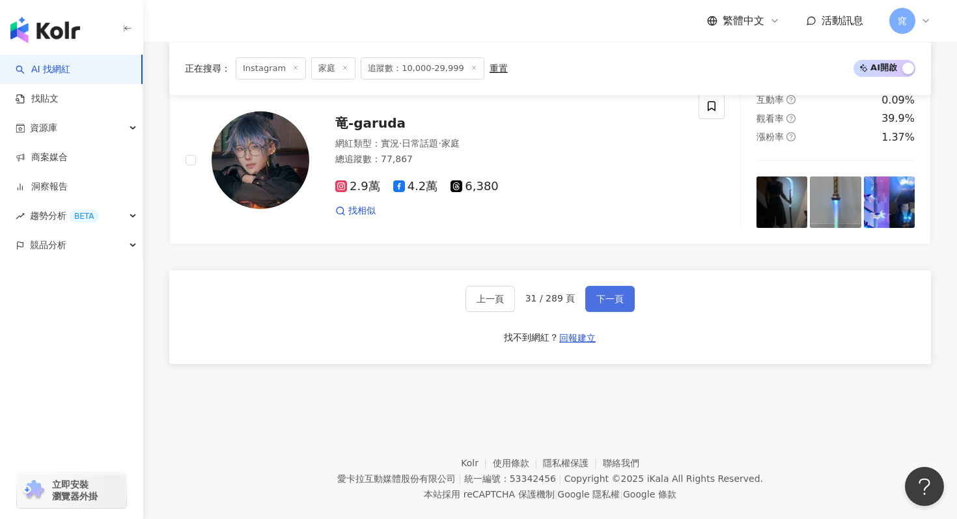
click at [618, 294] on span "下一頁" at bounding box center [610, 299] width 27 height 10
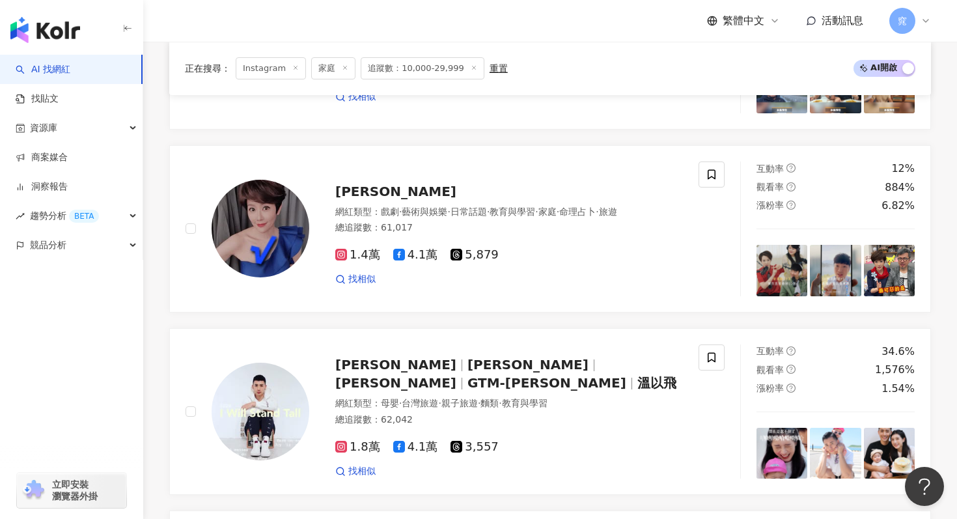
scroll to position [567, 0]
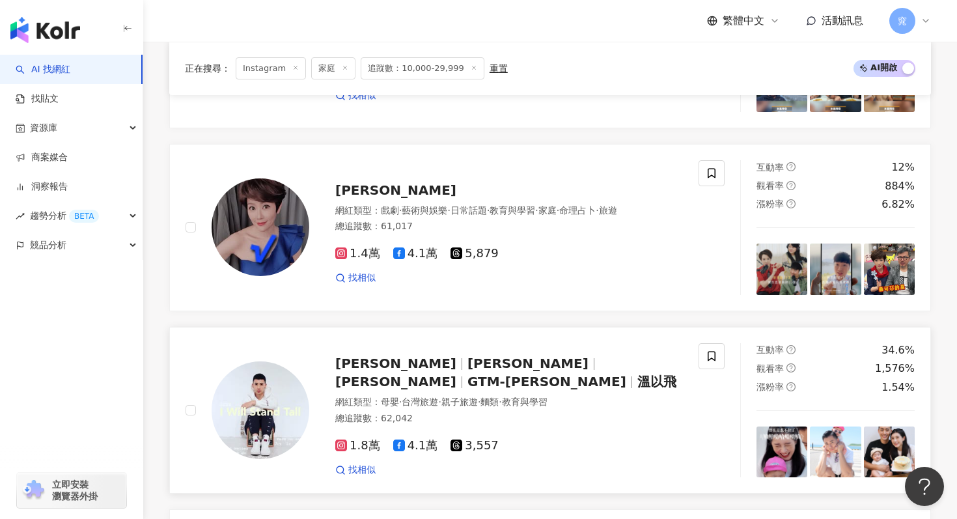
click at [468, 366] on span "Kenny" at bounding box center [528, 364] width 121 height 16
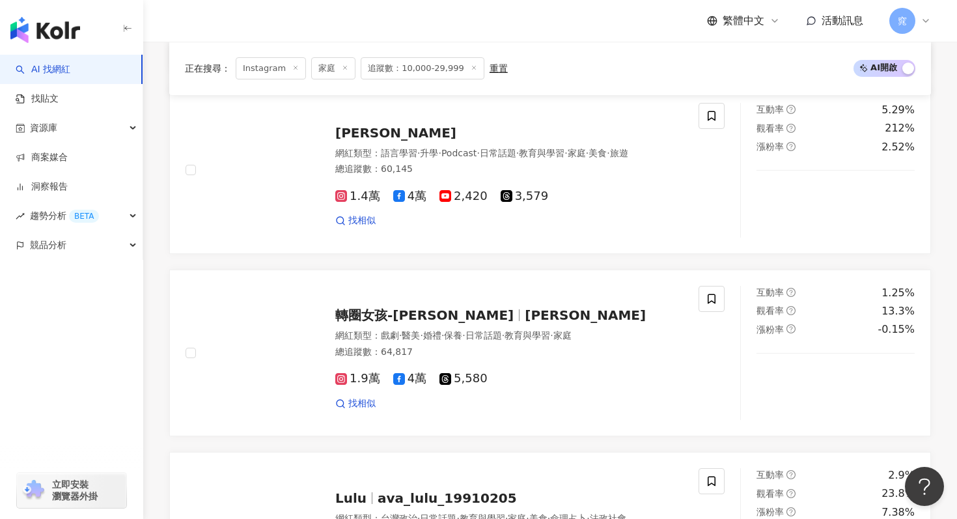
scroll to position [2484, 0]
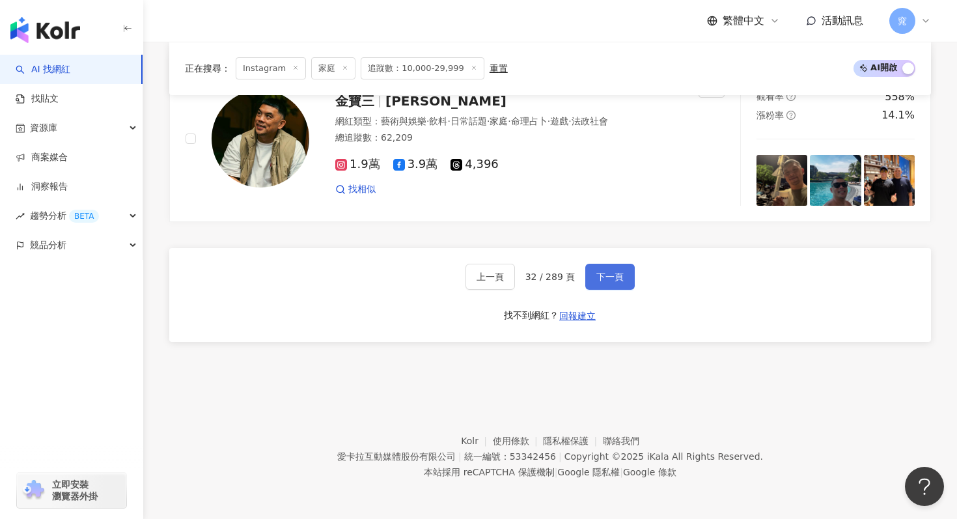
click at [597, 274] on span "下一頁" at bounding box center [610, 277] width 27 height 10
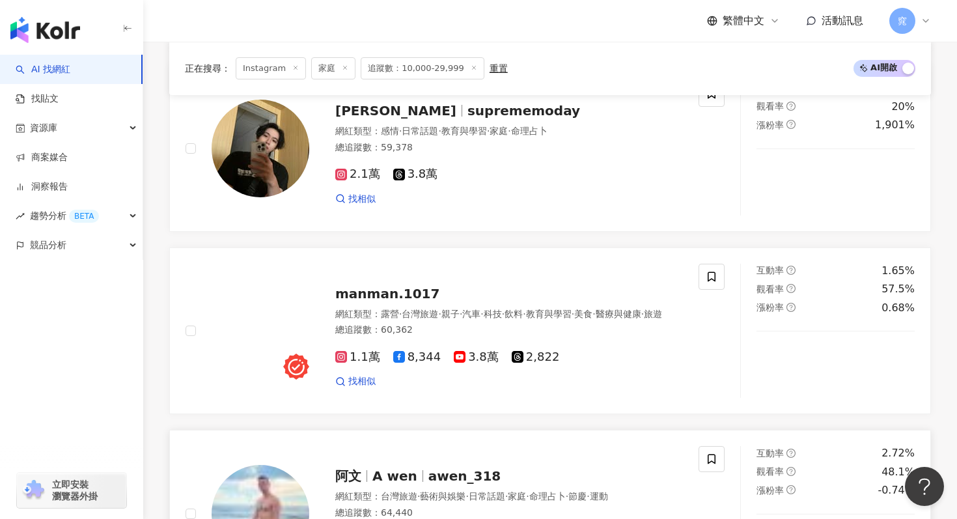
scroll to position [1376, 0]
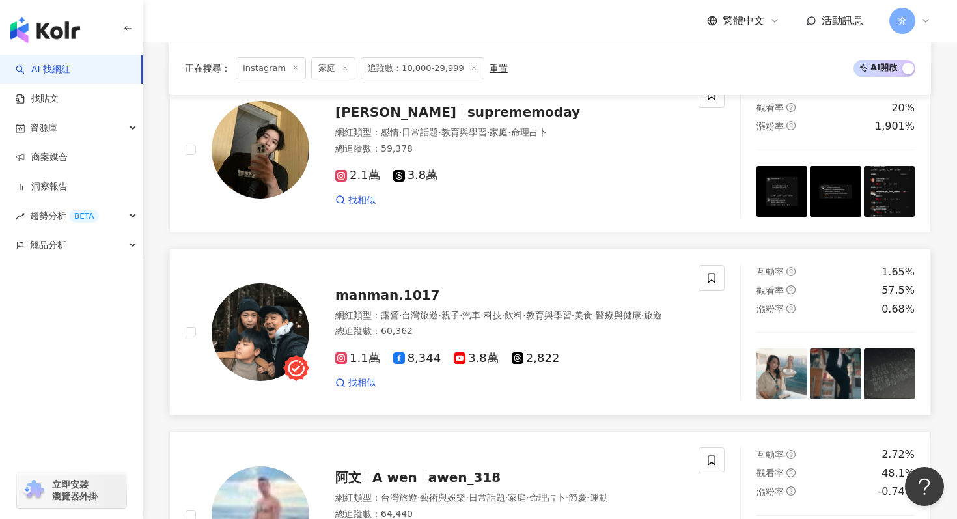
click at [393, 287] on span "manman.1017" at bounding box center [387, 295] width 104 height 16
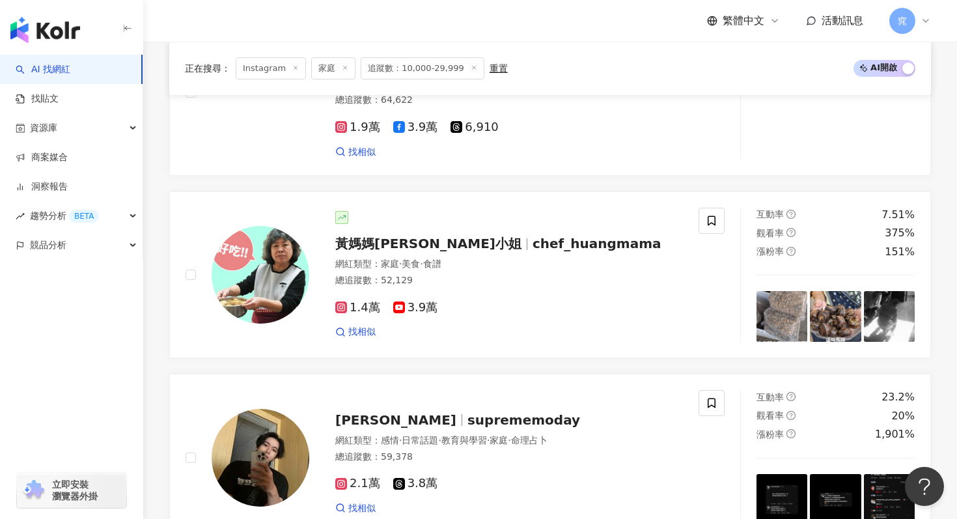
scroll to position [1068, 0]
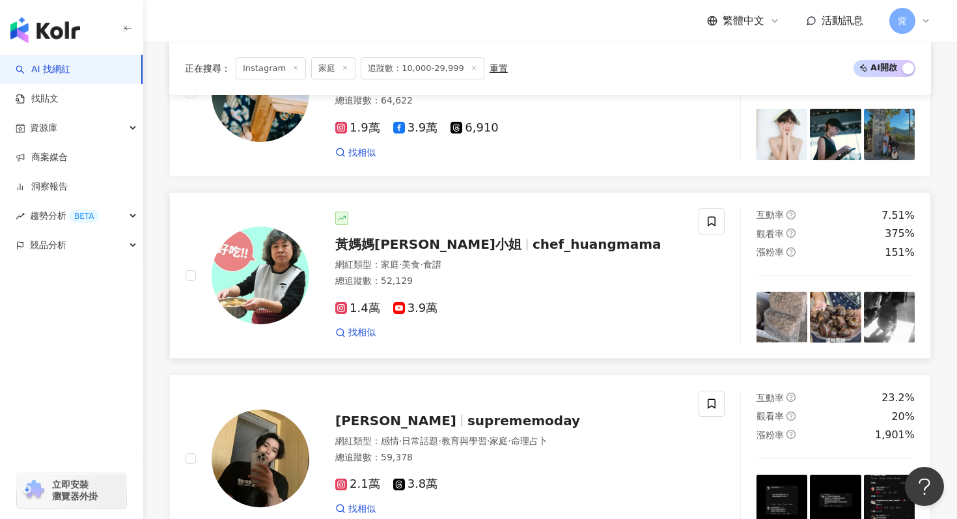
click at [416, 236] on div "黃媽媽陳小姐 chef_huangmama" at bounding box center [509, 244] width 348 height 18
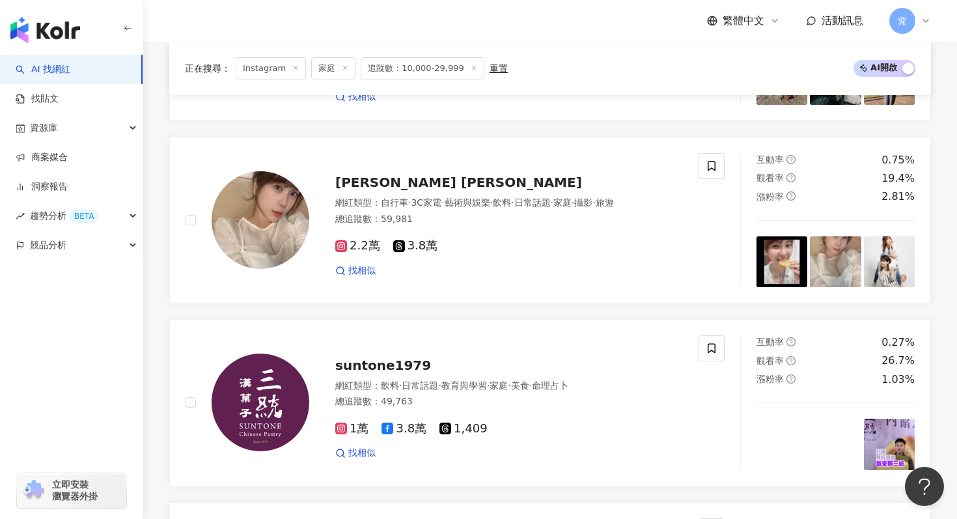
scroll to position [2379, 0]
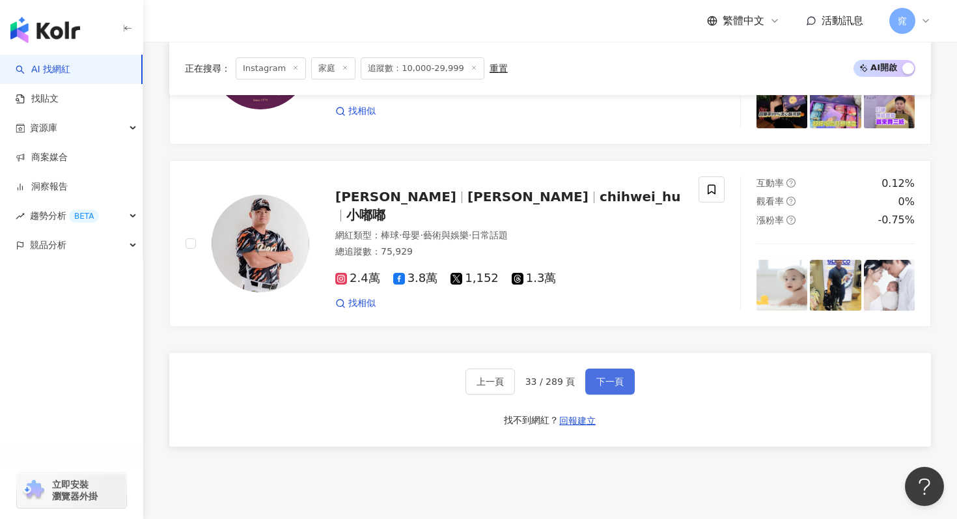
click at [597, 387] on button "下一頁" at bounding box center [611, 382] width 50 height 26
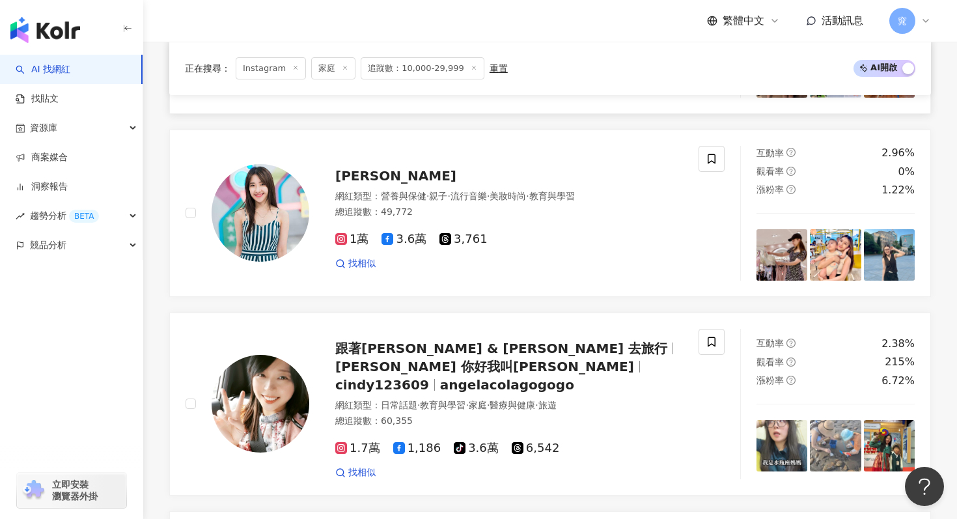
scroll to position [2011, 0]
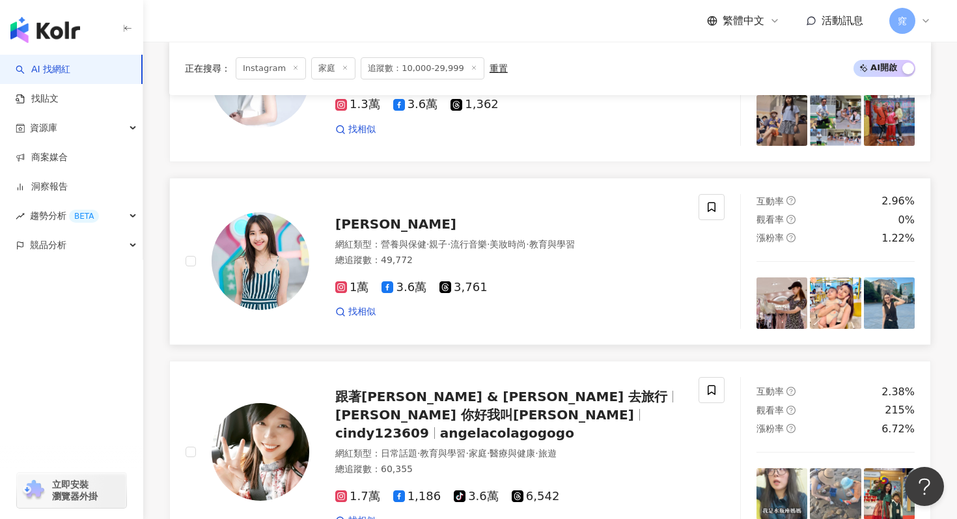
click at [370, 216] on span "[PERSON_NAME]" at bounding box center [395, 224] width 121 height 16
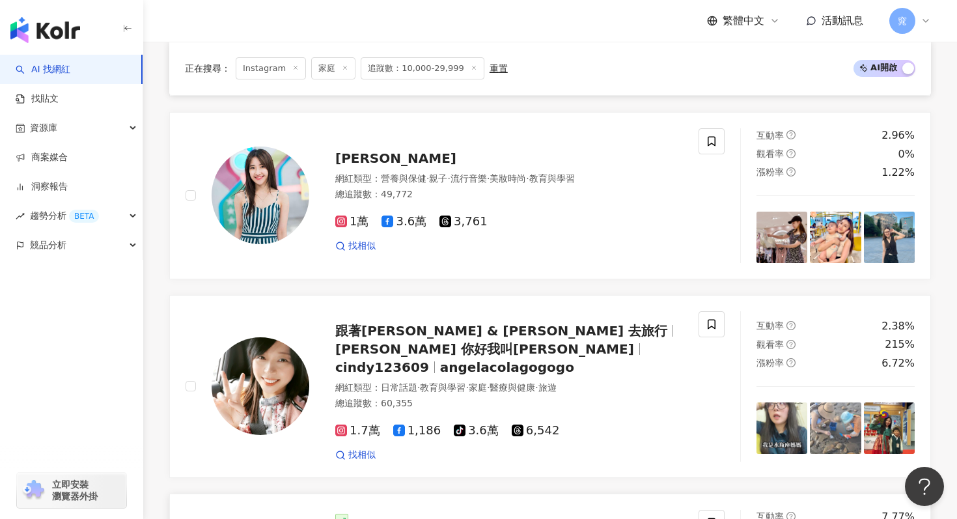
scroll to position [2011, 0]
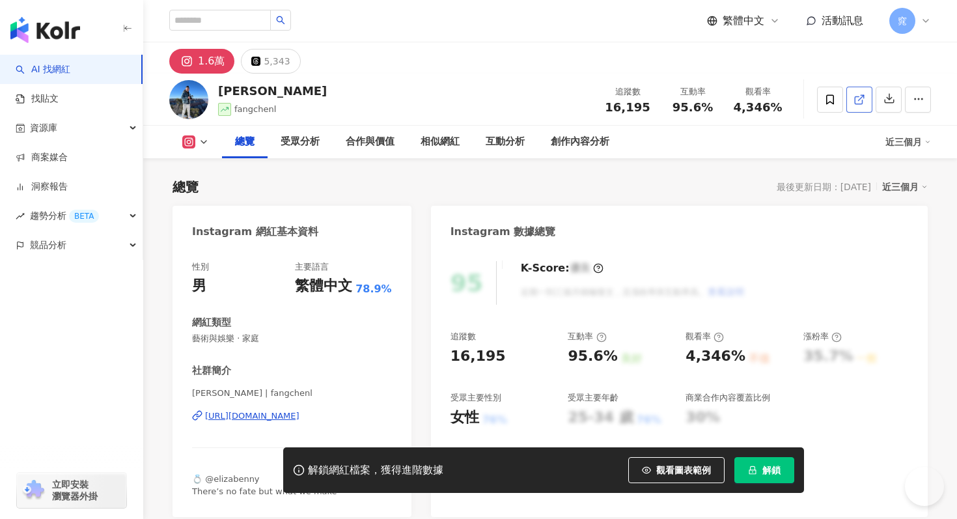
click at [864, 99] on icon at bounding box center [860, 100] width 12 height 12
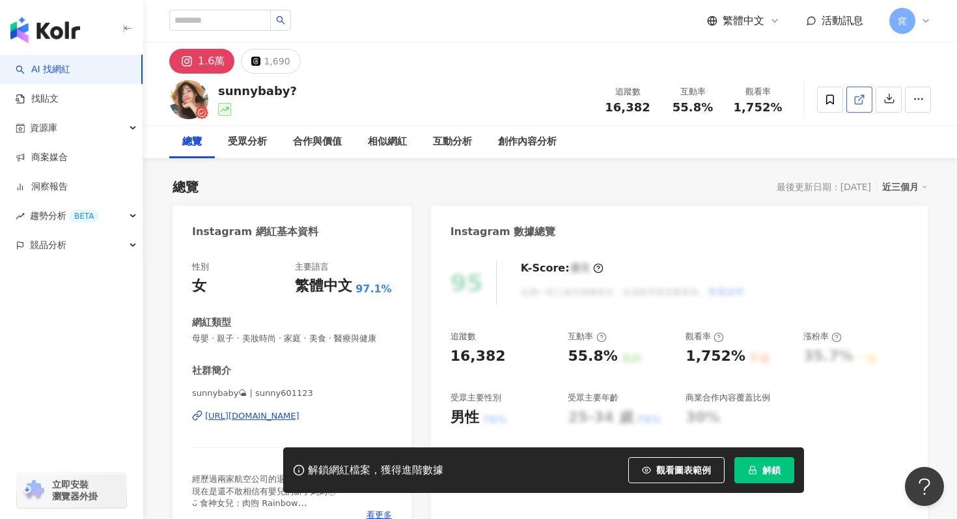
click at [860, 98] on icon at bounding box center [860, 100] width 12 height 12
click at [455, 352] on div "16,382" at bounding box center [478, 357] width 55 height 20
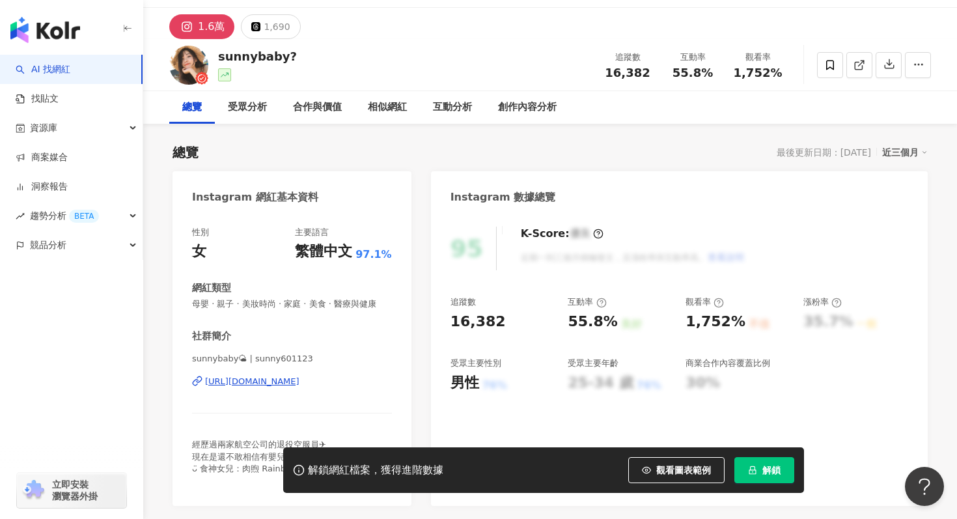
drag, startPoint x: 451, startPoint y: 353, endPoint x: 449, endPoint y: 329, distance: 24.2
click at [451, 353] on div "追蹤數 16,382 互動率 55.8% 良好 觀看率 1,752% 不佳 漲粉率 35.7% 一般 受眾主要性別 男性 76% 受眾主要年齡 25-34 歲…" at bounding box center [680, 344] width 458 height 96
drag, startPoint x: 449, startPoint y: 329, endPoint x: 498, endPoint y: 329, distance: 48.2
click at [498, 329] on div "95 K-Score : 優良 近期一到三個月積極發文，且漲粉率與互動率高。 查看說明 追蹤數 16,382 互動率 55.8% 良好 觀看率 1,752% …" at bounding box center [679, 360] width 497 height 292
copy div "16,382"
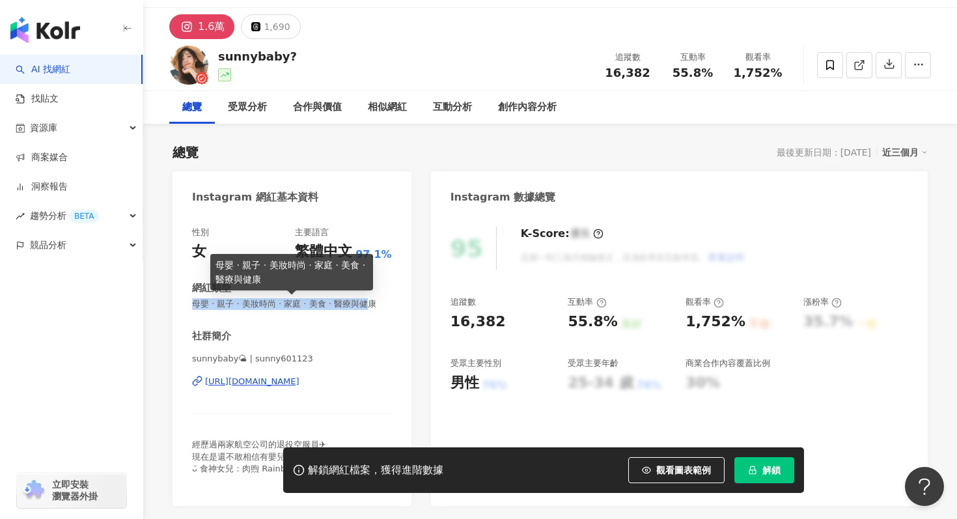
drag, startPoint x: 191, startPoint y: 304, endPoint x: 365, endPoint y: 304, distance: 173.9
click at [365, 304] on span "母嬰 · 親子 · 美妝時尚 · 家庭 · 美食 · 醫療與健康" at bounding box center [292, 304] width 200 height 12
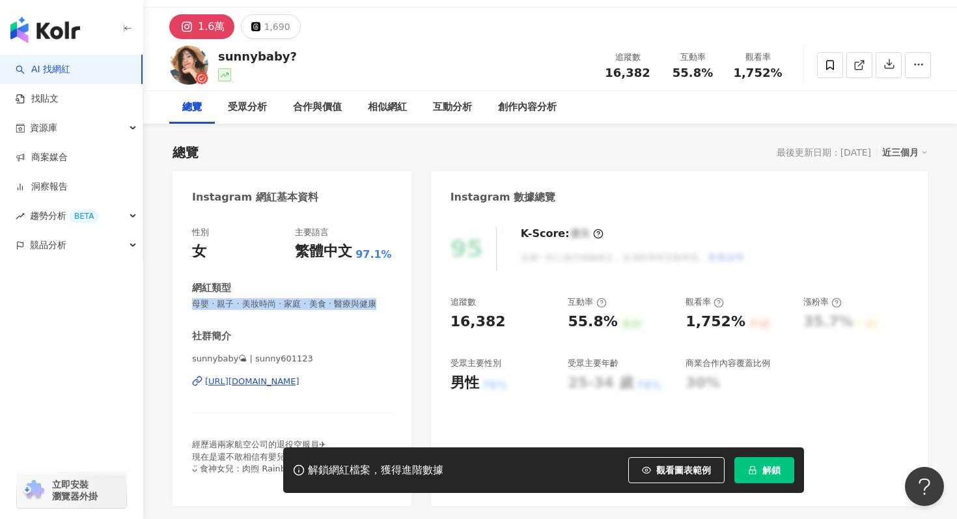
click at [184, 305] on div "性別 女 主要語言 繁體中文 97.1% 網紅類型 母嬰 · 親子 · 美妝時尚 · 家庭 · 美食 · 醫療與健康 社群簡介 sunnybaby🌤 | su…" at bounding box center [292, 360] width 239 height 292
copy span "母嬰 · 親子 · 美妝時尚 · 家庭 · 美食 · 醫療與健康"
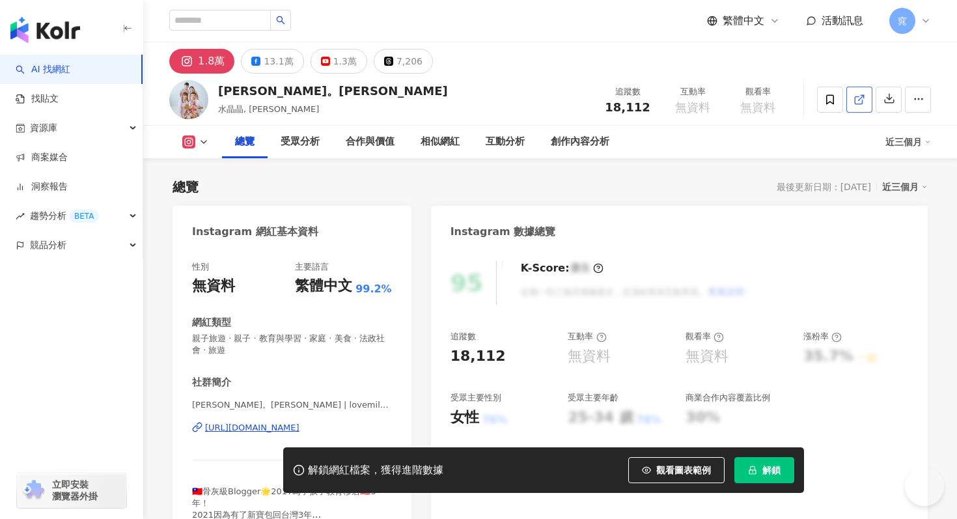
click at [858, 98] on icon at bounding box center [860, 100] width 12 height 12
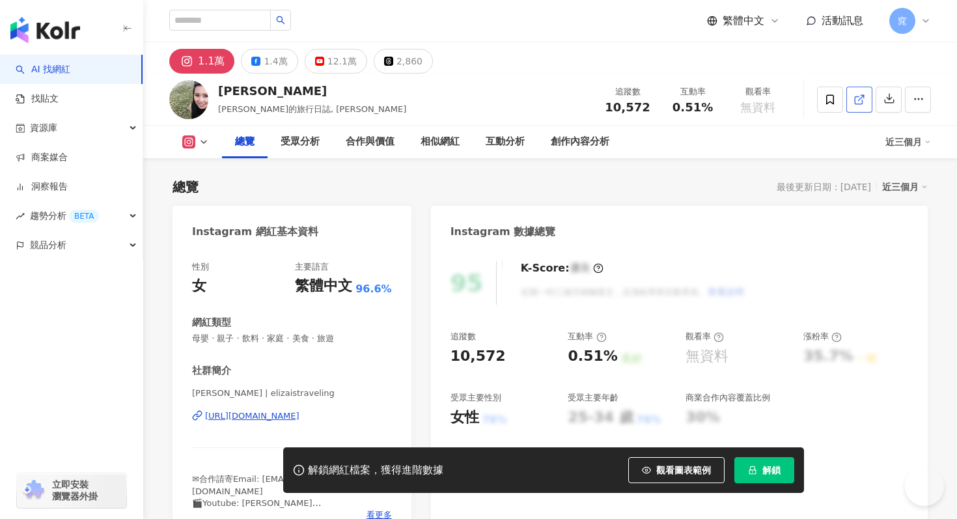
click at [861, 102] on icon at bounding box center [860, 100] width 12 height 12
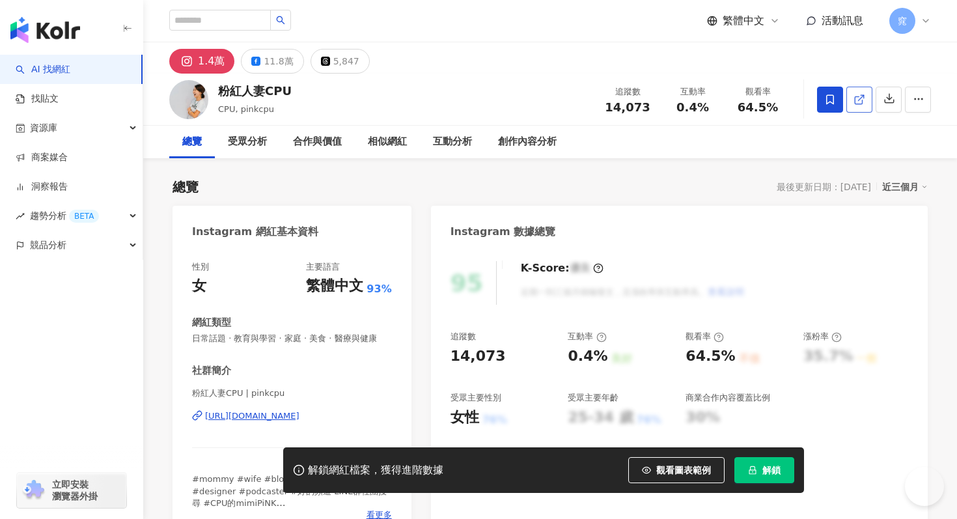
click at [859, 100] on line at bounding box center [861, 97] width 5 height 5
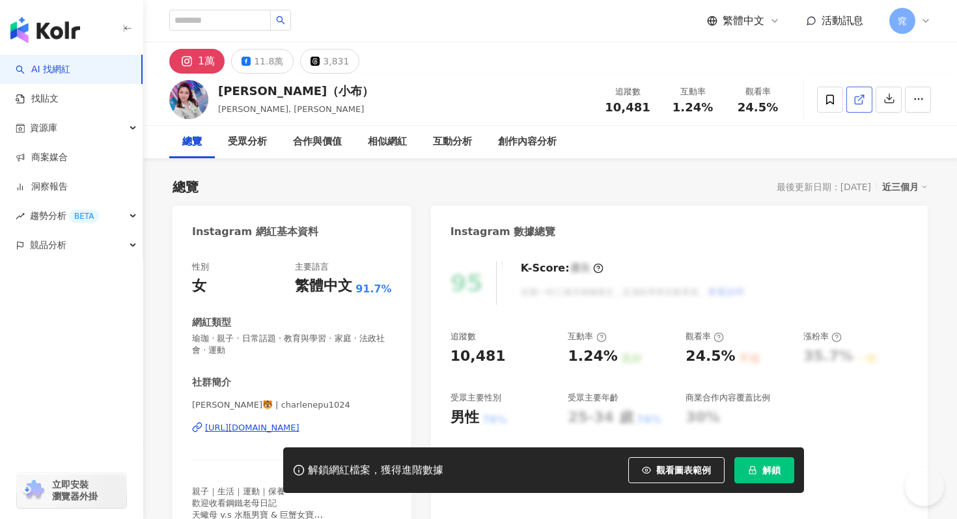
click at [858, 100] on icon at bounding box center [860, 100] width 12 height 12
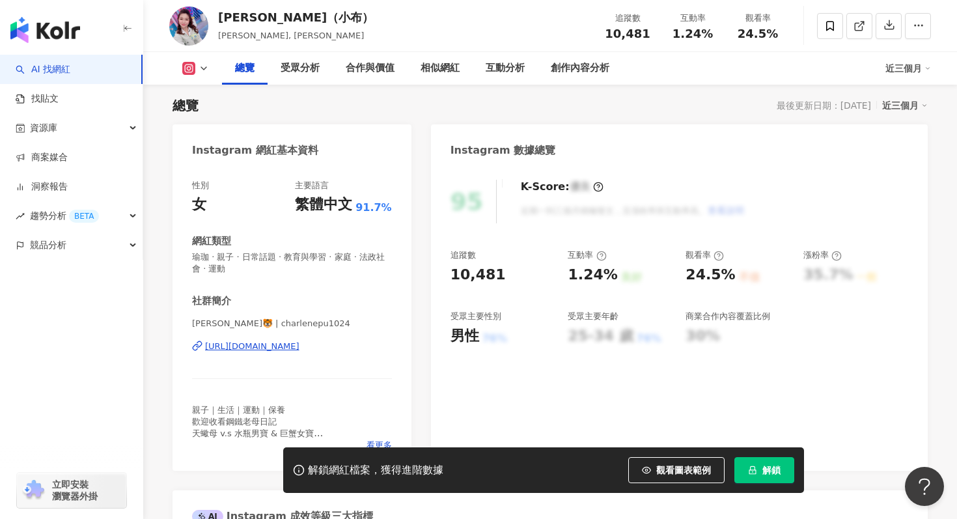
scroll to position [83, 0]
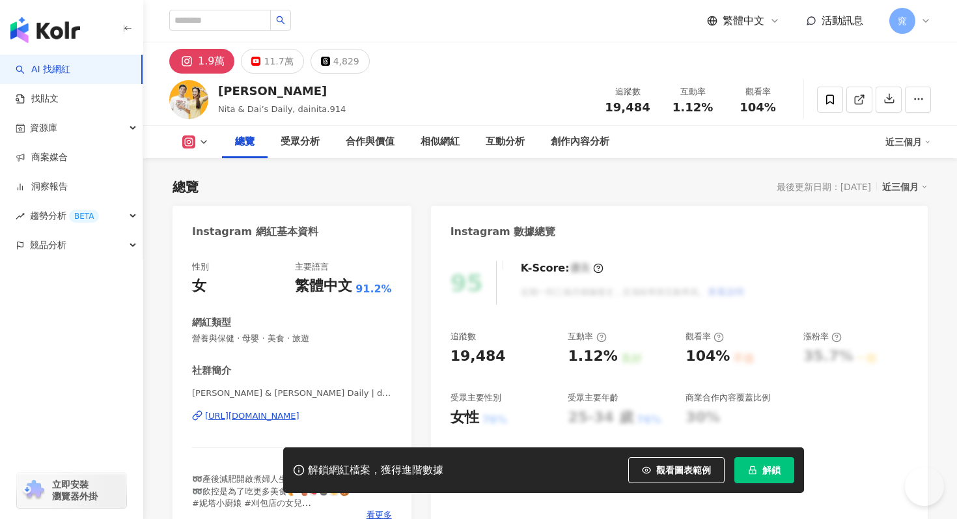
click at [859, 100] on line at bounding box center [861, 97] width 5 height 5
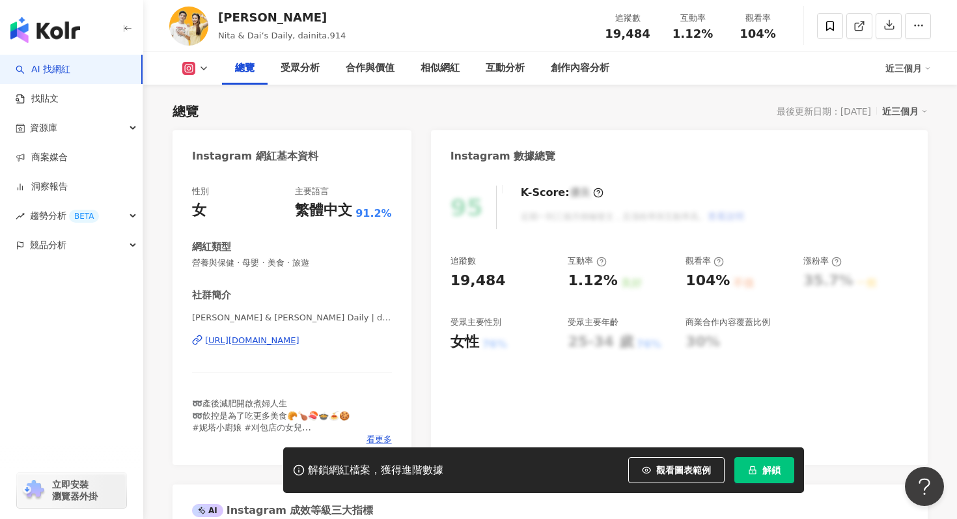
scroll to position [84, 0]
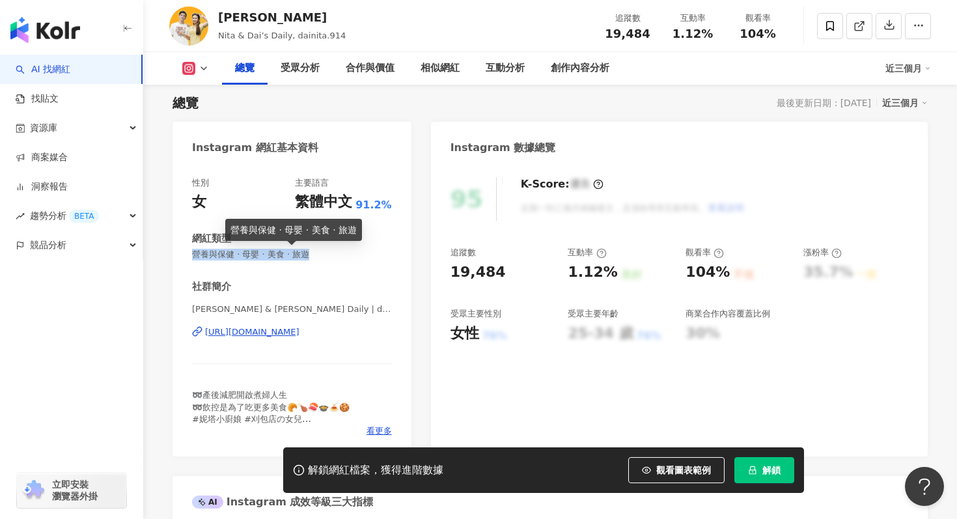
drag, startPoint x: 193, startPoint y: 255, endPoint x: 320, endPoint y: 253, distance: 127.0
click at [320, 253] on span "營養與保健 · 母嬰 · 美食 · 旅遊" at bounding box center [292, 255] width 200 height 12
copy span "營養與保健 · 母嬰 · 美食 · 旅遊"
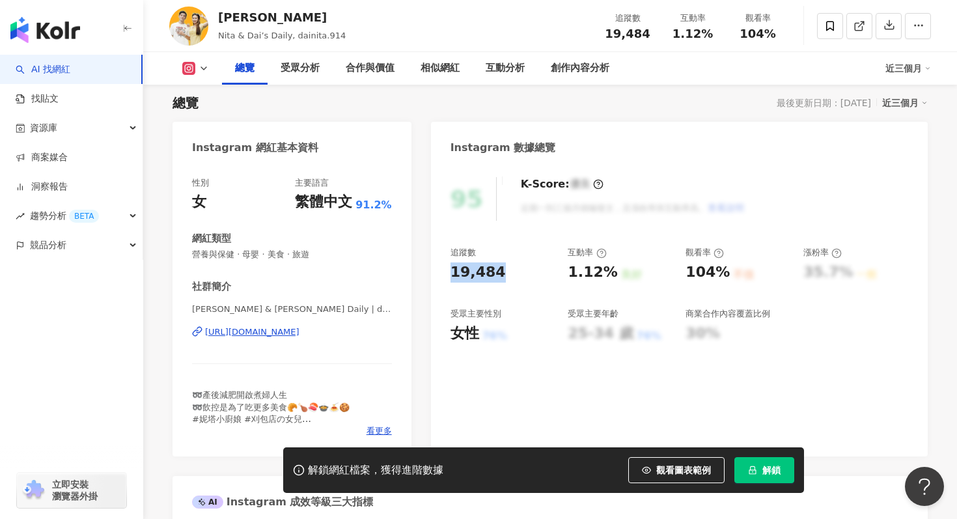
drag, startPoint x: 437, startPoint y: 272, endPoint x: 515, endPoint y: 270, distance: 78.2
click at [515, 270] on div "95 K-Score : 優良 近期一到三個月積極發文，且漲粉率與互動率高。 查看說明 追蹤數 19,484 互動率 1.12% 良好 觀看率 104% 不佳…" at bounding box center [679, 310] width 497 height 292
copy div "19,484"
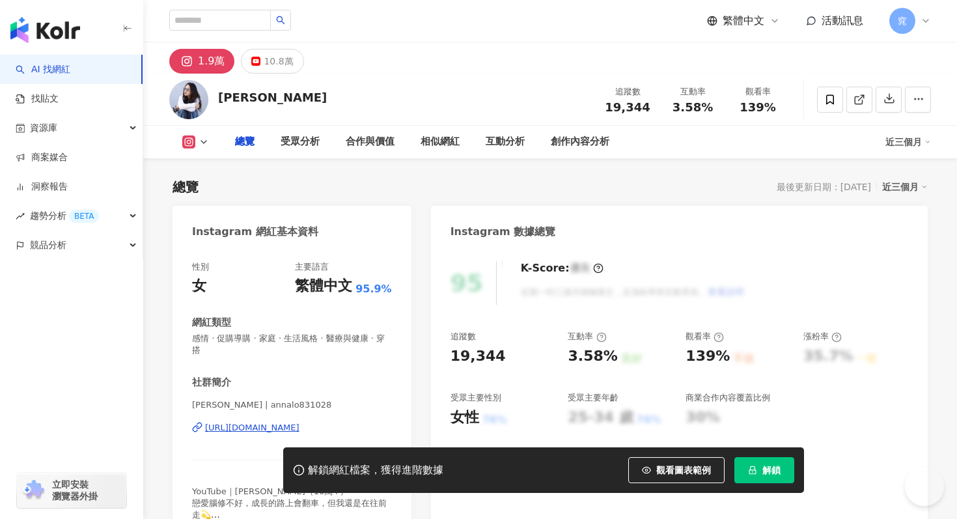
click at [861, 96] on icon at bounding box center [860, 100] width 12 height 12
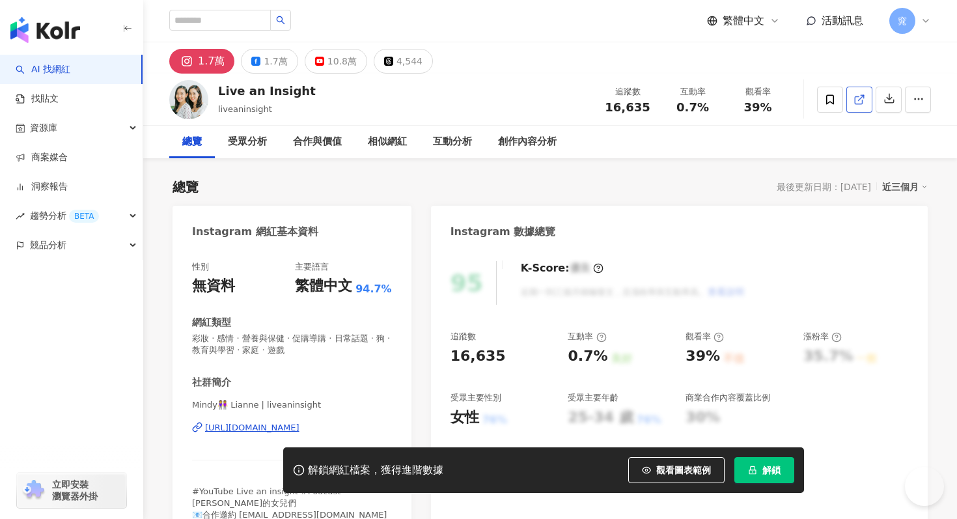
click at [859, 100] on line at bounding box center [861, 97] width 5 height 5
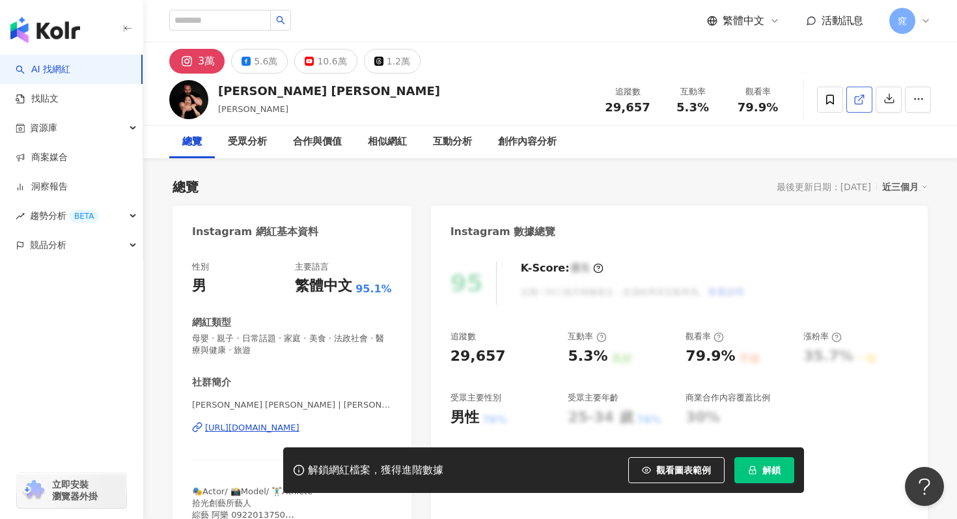
click at [859, 98] on icon at bounding box center [860, 100] width 12 height 12
click at [224, 93] on div "Tony Capatch 柯龍 tony_capatch 追蹤數 29,657 互動率 5.3% 觀看率 79.9%" at bounding box center [550, 99] width 814 height 51
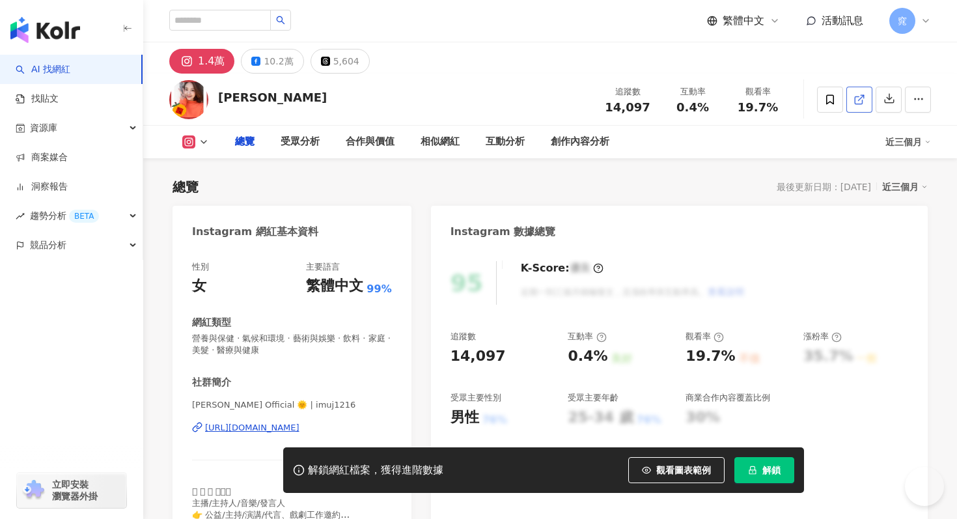
click at [870, 101] on link at bounding box center [860, 100] width 26 height 26
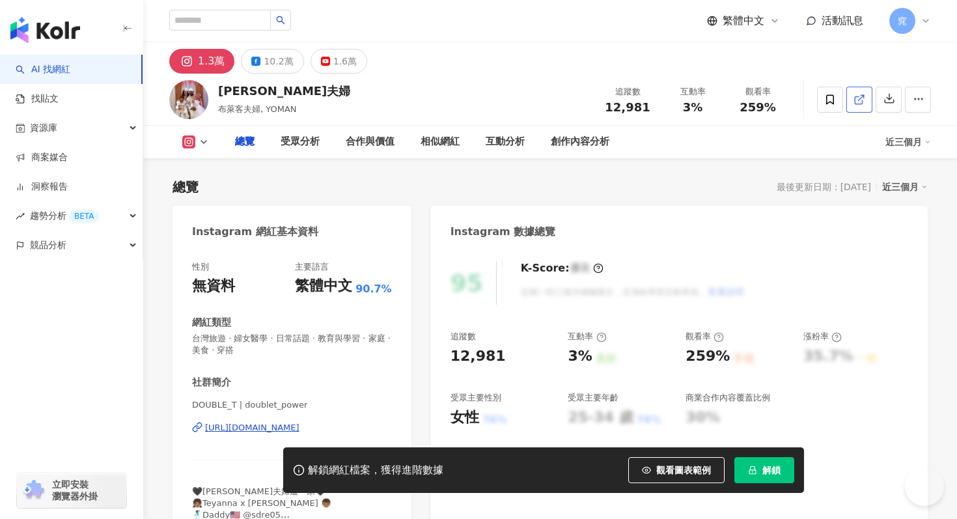
click at [862, 98] on icon at bounding box center [860, 100] width 12 height 12
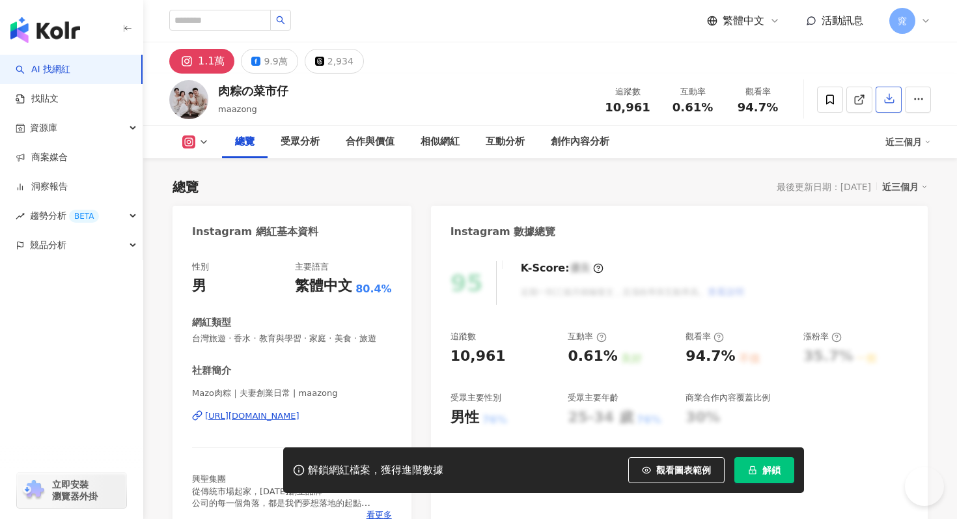
click at [879, 95] on button "button" at bounding box center [889, 100] width 26 height 26
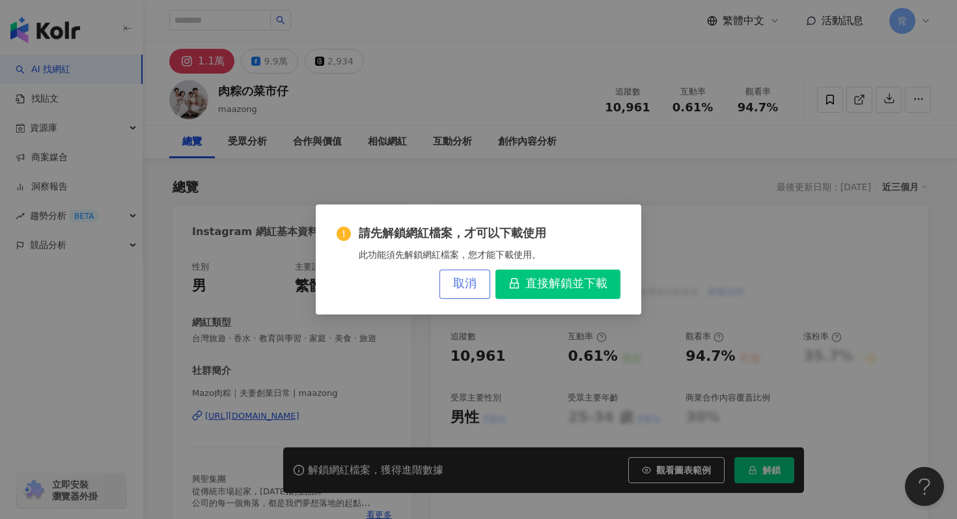
click at [457, 278] on span "取消" at bounding box center [464, 284] width 23 height 14
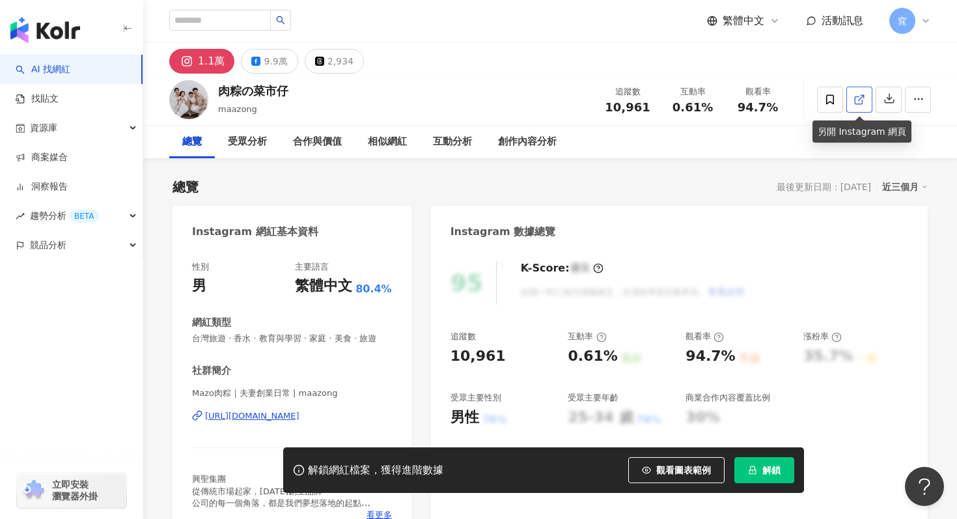
click at [853, 98] on link at bounding box center [860, 100] width 26 height 26
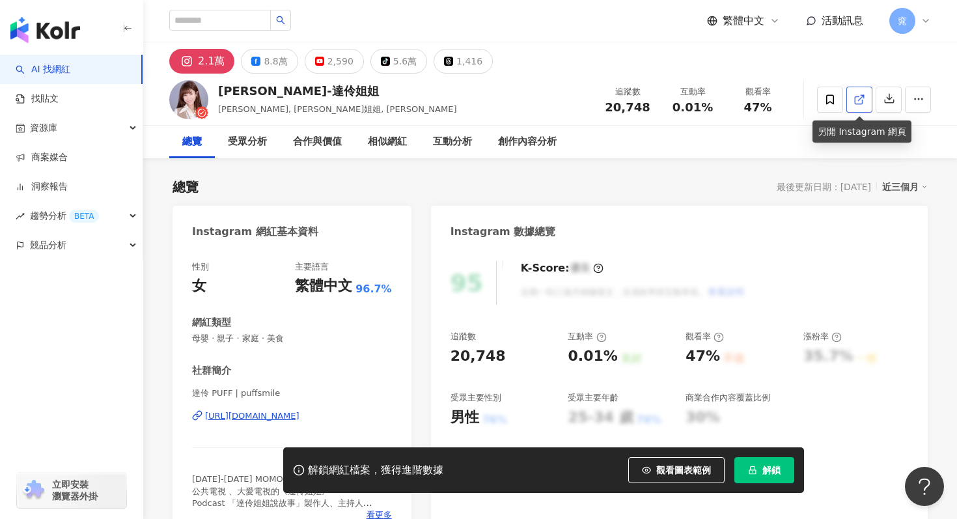
click at [862, 98] on icon at bounding box center [860, 100] width 12 height 12
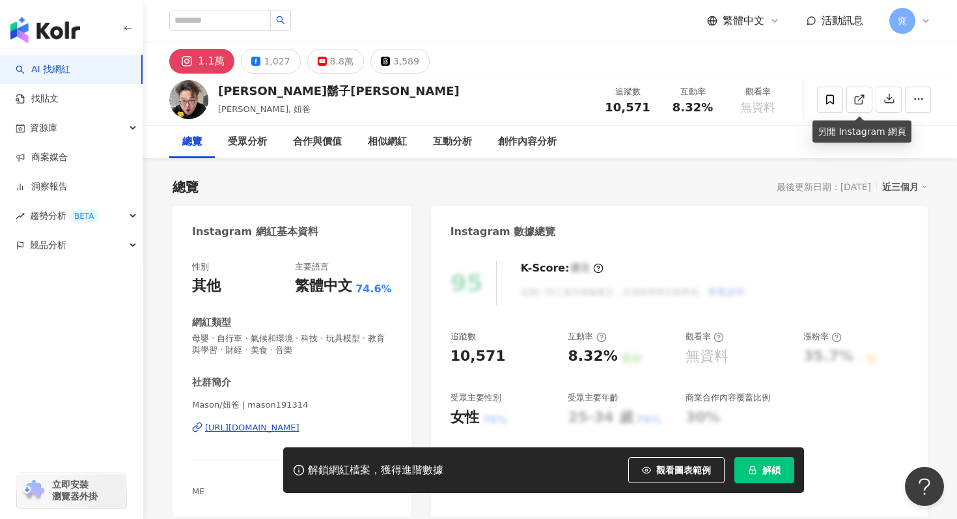
click at [862, 96] on icon at bounding box center [860, 100] width 12 height 12
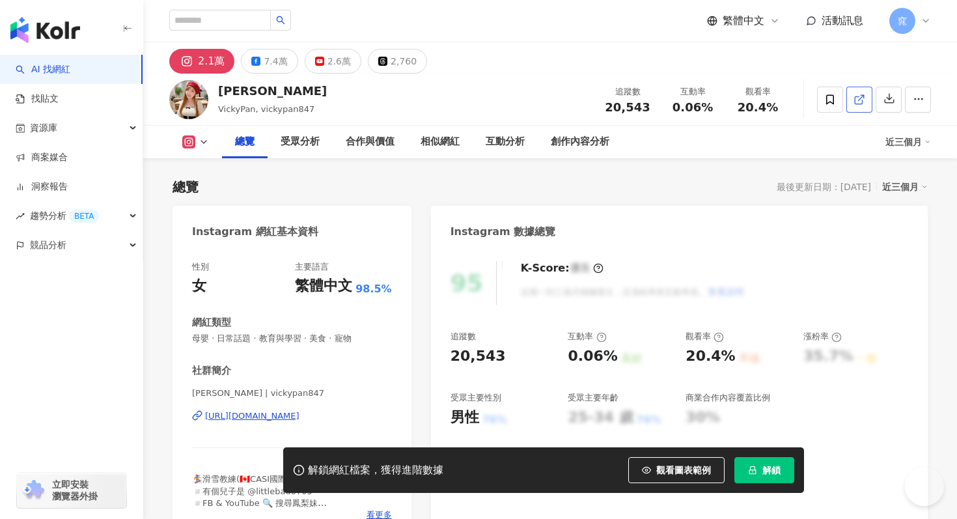
click at [860, 104] on icon at bounding box center [858, 99] width 7 height 7
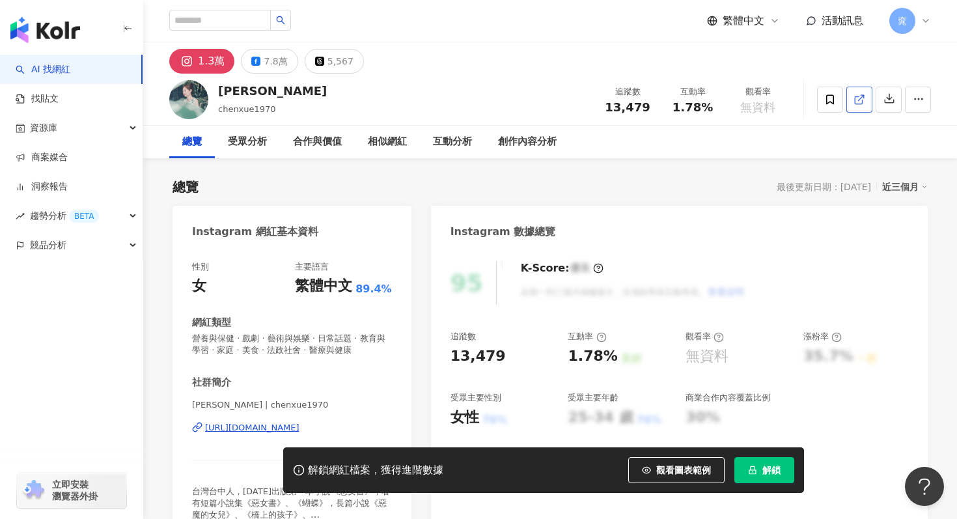
click at [859, 103] on icon at bounding box center [858, 99] width 7 height 7
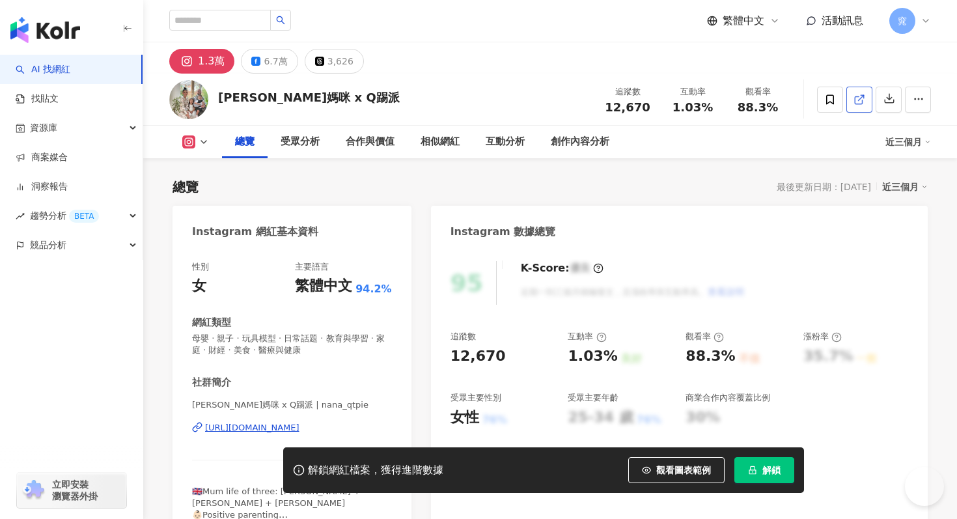
click at [861, 106] on link at bounding box center [860, 100] width 26 height 26
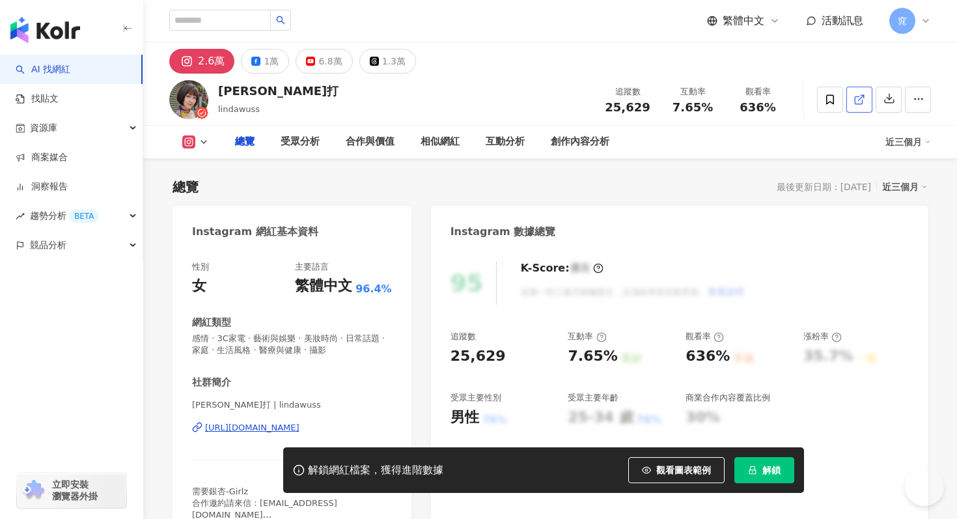
click at [862, 101] on icon at bounding box center [858, 99] width 7 height 7
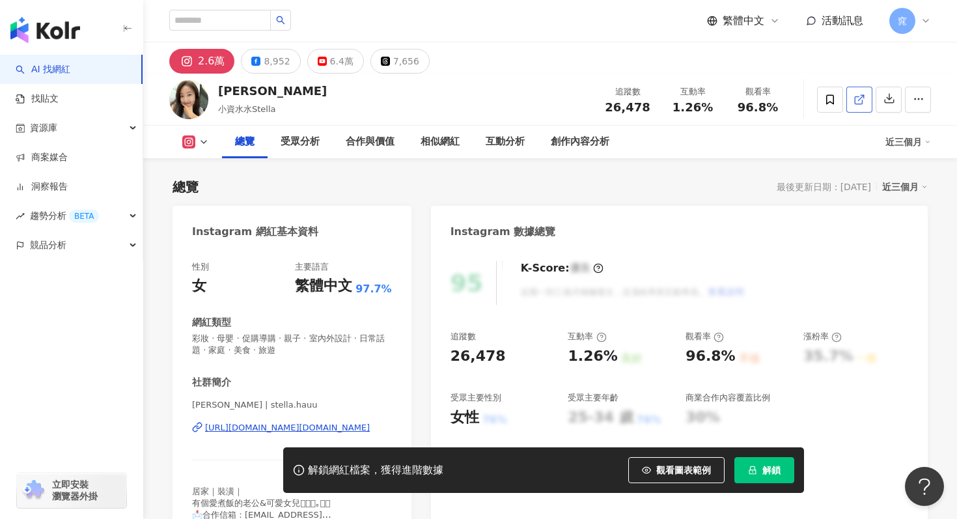
click at [863, 91] on link at bounding box center [860, 100] width 26 height 26
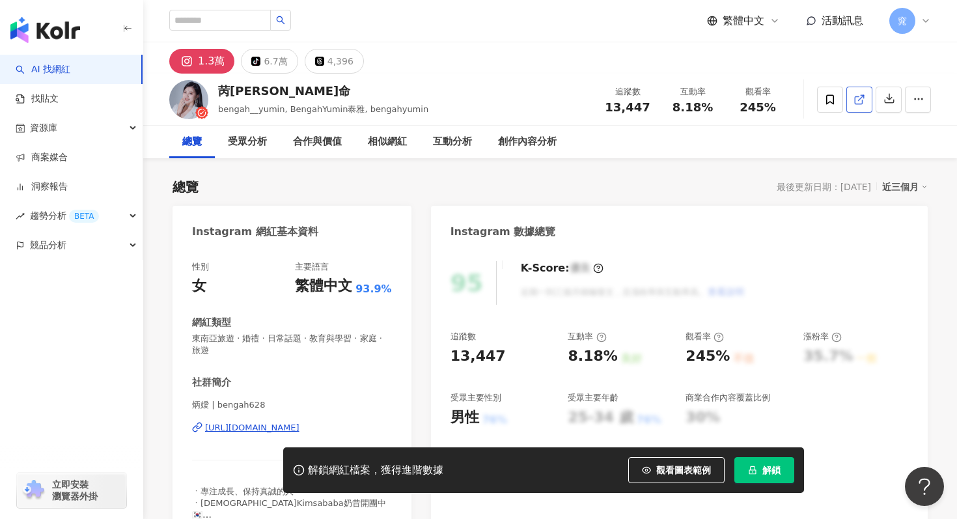
click at [863, 98] on icon at bounding box center [860, 100] width 12 height 12
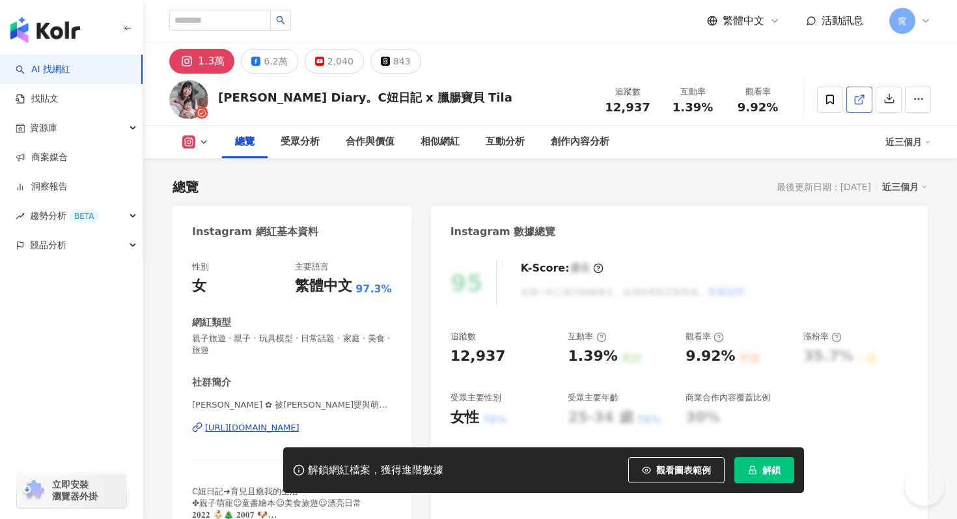
click at [855, 102] on icon at bounding box center [858, 99] width 7 height 7
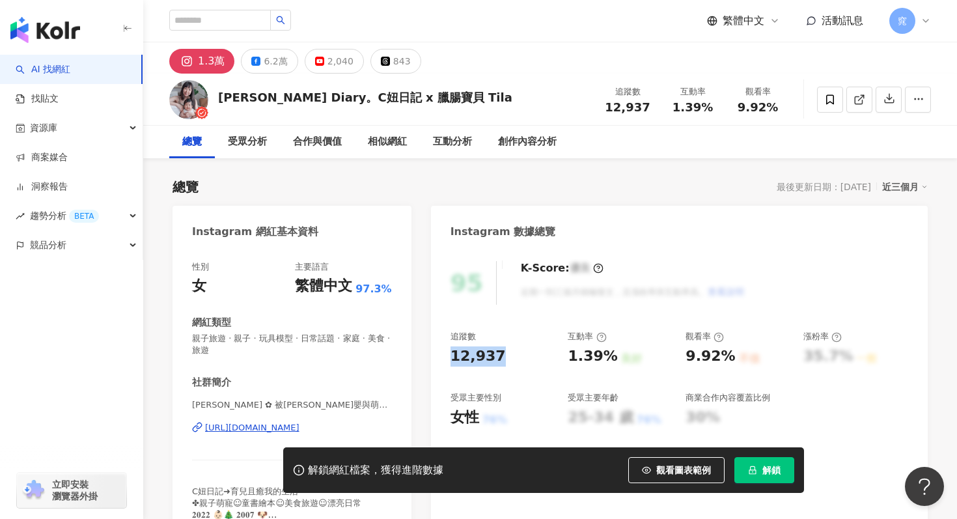
drag, startPoint x: 451, startPoint y: 358, endPoint x: 509, endPoint y: 356, distance: 58.0
click at [509, 357] on div "12,937" at bounding box center [503, 357] width 105 height 20
copy div "12,937"
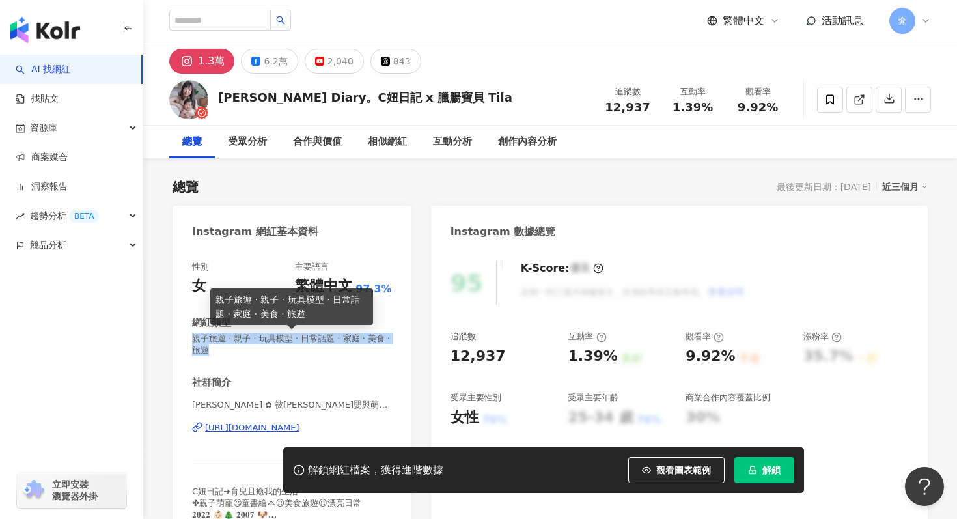
drag, startPoint x: 191, startPoint y: 338, endPoint x: 213, endPoint y: 348, distance: 23.6
click at [213, 348] on div "性別 女 主要語言 繁體中文 97.3% 網紅類型 親子旅遊 · 親子 · 玩具模型 · 日常話題 · 家庭 · 美食 · 旅遊 社群簡介 Claire ✿ …" at bounding box center [292, 400] width 239 height 304
copy span "親子旅遊 · 親子 · 玩具模型 · 日常話題 · 家庭 · 美食 · 旅遊"
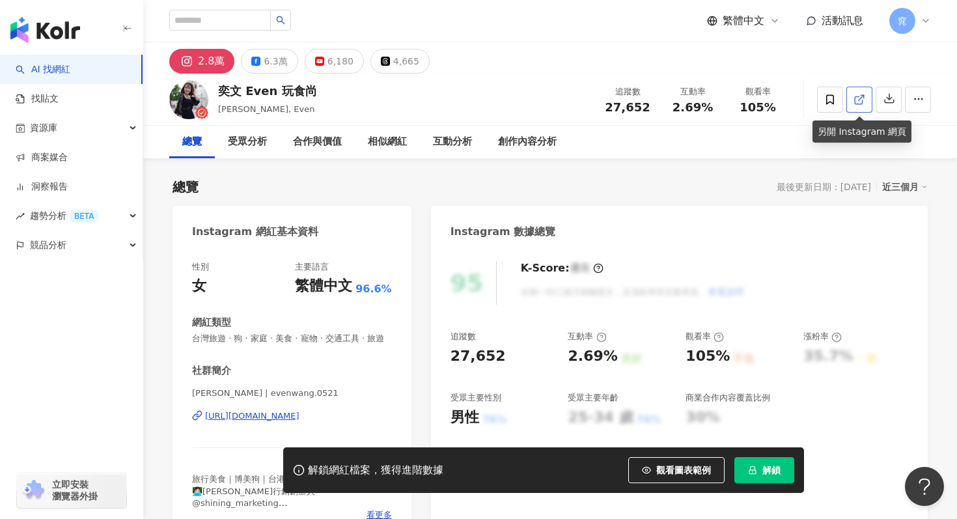
click at [858, 99] on icon at bounding box center [860, 100] width 12 height 12
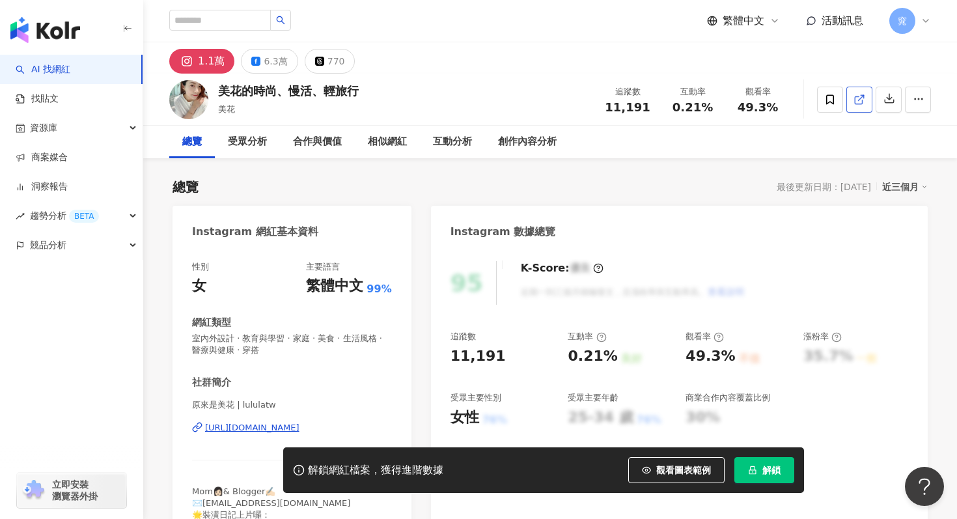
click at [866, 107] on link at bounding box center [860, 100] width 26 height 26
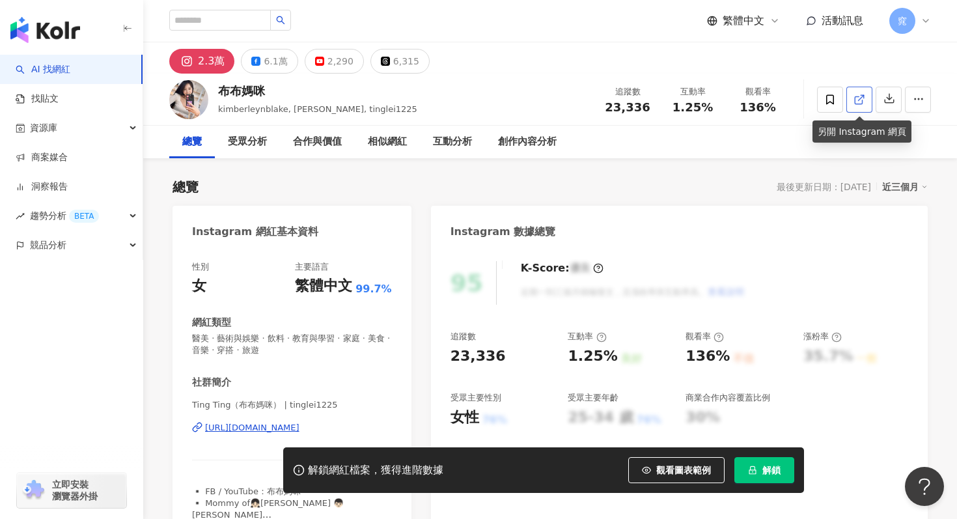
click at [861, 102] on icon at bounding box center [860, 100] width 12 height 12
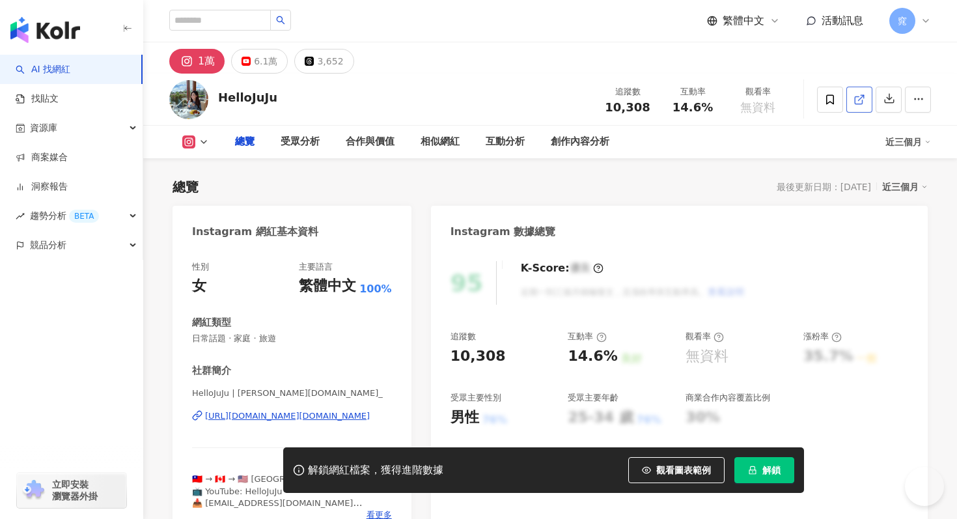
click at [863, 104] on icon at bounding box center [860, 100] width 12 height 12
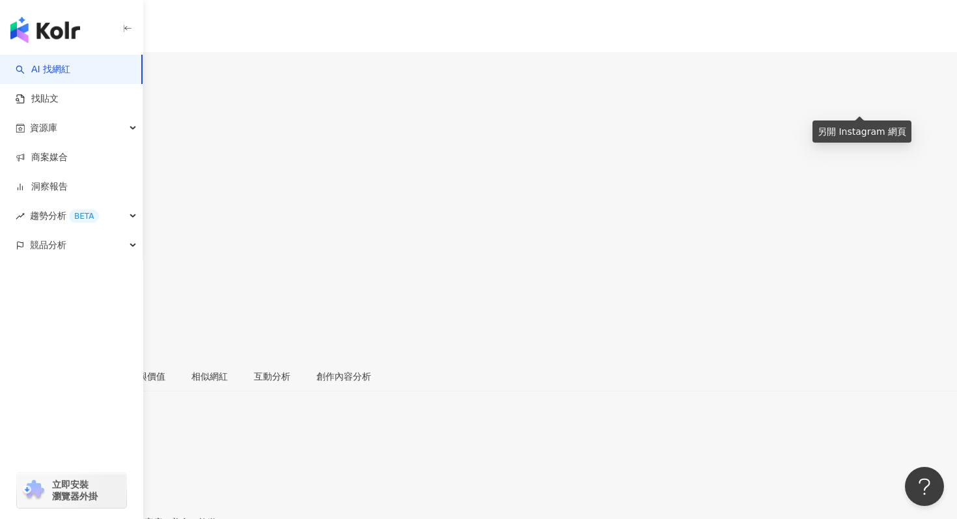
click at [16, 287] on icon at bounding box center [12, 290] width 7 height 7
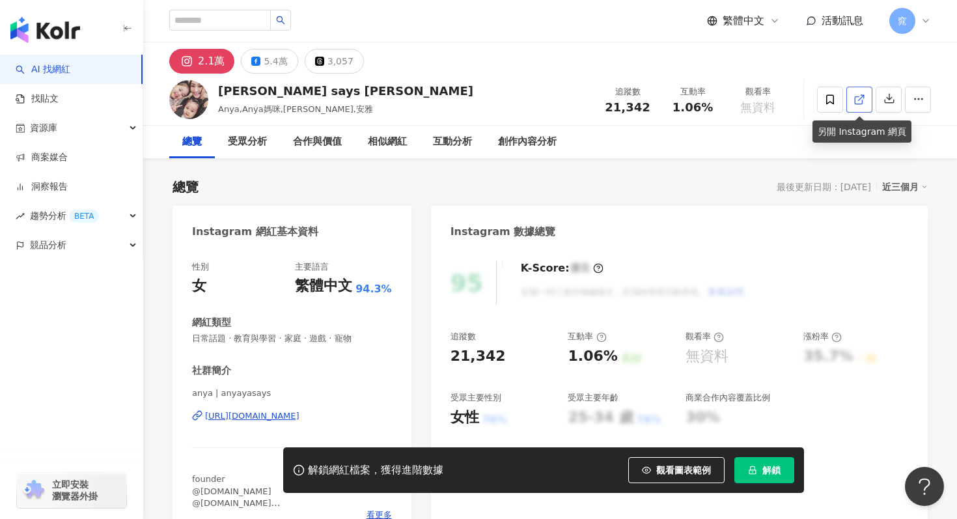
click at [864, 100] on icon at bounding box center [860, 100] width 12 height 12
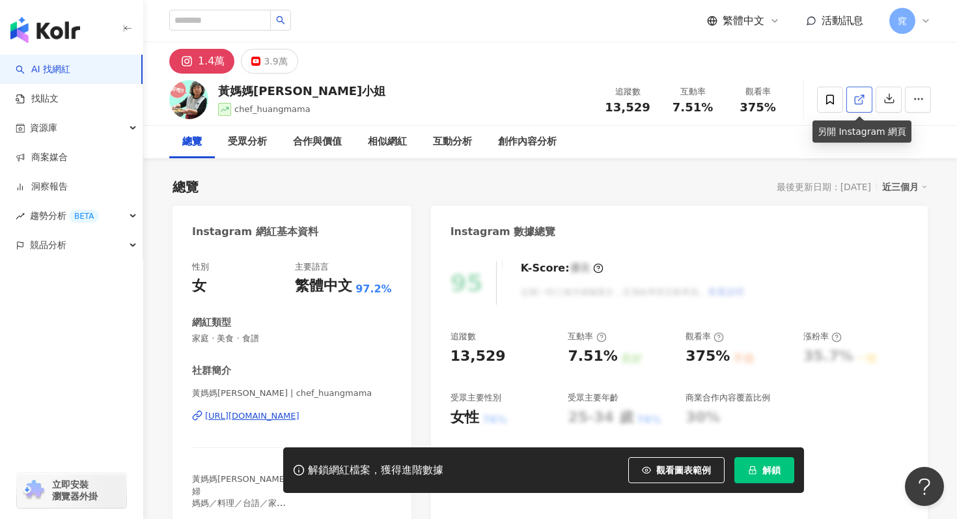
click at [864, 100] on icon at bounding box center [860, 100] width 12 height 12
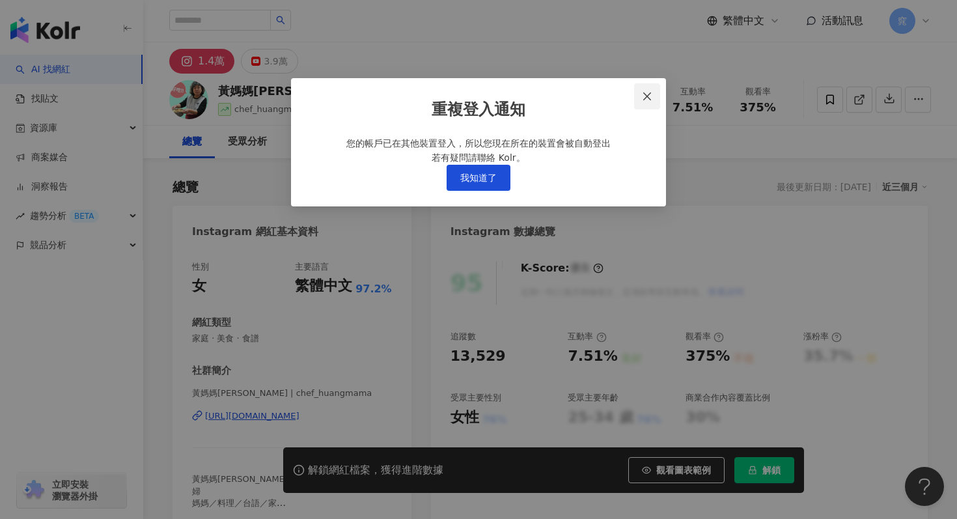
click at [644, 97] on icon "close" at bounding box center [647, 96] width 10 height 10
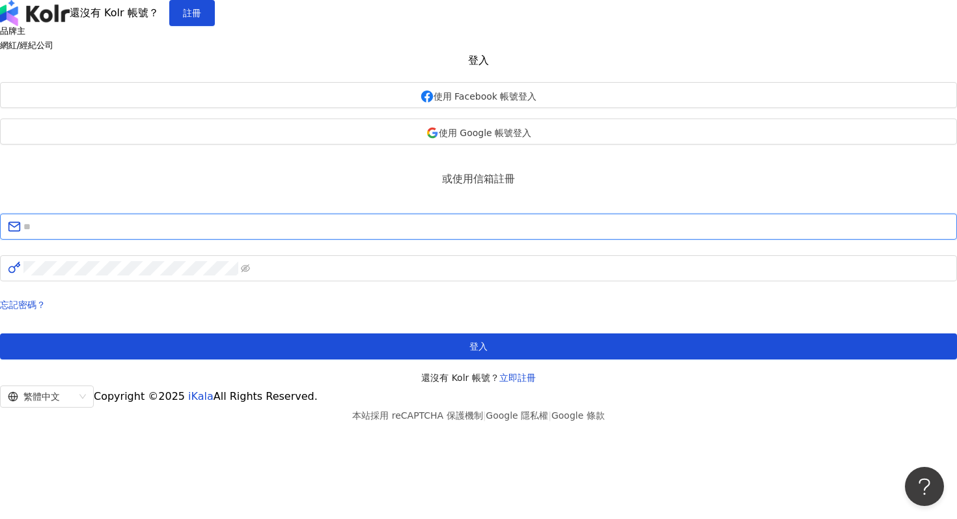
type input "**********"
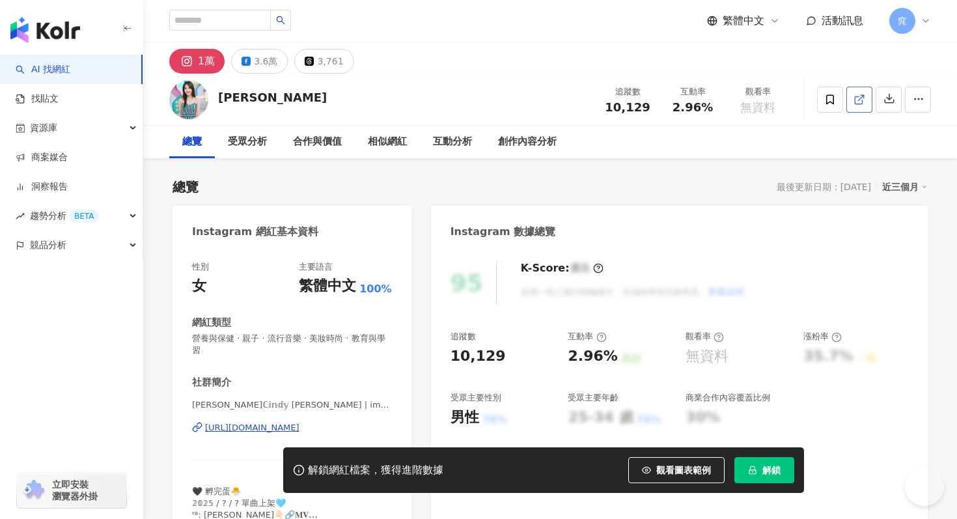
click at [858, 106] on link at bounding box center [860, 100] width 26 height 26
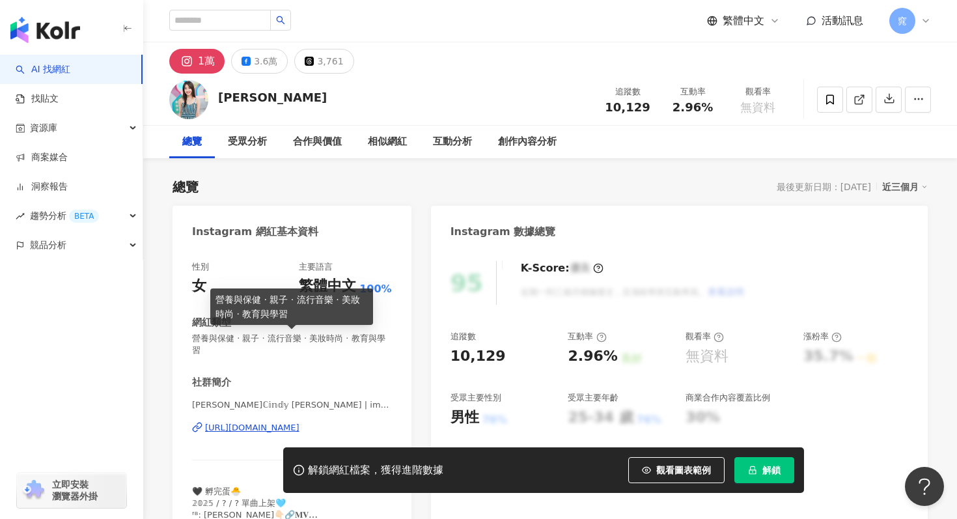
drag, startPoint x: 197, startPoint y: 337, endPoint x: 408, endPoint y: 335, distance: 211.0
click at [409, 335] on div "性別 女 主要語言 繁體中文 100% 網紅類型 營養與保健 · 親子 · 流行音樂 · 美妝時尚 · 教育與學習 社群簡介 [PERSON_NAME]ℂ𝕚𝕟…" at bounding box center [292, 400] width 239 height 304
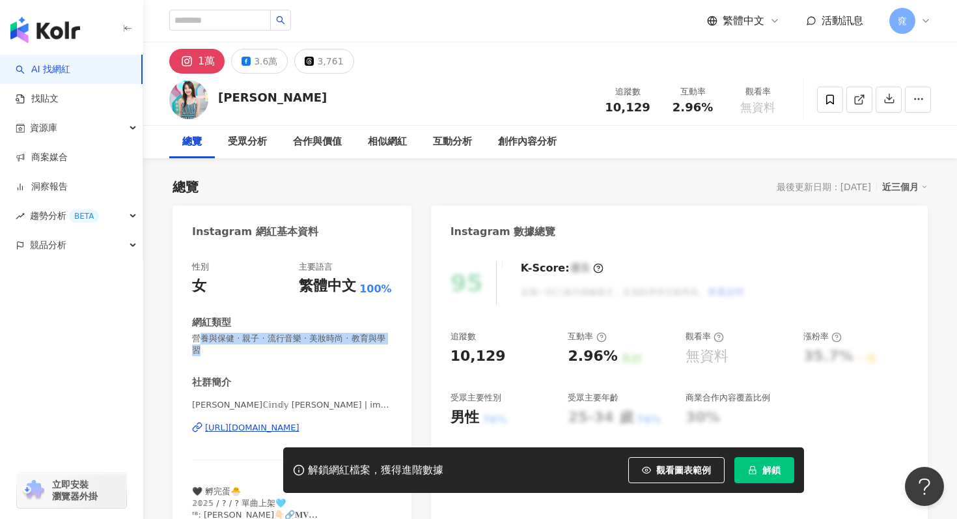
click at [394, 335] on div "性別 女 主要語言 繁體中文 100% 網紅類型 營養與保健 · 親子 · 流行音樂 · 美妝時尚 · 教育與學習 社群簡介 [PERSON_NAME]ℂ𝕚𝕟…" at bounding box center [292, 400] width 239 height 304
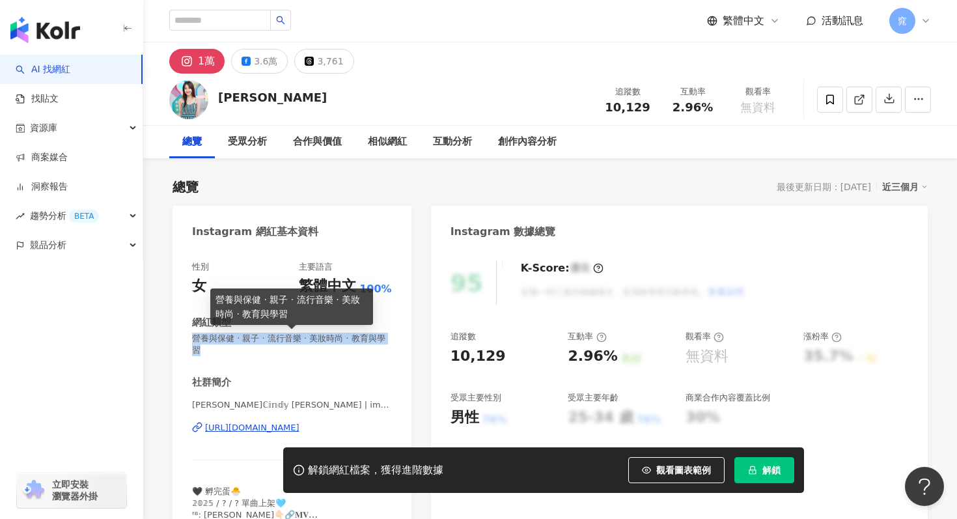
drag, startPoint x: 389, startPoint y: 337, endPoint x: 194, endPoint y: 339, distance: 194.8
click at [194, 339] on span "營養與保健 · 親子 · 流行音樂 · 美妝時尚 · 教育與學習" at bounding box center [292, 344] width 200 height 23
copy span "營養與保健 · 親子 · 流行音樂 · 美妝時尚 · 教育與學習"
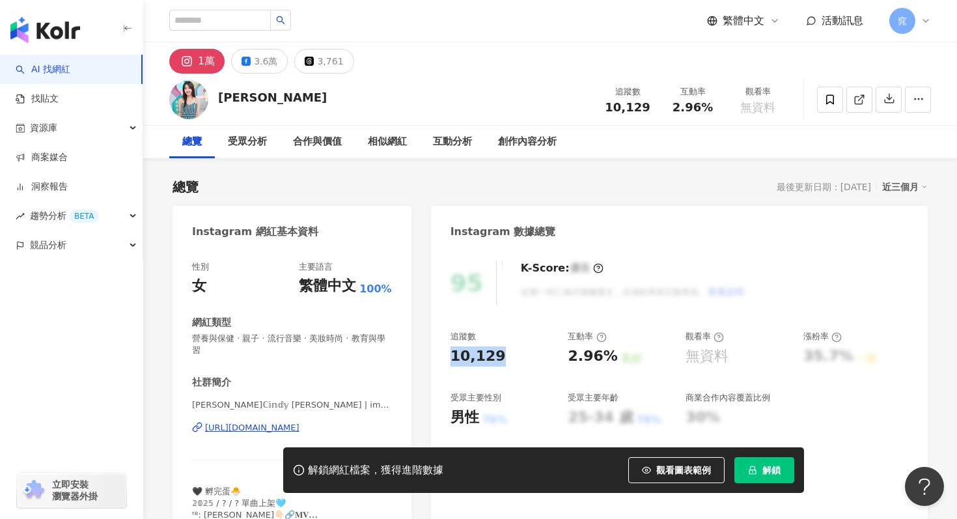
drag, startPoint x: 452, startPoint y: 358, endPoint x: 498, endPoint y: 354, distance: 45.8
click at [498, 354] on div "10,129" at bounding box center [503, 357] width 105 height 20
copy div "10,129"
